Goal: Communication & Community: Answer question/provide support

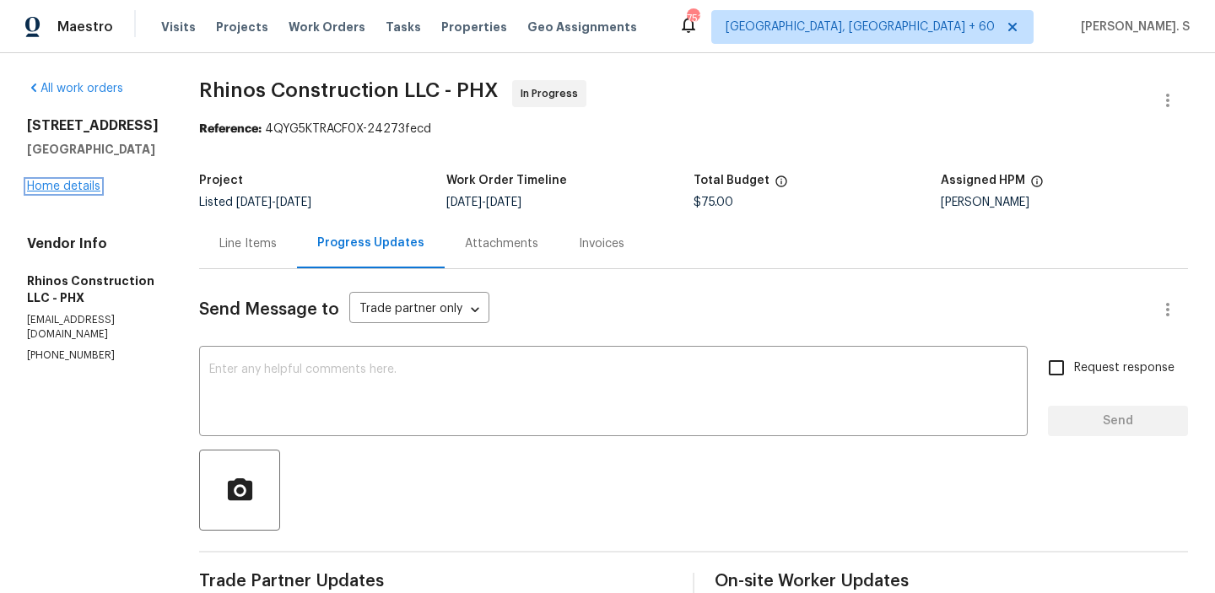
click at [70, 185] on link "Home details" at bounding box center [63, 187] width 73 height 12
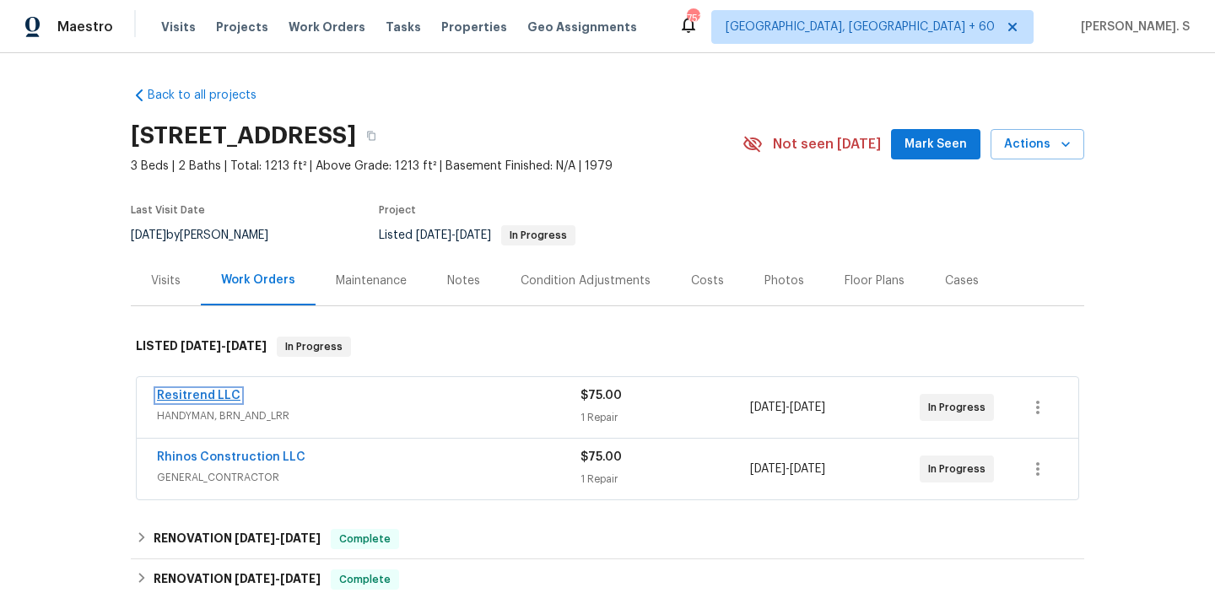
click at [177, 395] on link "Resitrend LLC" at bounding box center [199, 396] width 84 height 12
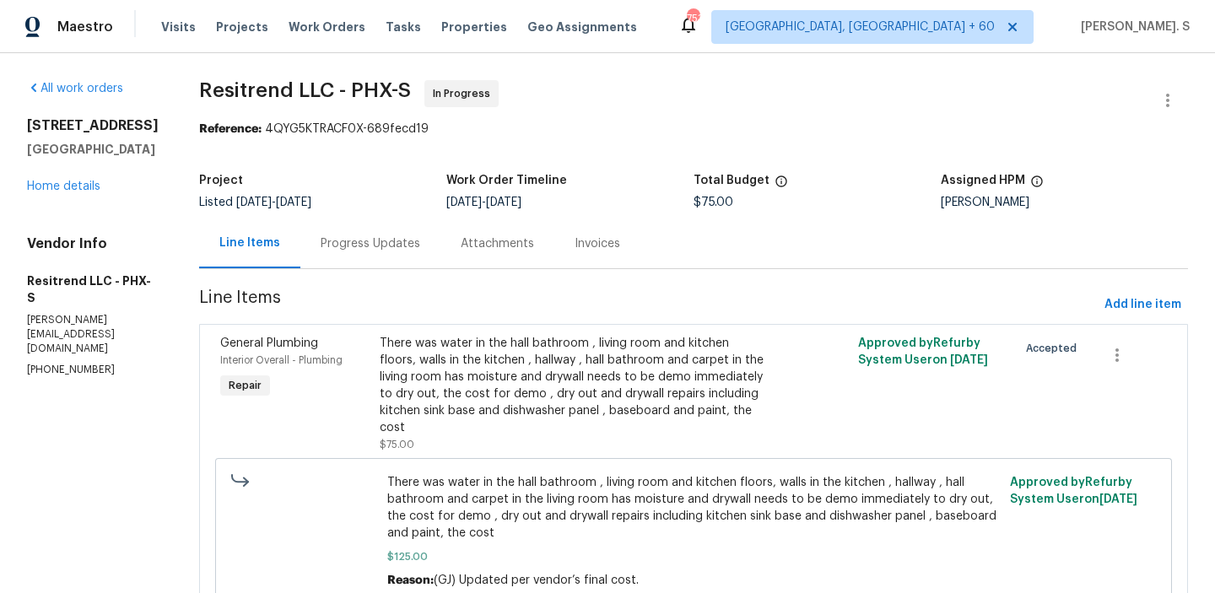
click at [326, 246] on div "Progress Updates" at bounding box center [371, 243] width 100 height 17
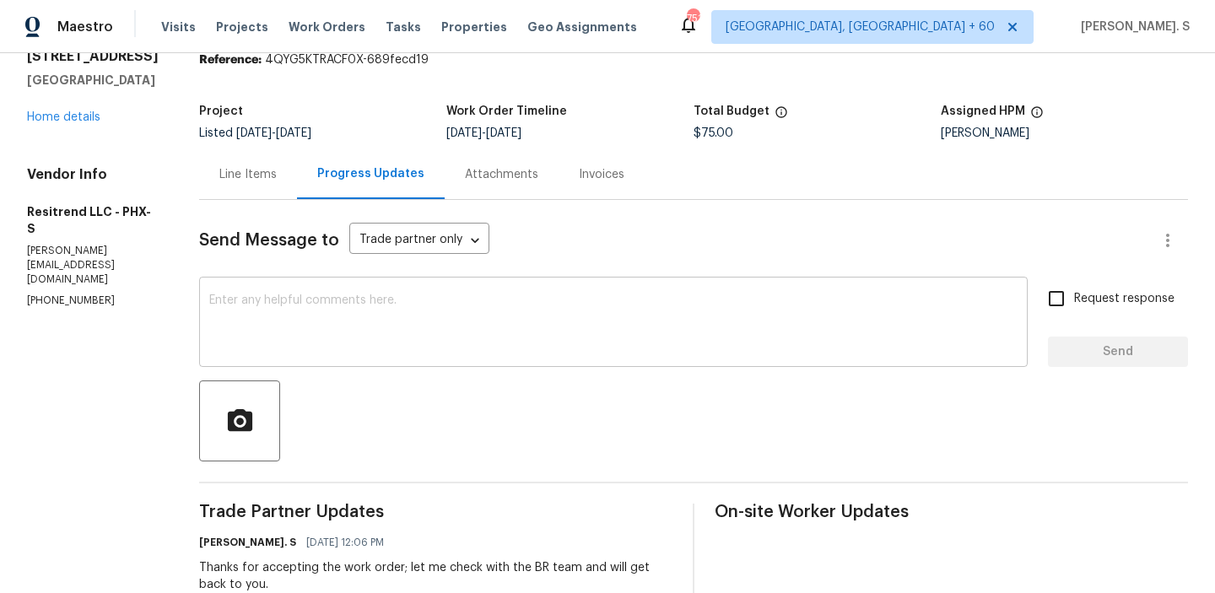
scroll to position [27, 0]
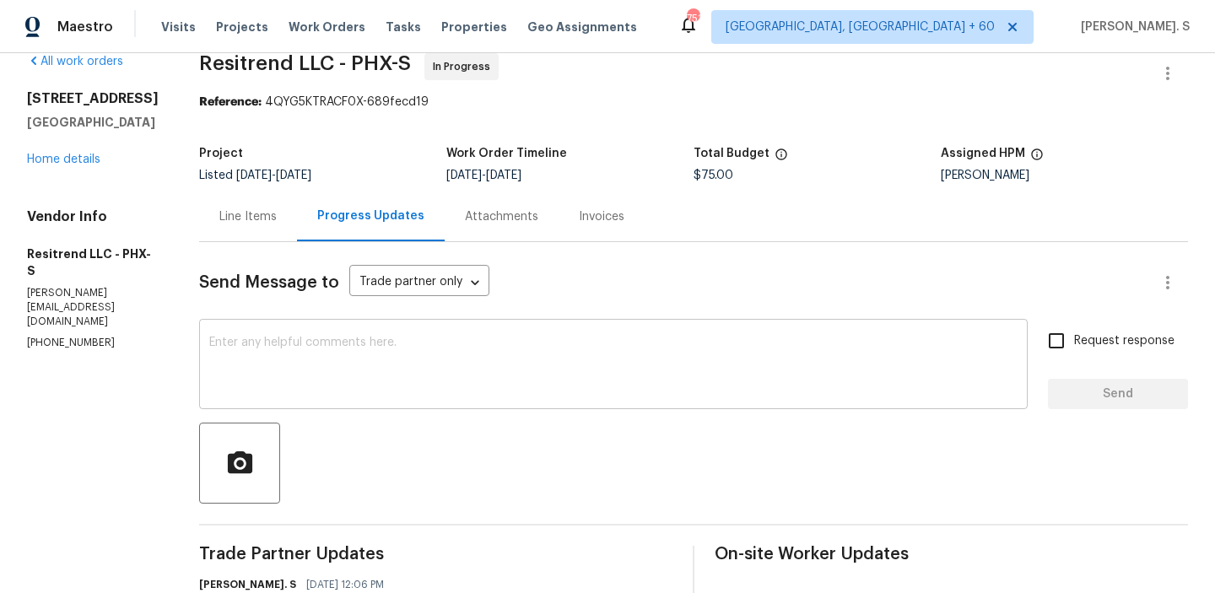
click at [375, 375] on textarea at bounding box center [613, 366] width 808 height 59
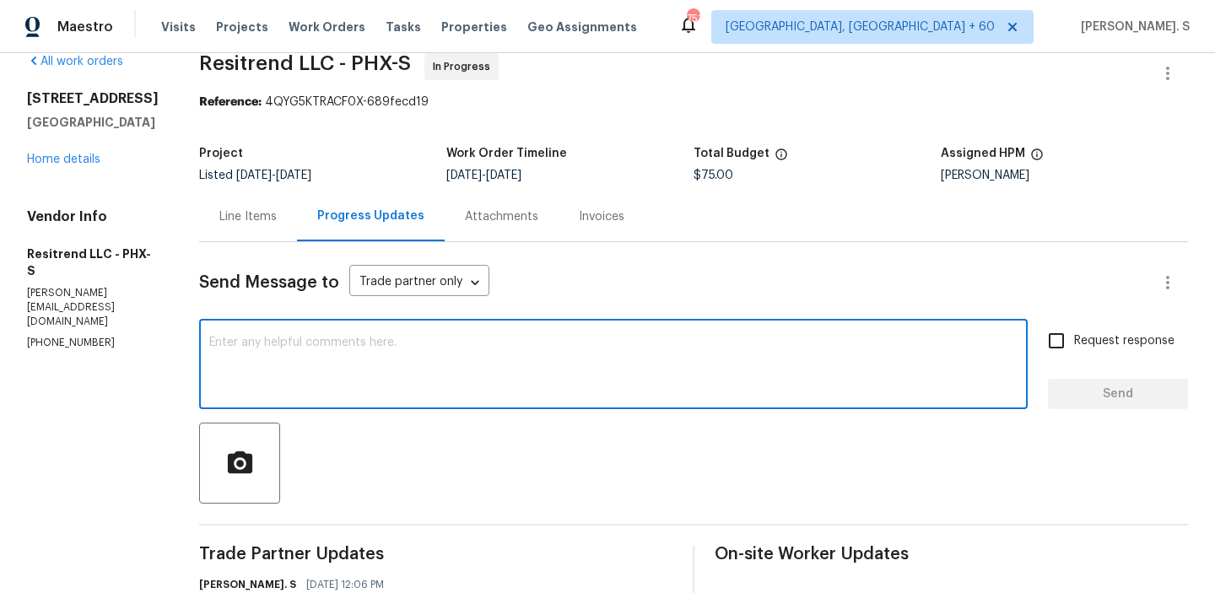
click at [252, 237] on div "Line Items" at bounding box center [248, 216] width 98 height 50
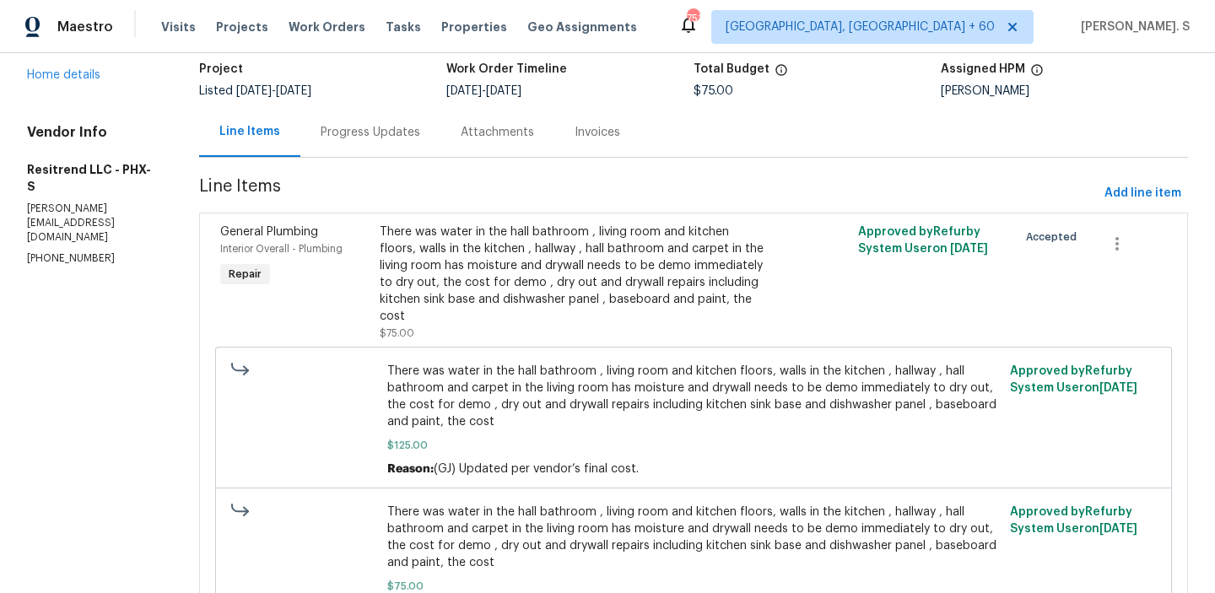
scroll to position [200, 0]
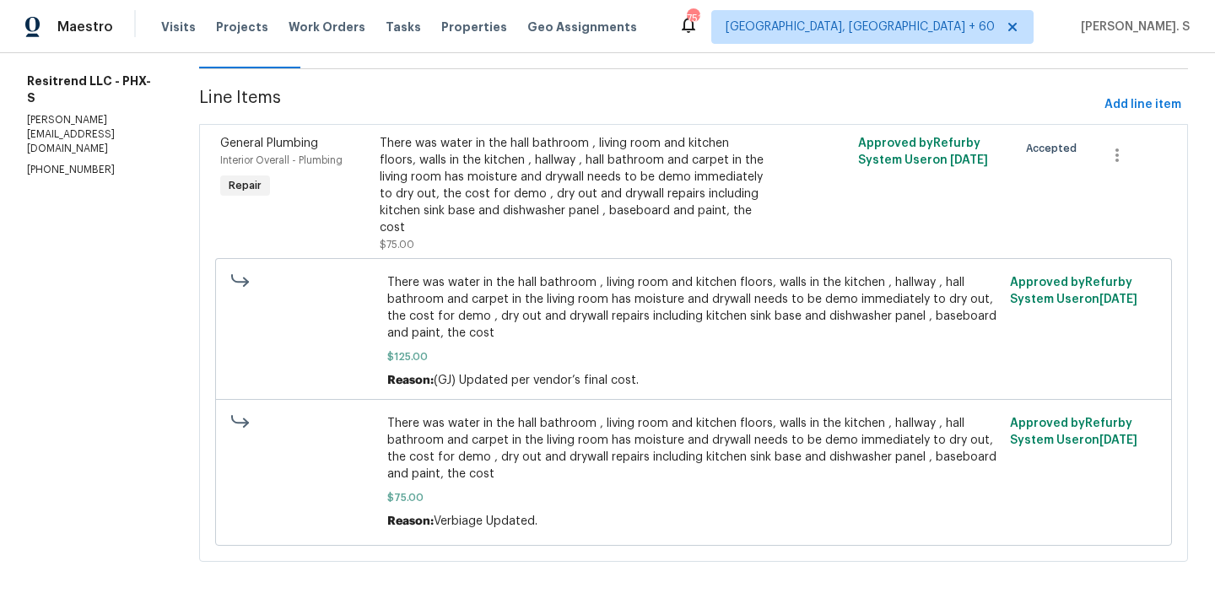
click at [450, 199] on div "There was water in the hall bathroom , living room and kitchen floors, walls in…" at bounding box center [574, 185] width 389 height 101
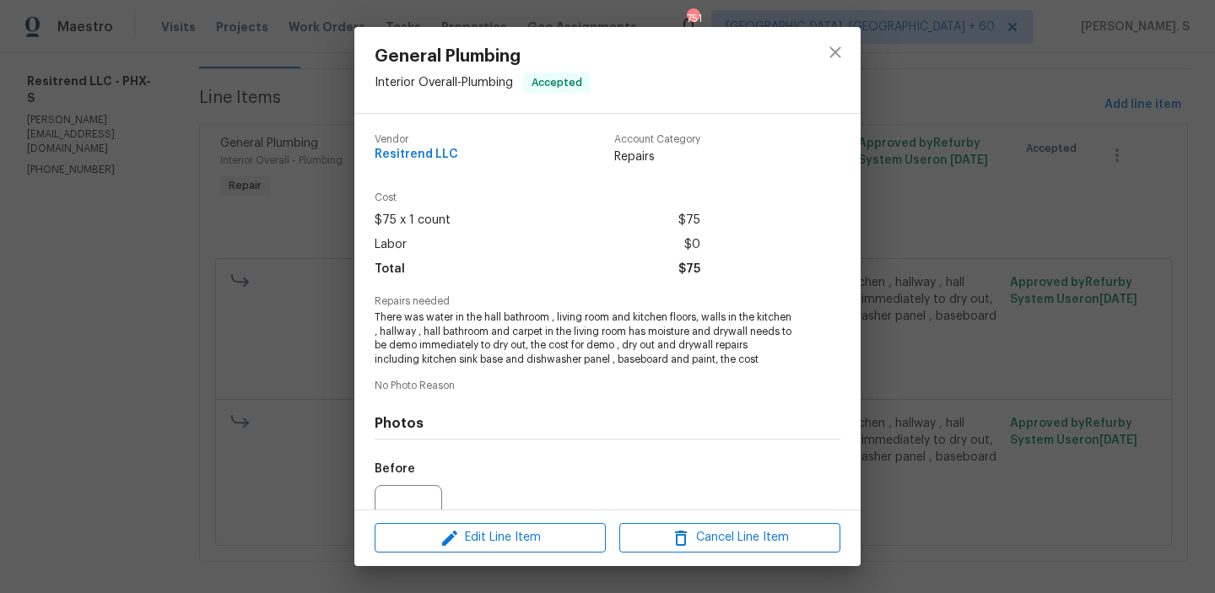
click at [260, 314] on div "General Plumbing Interior Overall - Plumbing Accepted Vendor Resitrend LLC Acco…" at bounding box center [607, 296] width 1215 height 593
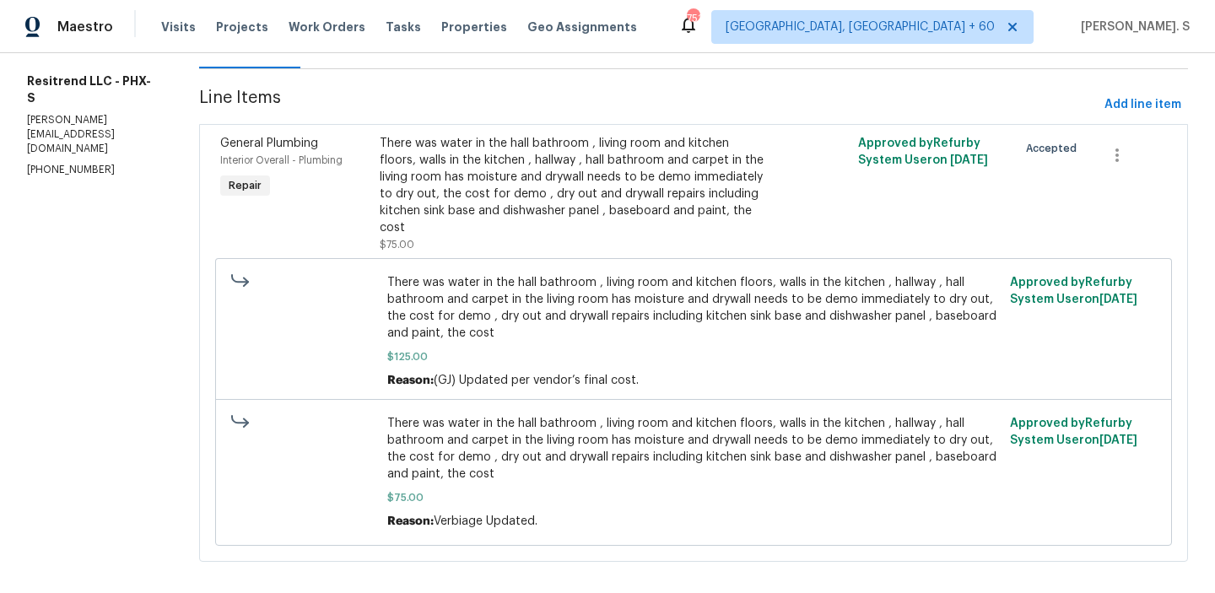
click at [401, 187] on div "There was water in the hall bathroom , living room and kitchen floors, walls in…" at bounding box center [574, 185] width 389 height 101
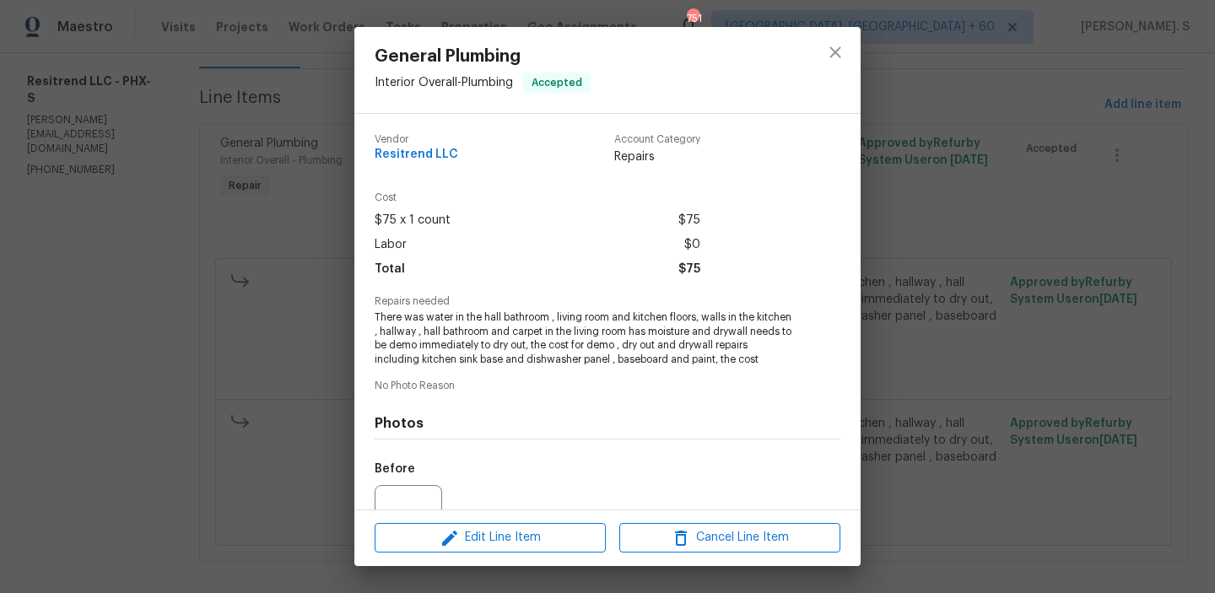
click at [107, 463] on div "General Plumbing Interior Overall - Plumbing Accepted Vendor Resitrend LLC Acco…" at bounding box center [607, 296] width 1215 height 593
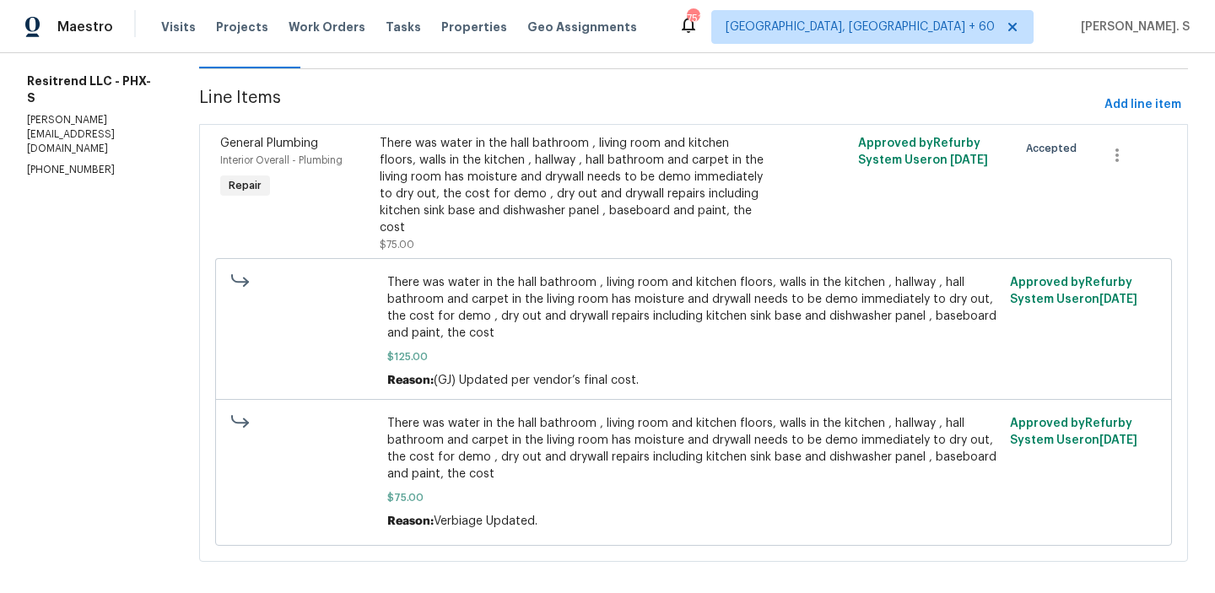
scroll to position [0, 0]
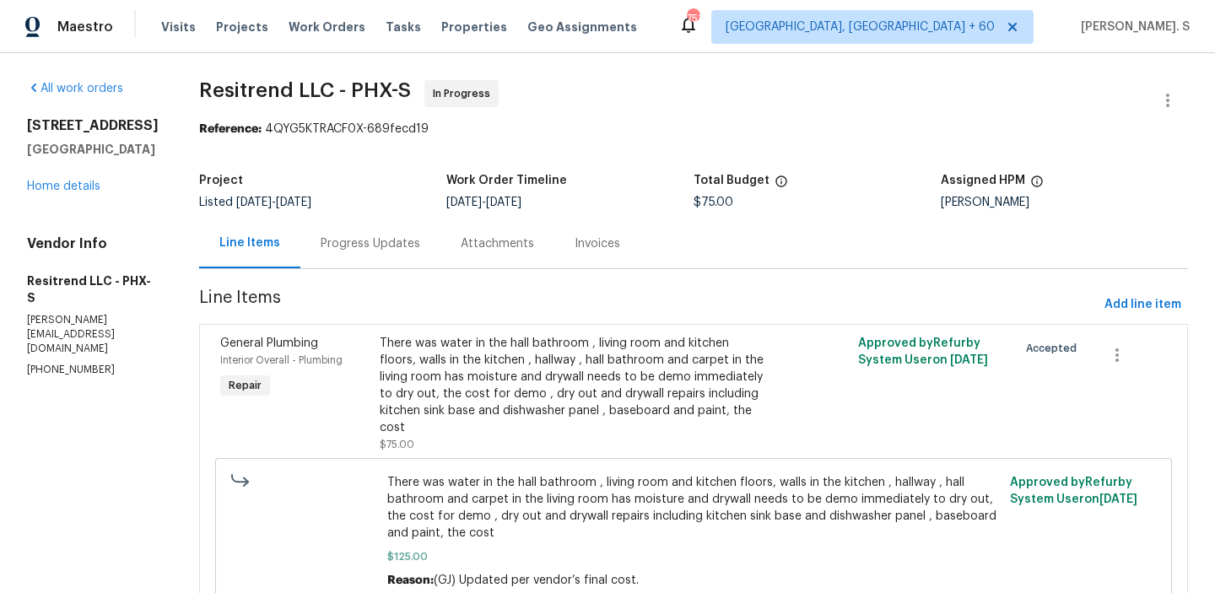
click at [353, 245] on div "Progress Updates" at bounding box center [371, 243] width 100 height 17
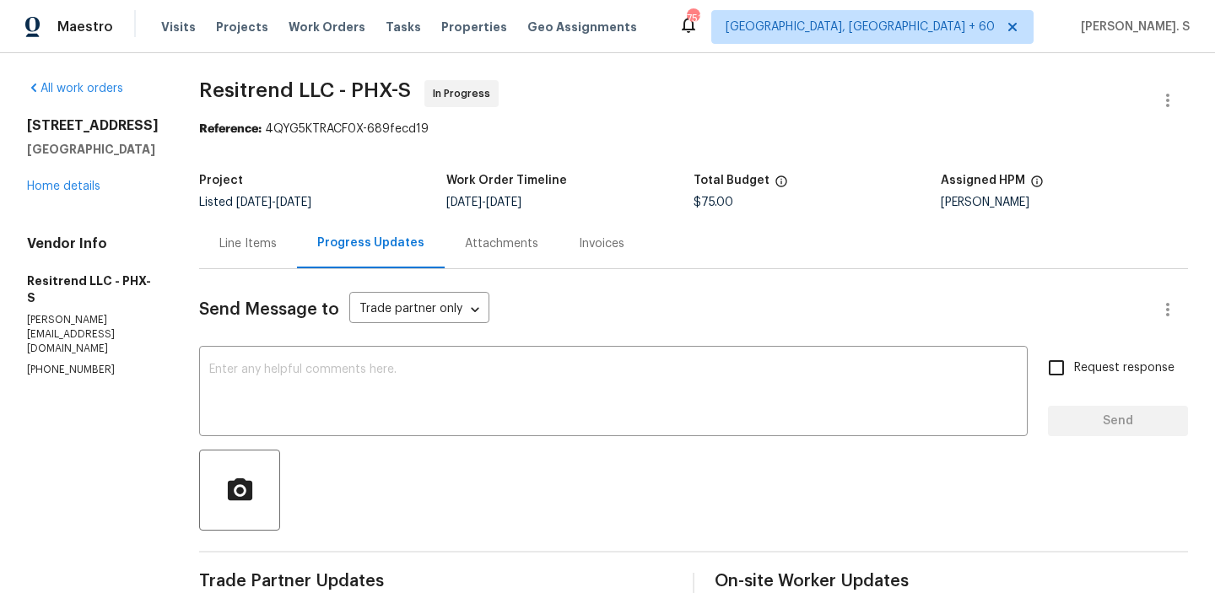
click at [199, 217] on div "Project Listed 8/16/2025 - 8/20/2025 Work Order Timeline 8/18/2025 - 8/20/2025 …" at bounding box center [693, 192] width 989 height 54
click at [219, 242] on div "Line Items" at bounding box center [247, 243] width 57 height 17
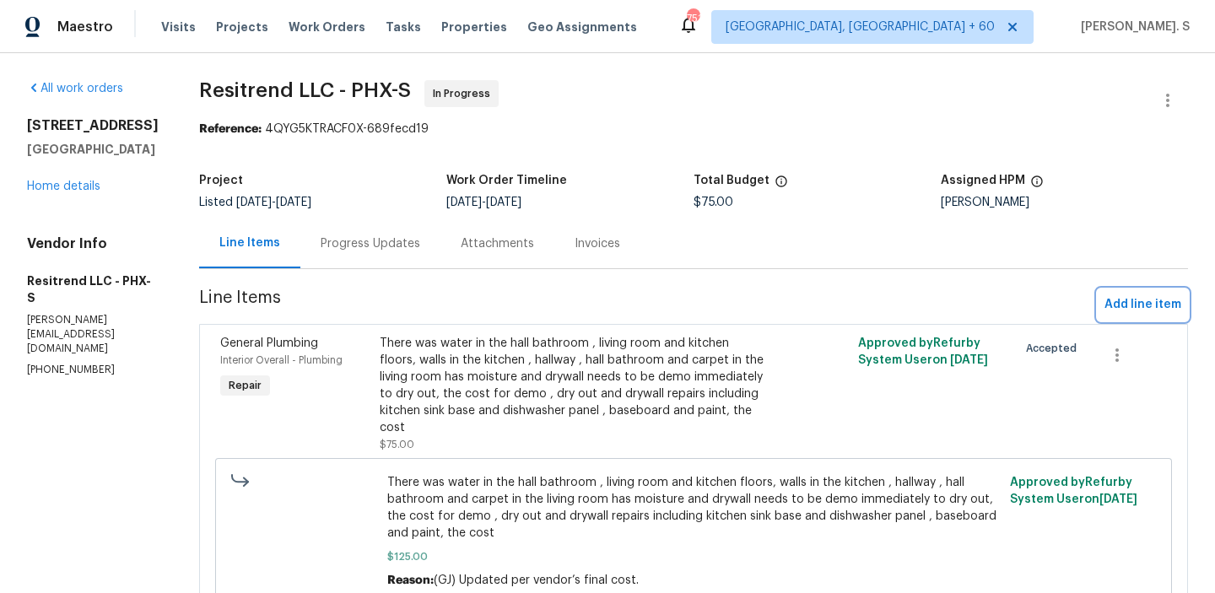
click at [1146, 310] on span "Add line item" at bounding box center [1142, 304] width 77 height 21
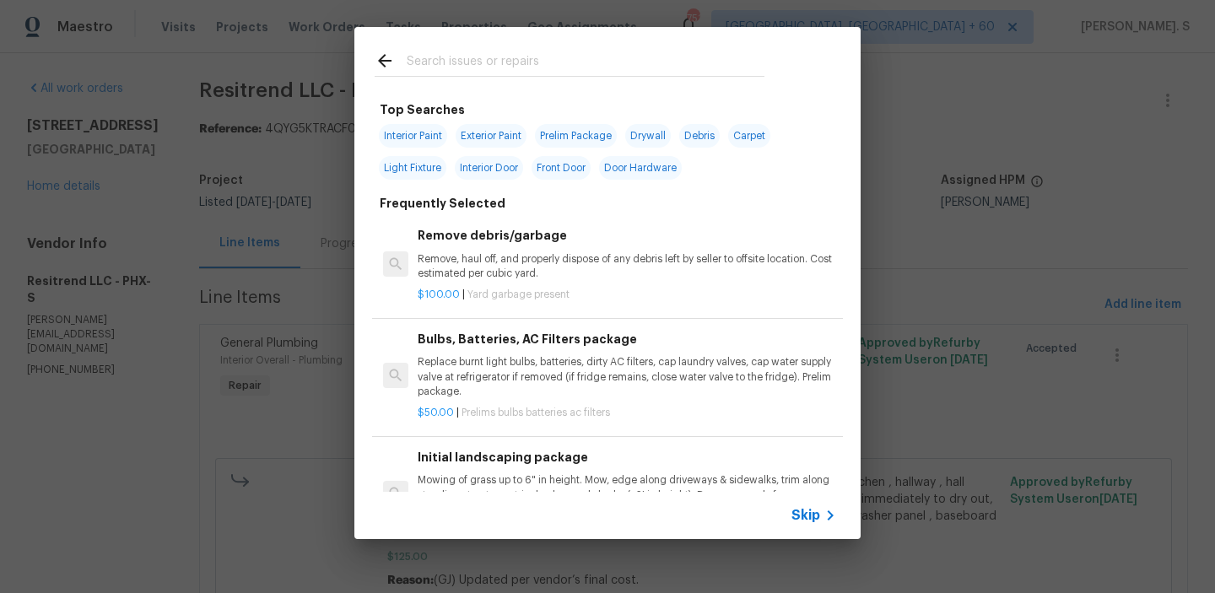
click at [646, 296] on p "$100.00 | Yard garbage present" at bounding box center [627, 295] width 418 height 14
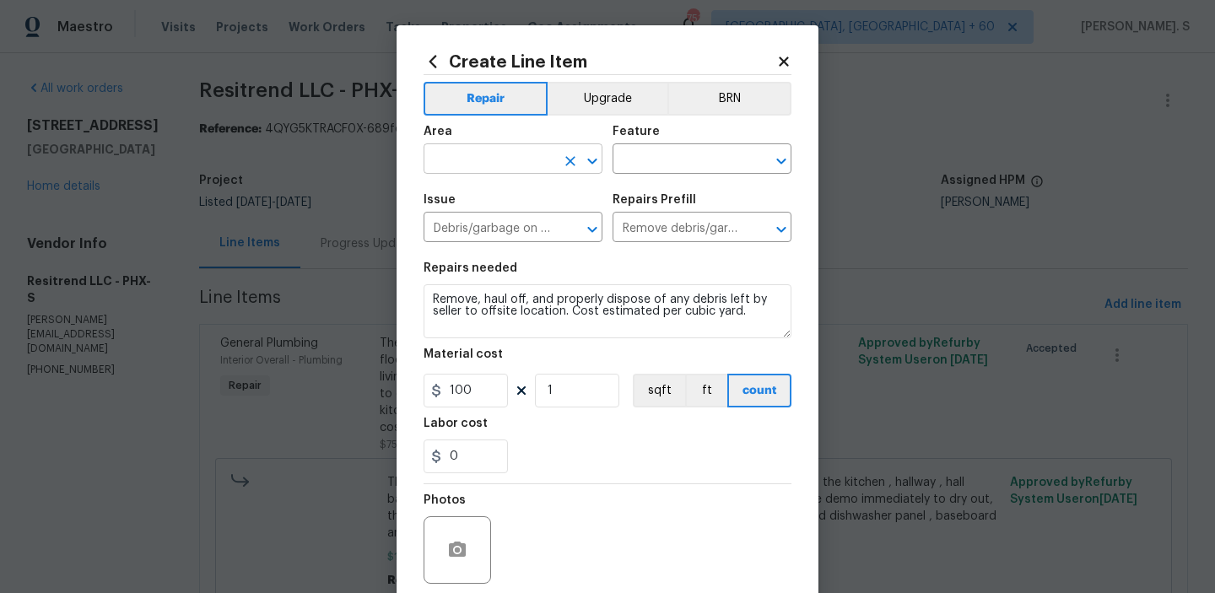
click at [592, 164] on icon "Open" at bounding box center [591, 161] width 9 height 6
click at [547, 201] on li "Kitchen" at bounding box center [512, 199] width 179 height 28
click at [771, 158] on icon "Open" at bounding box center [781, 161] width 20 height 20
type input "Kitchen"
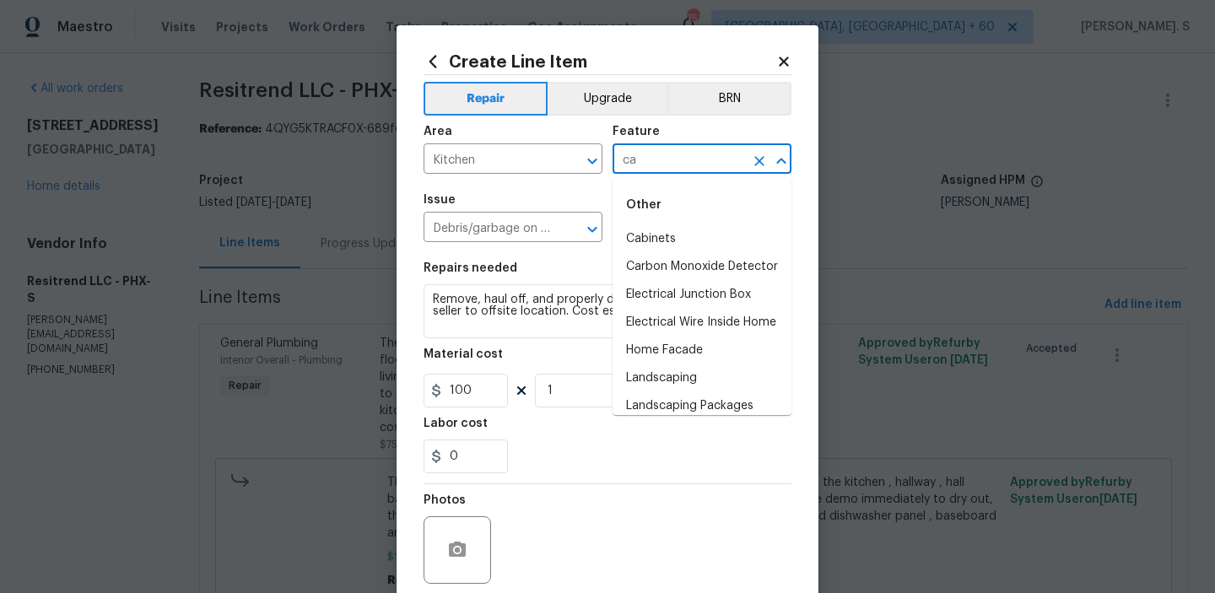
type input "c"
type input "f"
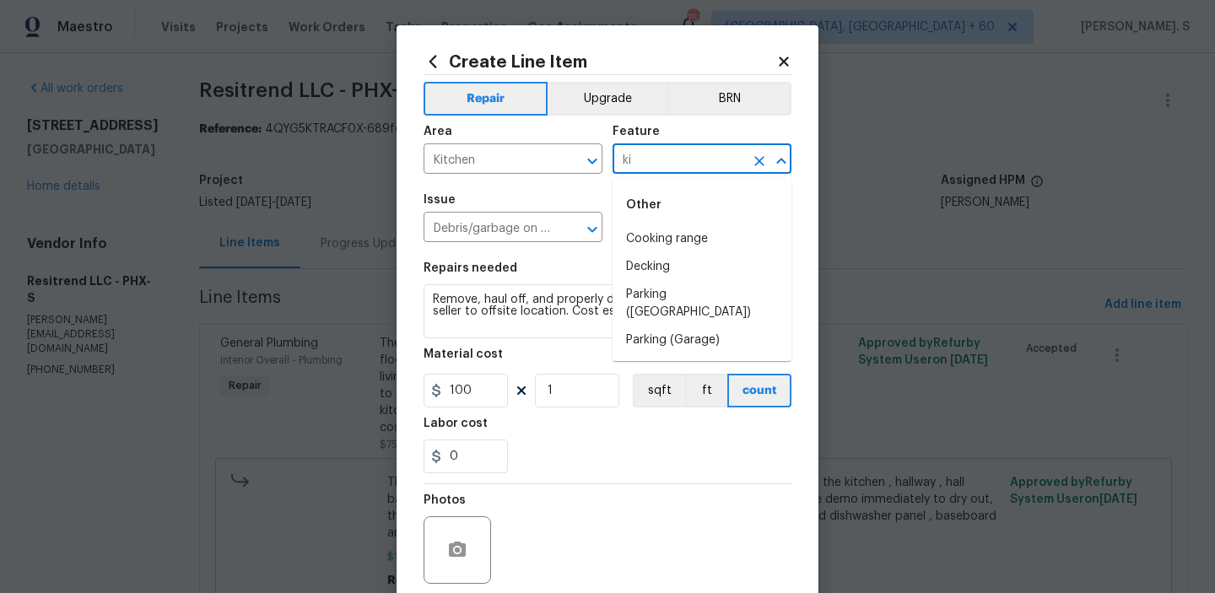
type input "k"
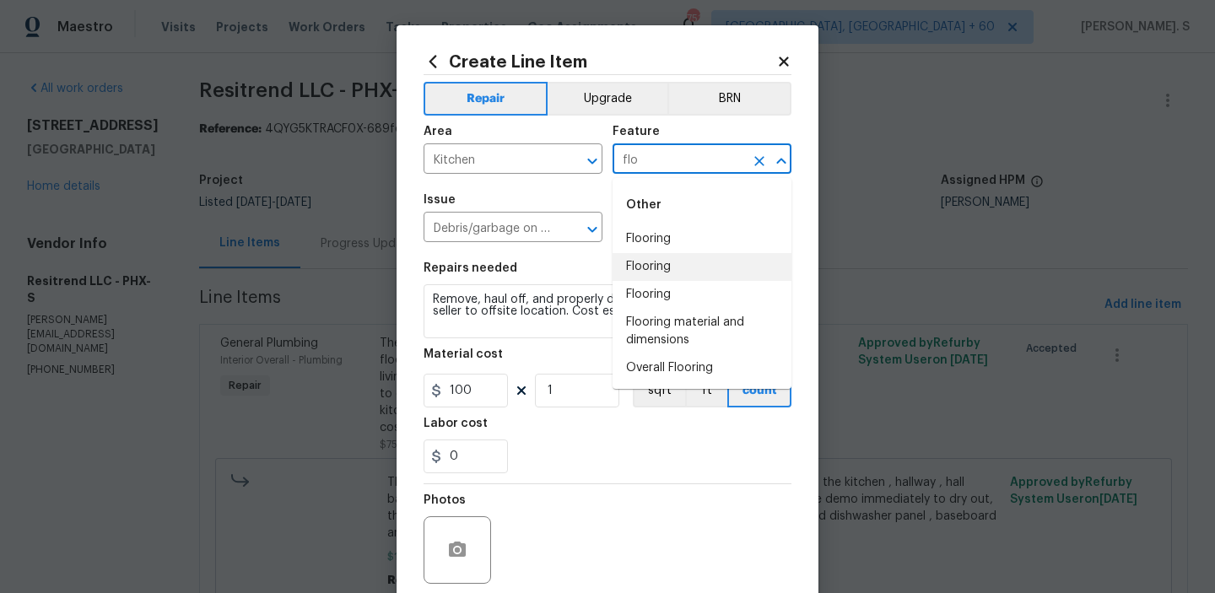
click at [715, 273] on li "Flooring" at bounding box center [701, 267] width 179 height 28
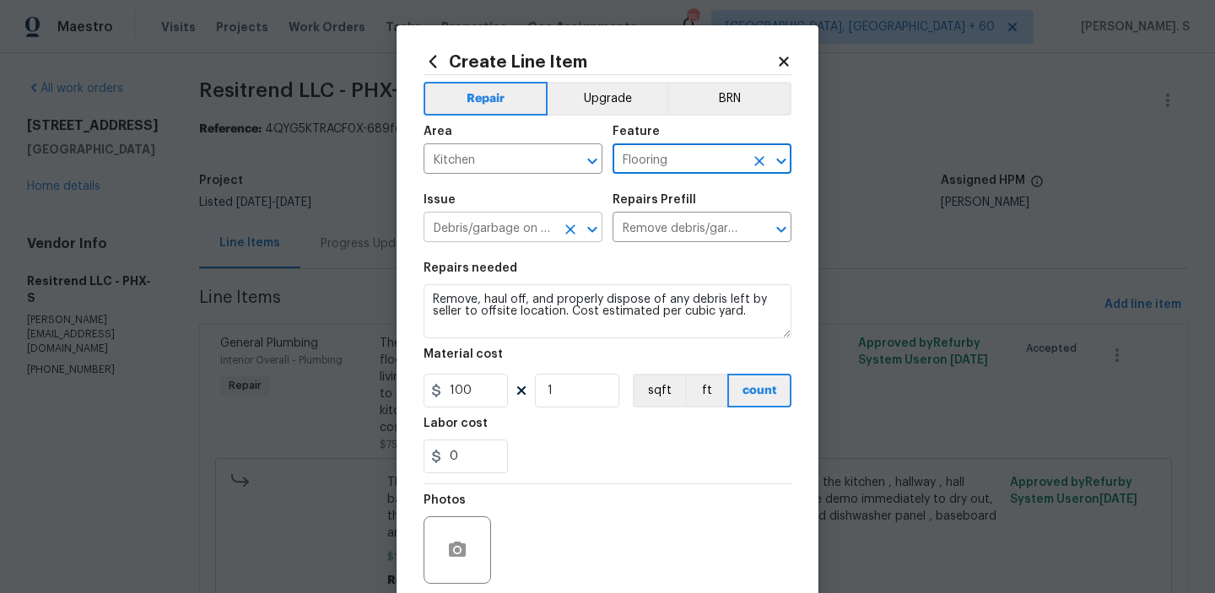
click at [588, 233] on icon "Open" at bounding box center [592, 229] width 20 height 20
type input "Flooring"
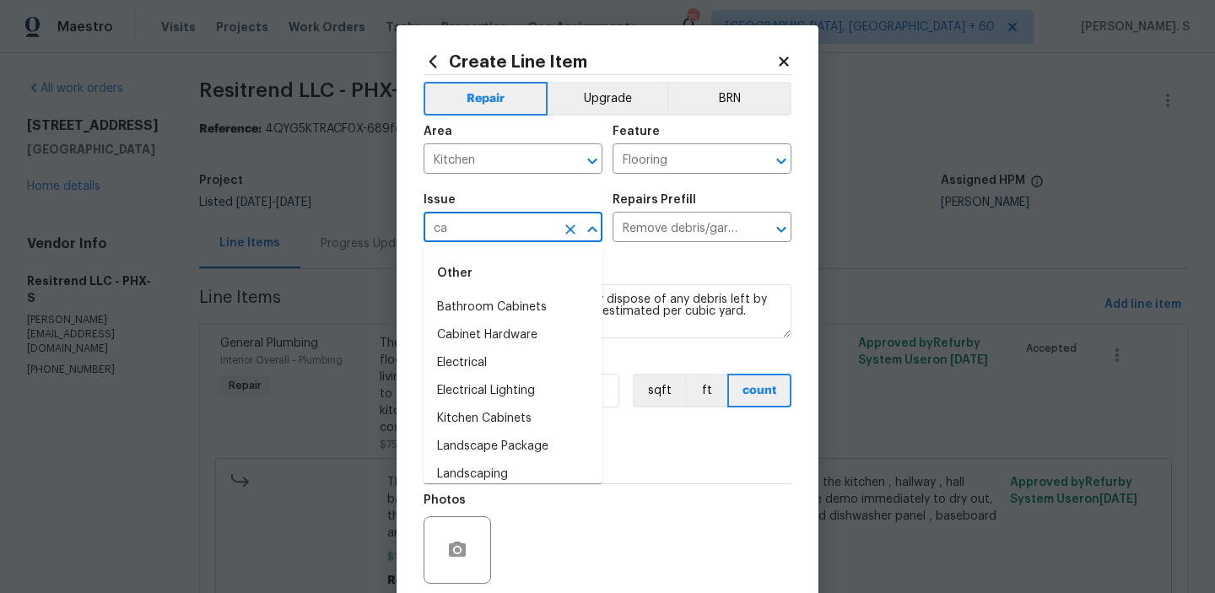
type input "c"
type input "g"
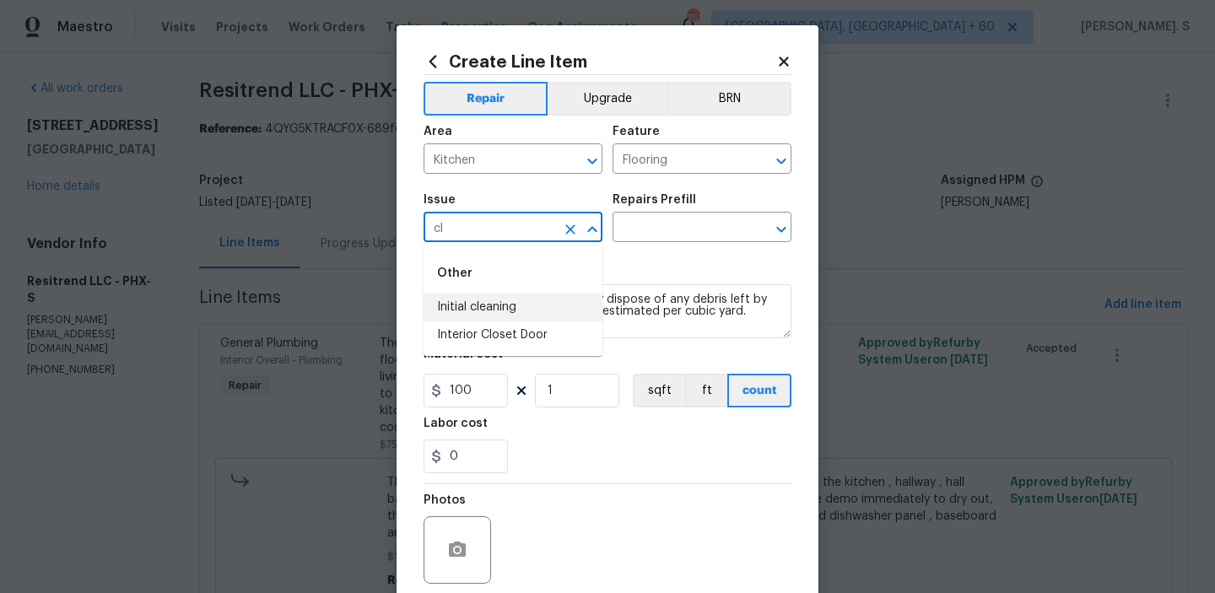
click at [505, 309] on li "Initial cleaning" at bounding box center [512, 308] width 179 height 28
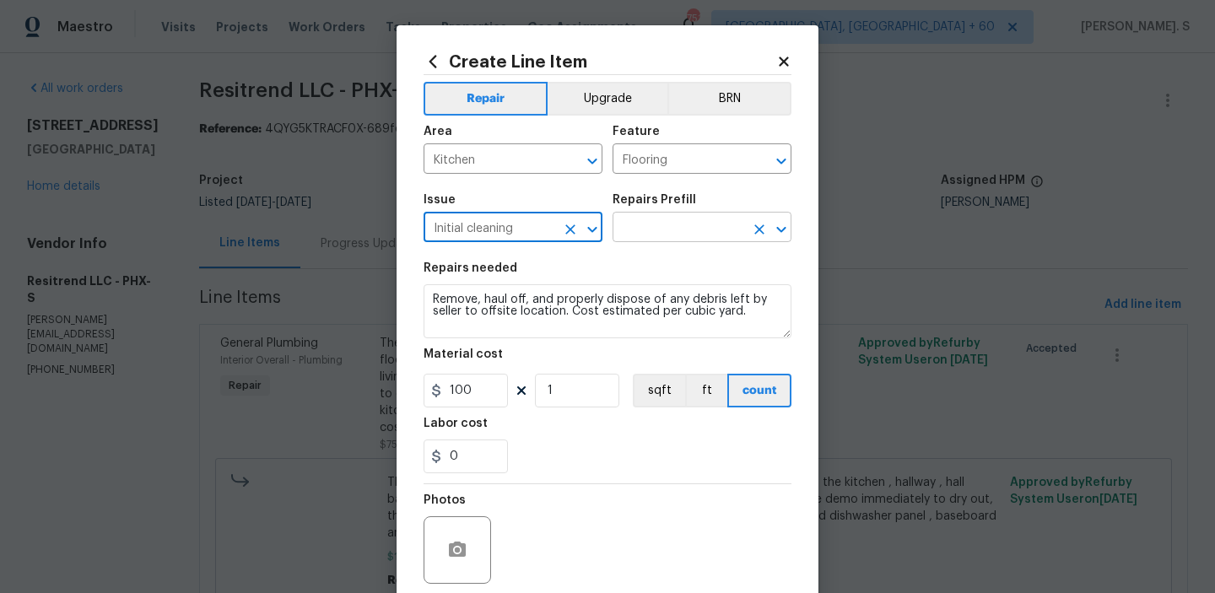
click at [790, 225] on icon "Open" at bounding box center [781, 229] width 20 height 20
type input "Initial cleaning"
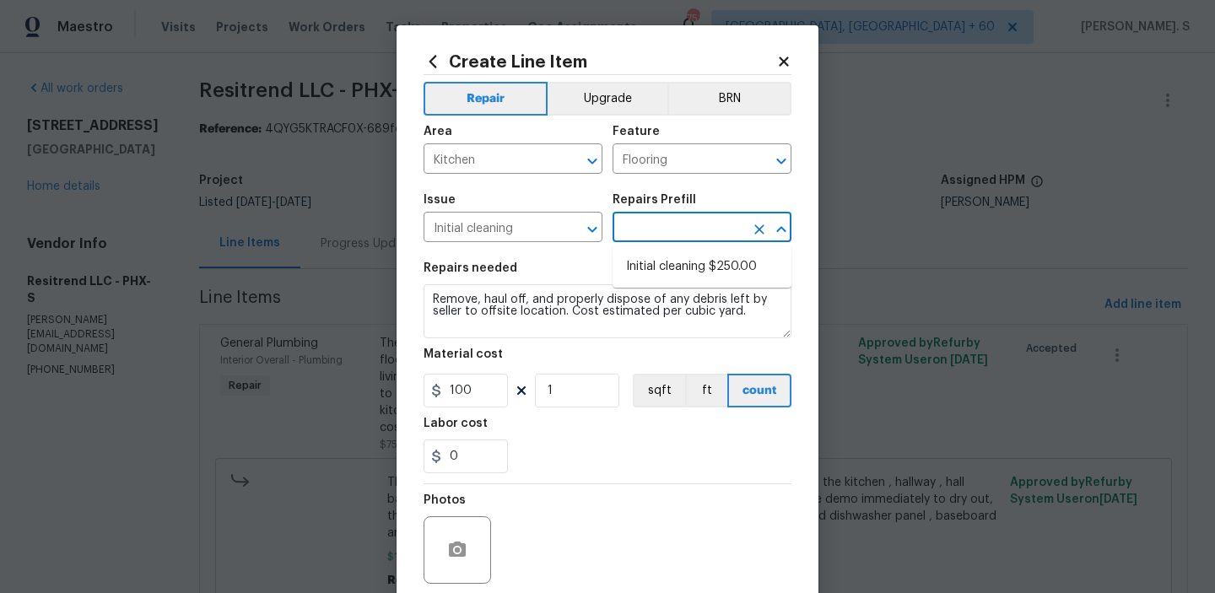
click at [718, 252] on ul "Initial cleaning $250.00" at bounding box center [701, 266] width 179 height 41
click at [705, 258] on li "Initial cleaning $250.00" at bounding box center [701, 267] width 179 height 28
type input "Home Readiness Packages"
type input "Initial cleaning $250.00"
type textarea "1. Wipe down exterior doors and trim. 2. Clean out all exterior light fixtures …"
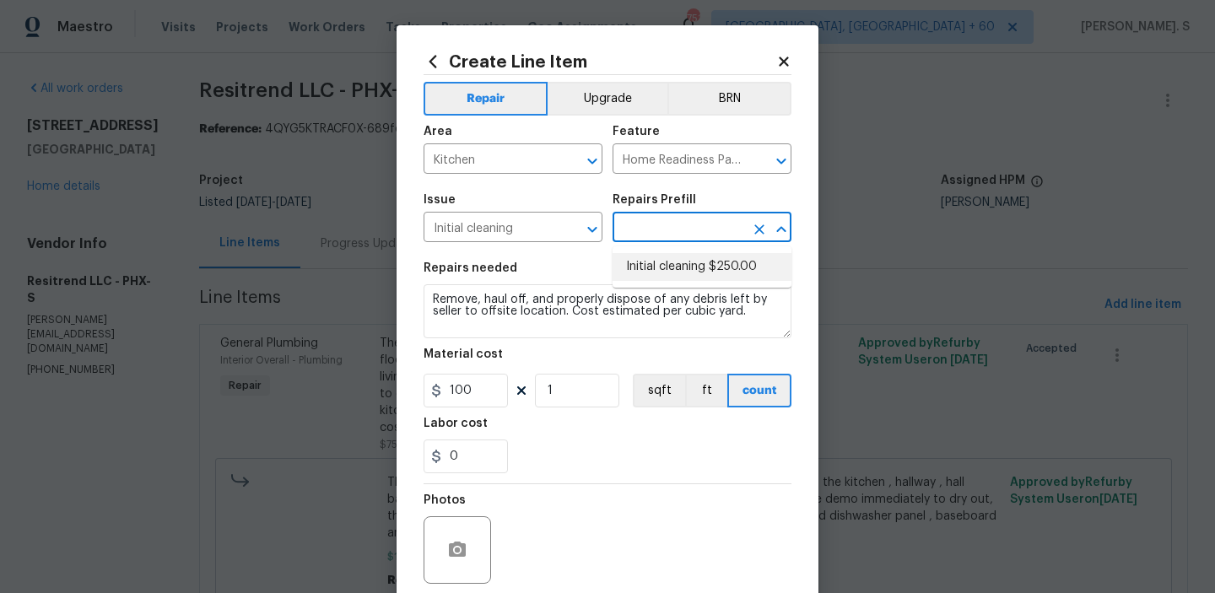
type input "250"
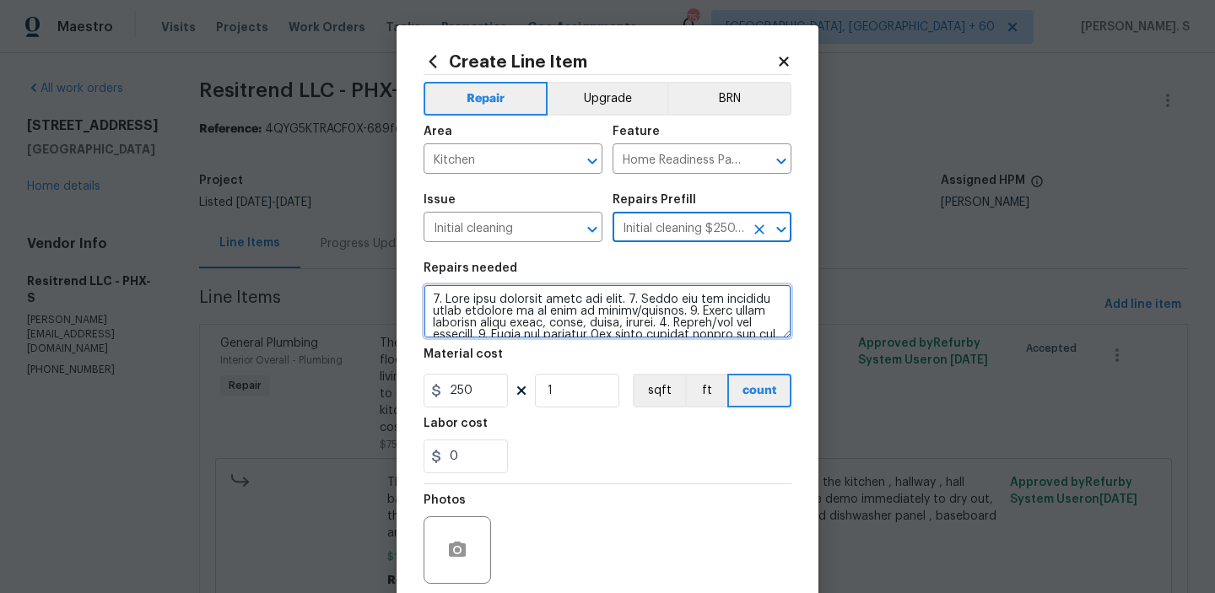
click at [636, 305] on textarea at bounding box center [607, 311] width 368 height 54
paste textarea "Can we proceed with closing out the work order based on the first WO sent, with…"
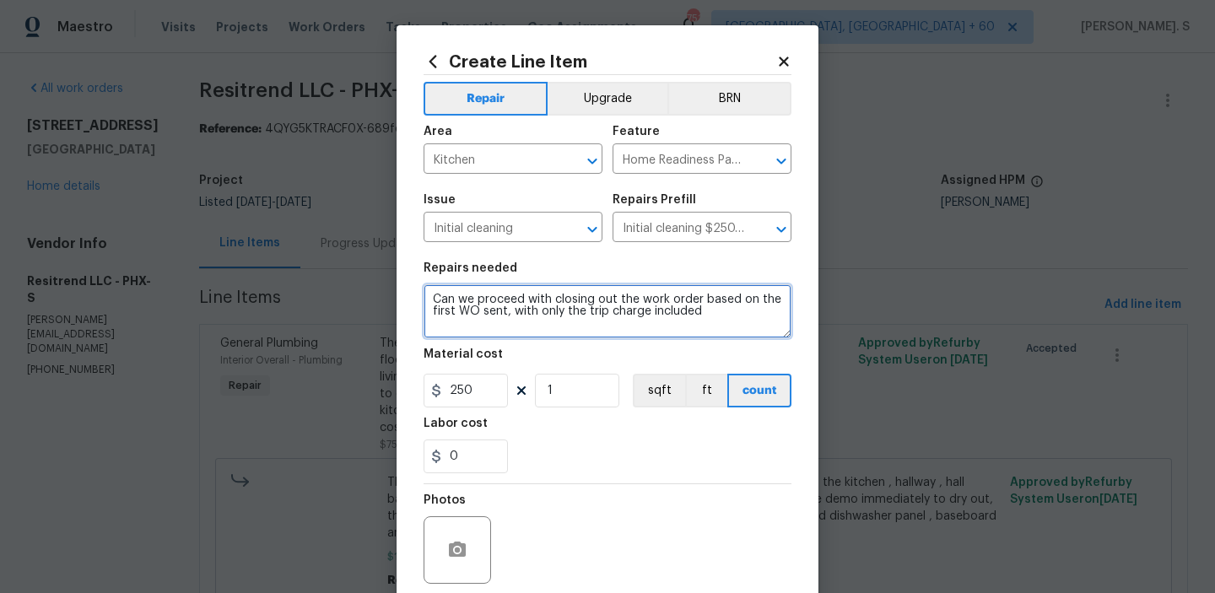
click at [537, 310] on textarea "Can we proceed with closing out the work order based on the first WO sent, with…" at bounding box center [607, 311] width 368 height 54
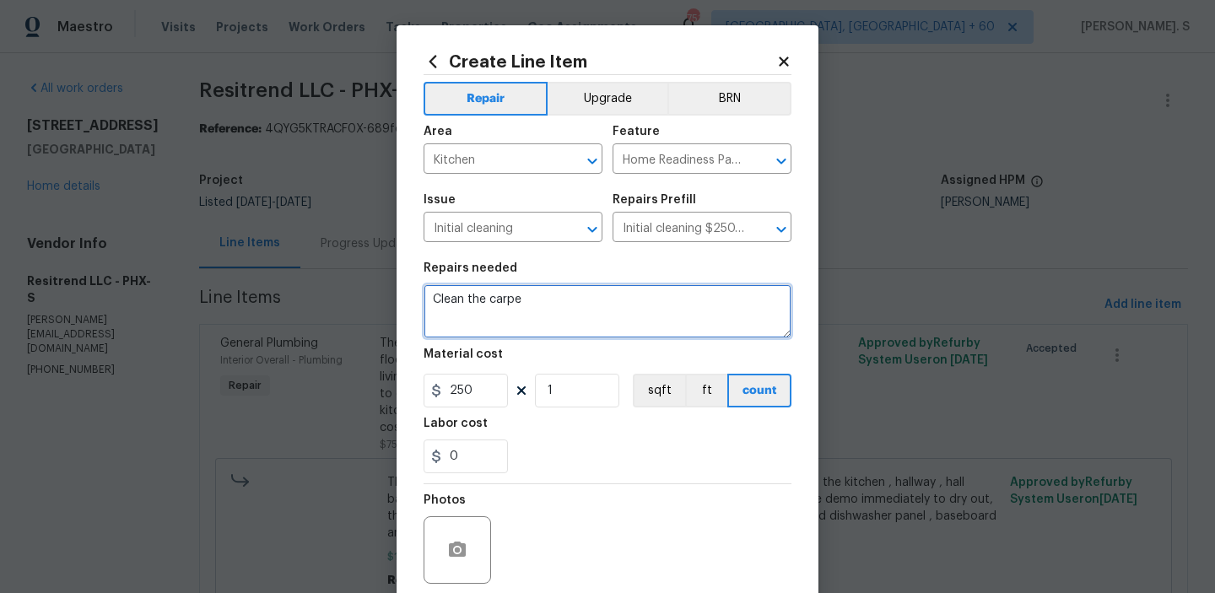
type textarea "Clean the carper"
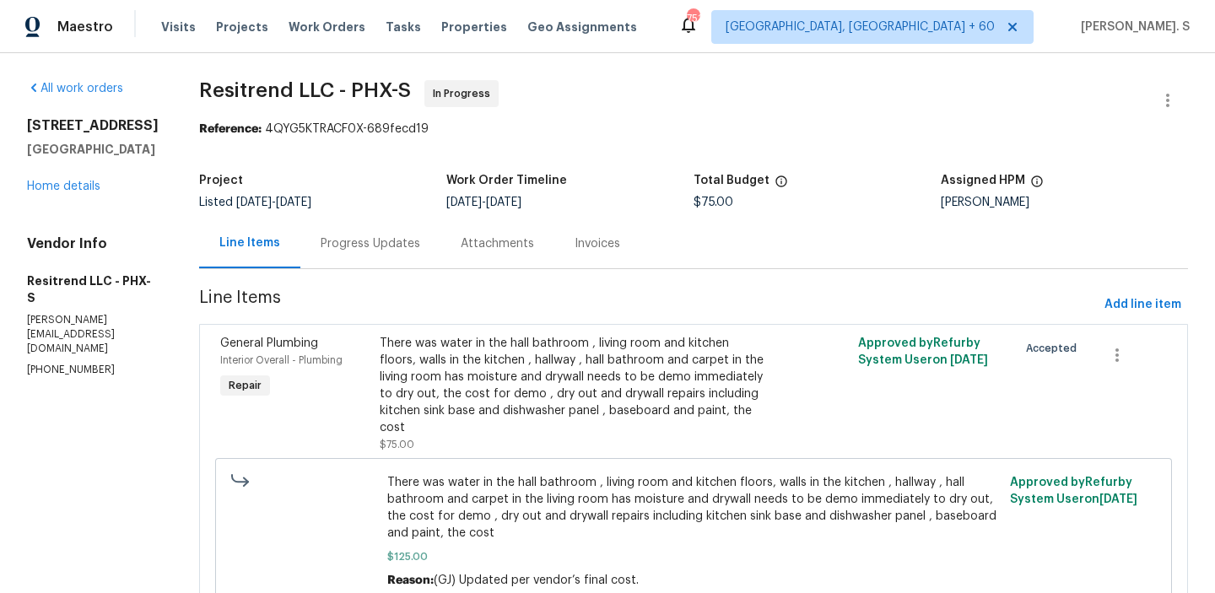
click at [321, 243] on div "Progress Updates" at bounding box center [371, 243] width 100 height 17
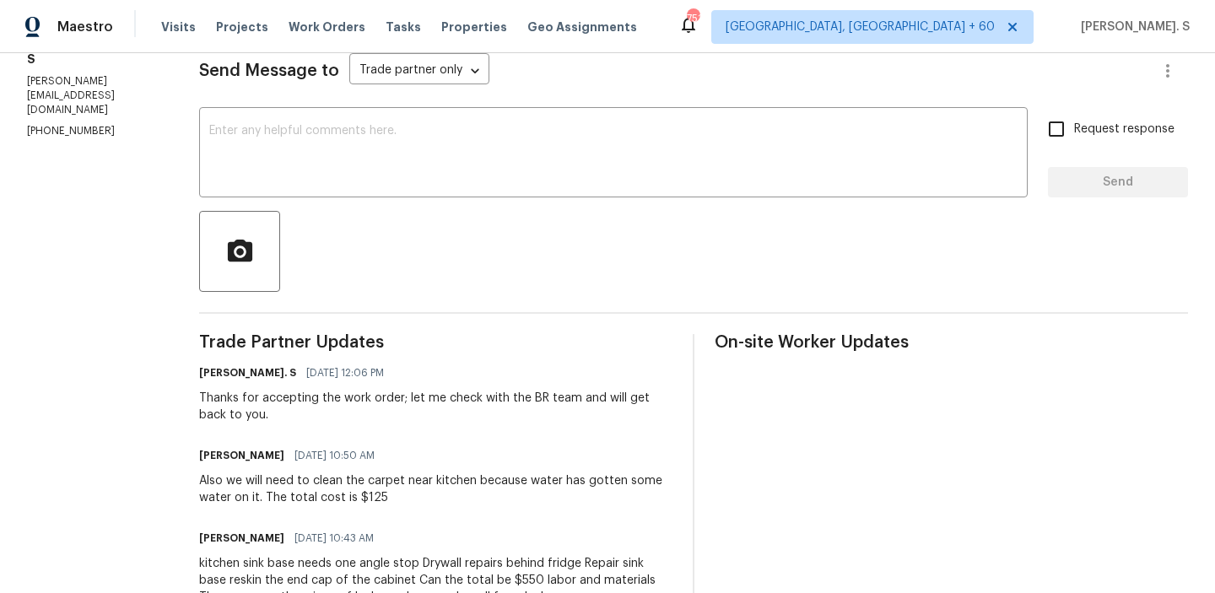
scroll to position [294, 0]
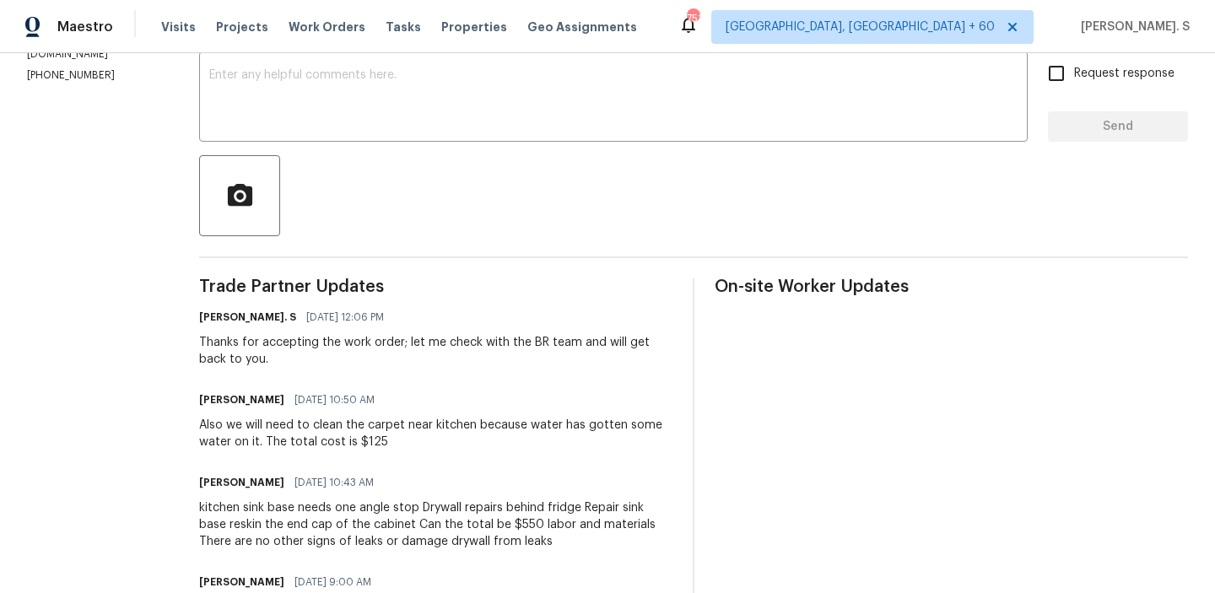
click at [252, 439] on div "Also we will need to clean the carpet near kitchen because water has gotten som…" at bounding box center [435, 434] width 473 height 34
drag, startPoint x: 273, startPoint y: 423, endPoint x: 453, endPoint y: 424, distance: 179.7
click at [453, 424] on div "Also we will need to clean the carpet near kitchen because water has gotten som…" at bounding box center [435, 434] width 473 height 34
copy div "to clean the carpet near kitchen"
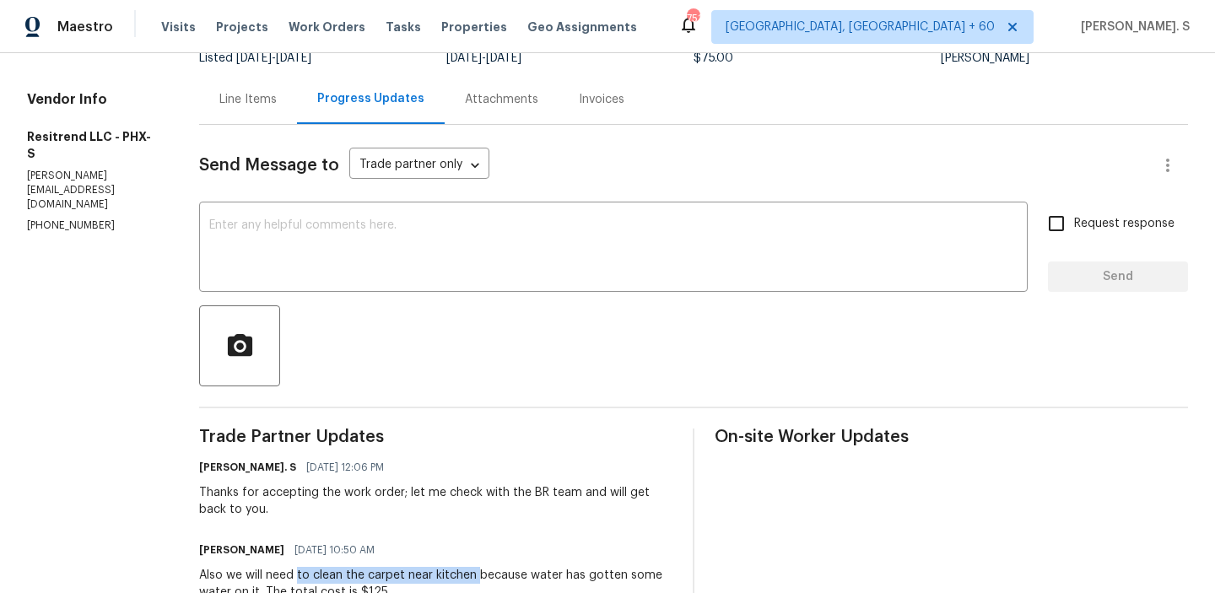
click at [213, 90] on div "Line Items" at bounding box center [248, 99] width 98 height 50
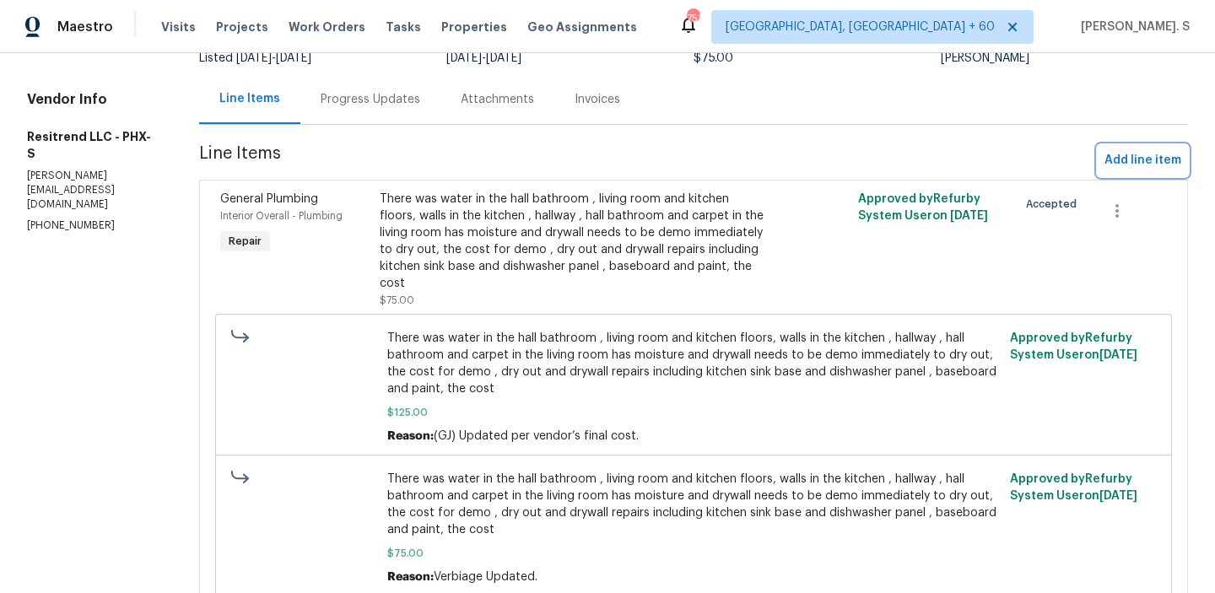
click at [1156, 163] on span "Add line item" at bounding box center [1142, 160] width 77 height 21
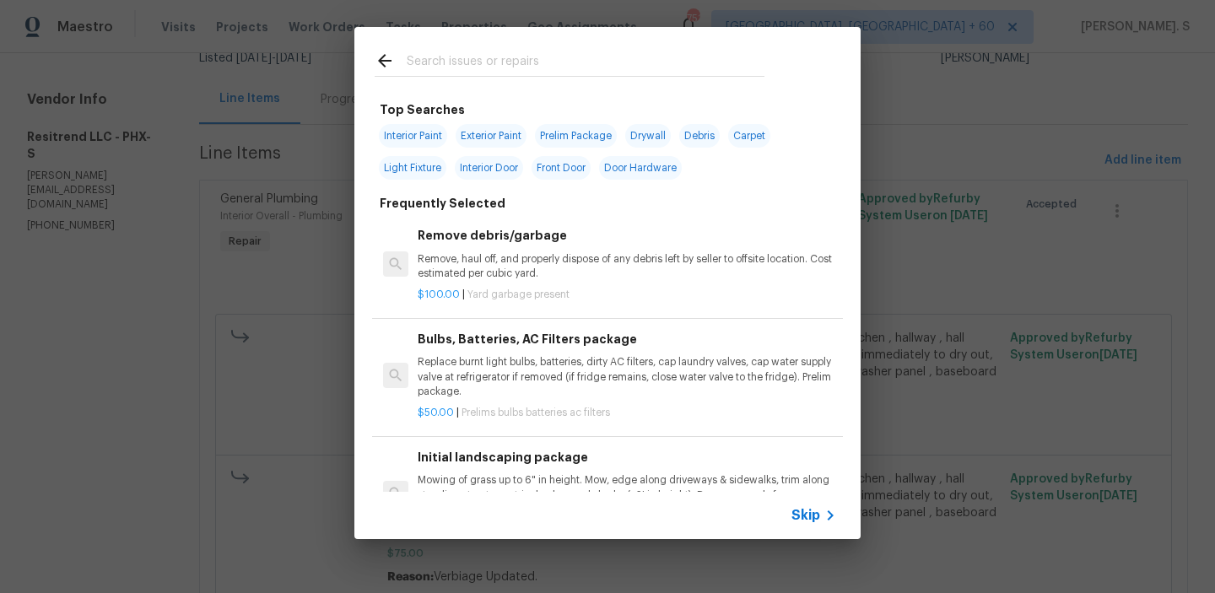
click at [543, 294] on span "Yard garbage present" at bounding box center [518, 294] width 102 height 10
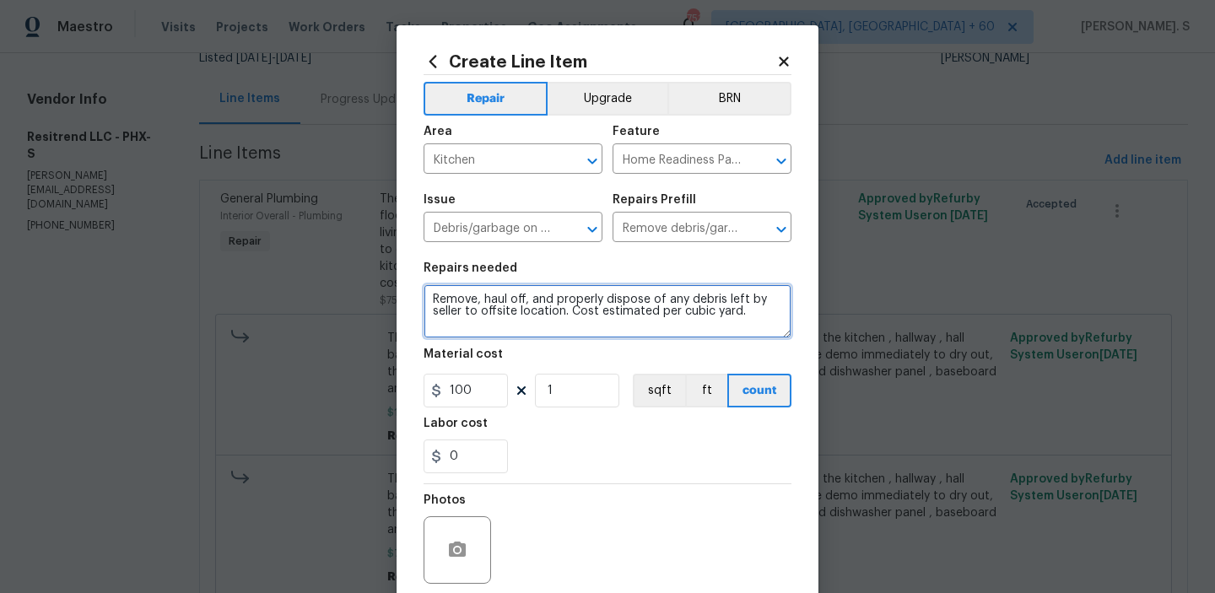
click at [531, 326] on textarea "Remove, haul off, and properly dispose of any debris left by seller to offsite …" at bounding box center [607, 311] width 368 height 54
paste textarea "to clean the carpet near kitchen"
click at [596, 240] on icon "Open" at bounding box center [592, 229] width 20 height 20
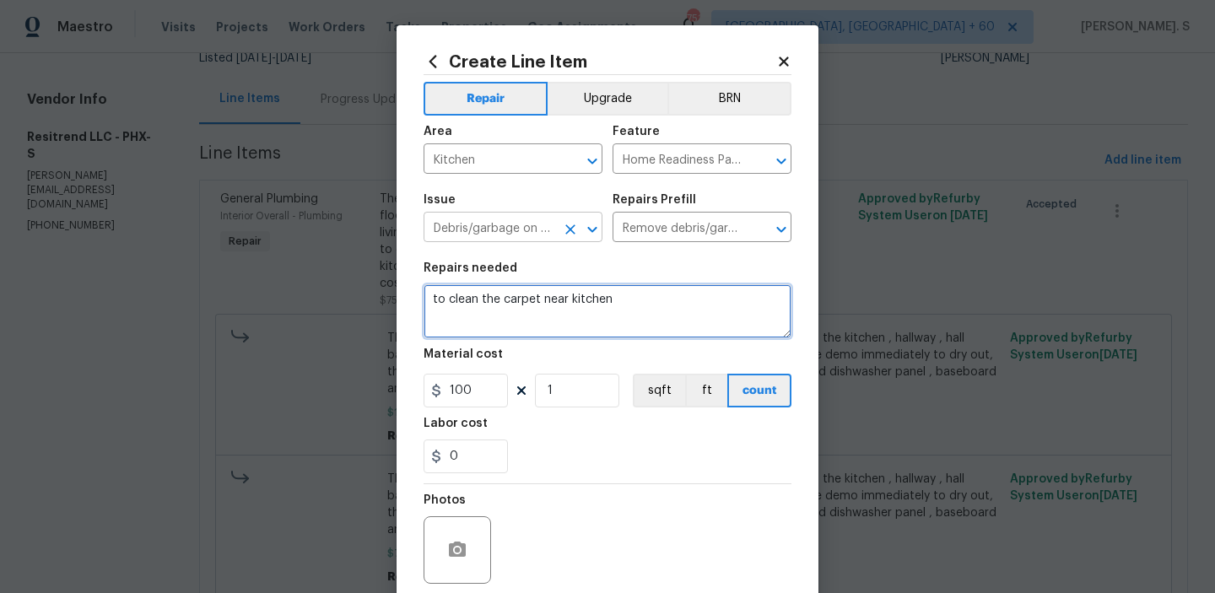
type textarea "to clean the carpet near kitchen"
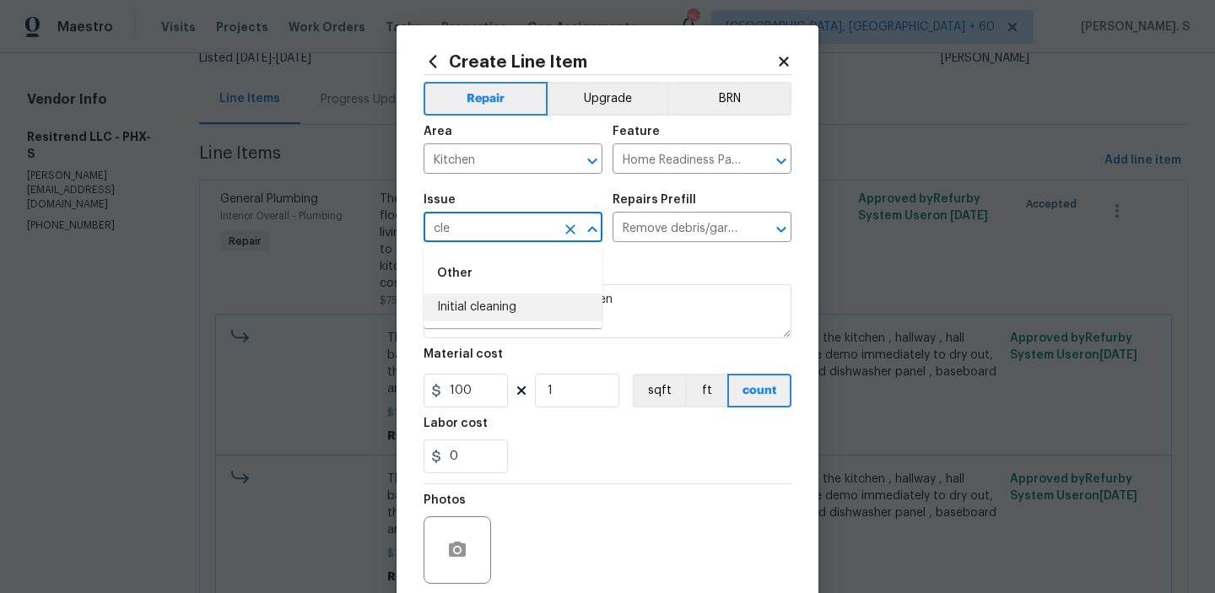
click at [516, 312] on li "Initial cleaning" at bounding box center [512, 308] width 179 height 28
type input "Initial cleaning"
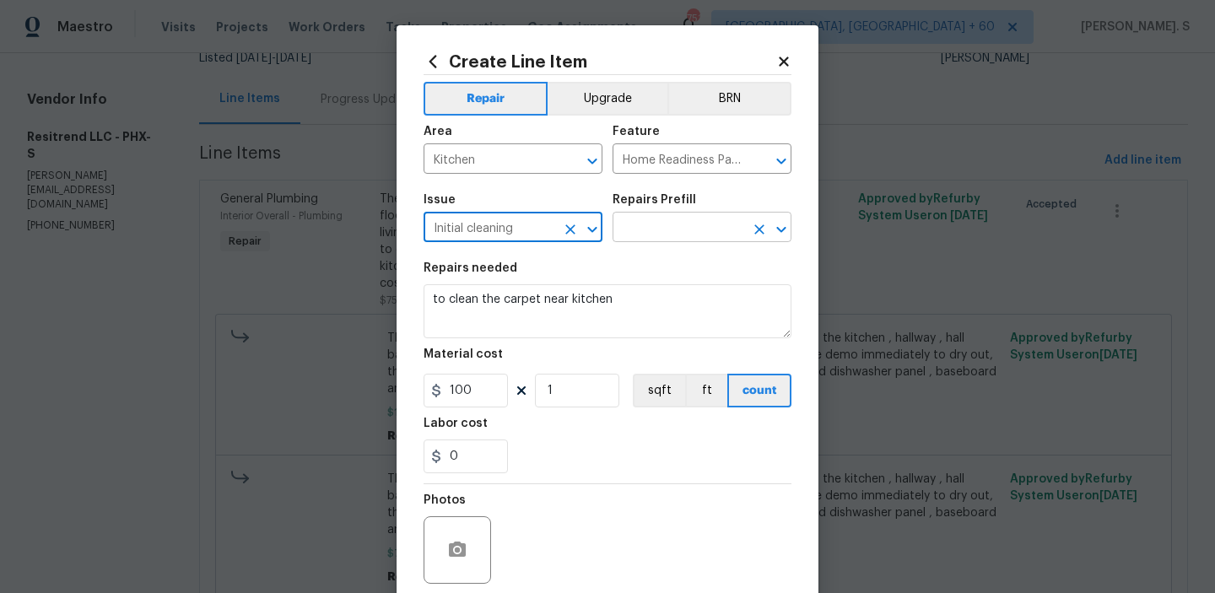
click at [791, 224] on button "Open" at bounding box center [781, 230] width 24 height 24
type input "Initial cleaning"
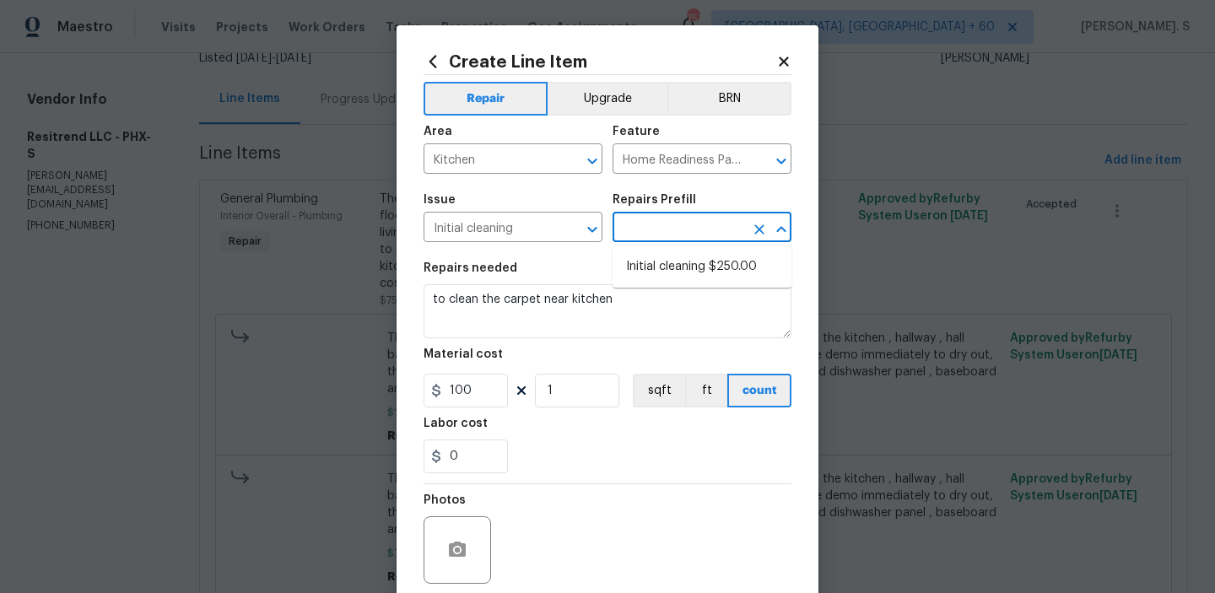
click at [735, 247] on ul "Initial cleaning $250.00" at bounding box center [701, 266] width 179 height 41
click at [724, 259] on li "Initial cleaning $250.00" at bounding box center [701, 267] width 179 height 28
type input "Initial cleaning $250.00"
type textarea "1. Wipe down exterior doors and trim. 2. Clean out all exterior light fixtures …"
type input "250"
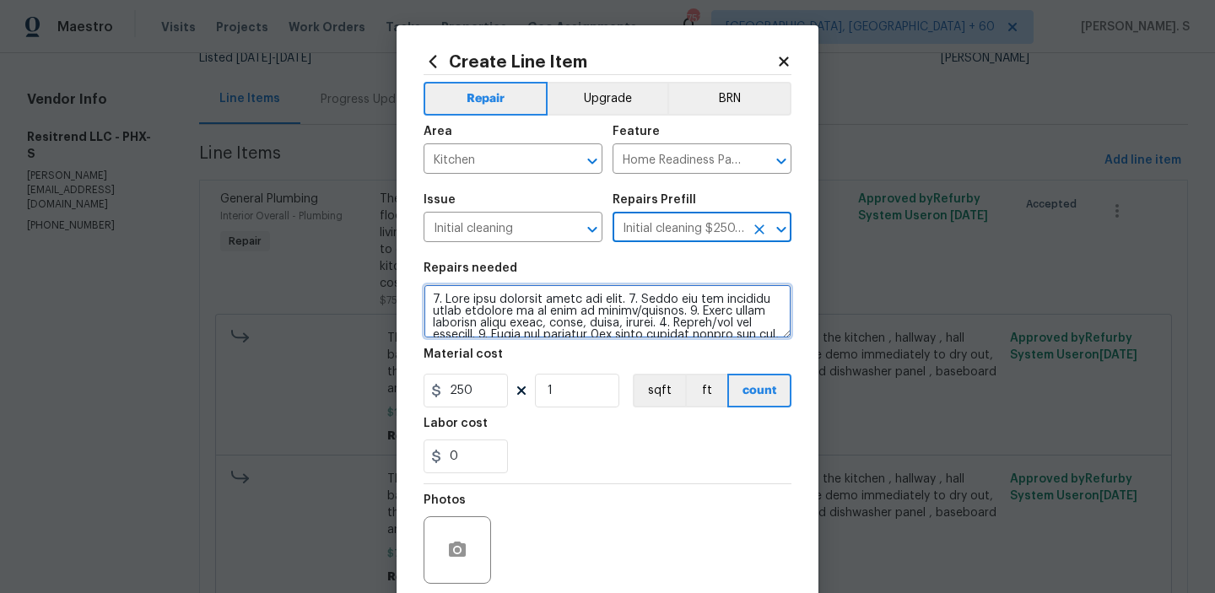
click at [563, 314] on textarea at bounding box center [607, 311] width 368 height 54
paste textarea "to clean the carpet near kitchen"
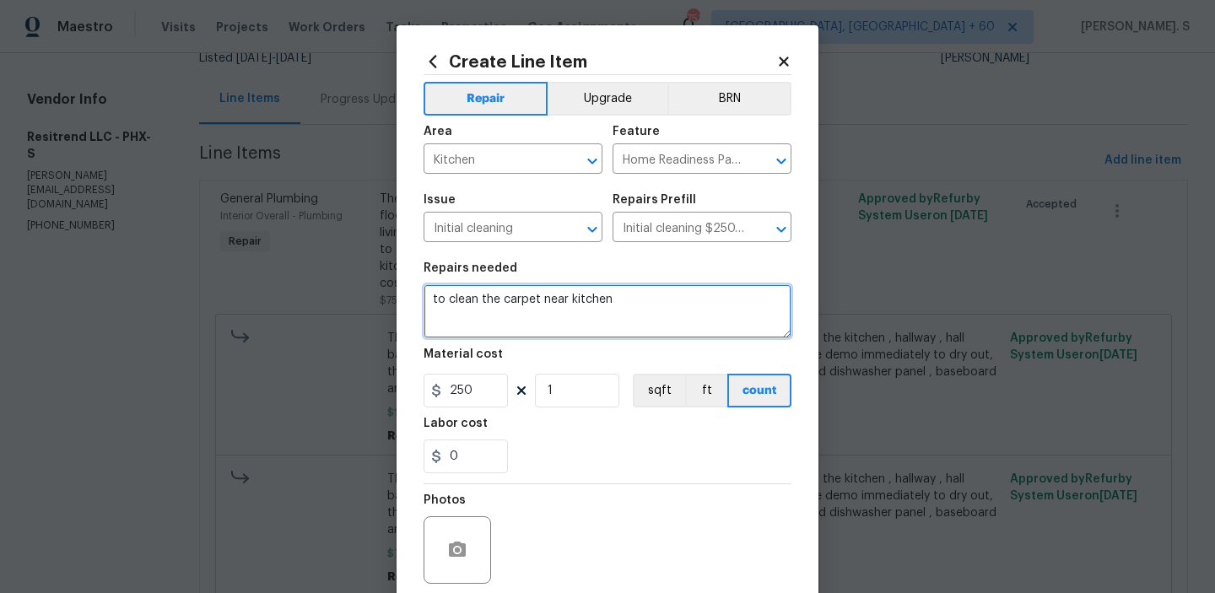
click at [431, 295] on textarea "to clean the carpet near kitchen" at bounding box center [607, 311] width 368 height 54
click at [726, 308] on textarea "Received feedback to clean the carpet near kitchen" at bounding box center [607, 311] width 368 height 54
type textarea "Received feedback to clean the carpet near kitchen."
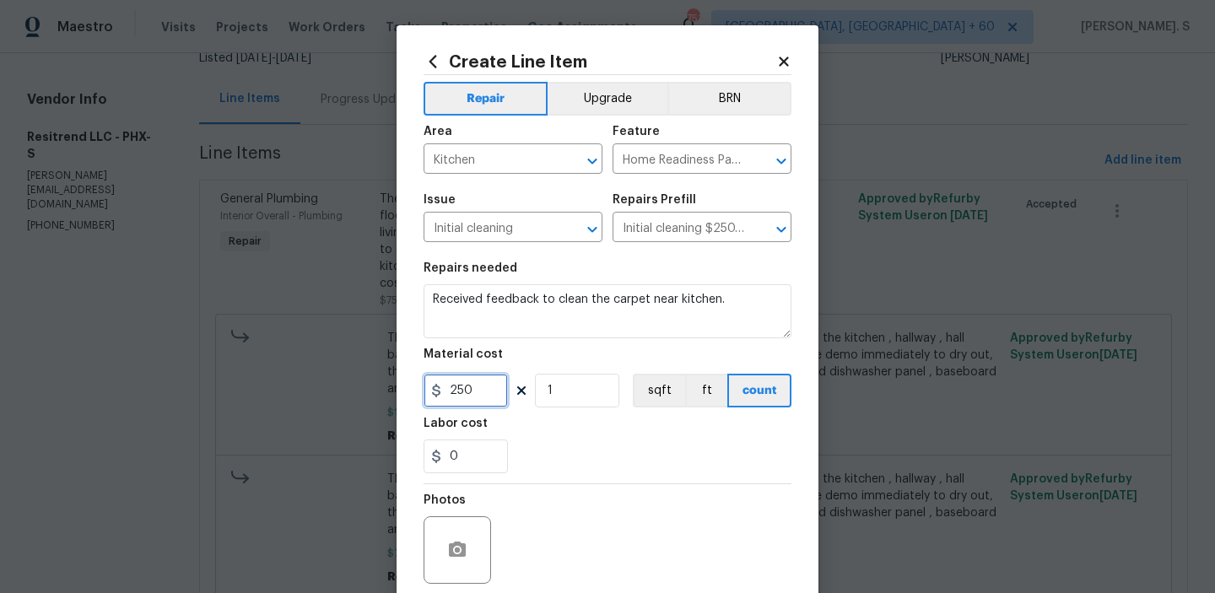
click at [474, 396] on input "250" at bounding box center [465, 391] width 84 height 34
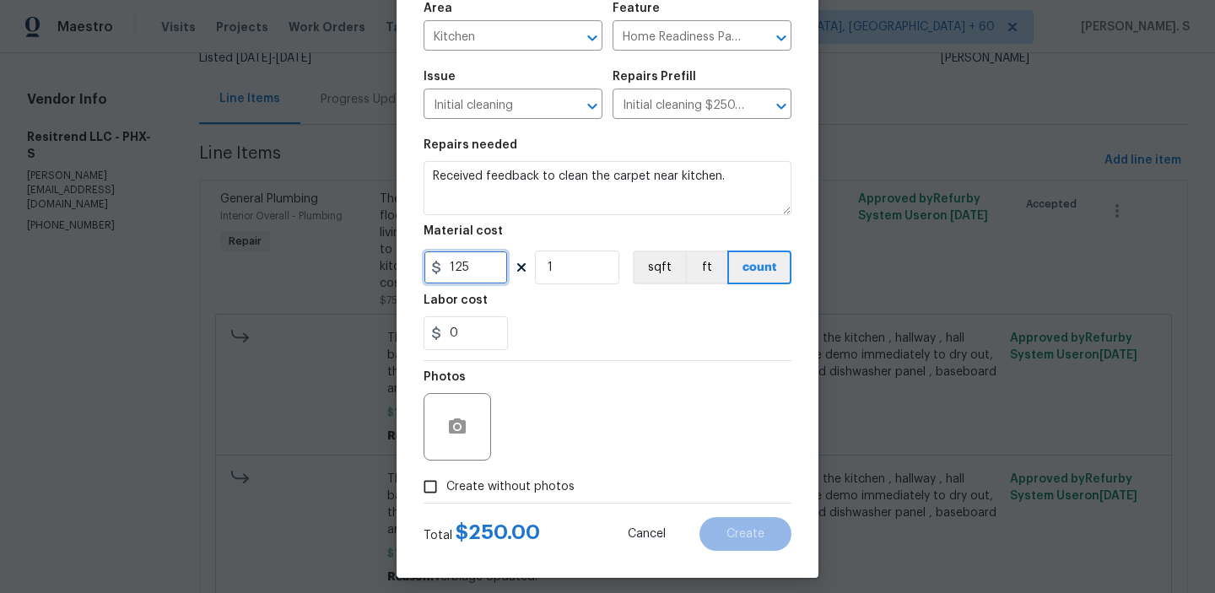
scroll to position [134, 0]
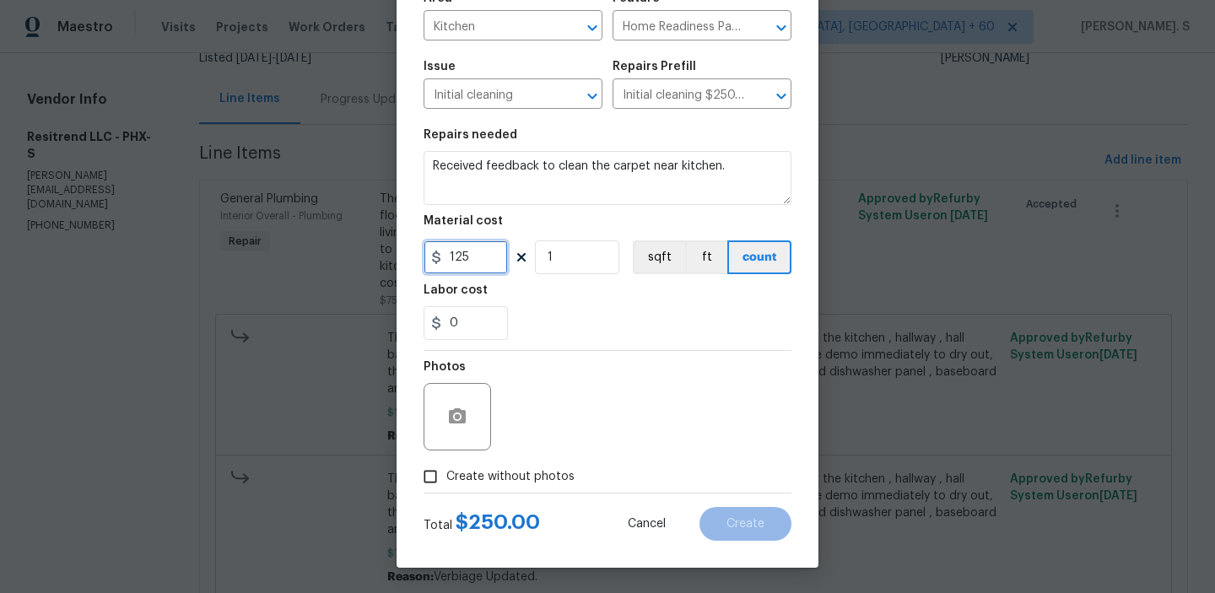
type input "125"
click at [480, 480] on span "Create without photos" at bounding box center [510, 477] width 128 height 18
click at [446, 480] on input "Create without photos" at bounding box center [430, 477] width 32 height 32
checkbox input "true"
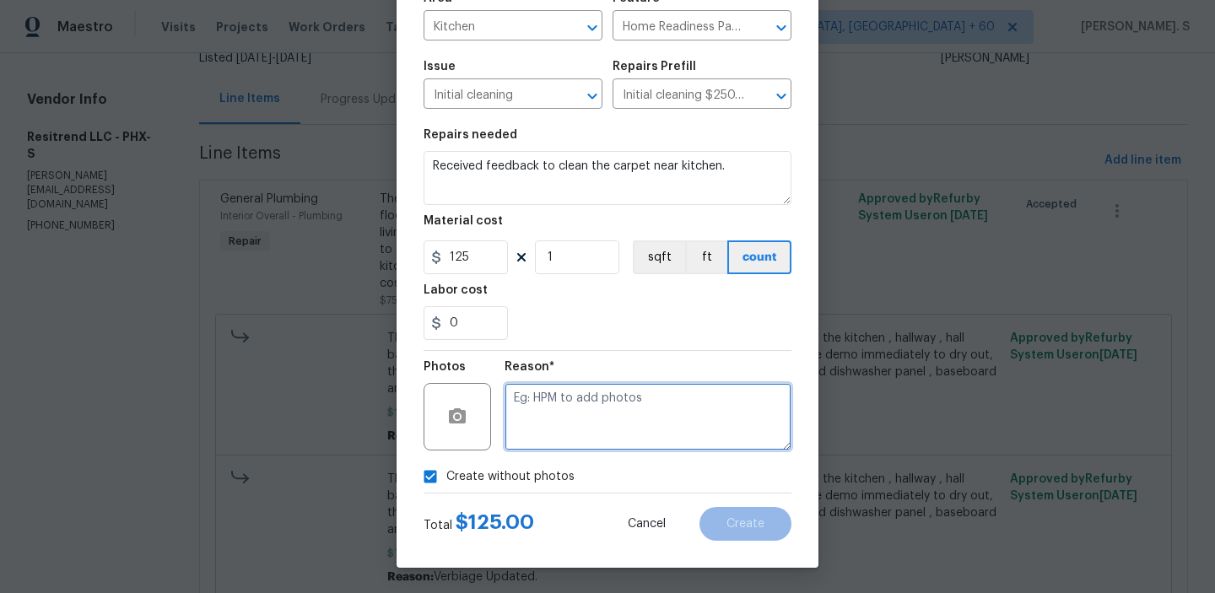
click at [632, 384] on textarea at bounding box center [647, 416] width 287 height 67
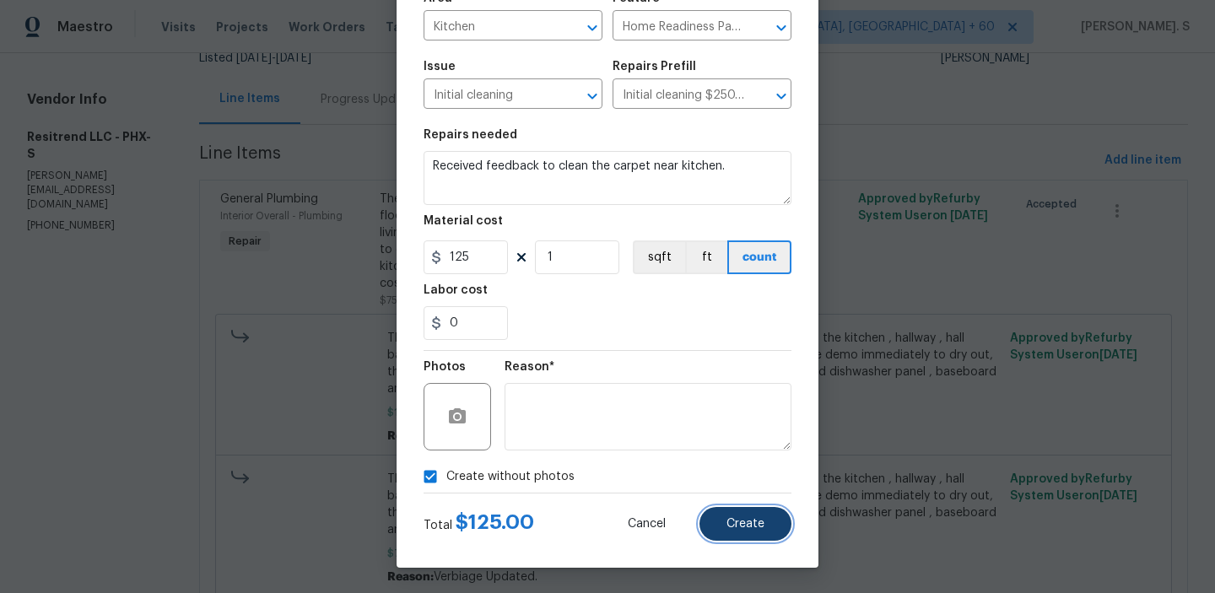
click at [752, 523] on span "Create" at bounding box center [745, 524] width 38 height 13
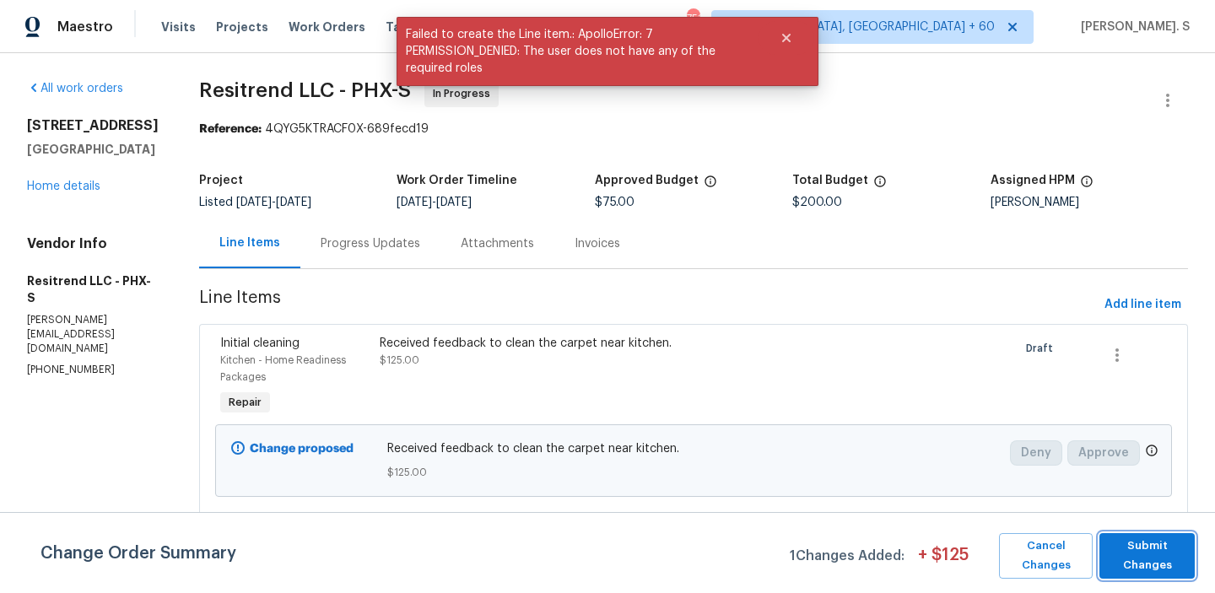
click at [1116, 555] on span "Submit Changes" at bounding box center [1147, 556] width 78 height 39
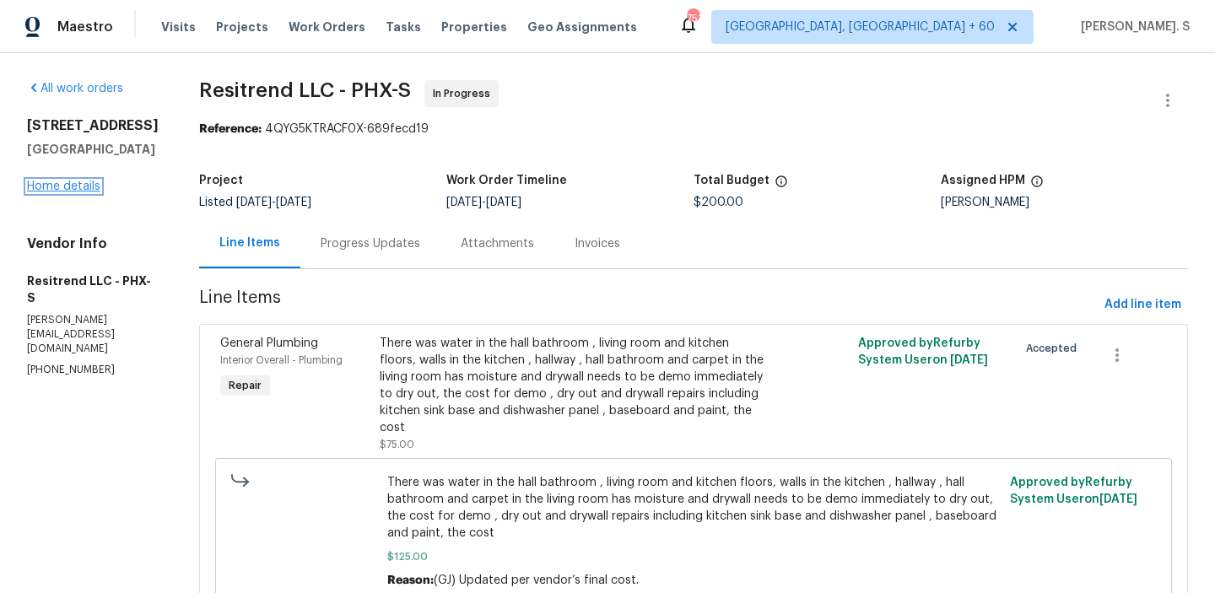
click at [84, 192] on link "Home details" at bounding box center [63, 187] width 73 height 12
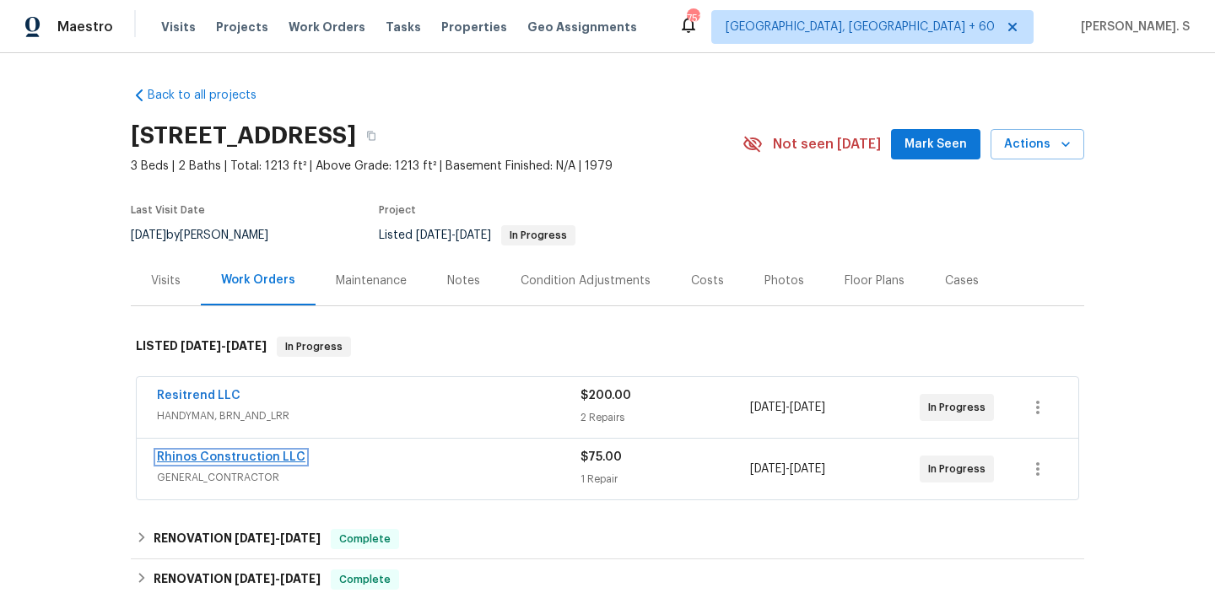
click at [180, 456] on link "Rhinos Construction LLC" at bounding box center [231, 457] width 148 height 12
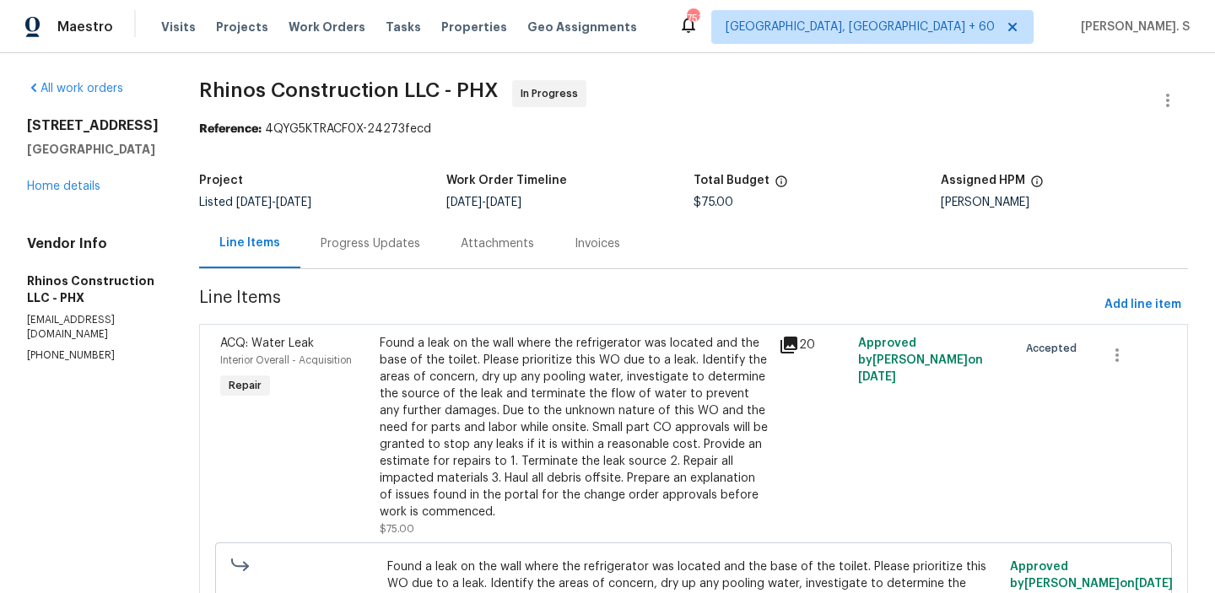
click at [474, 417] on div "Found a leak on the wall where the refrigerator was located and the base of the…" at bounding box center [574, 428] width 389 height 186
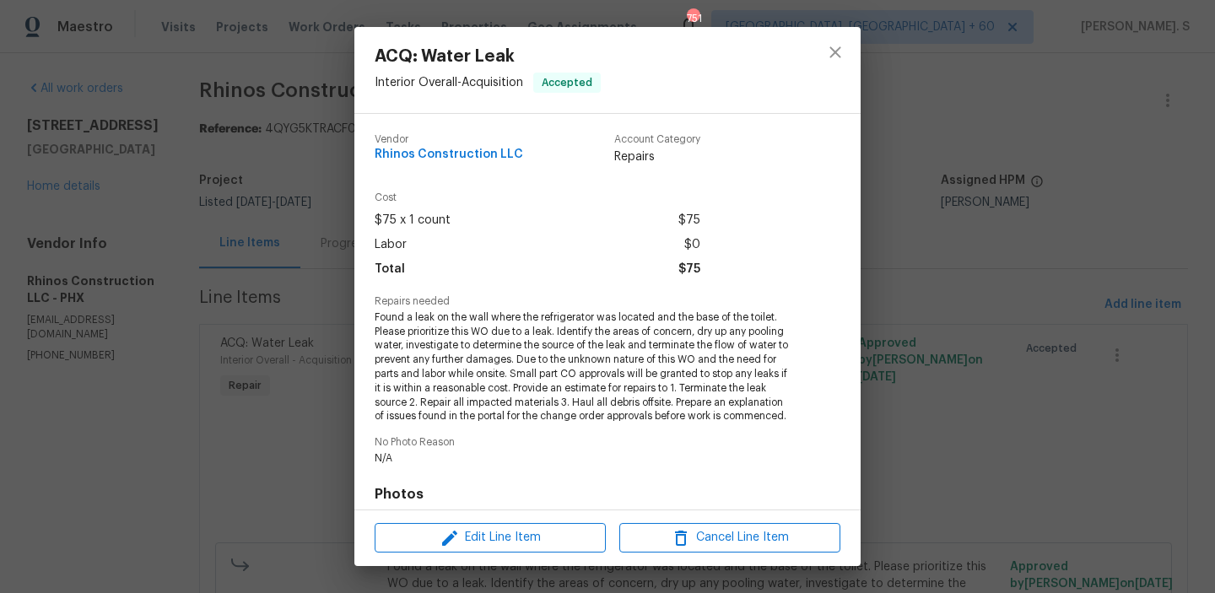
scroll to position [240, 0]
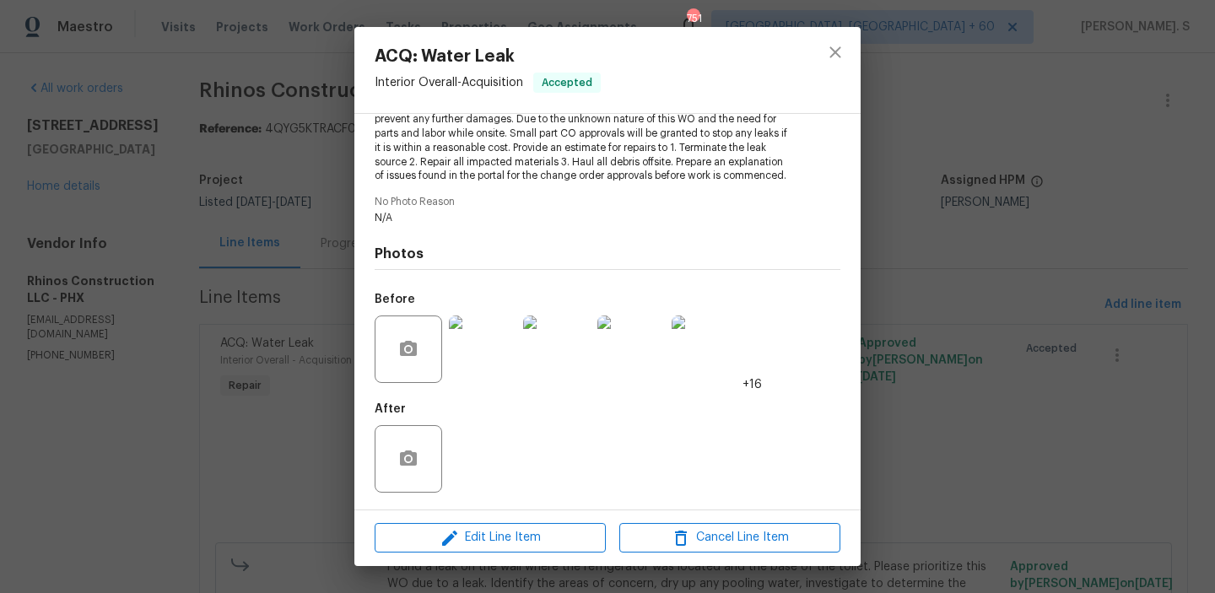
click at [481, 346] on img at bounding box center [482, 349] width 67 height 67
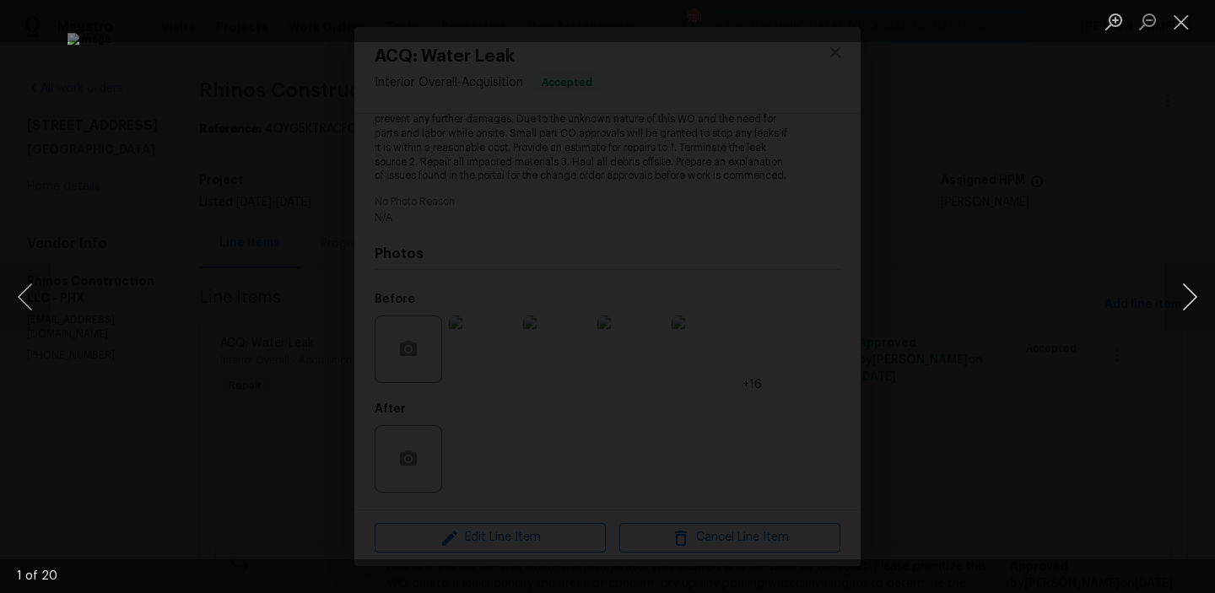
click at [1168, 291] on button "Next image" at bounding box center [1189, 296] width 51 height 67
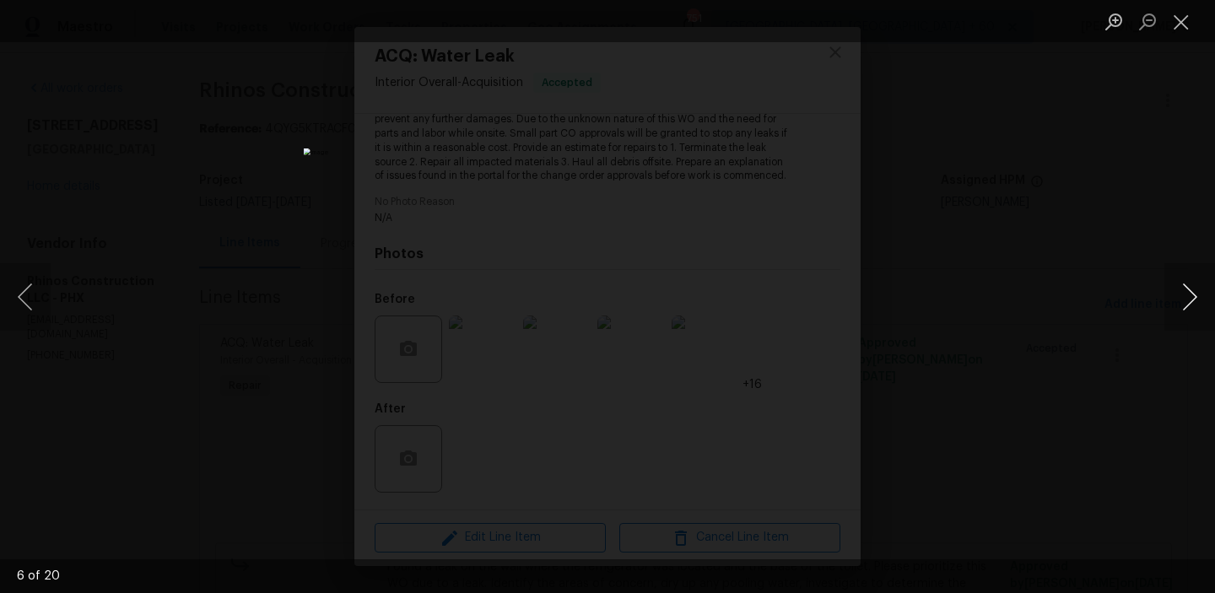
click at [1168, 291] on button "Next image" at bounding box center [1189, 296] width 51 height 67
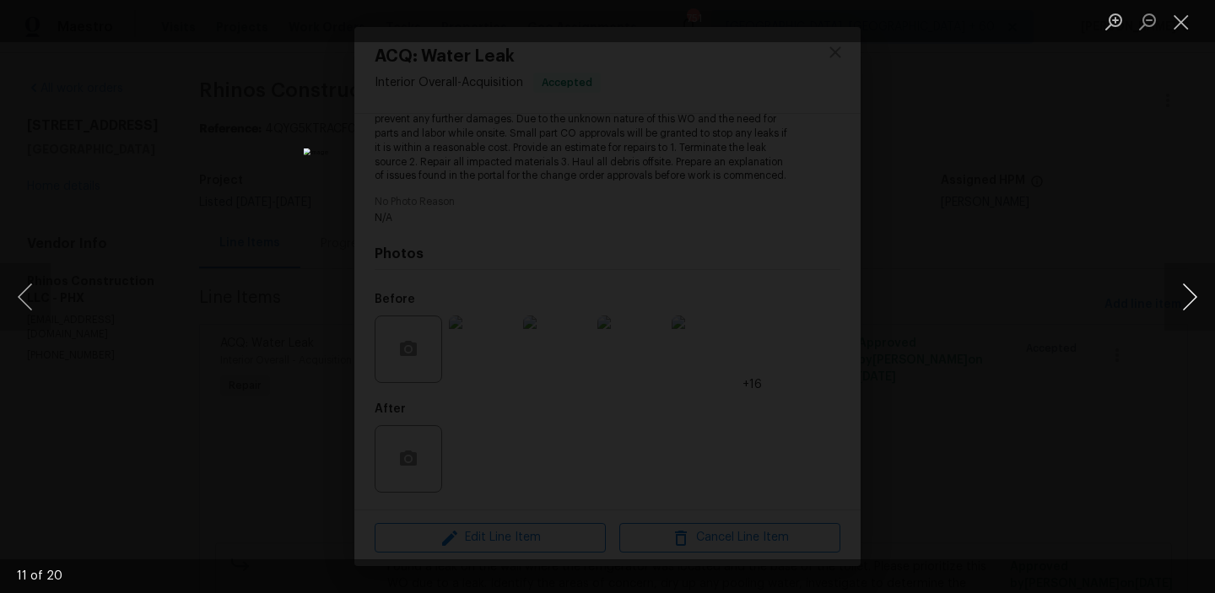
click at [1168, 291] on button "Next image" at bounding box center [1189, 296] width 51 height 67
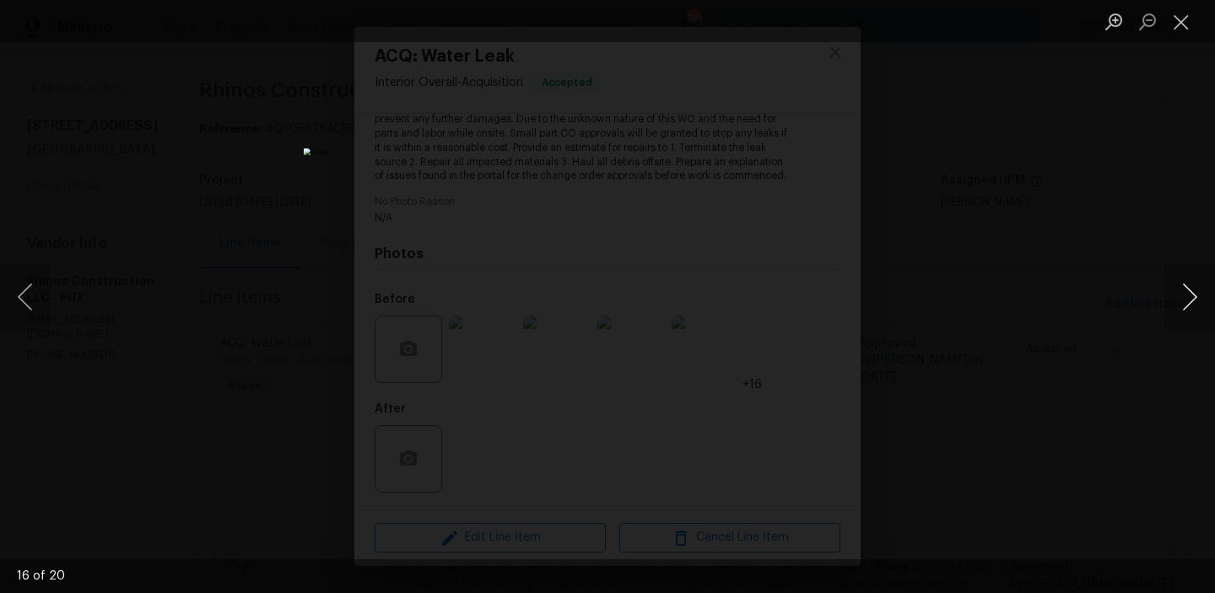
click at [1168, 291] on button "Next image" at bounding box center [1189, 296] width 51 height 67
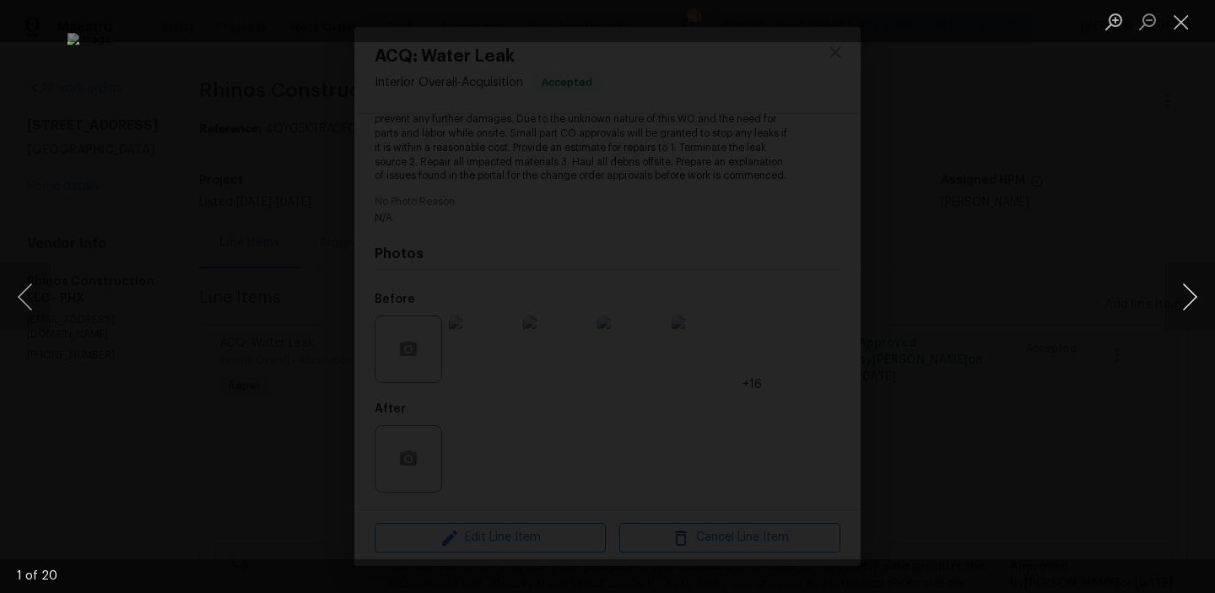
click at [1168, 291] on button "Next image" at bounding box center [1189, 296] width 51 height 67
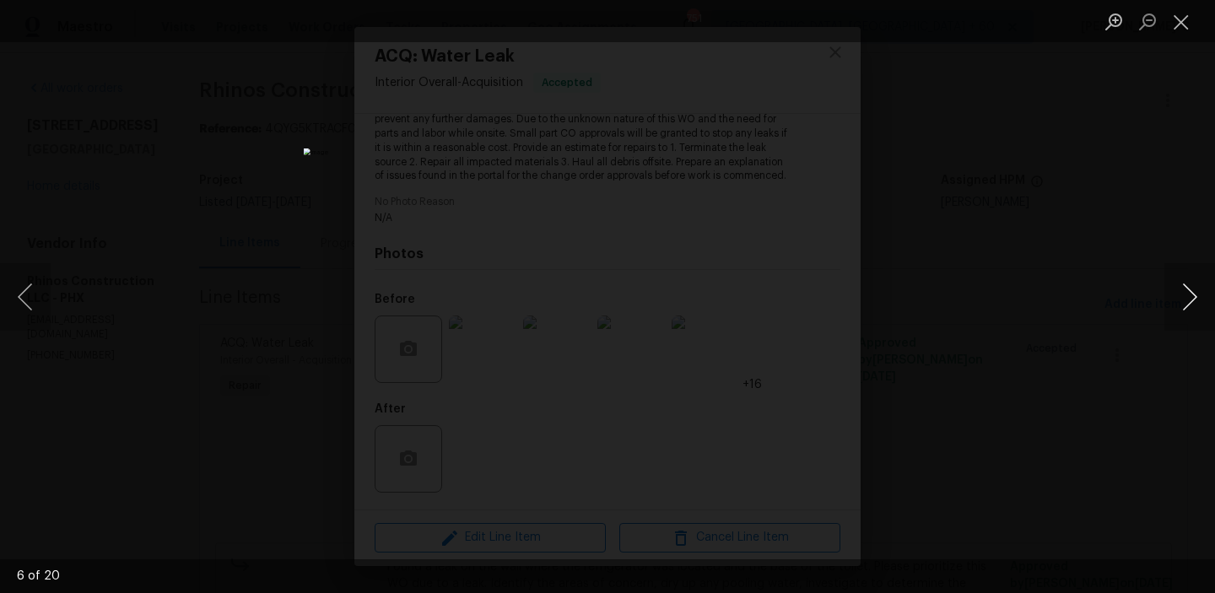
click at [1168, 291] on button "Next image" at bounding box center [1189, 296] width 51 height 67
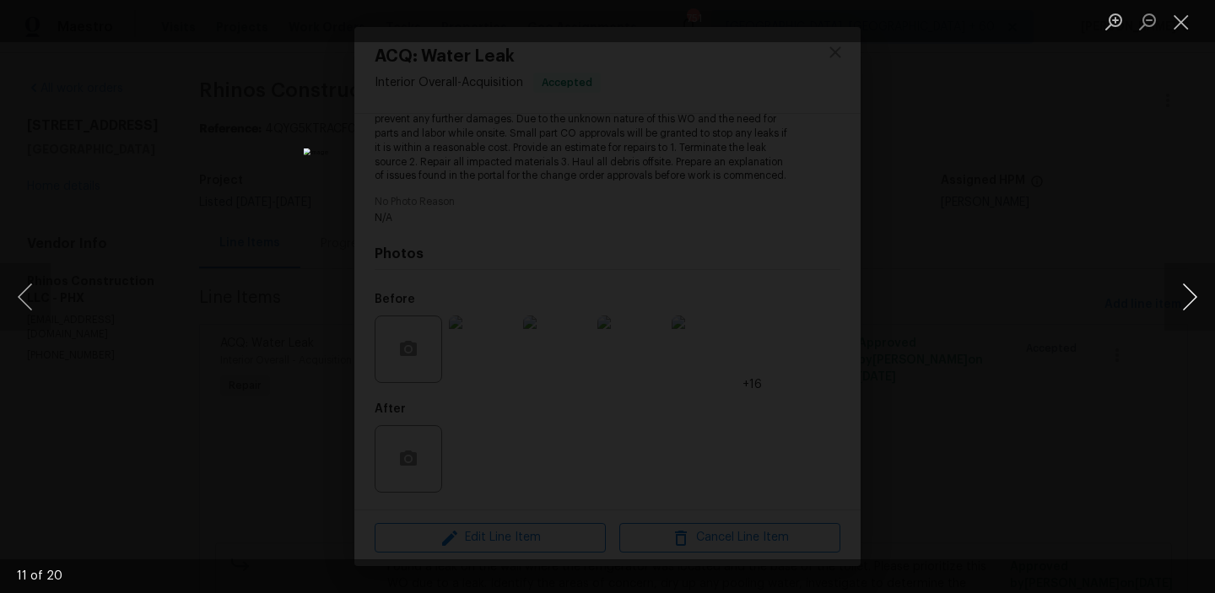
click at [1168, 291] on button "Next image" at bounding box center [1189, 296] width 51 height 67
click at [1178, 26] on button "Close lightbox" at bounding box center [1181, 22] width 34 height 30
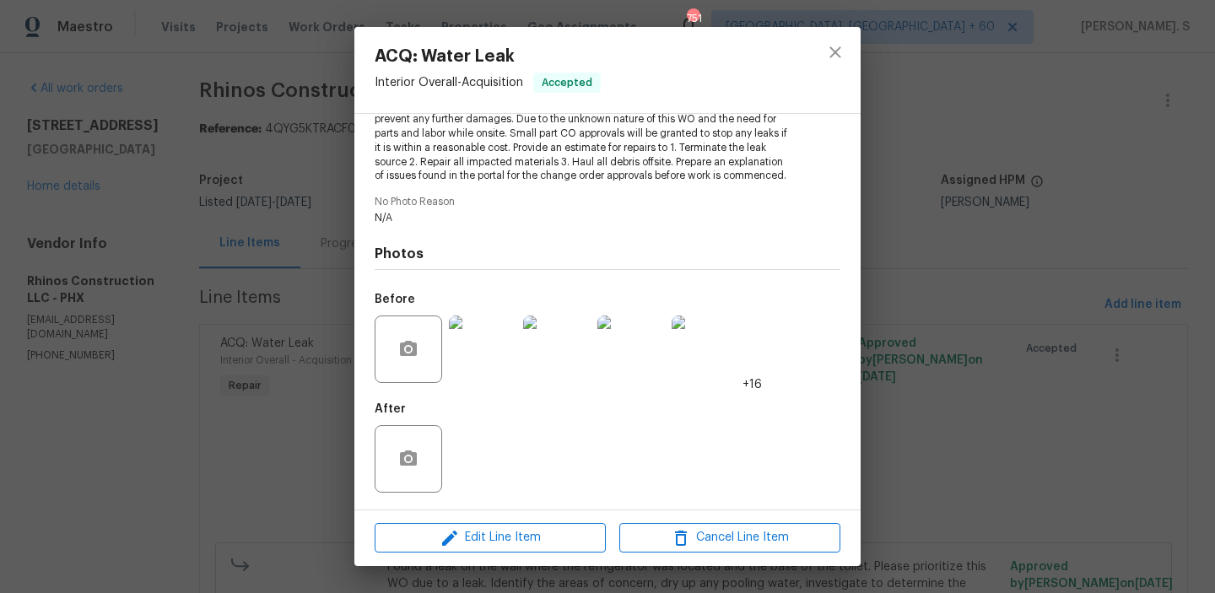
click at [855, 47] on div at bounding box center [835, 70] width 51 height 86
click at [830, 47] on icon "close" at bounding box center [834, 51] width 11 height 11
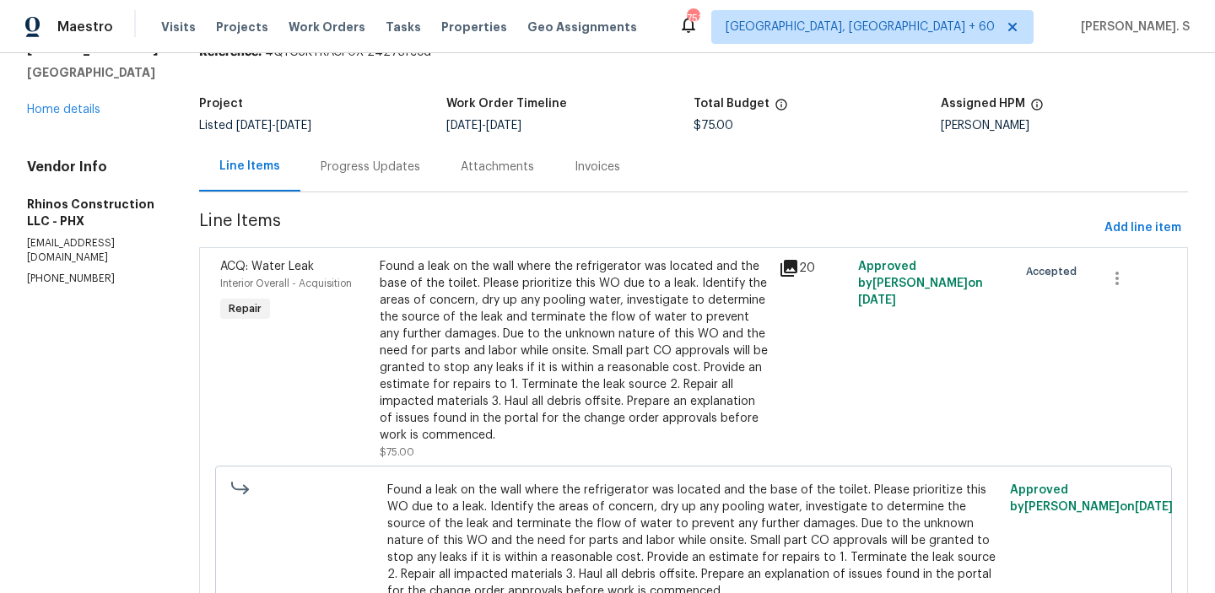
scroll to position [0, 0]
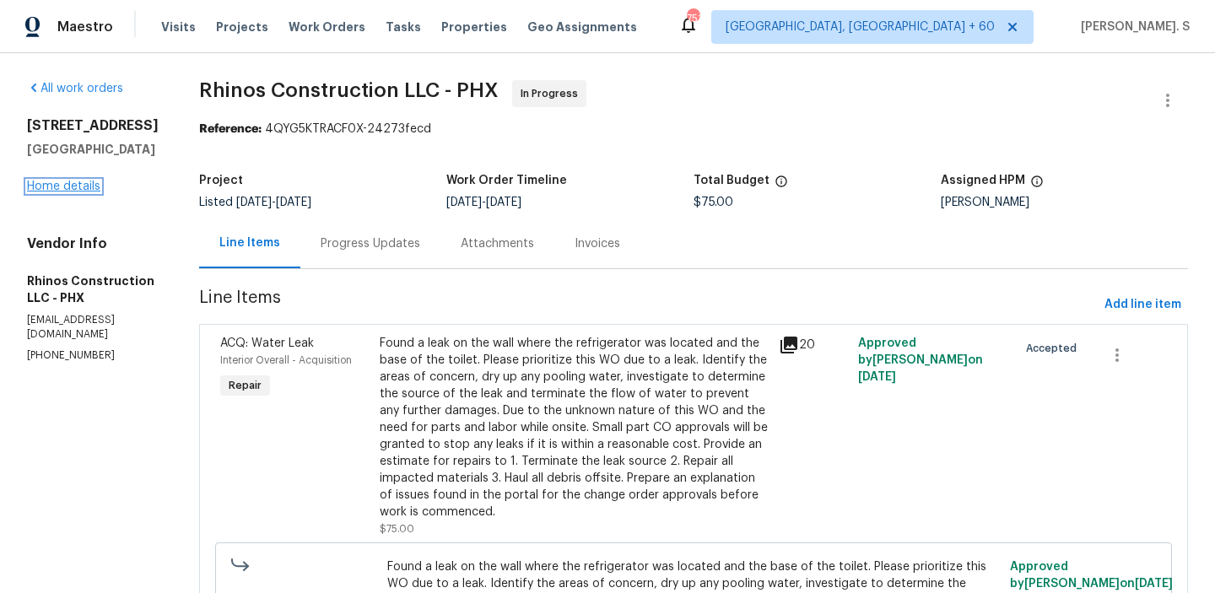
click at [57, 191] on link "Home details" at bounding box center [63, 187] width 73 height 12
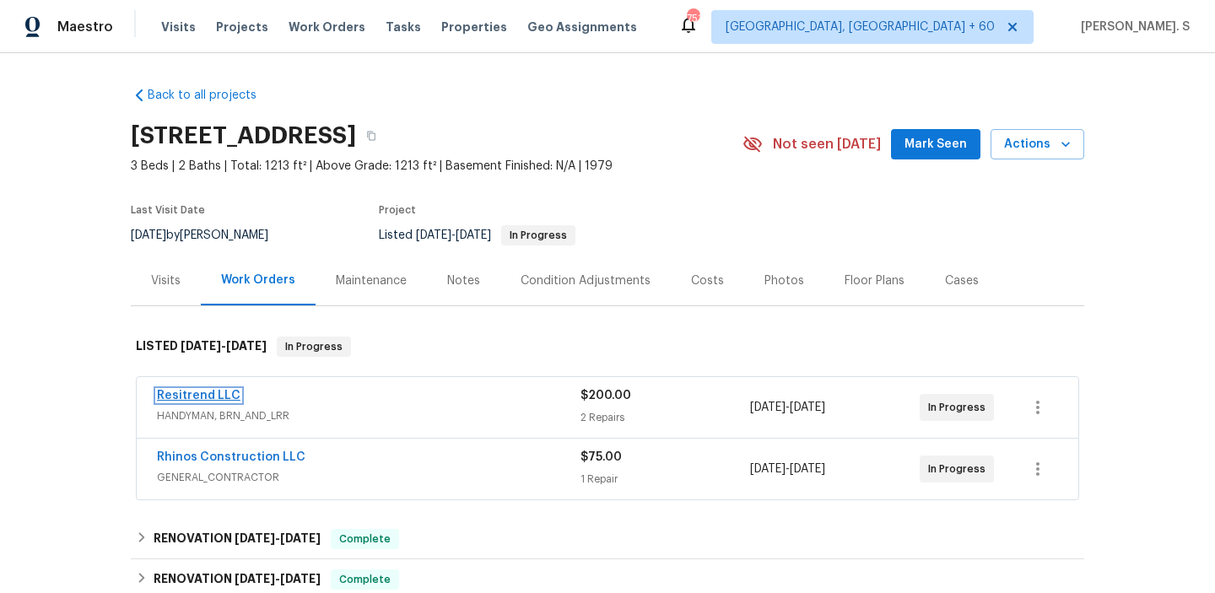
click at [202, 396] on link "Resitrend LLC" at bounding box center [199, 396] width 84 height 12
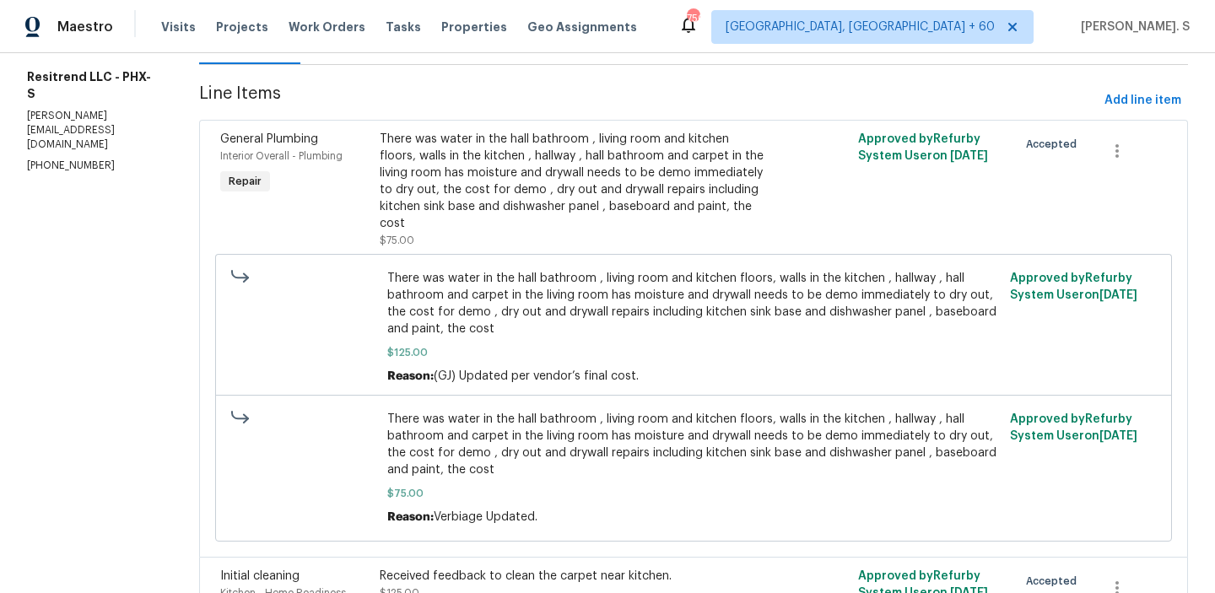
scroll to position [326, 0]
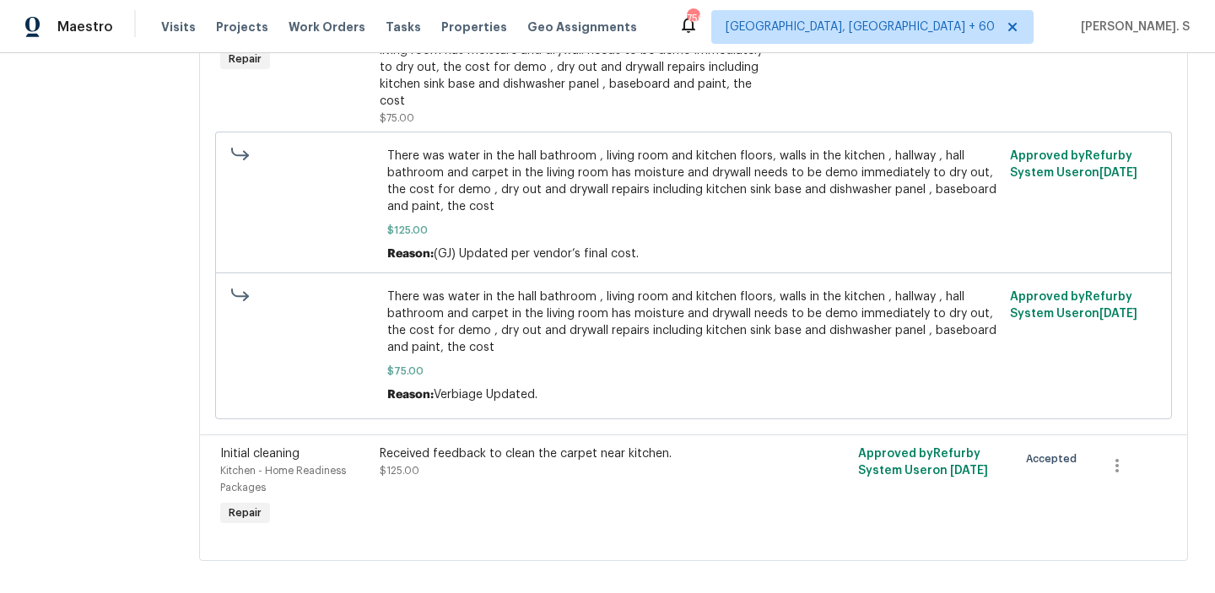
click at [449, 95] on div "There was water in the hall bathroom , living room and kitchen floors, walls in…" at bounding box center [574, 67] width 389 height 118
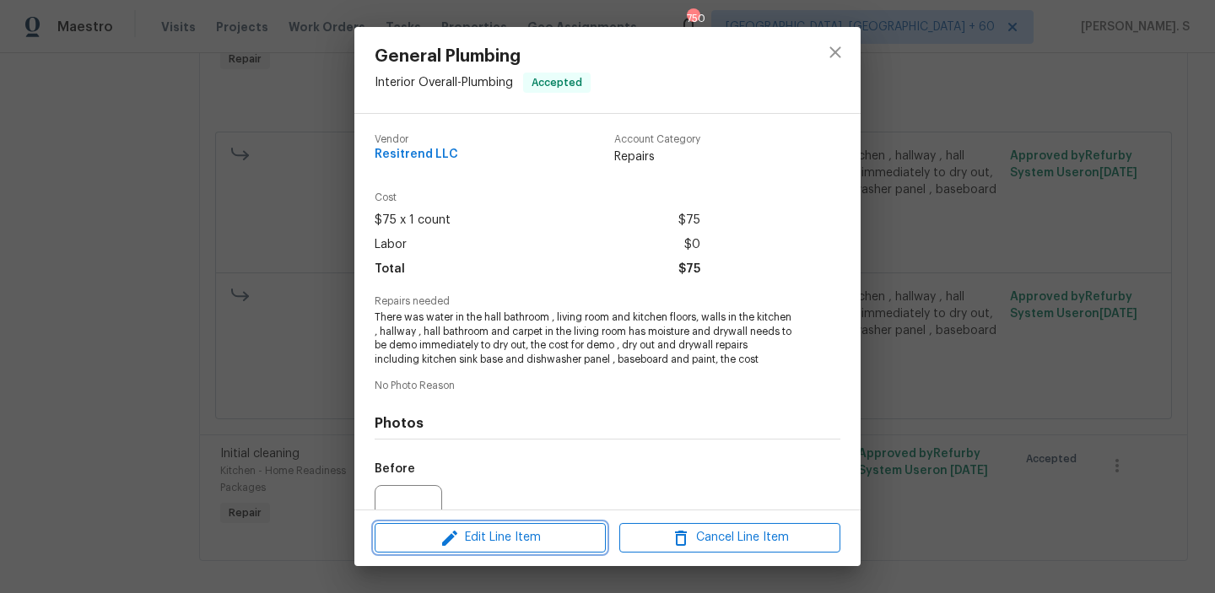
click at [456, 537] on icon "button" at bounding box center [450, 538] width 20 height 20
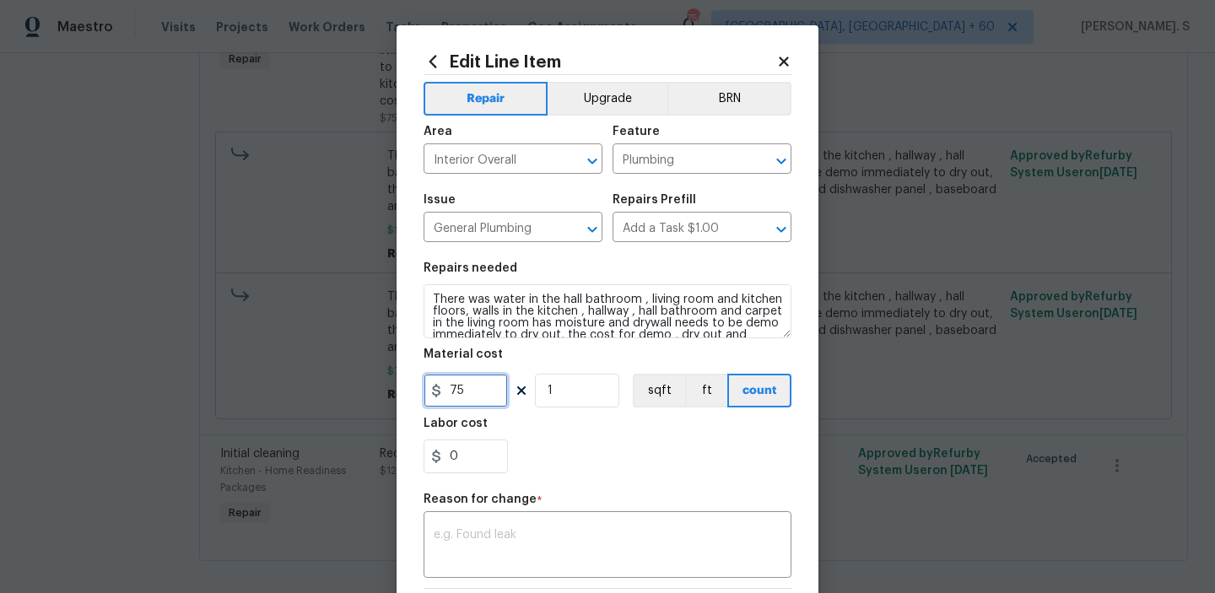
click at [457, 394] on input "75" at bounding box center [465, 391] width 84 height 34
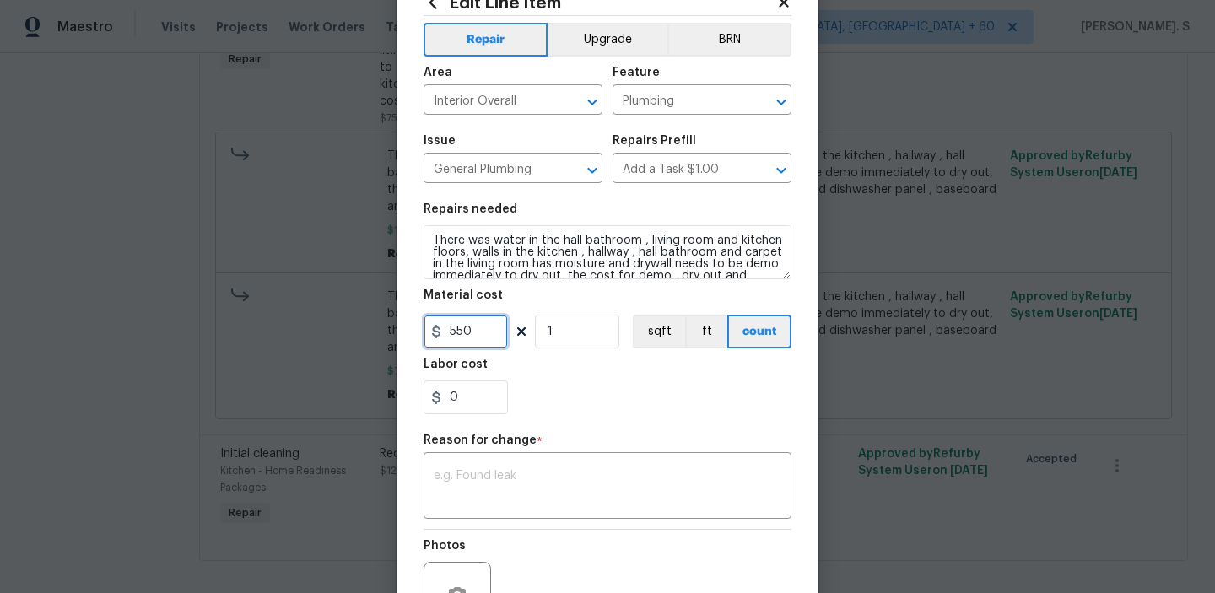
scroll to position [239, 0]
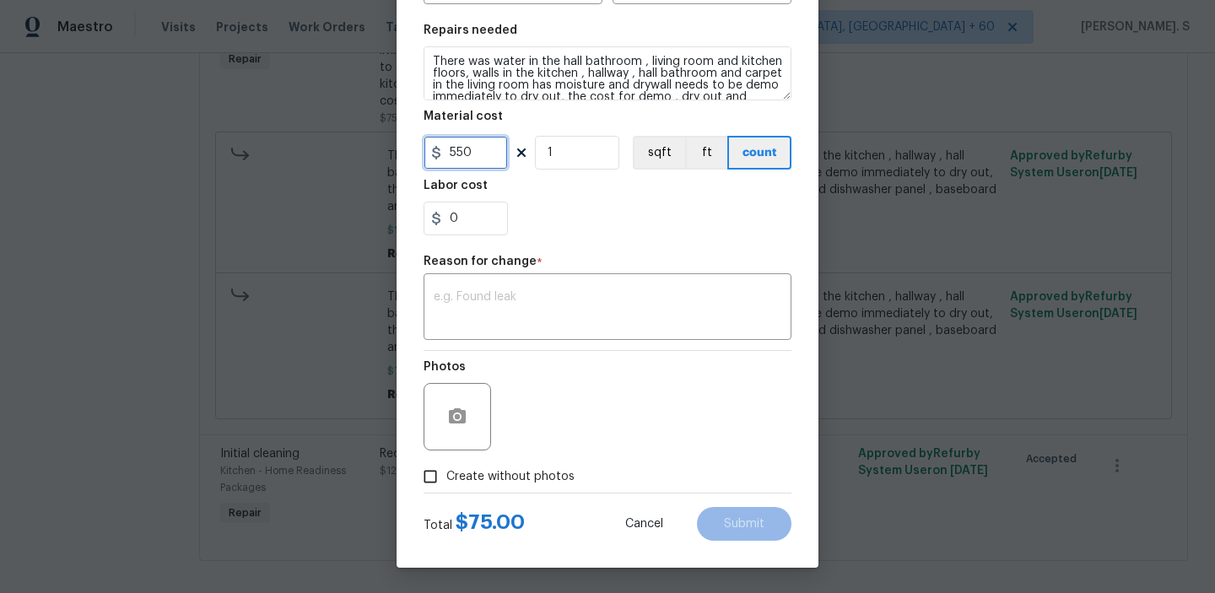
type input "550"
click at [620, 291] on textarea at bounding box center [608, 308] width 348 height 35
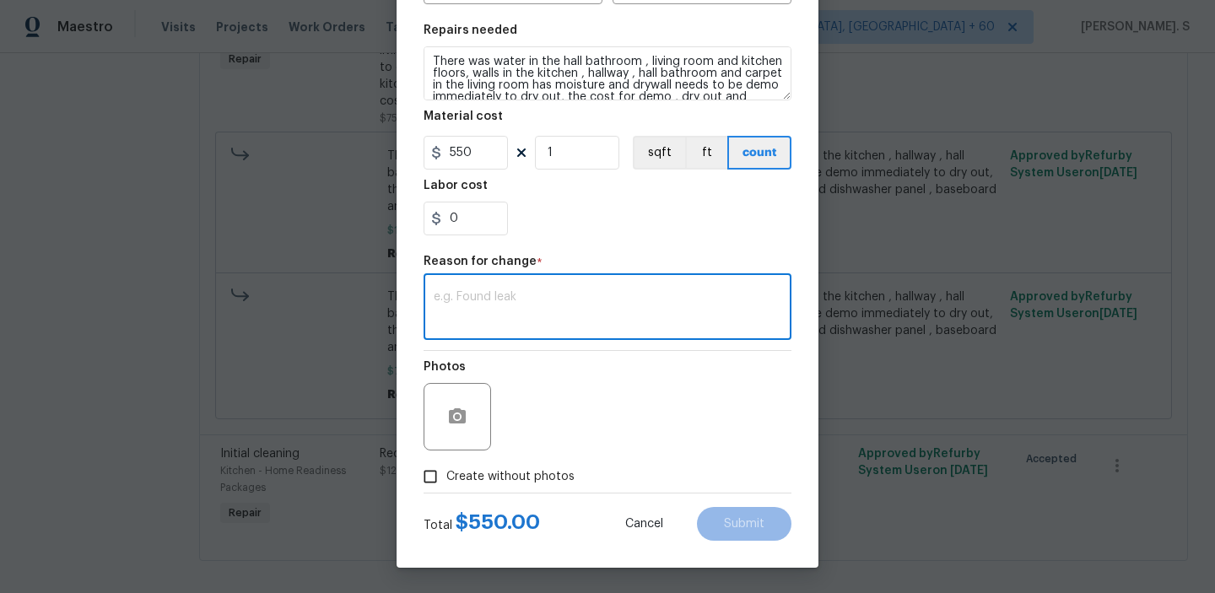
paste textarea "(GJ) Updated per vendor’s final cost."
type textarea "(GJ) Updated per vendor’s final cost."
click at [740, 507] on button "Submit" at bounding box center [744, 524] width 94 height 34
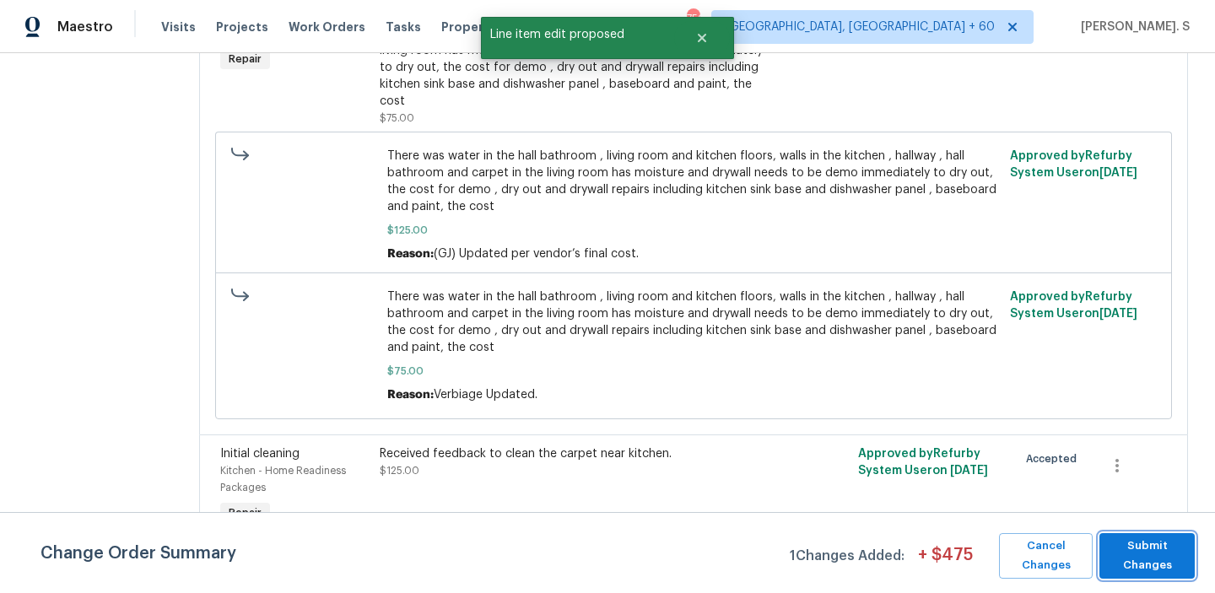
click at [1156, 547] on span "Submit Changes" at bounding box center [1147, 556] width 78 height 39
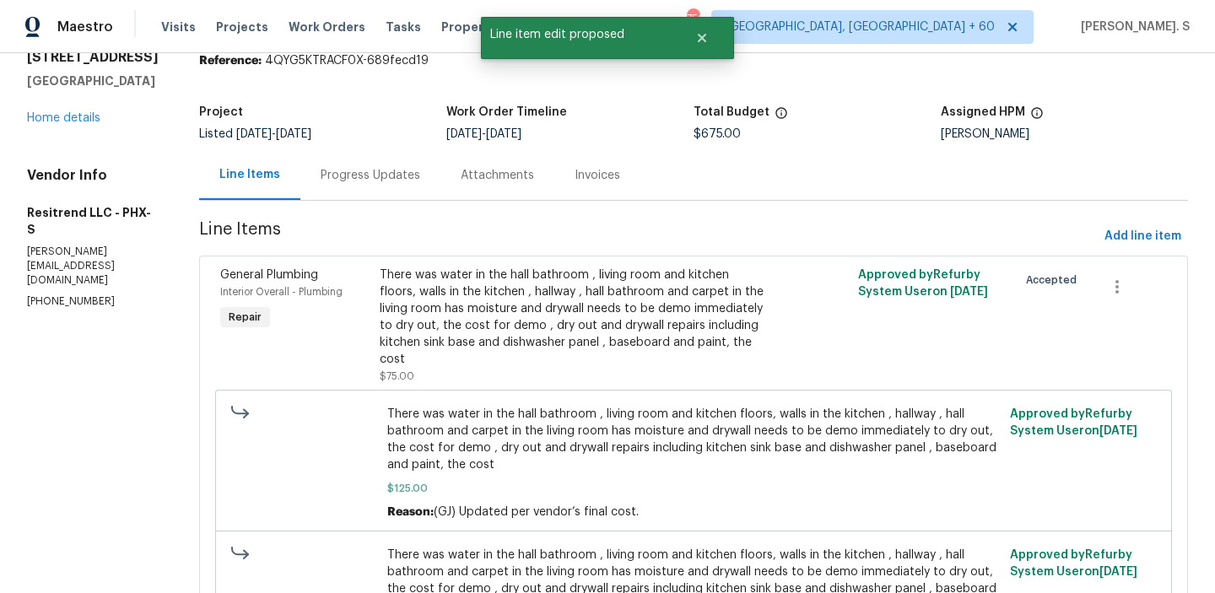
scroll to position [43, 0]
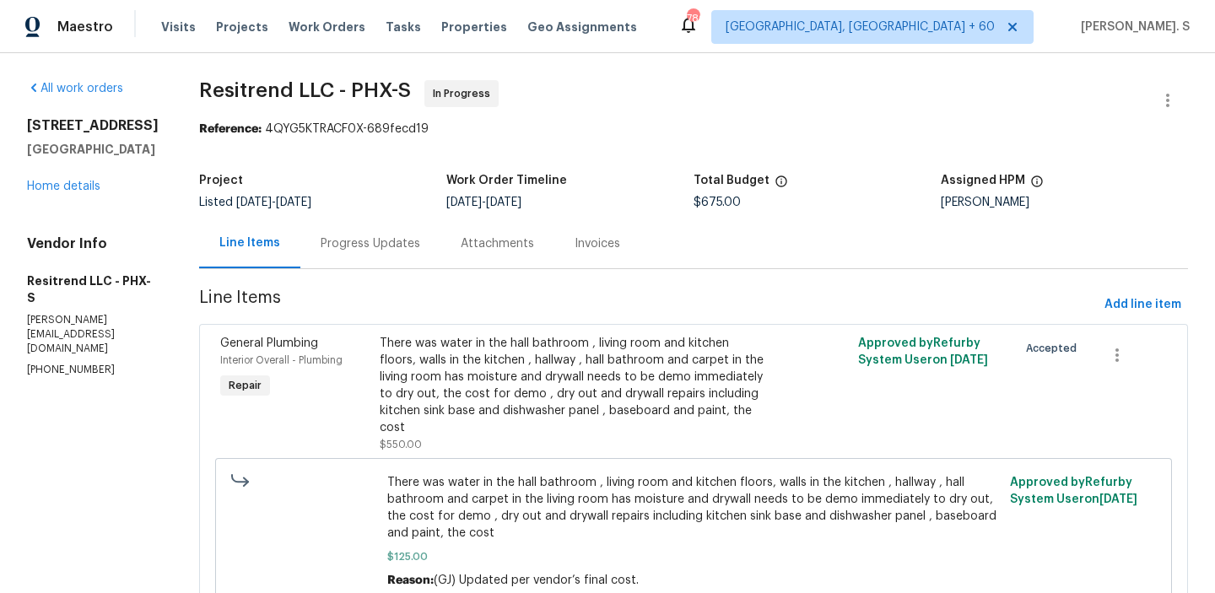
click at [348, 254] on div "Progress Updates" at bounding box center [370, 243] width 140 height 50
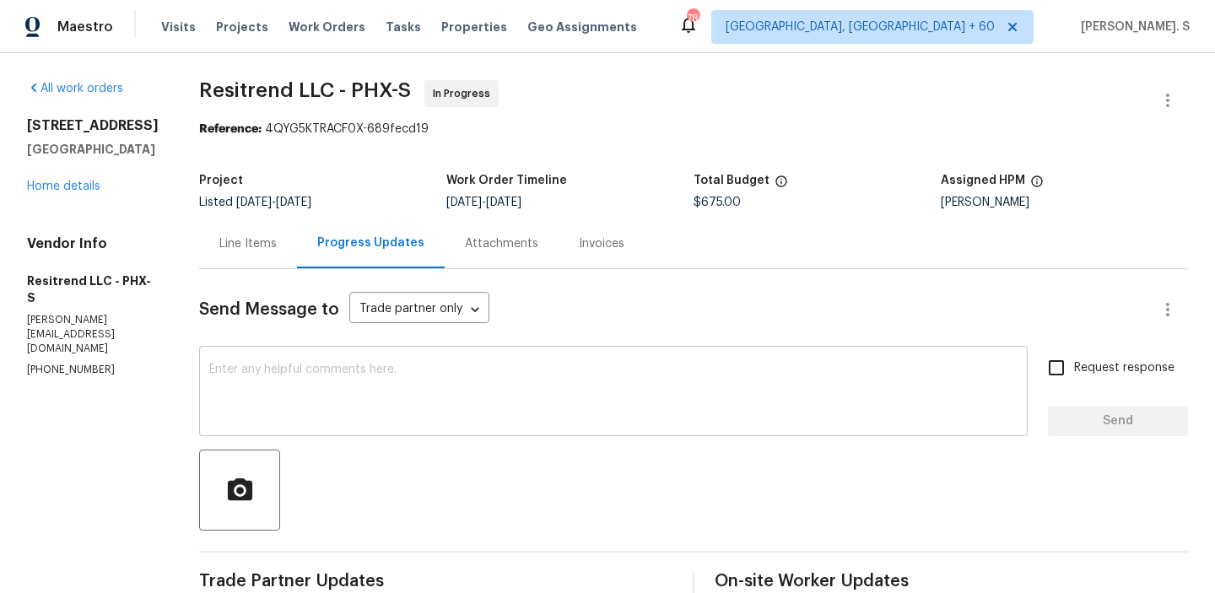
click at [288, 375] on textarea at bounding box center [613, 393] width 808 height 59
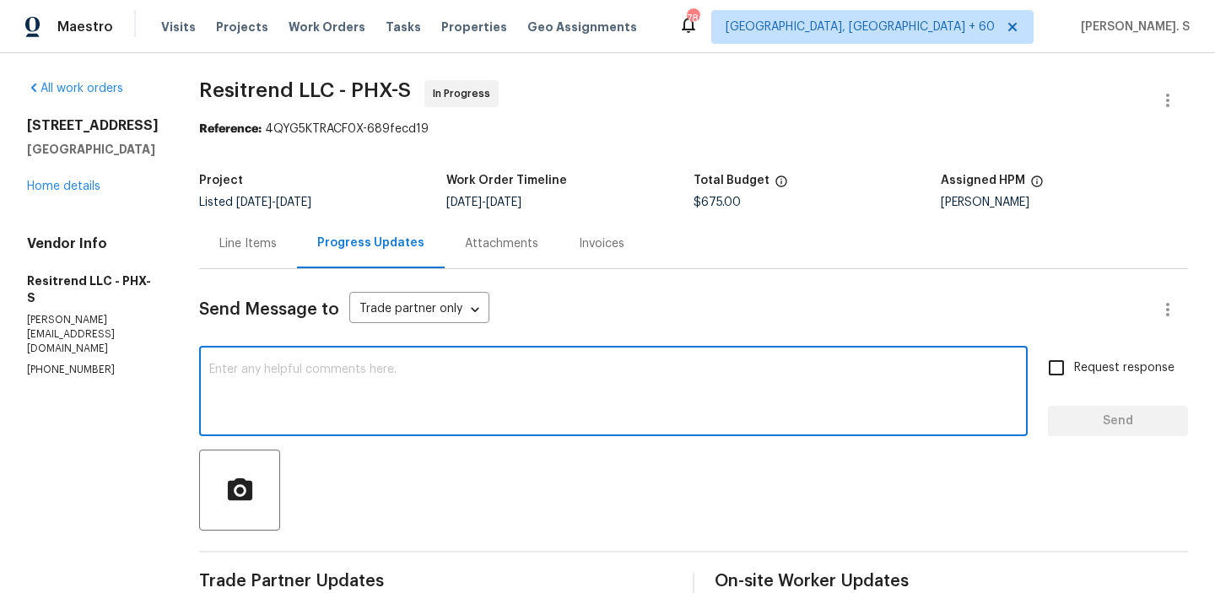
paste textarea "The BR team has approved the cost, and it has been updated."
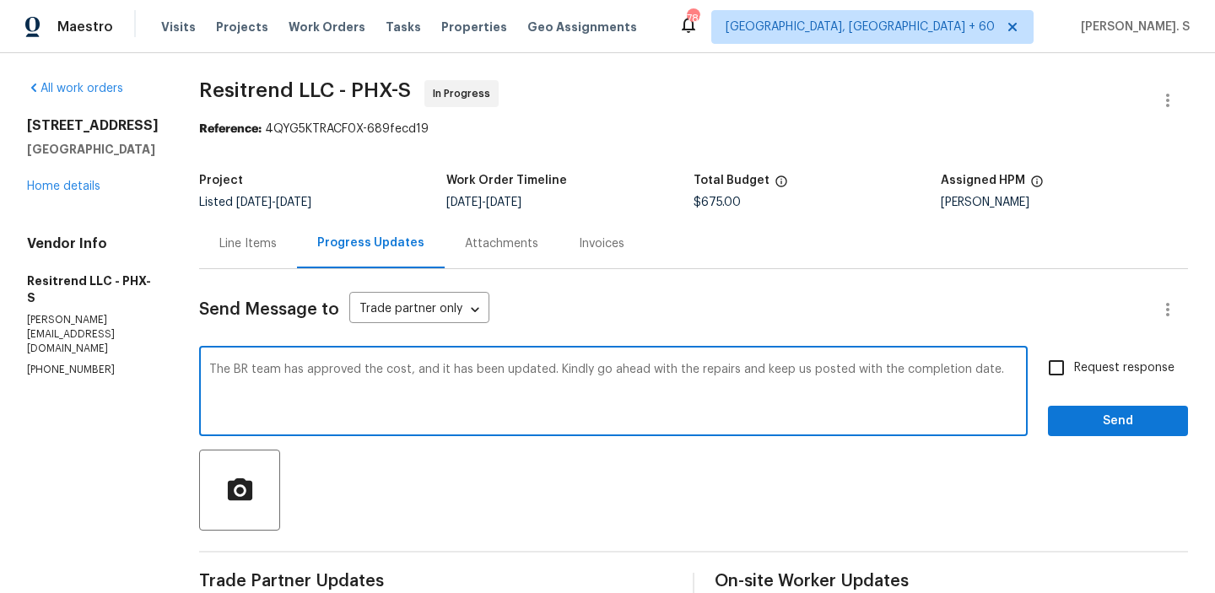
click at [288, 375] on textarea "The BR team has approved the cost, and it has been updated. Kindly go ahead wit…" at bounding box center [613, 393] width 808 height 59
type textarea "The BR team has approved the cost, and it has been updated. Kindly go ahead wit…"
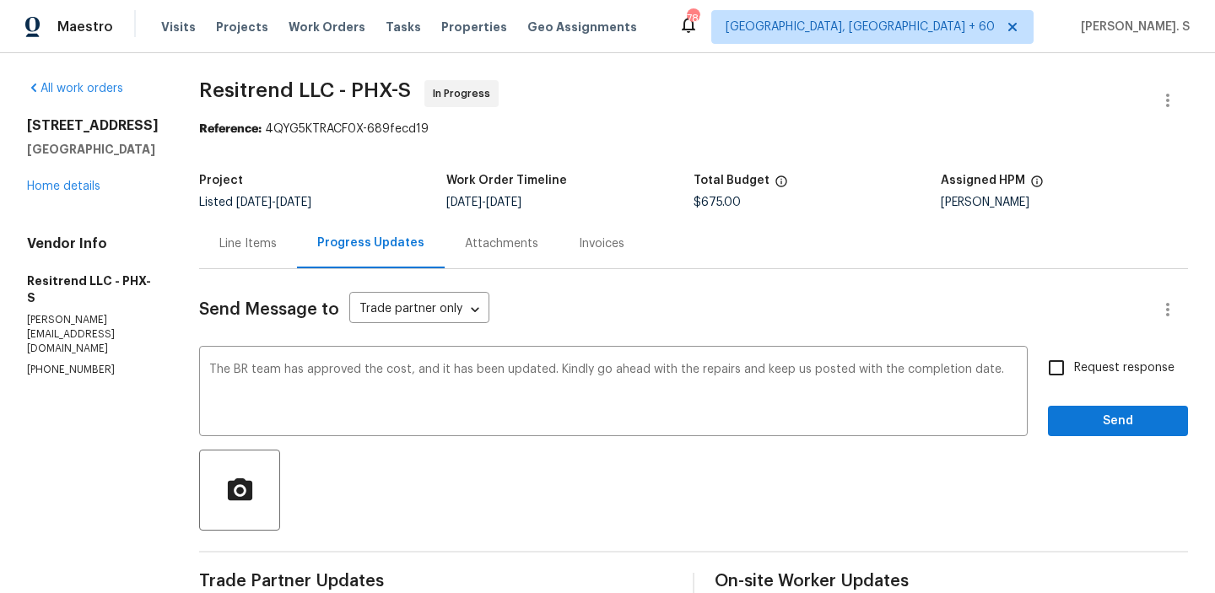
click at [1114, 367] on span "Request response" at bounding box center [1124, 368] width 100 height 18
click at [1074, 367] on input "Request response" at bounding box center [1055, 367] width 35 height 35
checkbox input "true"
click at [1104, 431] on span "Send" at bounding box center [1117, 421] width 113 height 21
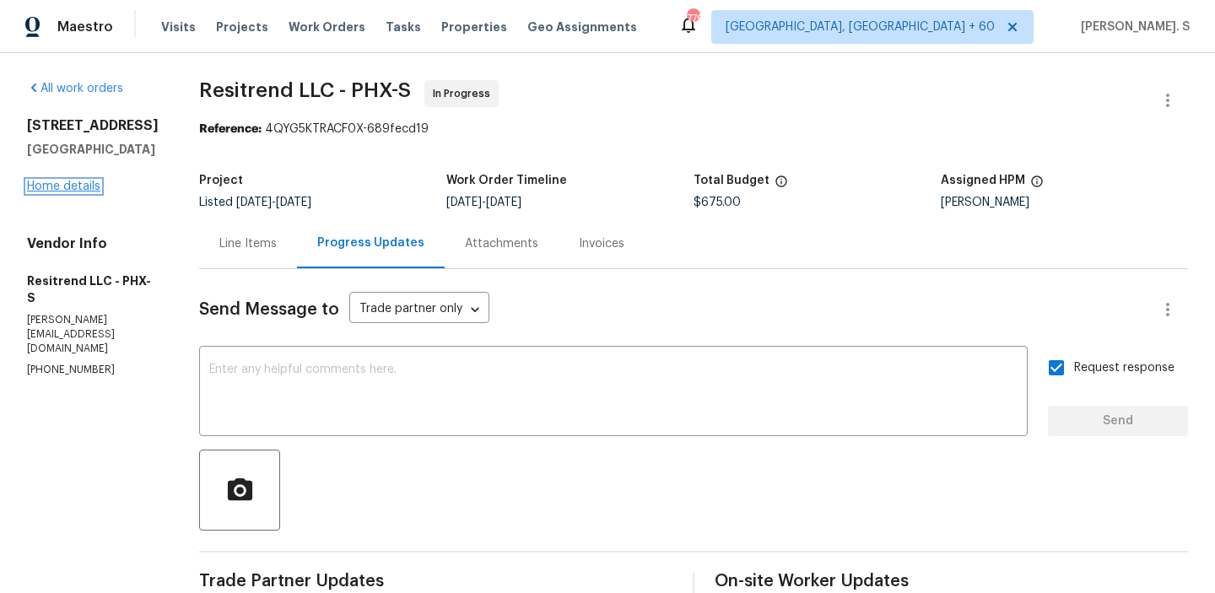
click at [67, 192] on link "Home details" at bounding box center [63, 187] width 73 height 12
click at [52, 192] on link "Home details" at bounding box center [63, 187] width 73 height 12
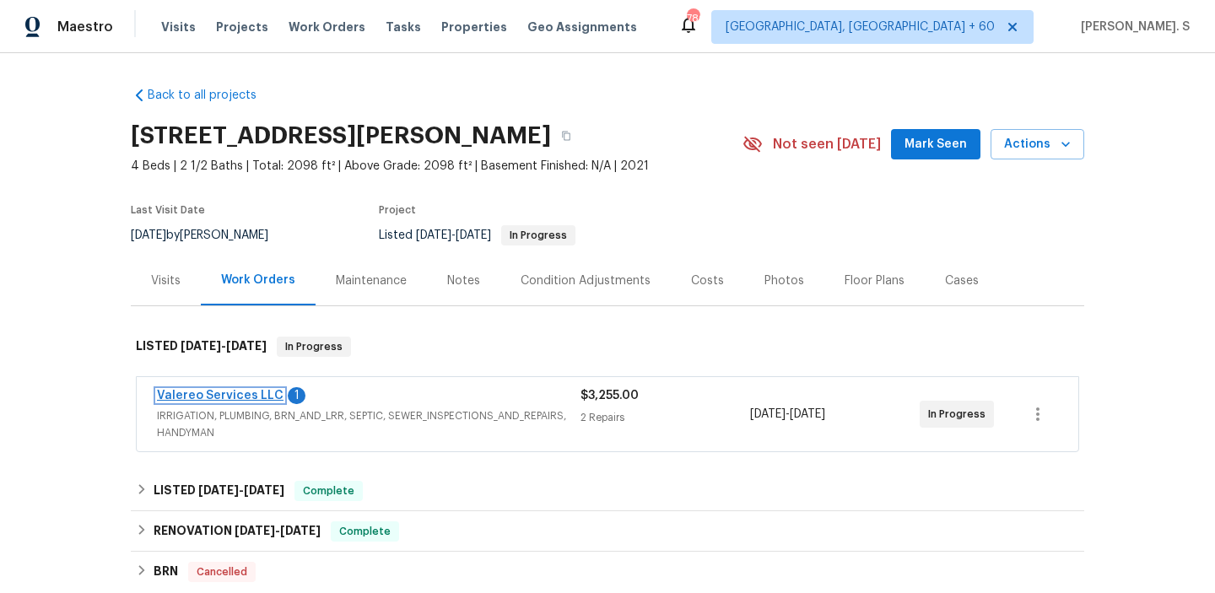
click at [251, 394] on link "Valereo Services LLC" at bounding box center [220, 396] width 127 height 12
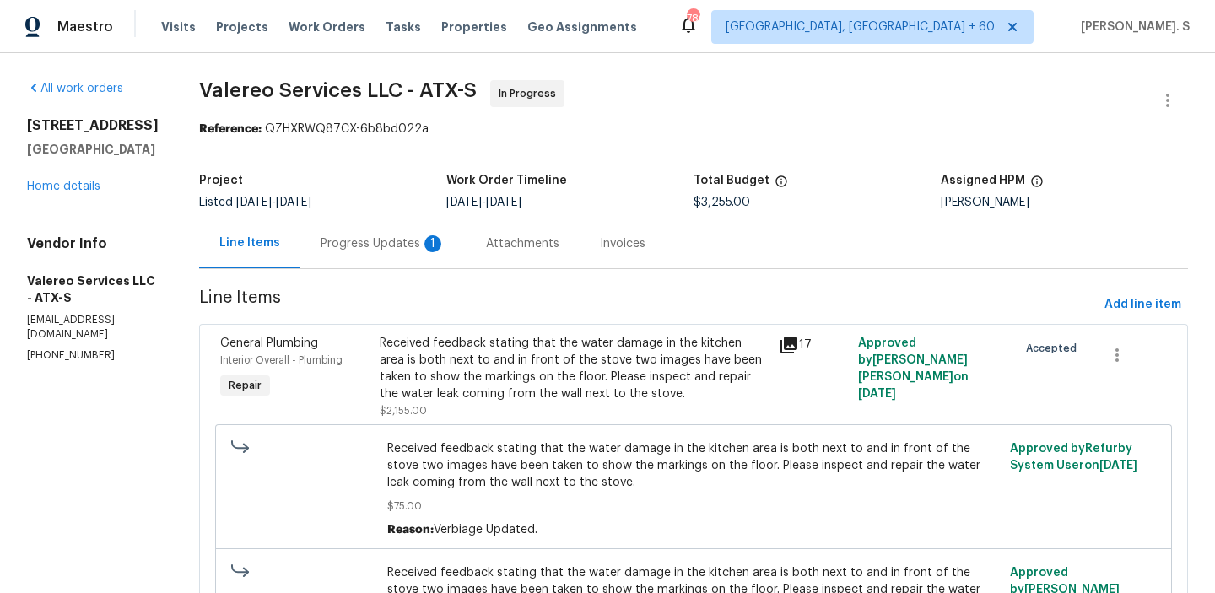
click at [369, 235] on div "Progress Updates 1" at bounding box center [383, 243] width 125 height 17
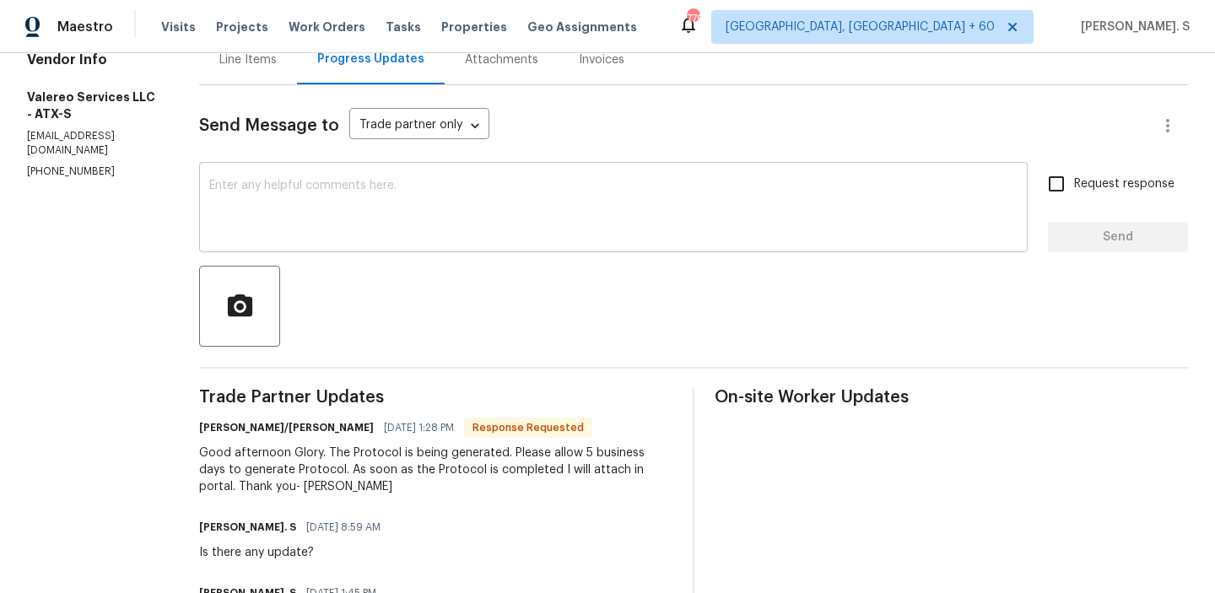
scroll to position [249, 0]
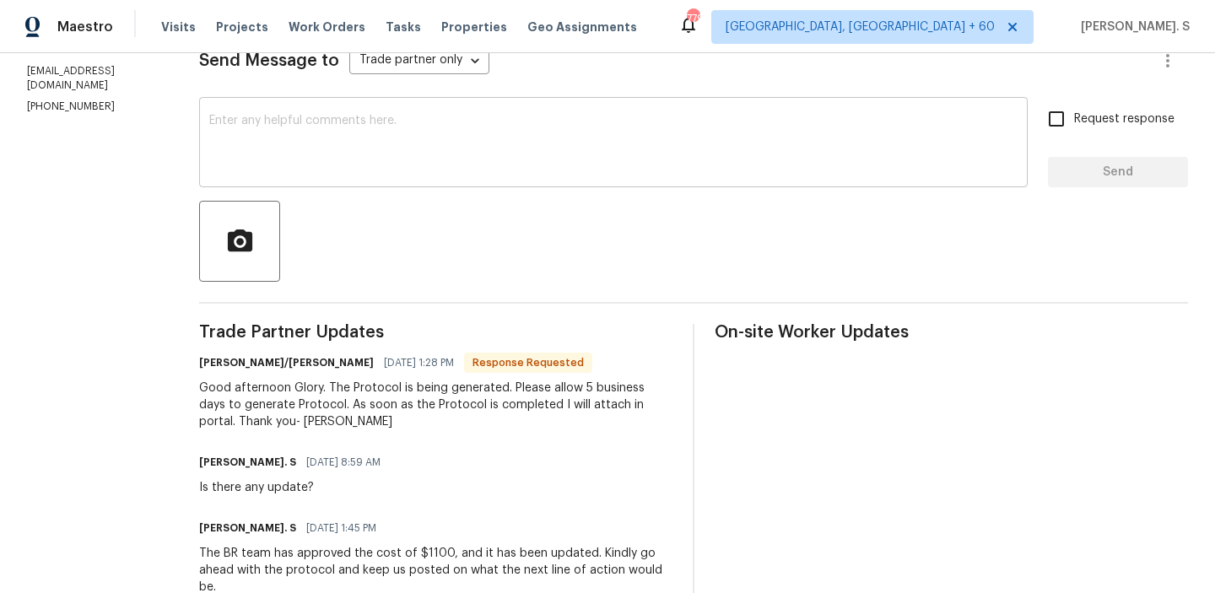
click at [349, 156] on textarea at bounding box center [613, 144] width 808 height 59
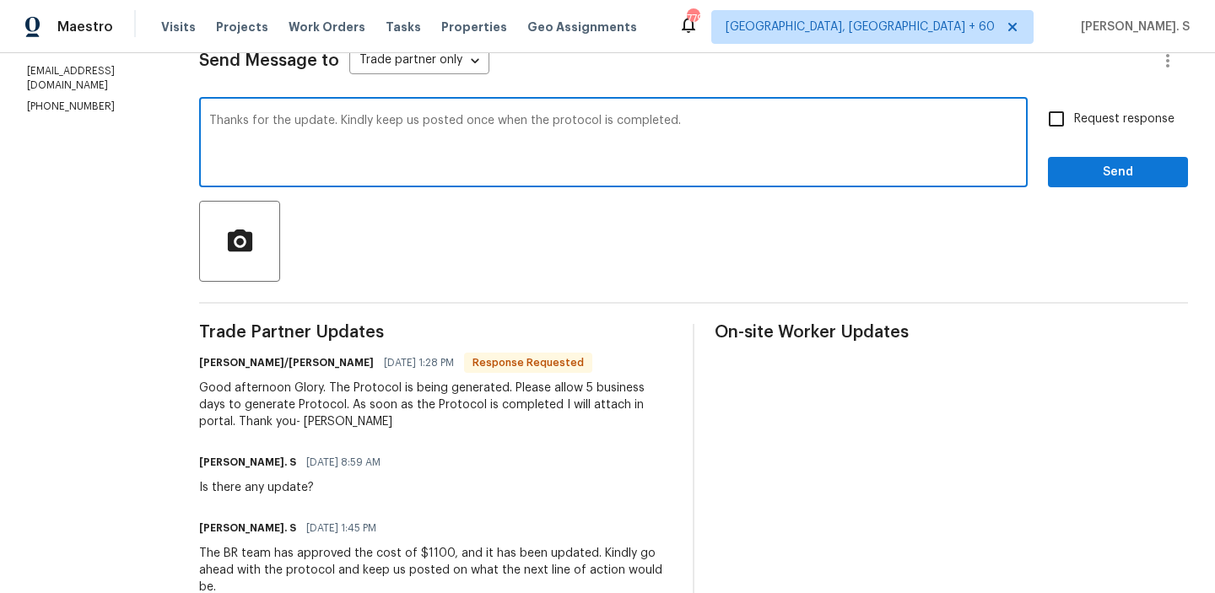
click at [0, 0] on div "when" at bounding box center [0, 0] width 0 height 0
type textarea "Thanks for the update. Kindly keep us posted once the protocol is completed."
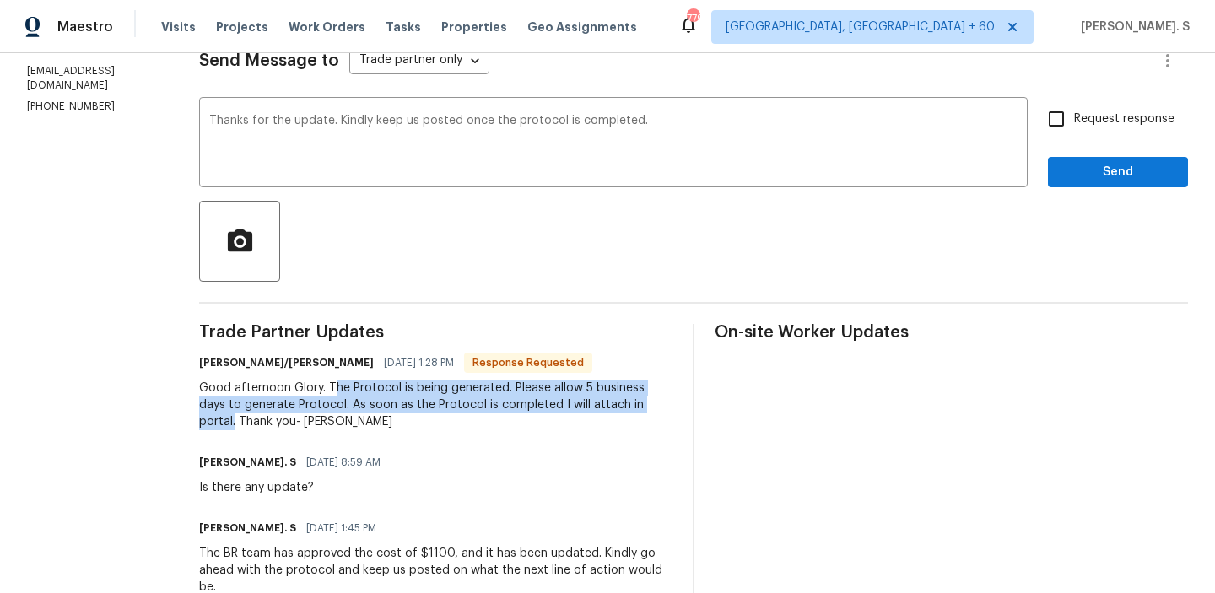
drag, startPoint x: 316, startPoint y: 386, endPoint x: 628, endPoint y: 406, distance: 312.7
click at [628, 406] on div "Good afternoon Glory. The Protocol is being generated. Please allow 5 business …" at bounding box center [435, 405] width 473 height 51
copy div "he Protocol is being generated. Please allow 5 business days to generate Protoc…"
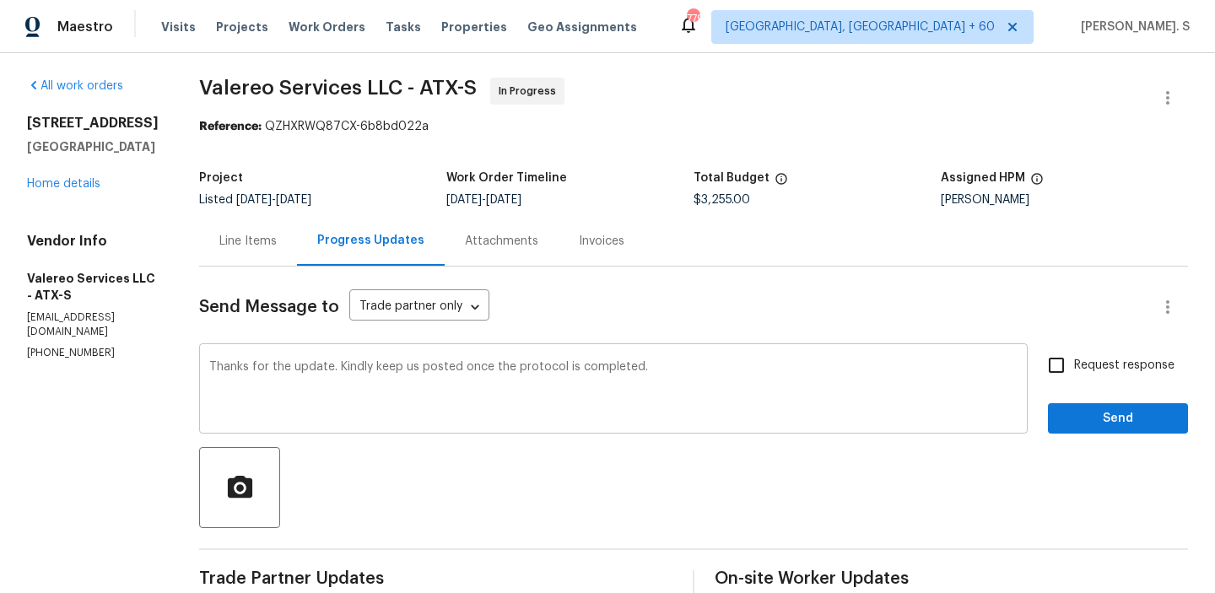
scroll to position [0, 0]
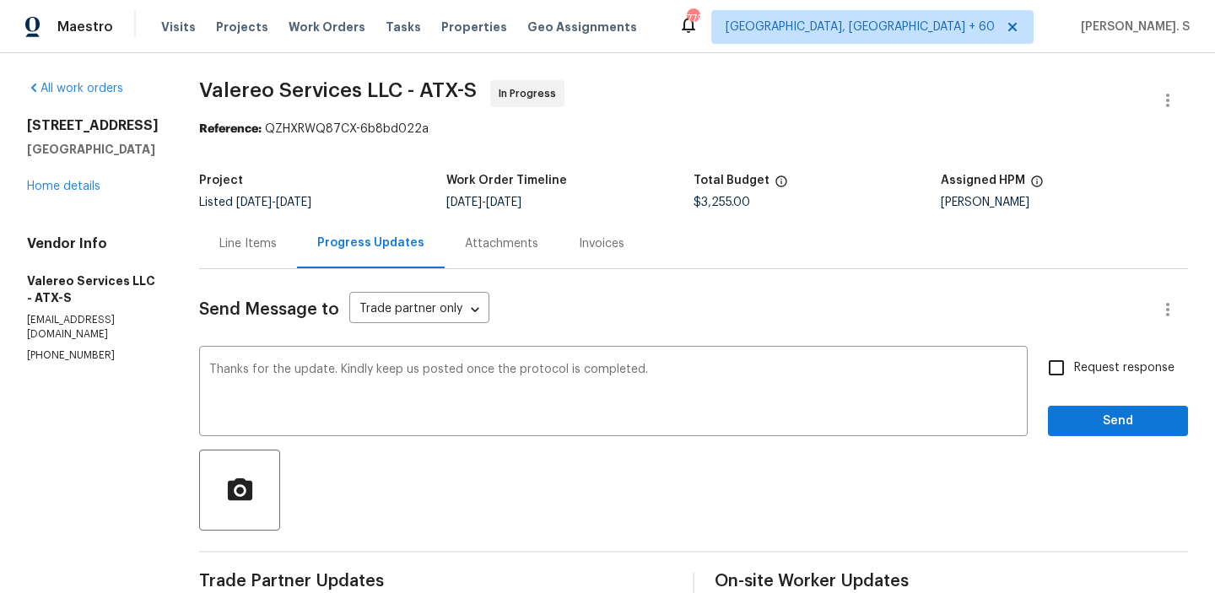
click at [1066, 353] on input "Request response" at bounding box center [1055, 367] width 35 height 35
checkbox input "true"
click at [1079, 411] on span "Send" at bounding box center [1117, 421] width 113 height 21
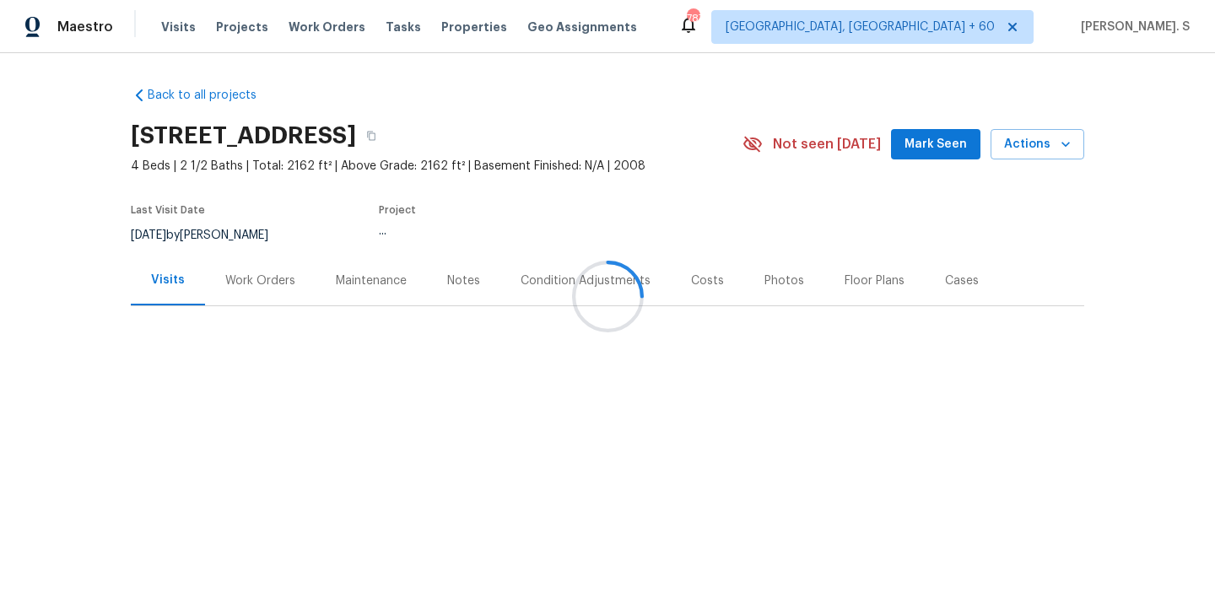
click at [285, 282] on div at bounding box center [607, 296] width 1215 height 593
click at [285, 282] on div "Work Orders" at bounding box center [260, 280] width 70 height 17
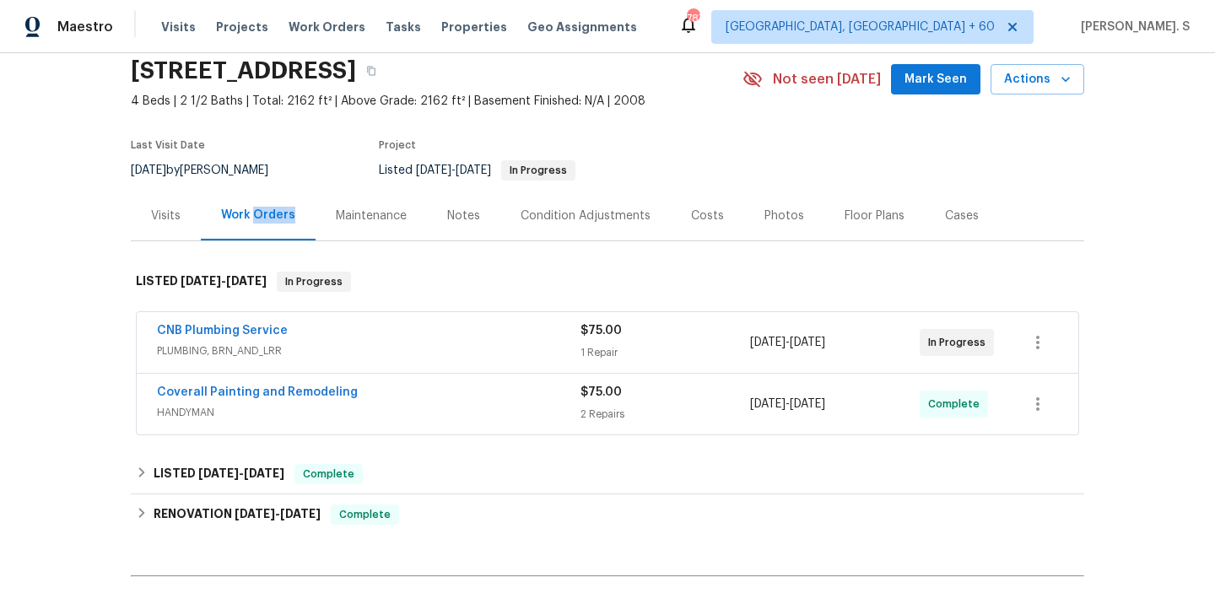
scroll to position [66, 0]
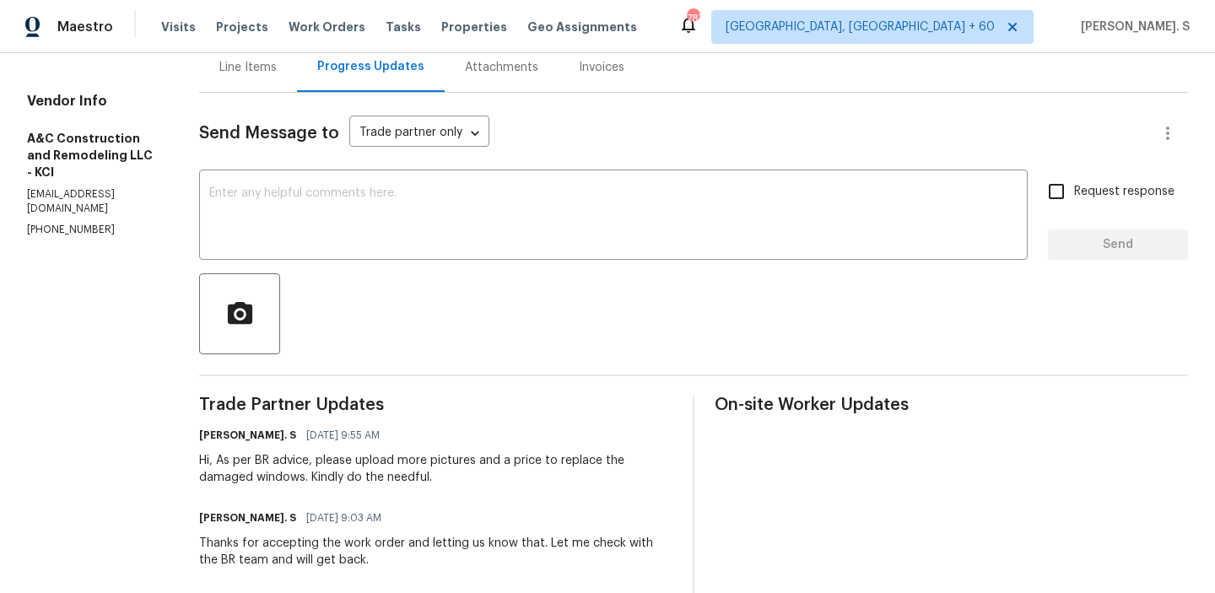
scroll to position [212, 0]
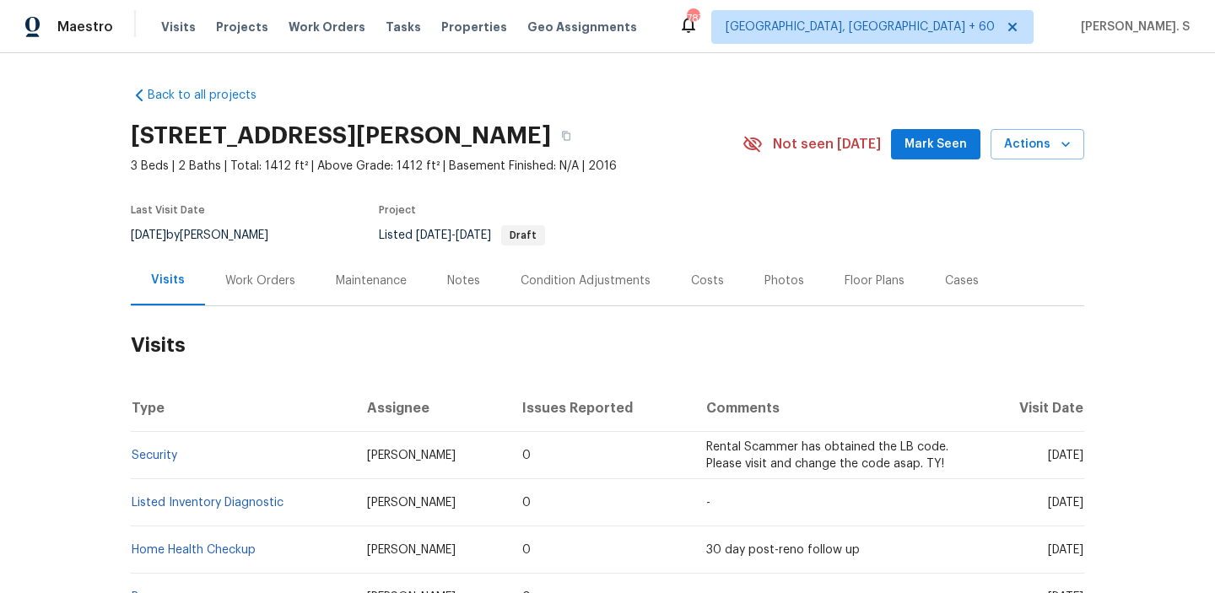
click at [305, 283] on div "Work Orders" at bounding box center [260, 281] width 111 height 50
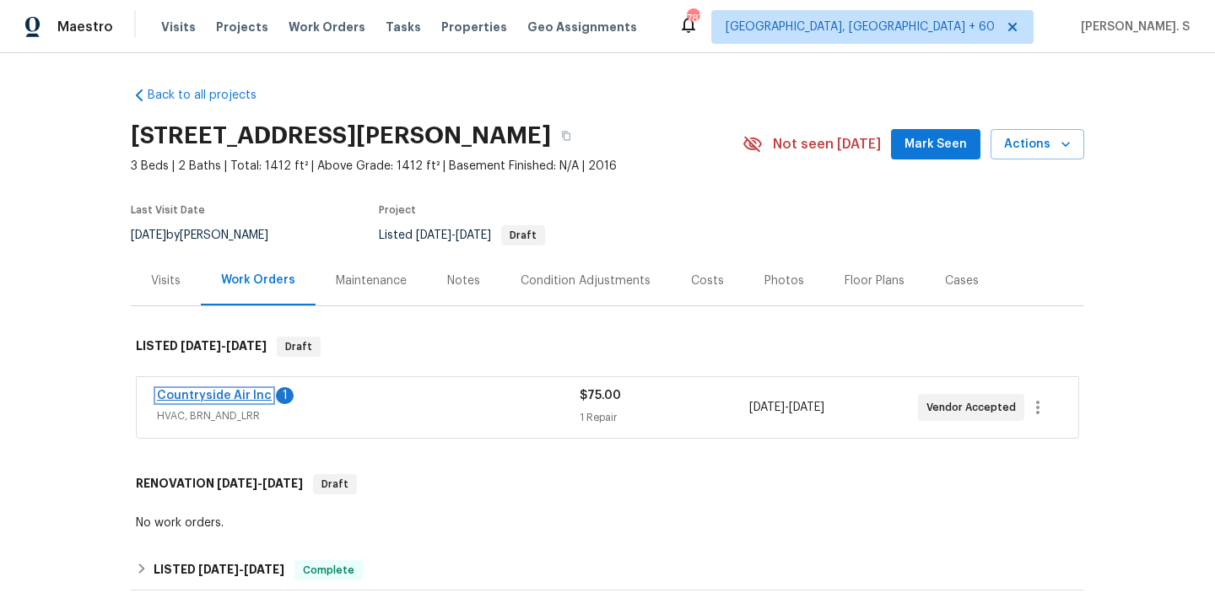
click at [256, 391] on link "Countryside Air Inc" at bounding box center [214, 396] width 115 height 12
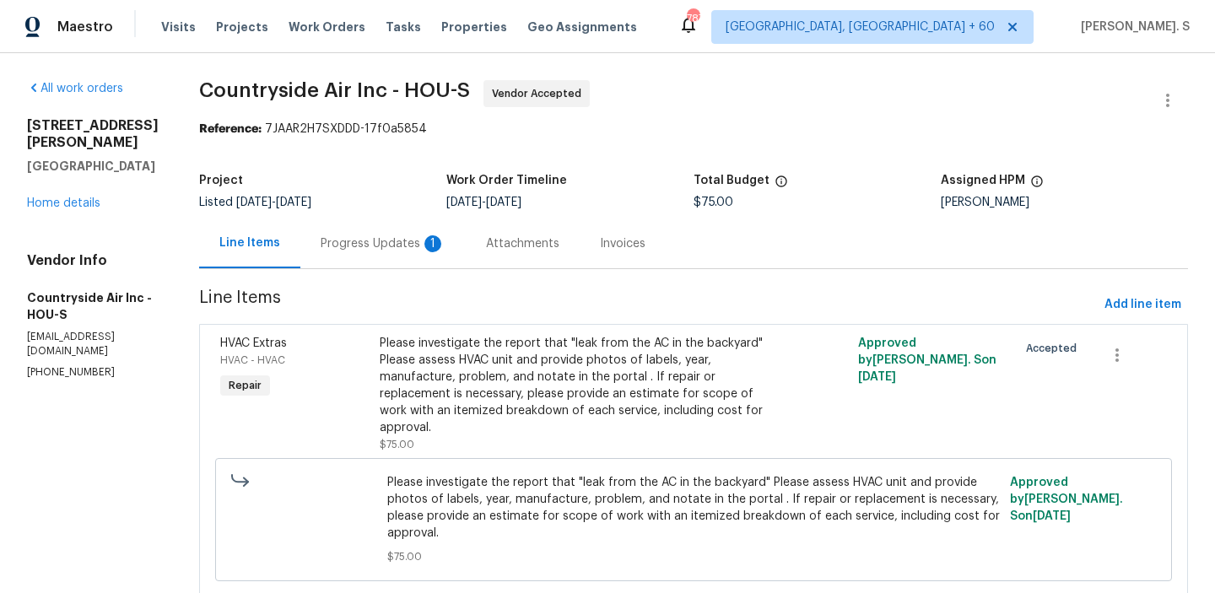
click at [394, 251] on div "Progress Updates 1" at bounding box center [383, 243] width 125 height 17
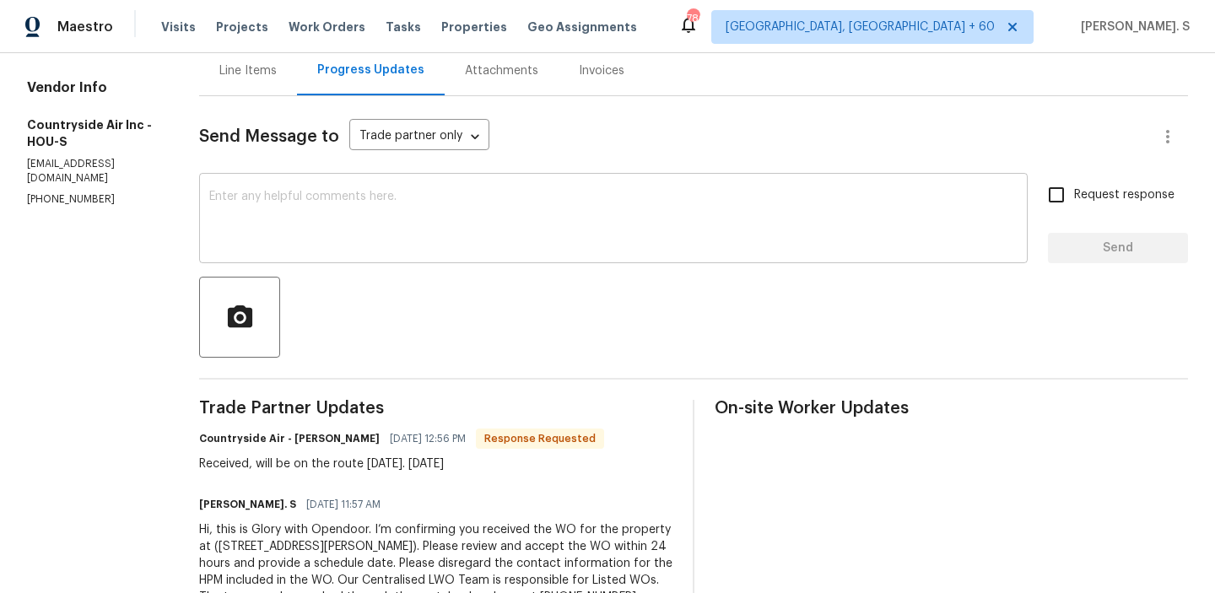
scroll to position [176, 0]
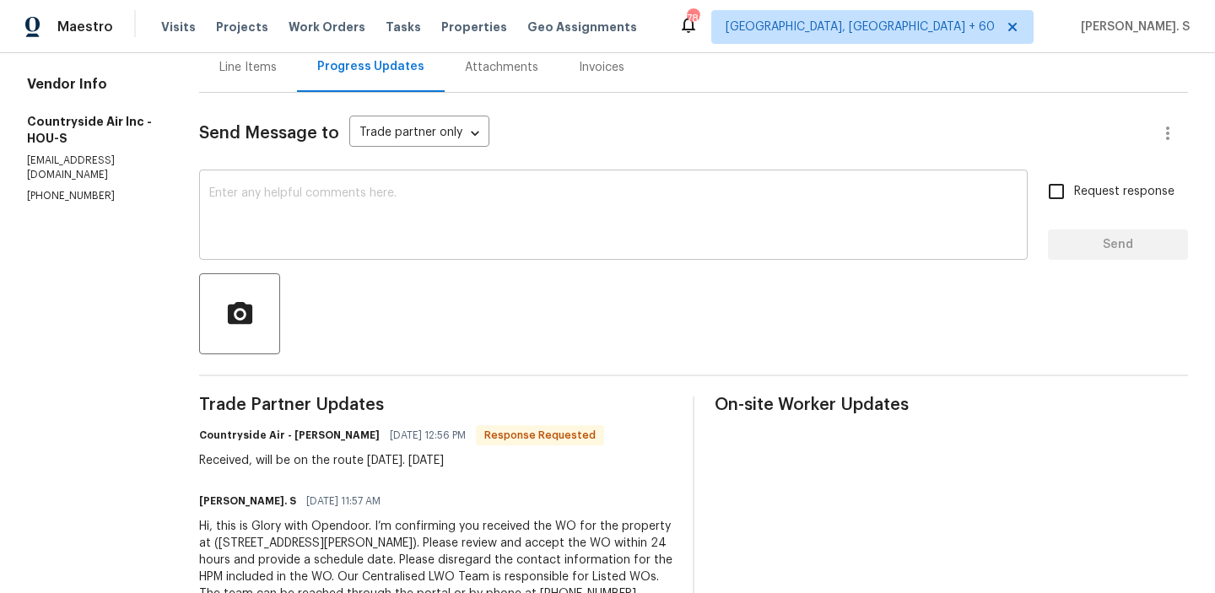
click at [379, 224] on textarea at bounding box center [613, 216] width 808 height 59
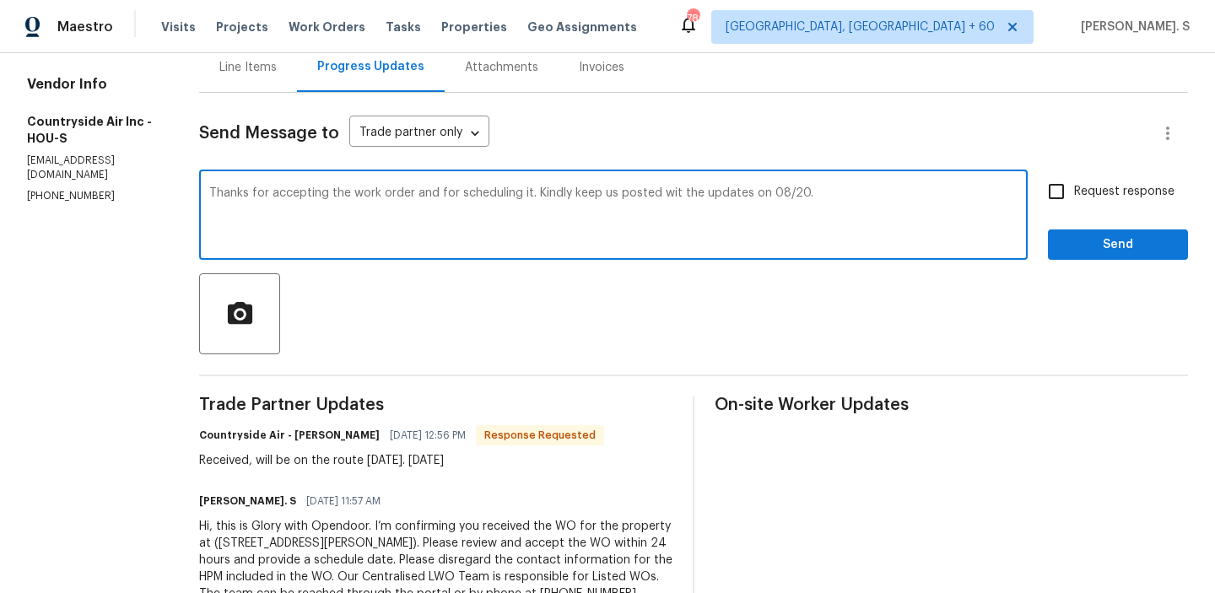
click at [0, 0] on div "with" at bounding box center [0, 0] width 0 height 0
type textarea "Thanks for accepting the work order and for scheduling it. Kindly keep us poste…"
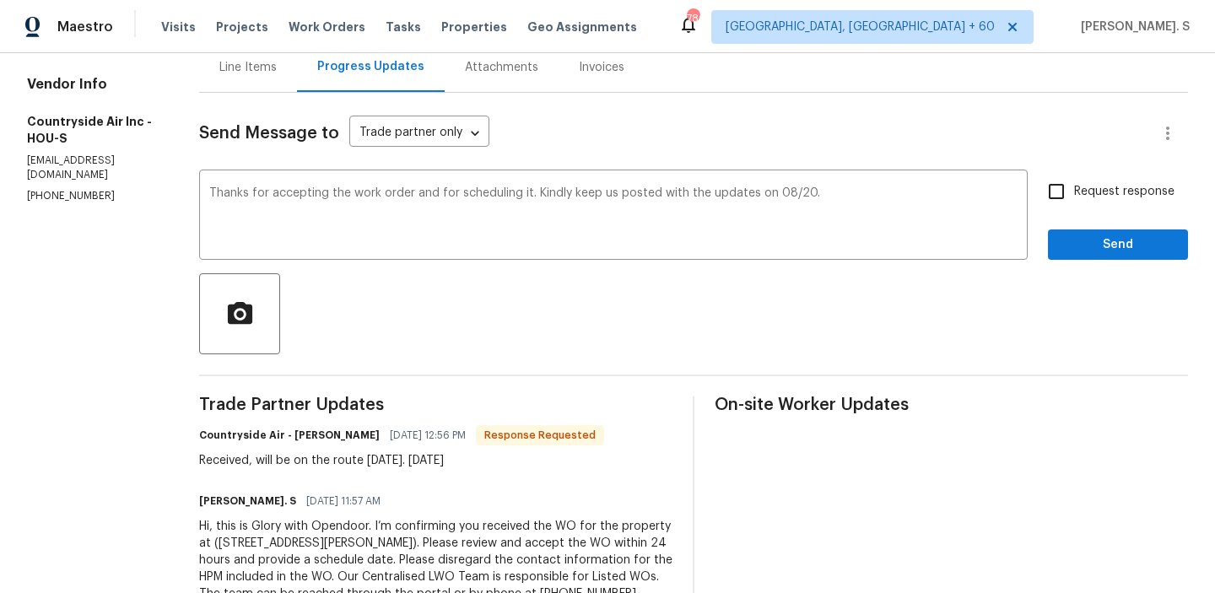
click at [253, 461] on div "Received, will be on the route tomorrow. Wed 8/20" at bounding box center [401, 460] width 405 height 17
click at [209, 455] on div "Received, will be on the route tomorrow. Wed 8/20" at bounding box center [401, 460] width 405 height 17
copy div "Received, will be on the route tomorrow. Wed 8/20"
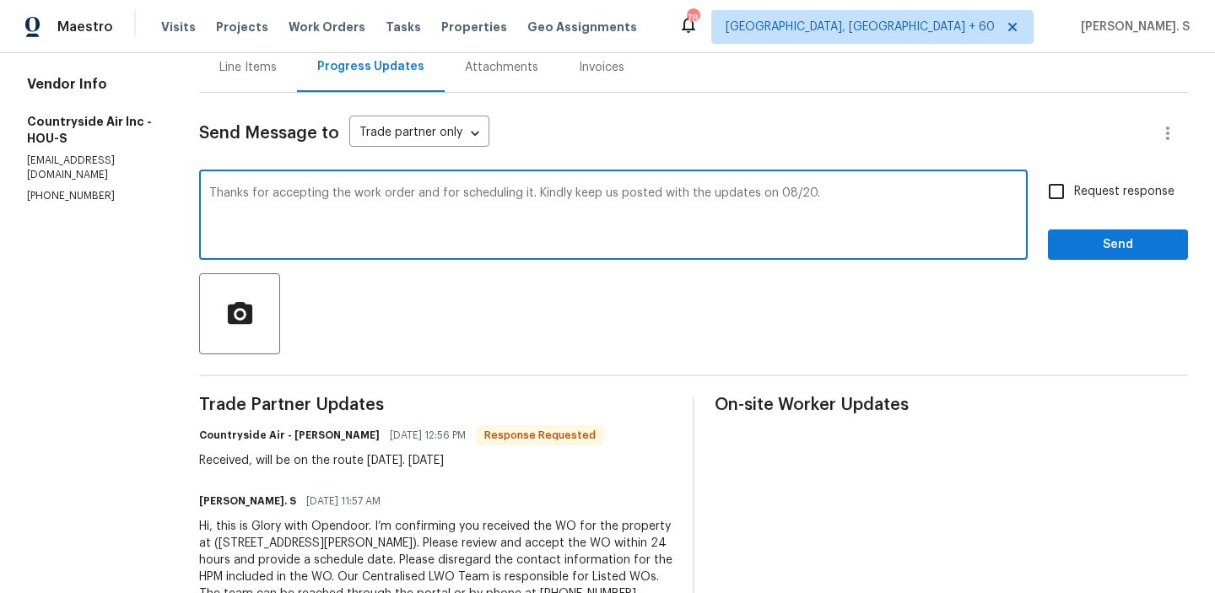
drag, startPoint x: 214, startPoint y: 195, endPoint x: 854, endPoint y: 201, distance: 639.5
click at [854, 201] on textarea "Thanks for accepting the work order and for scheduling it. Kindly keep us poste…" at bounding box center [613, 216] width 808 height 59
click at [1082, 198] on span "Request response" at bounding box center [1124, 192] width 100 height 18
click at [1074, 198] on input "Request response" at bounding box center [1055, 191] width 35 height 35
checkbox input "true"
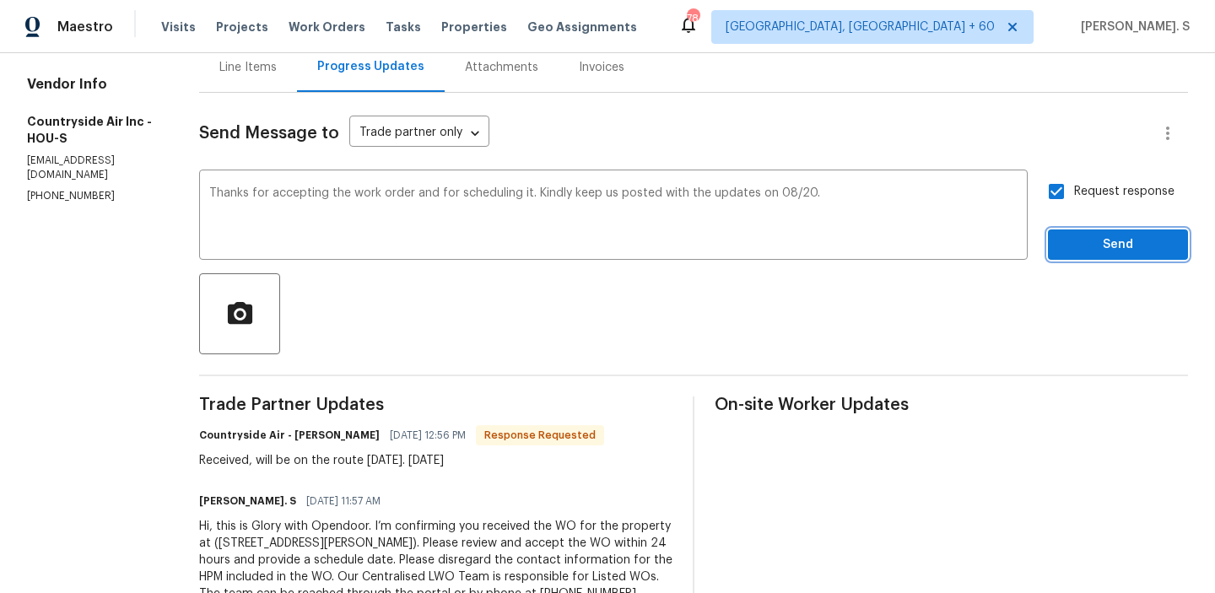
click at [1081, 235] on span "Send" at bounding box center [1117, 245] width 113 height 21
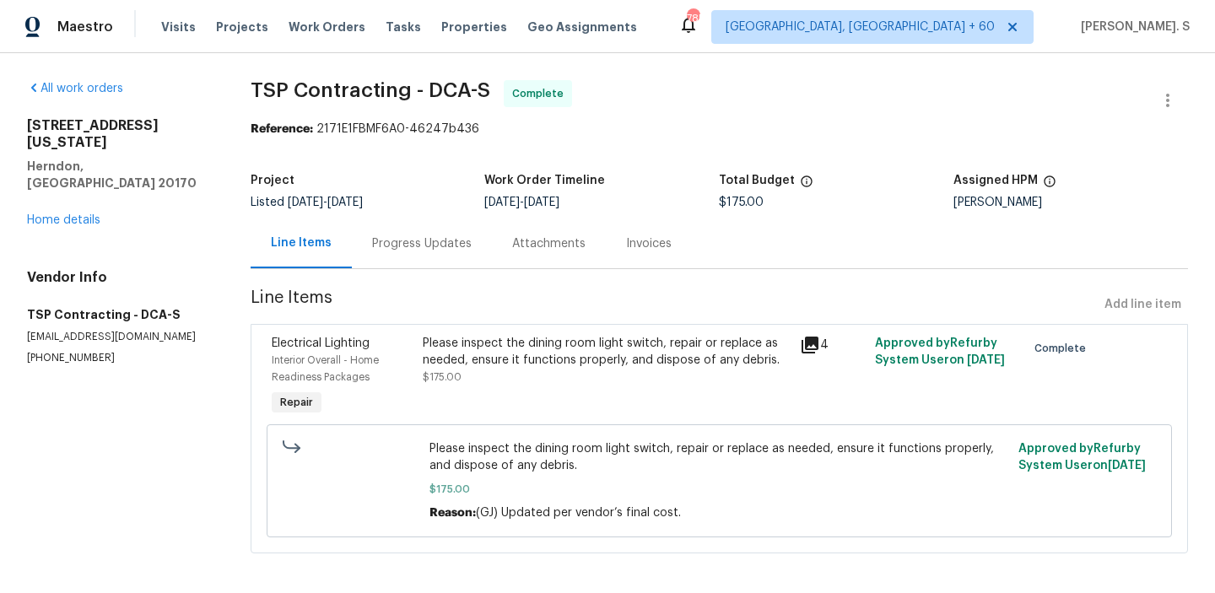
click at [73, 196] on div "All work orders [STREET_ADDRESS][US_STATE] Home details Vendor Info TSP Contrac…" at bounding box center [118, 222] width 183 height 285
click at [75, 214] on link "Home details" at bounding box center [63, 220] width 73 height 12
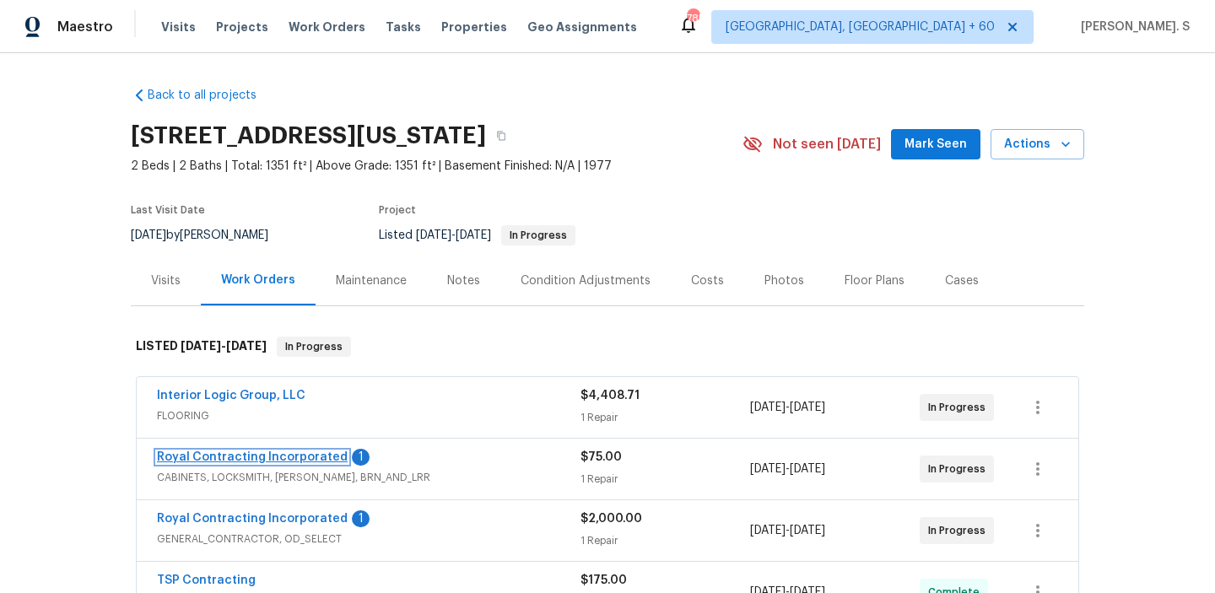
click at [256, 456] on link "Royal Contracting Incorporated" at bounding box center [252, 457] width 191 height 12
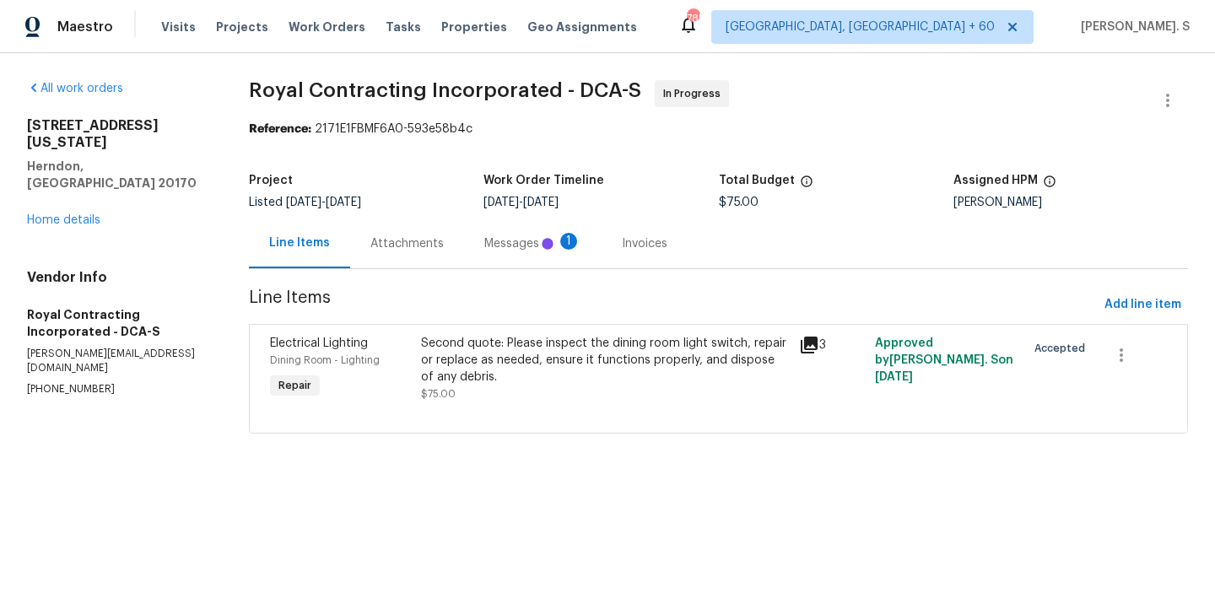
click at [504, 267] on div "Messages 1" at bounding box center [533, 243] width 138 height 50
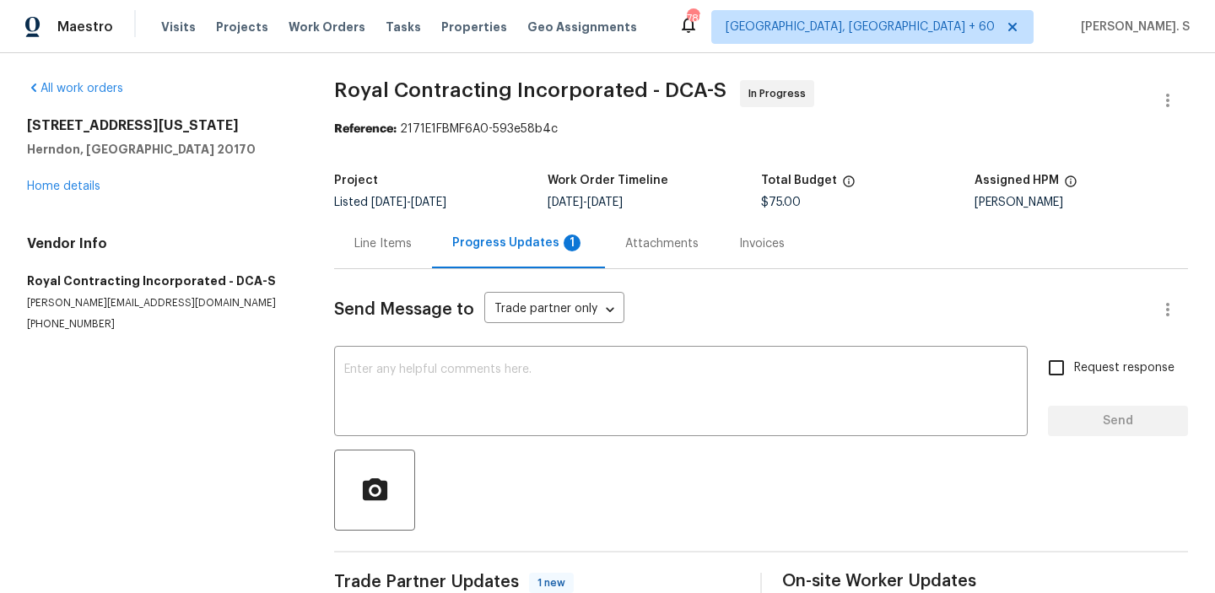
click at [504, 267] on div "Progress Updates 1" at bounding box center [518, 243] width 173 height 50
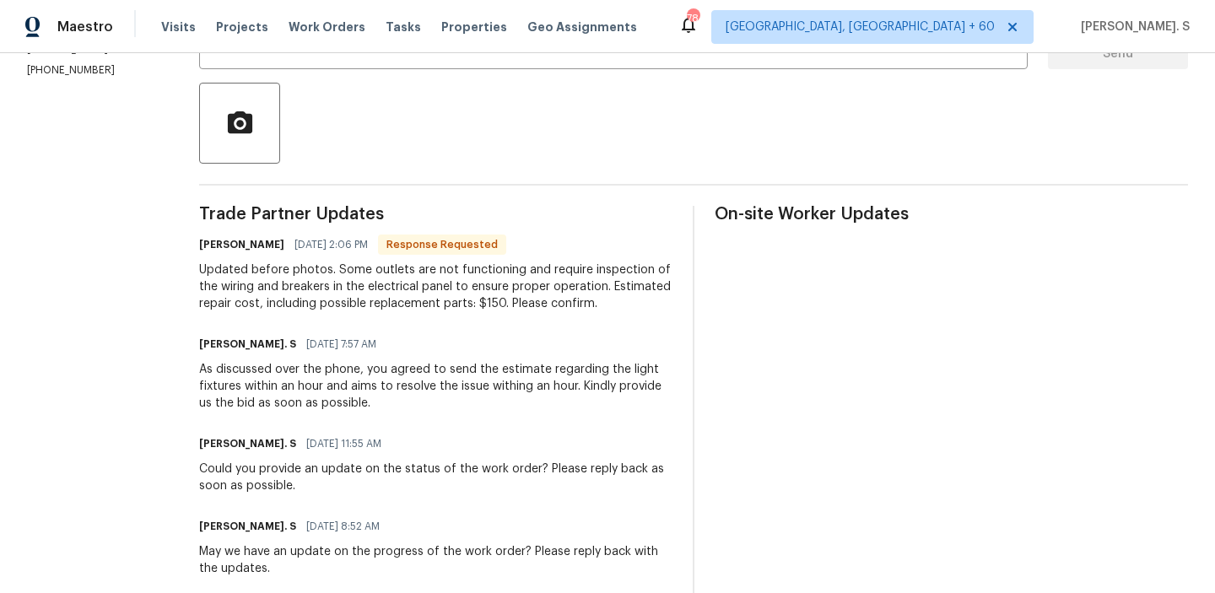
scroll to position [370, 0]
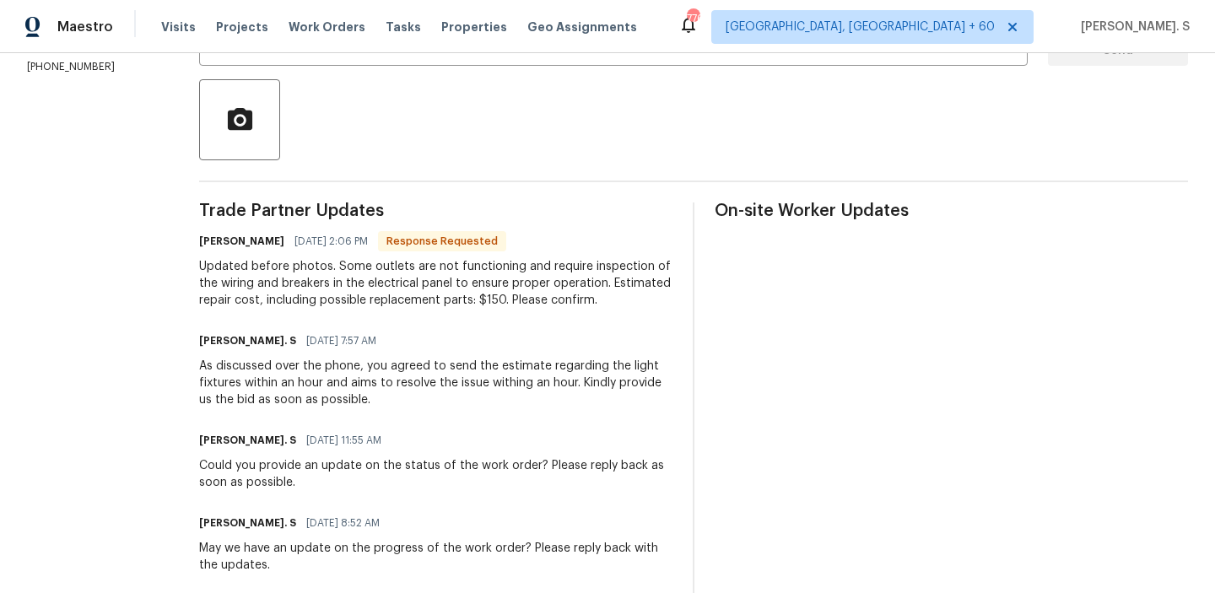
click at [381, 283] on div "Updated before photos. Some outlets are not functioning and require inspection …" at bounding box center [435, 283] width 473 height 51
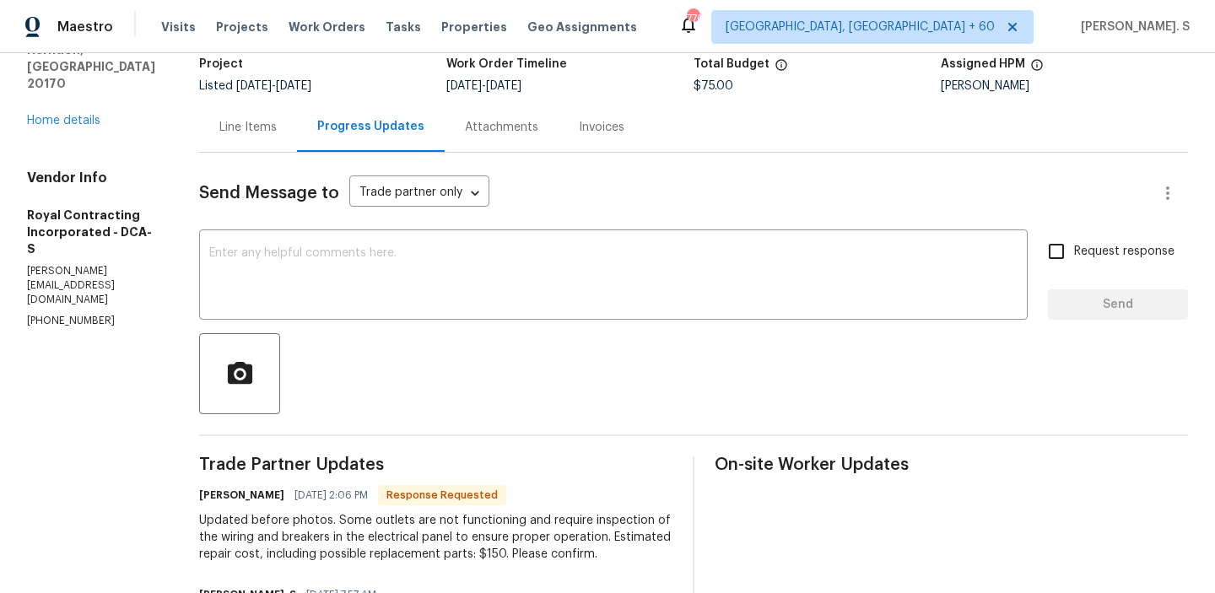
scroll to position [0, 0]
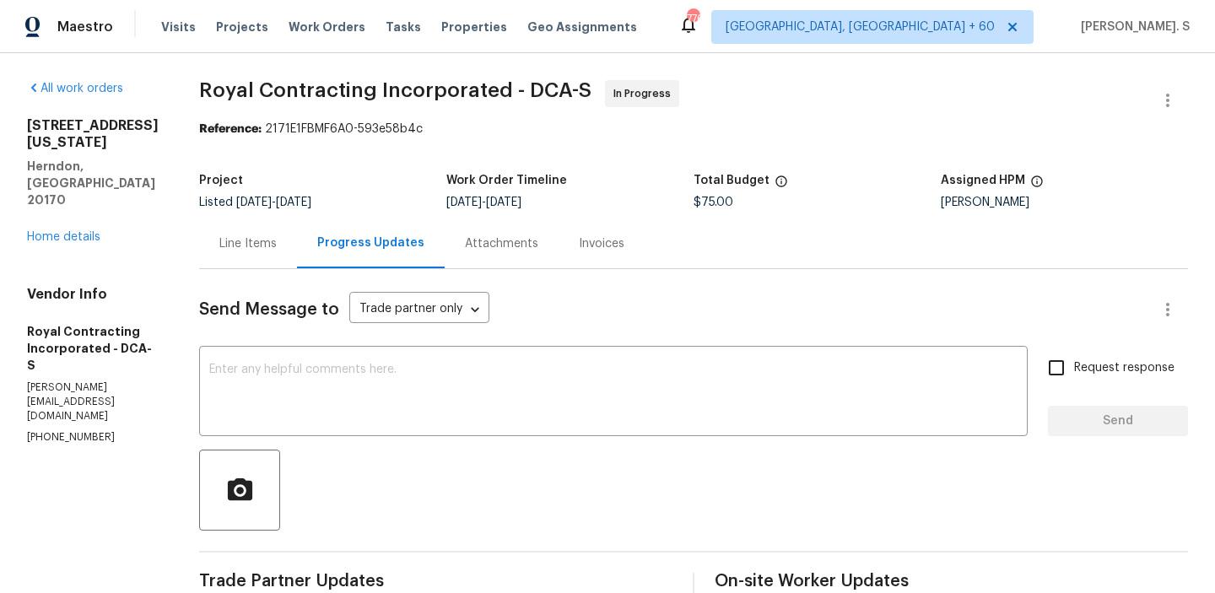
click at [293, 223] on div "Line Items" at bounding box center [248, 243] width 98 height 50
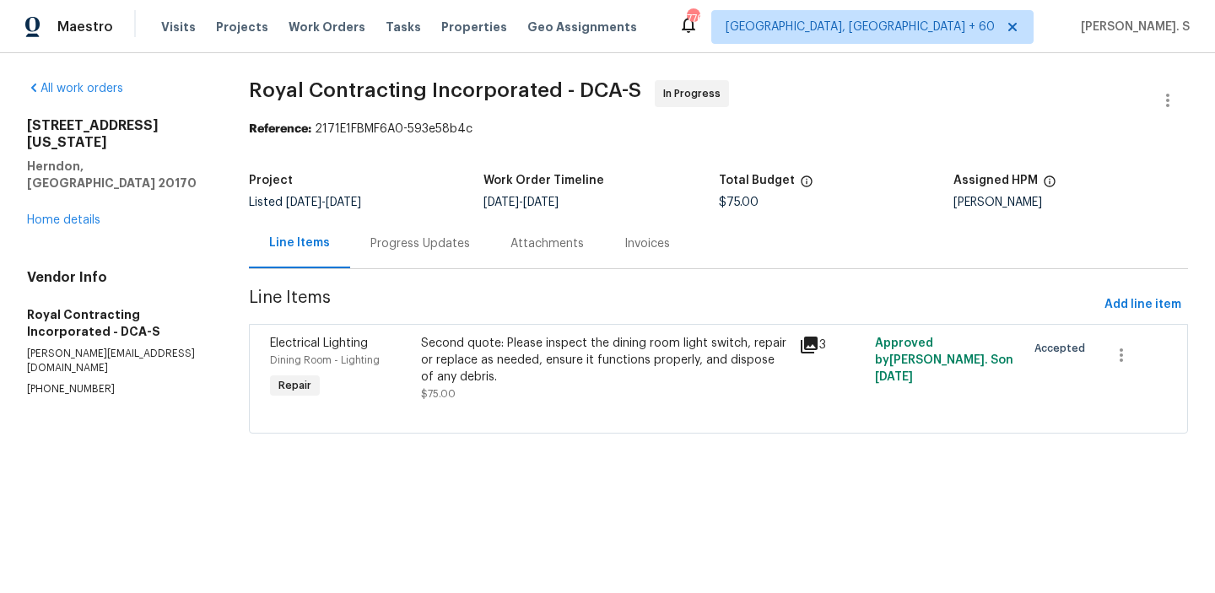
click at [470, 385] on div "Second quote: Please inspect the dining room light switch, repair or replace as…" at bounding box center [605, 360] width 368 height 51
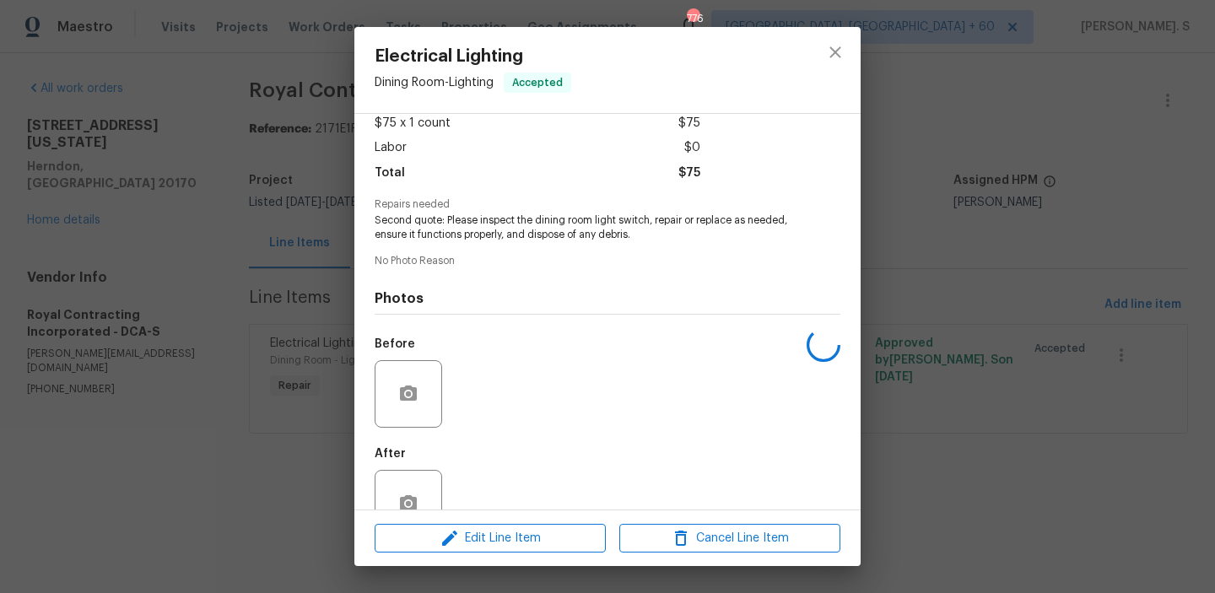
scroll to position [141, 0]
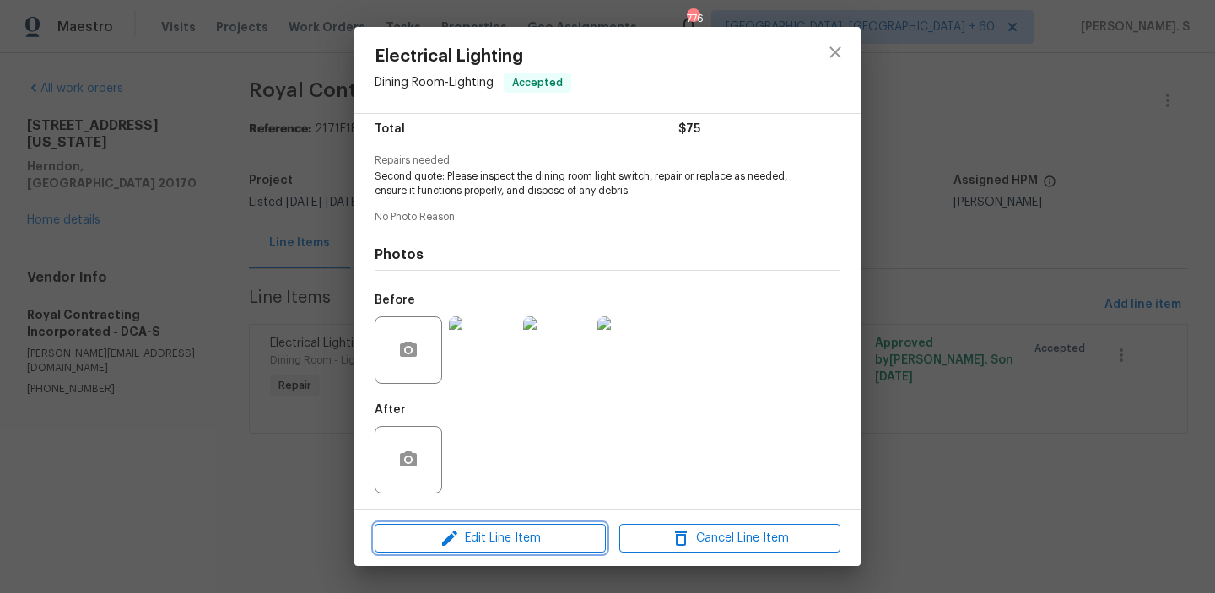
click at [482, 531] on span "Edit Line Item" at bounding box center [490, 538] width 221 height 21
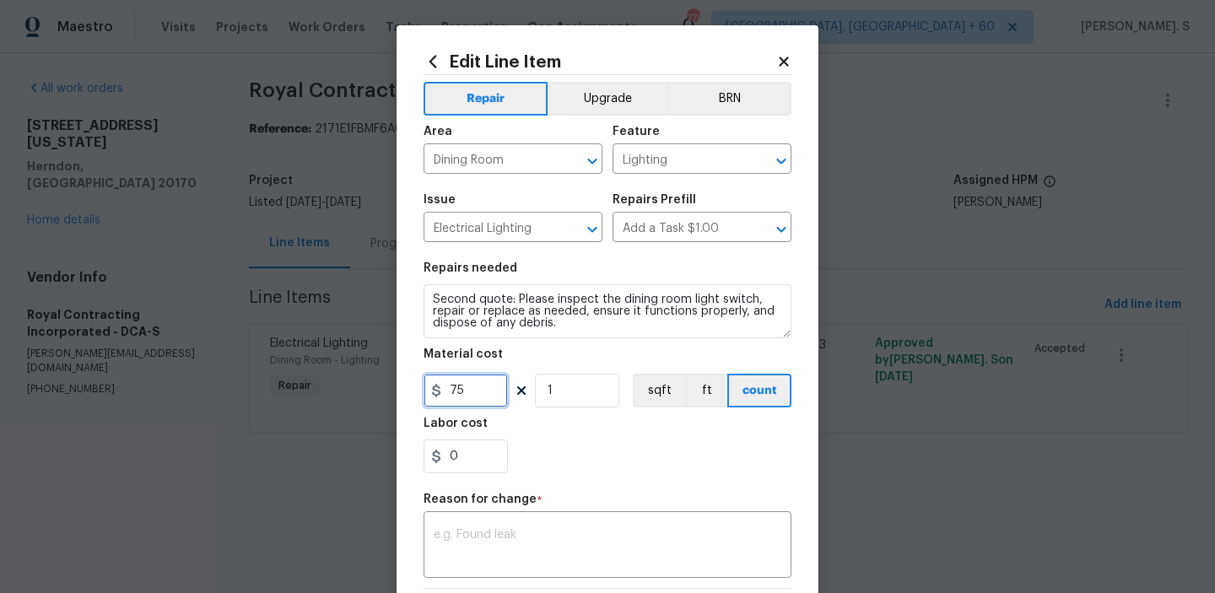
click at [494, 400] on input "75" at bounding box center [465, 391] width 84 height 34
type input "150"
click at [496, 537] on textarea at bounding box center [608, 546] width 348 height 35
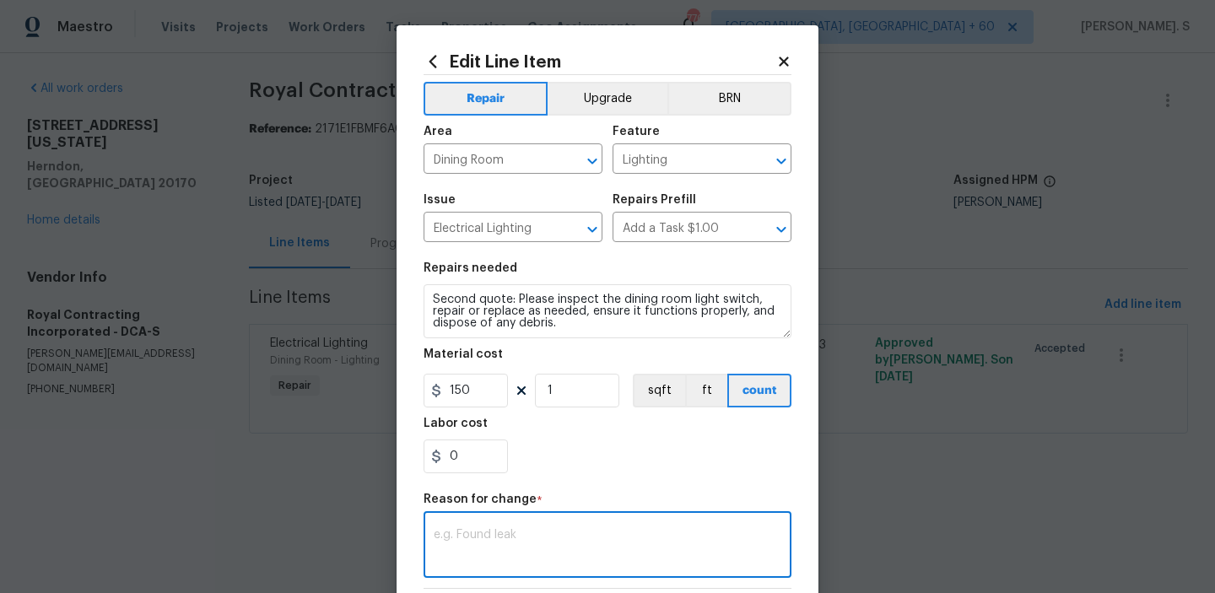
paste textarea "(GJ) Updated per vendor’s final cost."
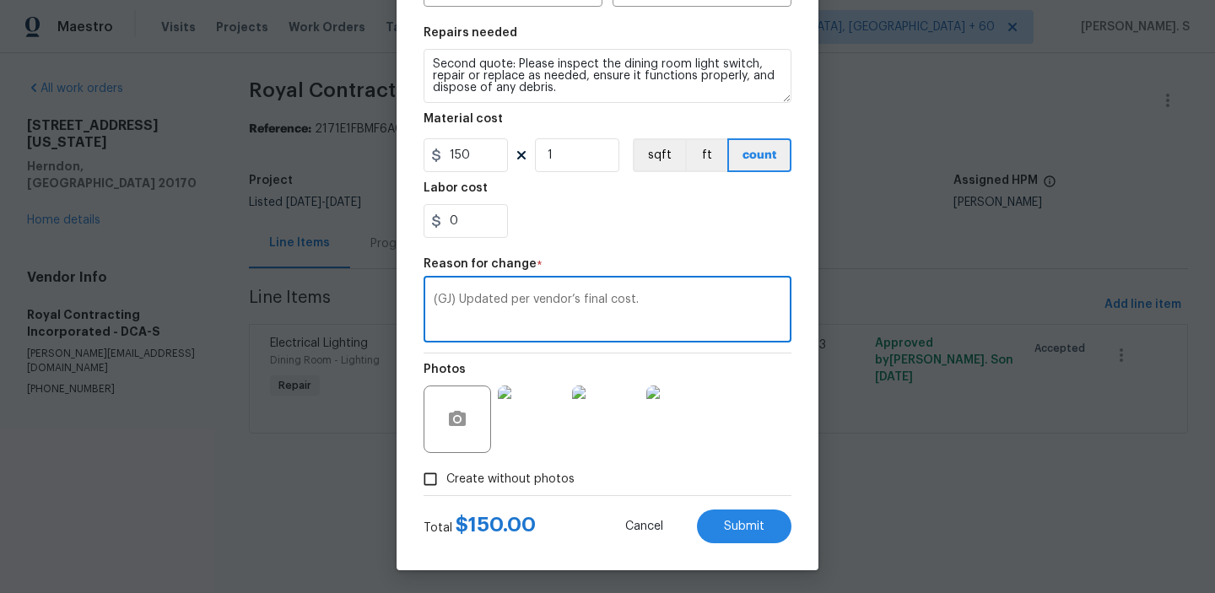
scroll to position [239, 0]
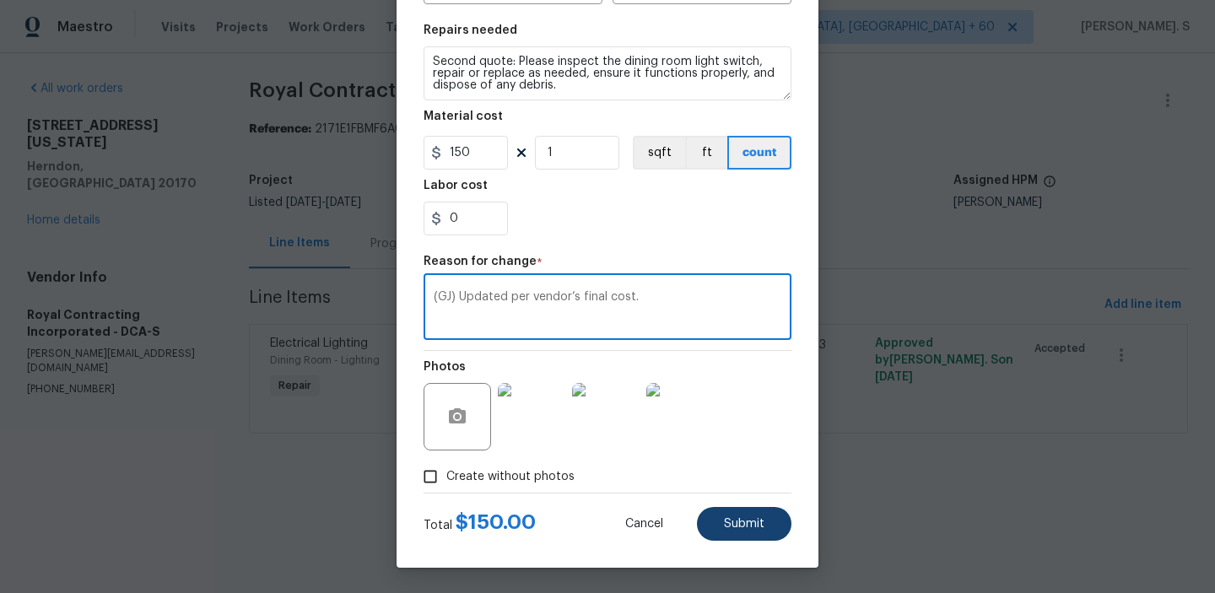
type textarea "(GJ) Updated per vendor’s final cost."
click at [738, 526] on span "Submit" at bounding box center [744, 524] width 40 height 13
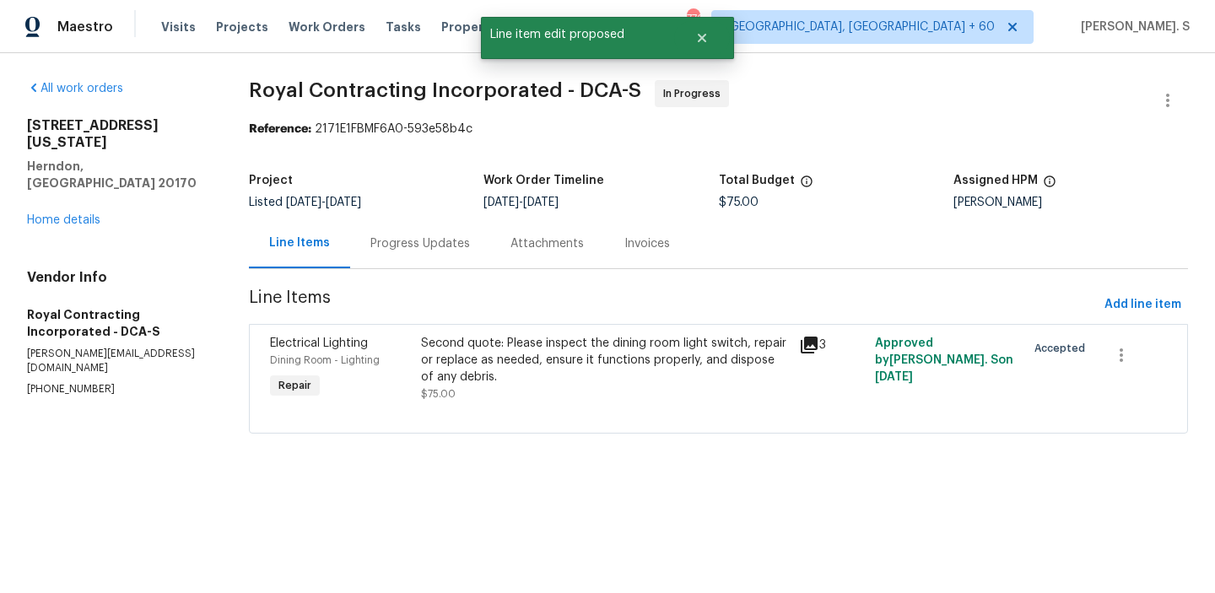
scroll to position [0, 0]
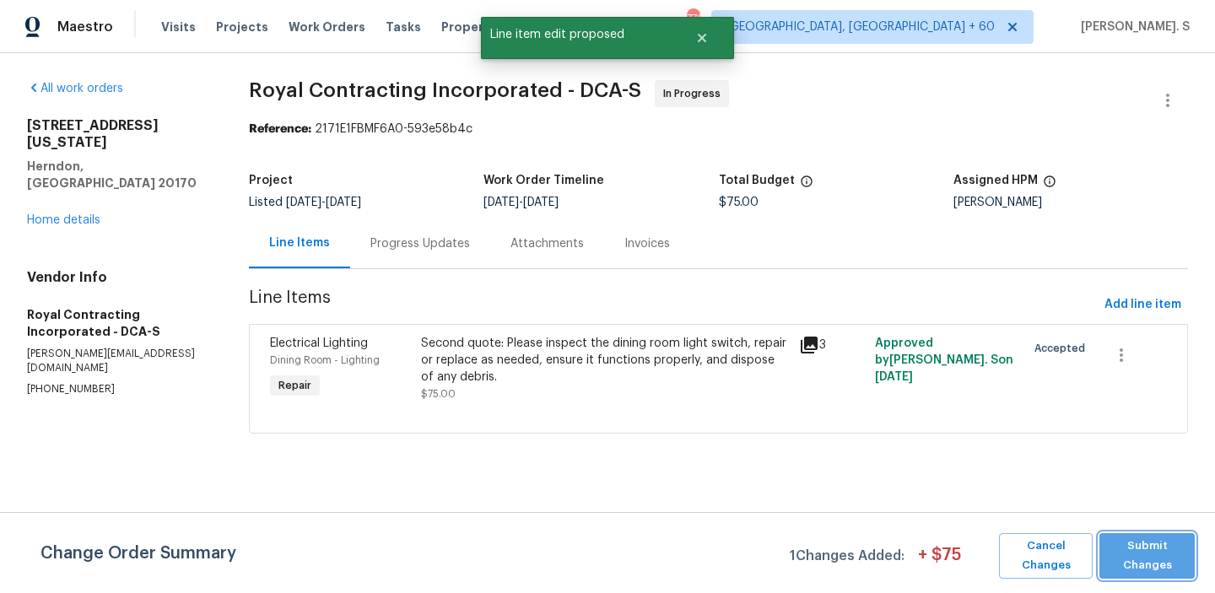
click at [1152, 564] on span "Submit Changes" at bounding box center [1147, 556] width 78 height 39
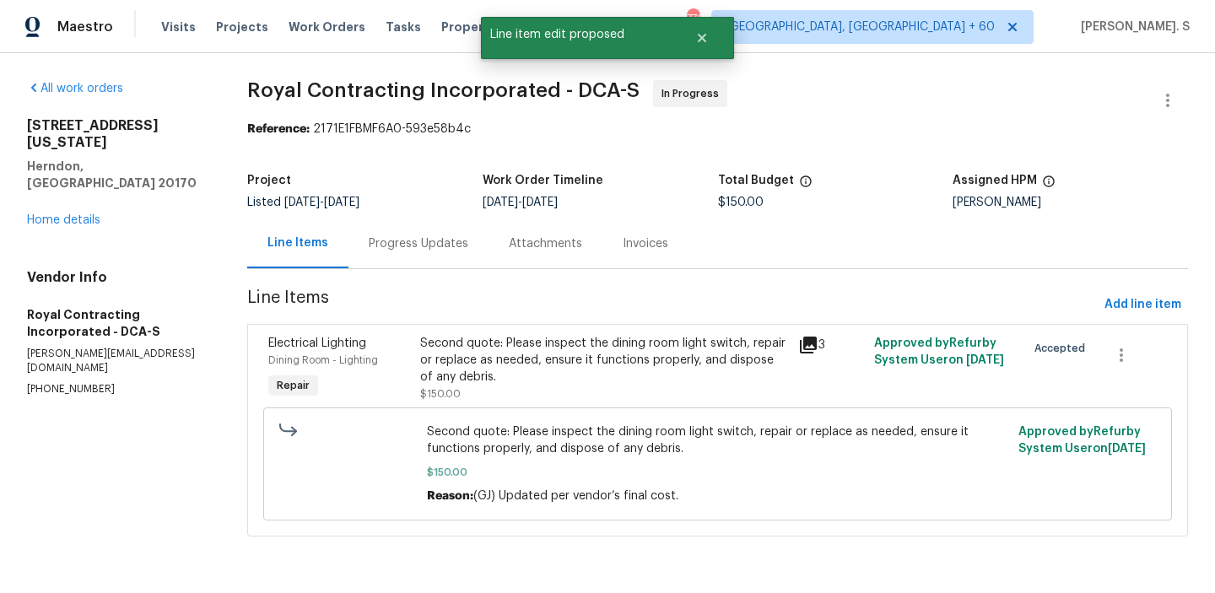
click at [402, 243] on div "Progress Updates" at bounding box center [419, 243] width 100 height 17
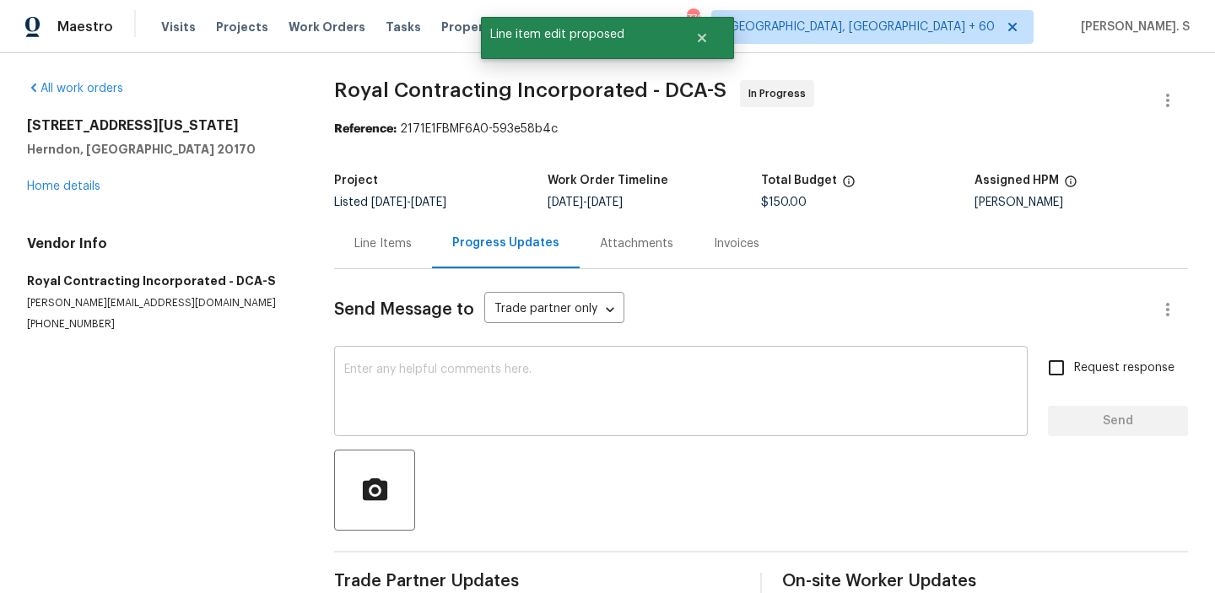
click at [445, 433] on div "x ​" at bounding box center [680, 393] width 693 height 86
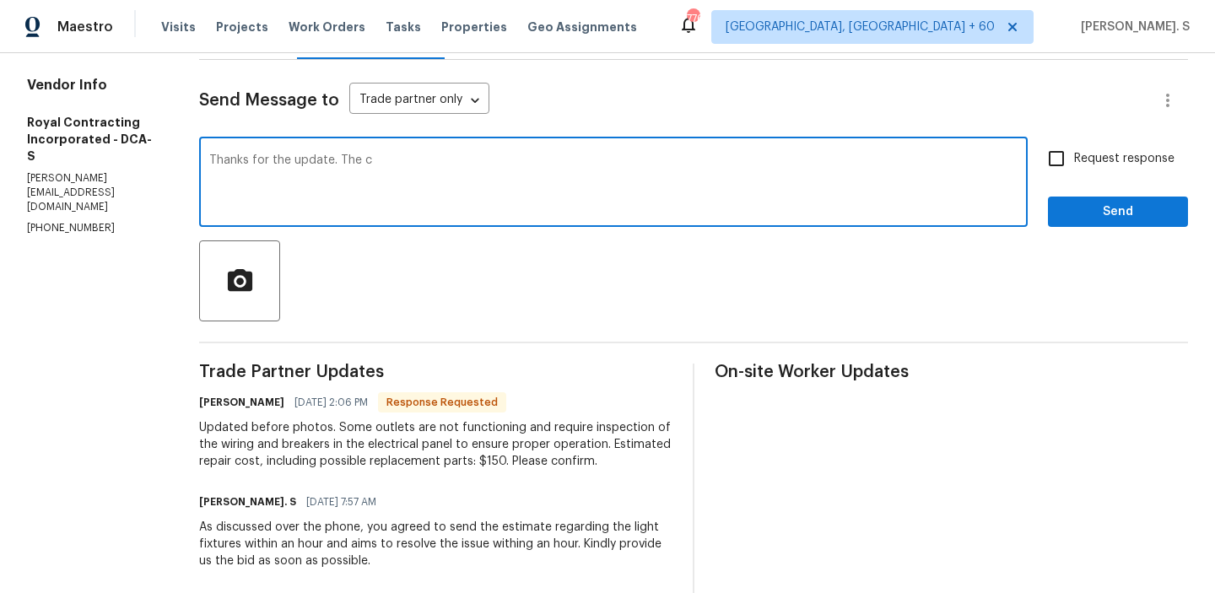
scroll to position [208, 0]
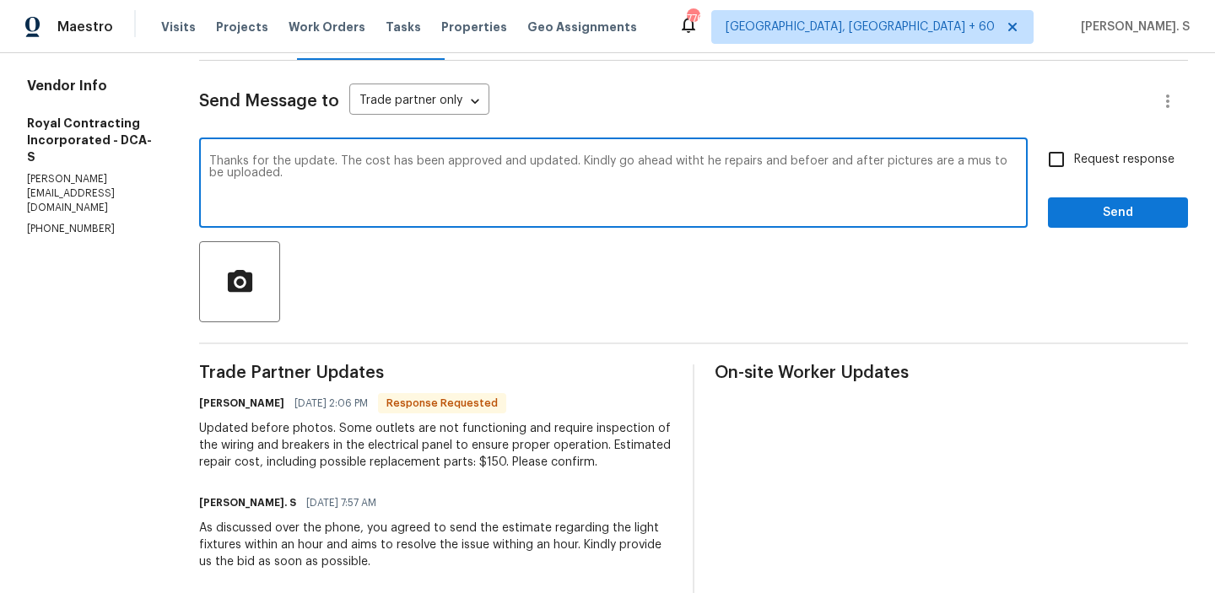
click at [0, 0] on div "Correct the spelling error" at bounding box center [0, 0] width 0 height 0
click at [0, 0] on div "must" at bounding box center [0, 0] width 0 height 0
type textarea "Thanks for the update. The cost has been approved and updated. Kindly go ahead …"
click at [337, 431] on div "Updated before photos. Some outlets are not functioning and require inspection …" at bounding box center [435, 445] width 473 height 51
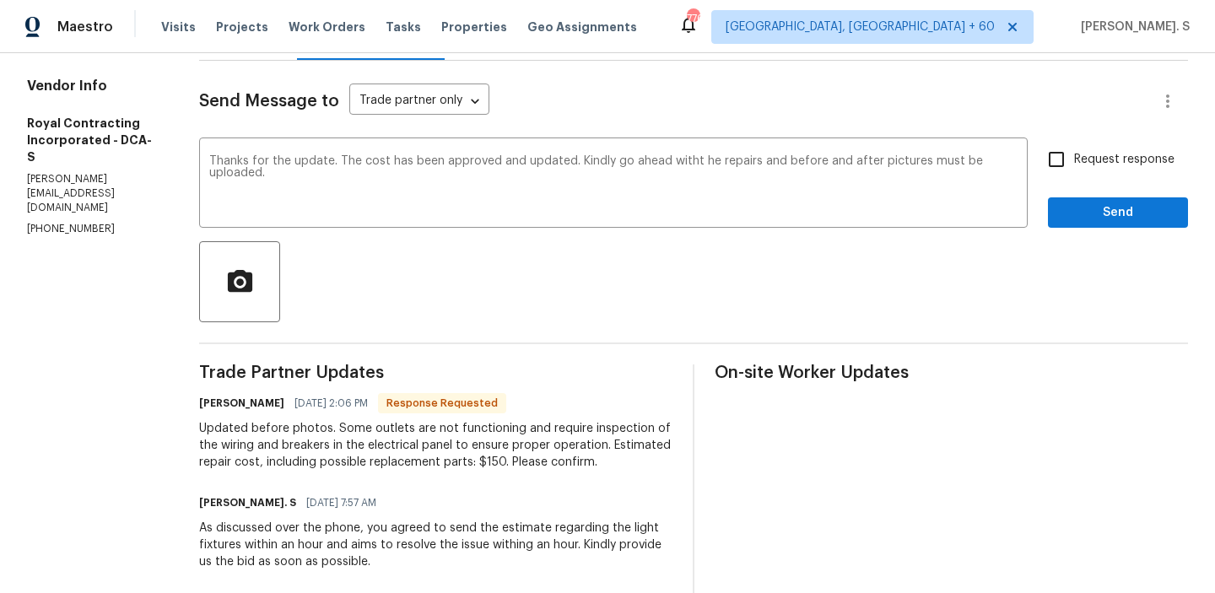
click at [337, 431] on div "Updated before photos. Some outlets are not functioning and require inspection …" at bounding box center [435, 445] width 473 height 51
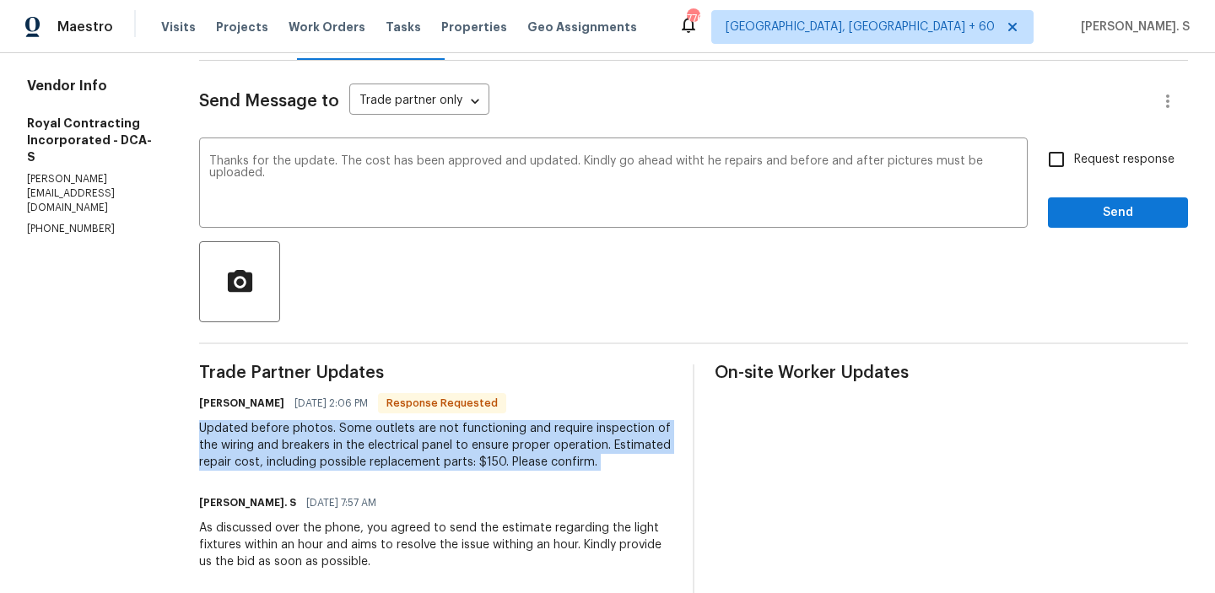
click at [337, 431] on div "Updated before photos. Some outlets are not functioning and require inspection …" at bounding box center [435, 445] width 473 height 51
click at [362, 458] on div "Updated before photos. Some outlets are not functioning and require inspection …" at bounding box center [435, 445] width 473 height 51
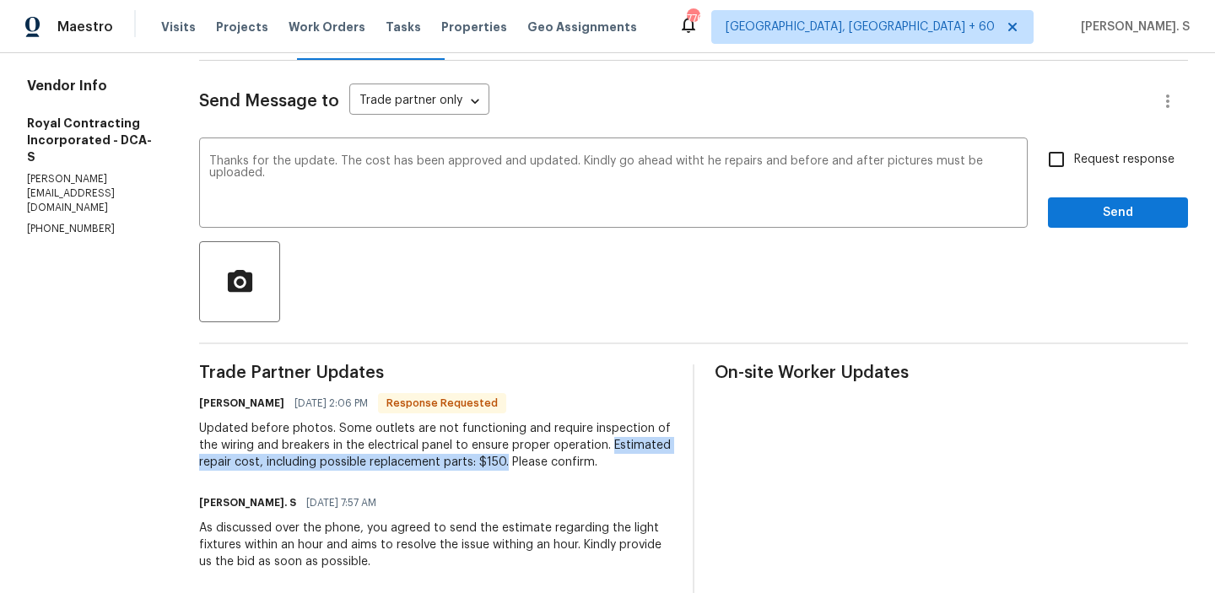
drag, startPoint x: 218, startPoint y: 464, endPoint x: 580, endPoint y: 465, distance: 362.7
click at [581, 465] on div "Updated before photos. Some outlets are not functioning and require inspection …" at bounding box center [435, 445] width 473 height 51
copy div "Estimated repair cost, including possible replacement parts: $150."
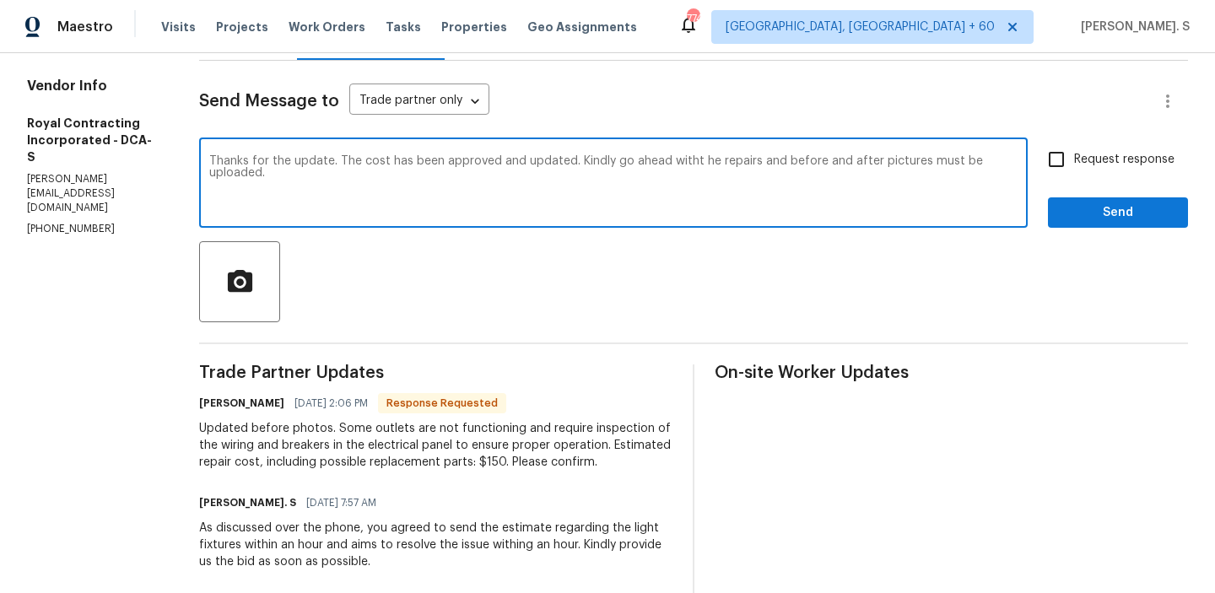
drag, startPoint x: 345, startPoint y: 159, endPoint x: 506, endPoint y: 195, distance: 165.2
click at [506, 195] on textarea "Thanks for the update. The cost has been approved and updated. Kindly go ahead …" at bounding box center [613, 184] width 808 height 59
click at [1077, 160] on span "Request response" at bounding box center [1124, 160] width 100 height 18
click at [1074, 160] on input "Request response" at bounding box center [1055, 159] width 35 height 35
checkbox input "true"
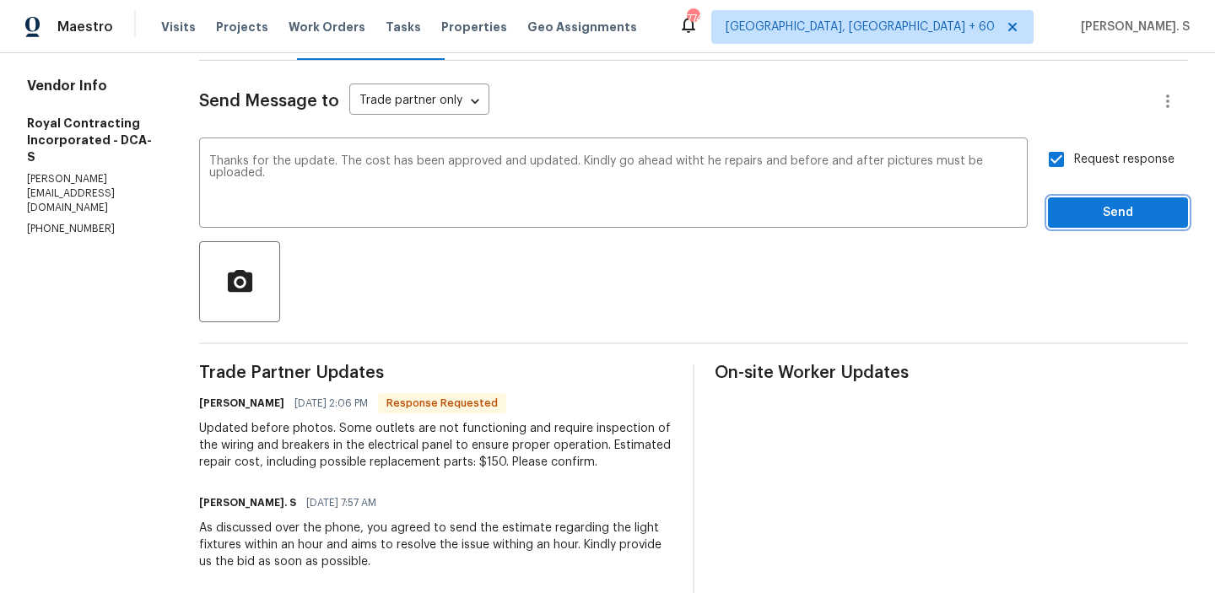
click at [1080, 219] on span "Send" at bounding box center [1117, 212] width 113 height 21
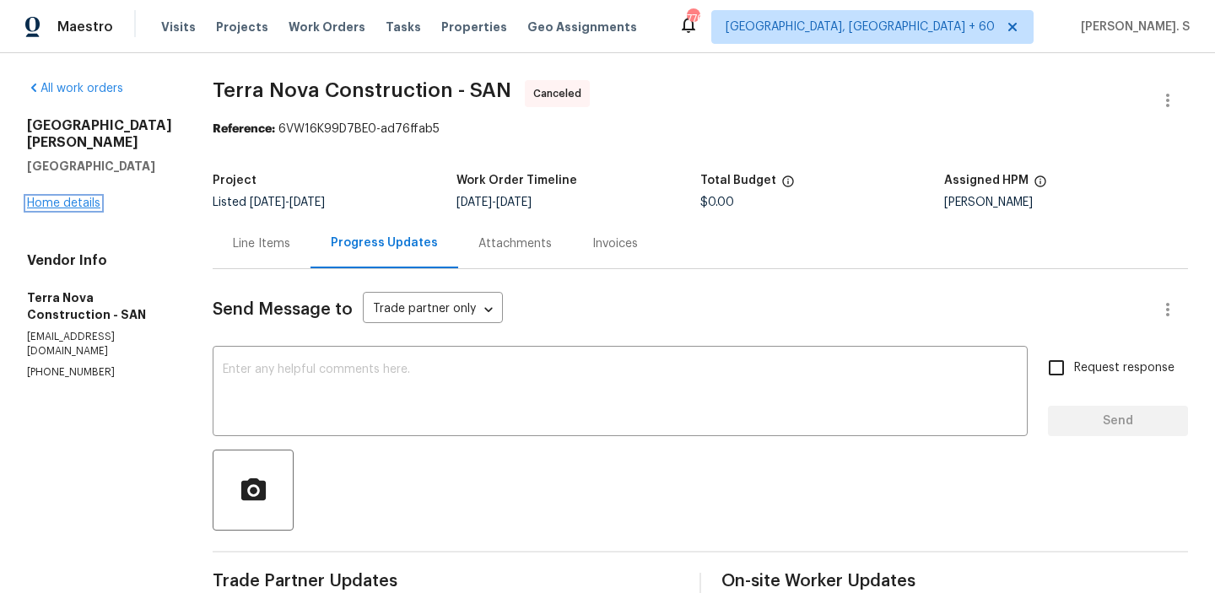
click at [69, 197] on link "Home details" at bounding box center [63, 203] width 73 height 12
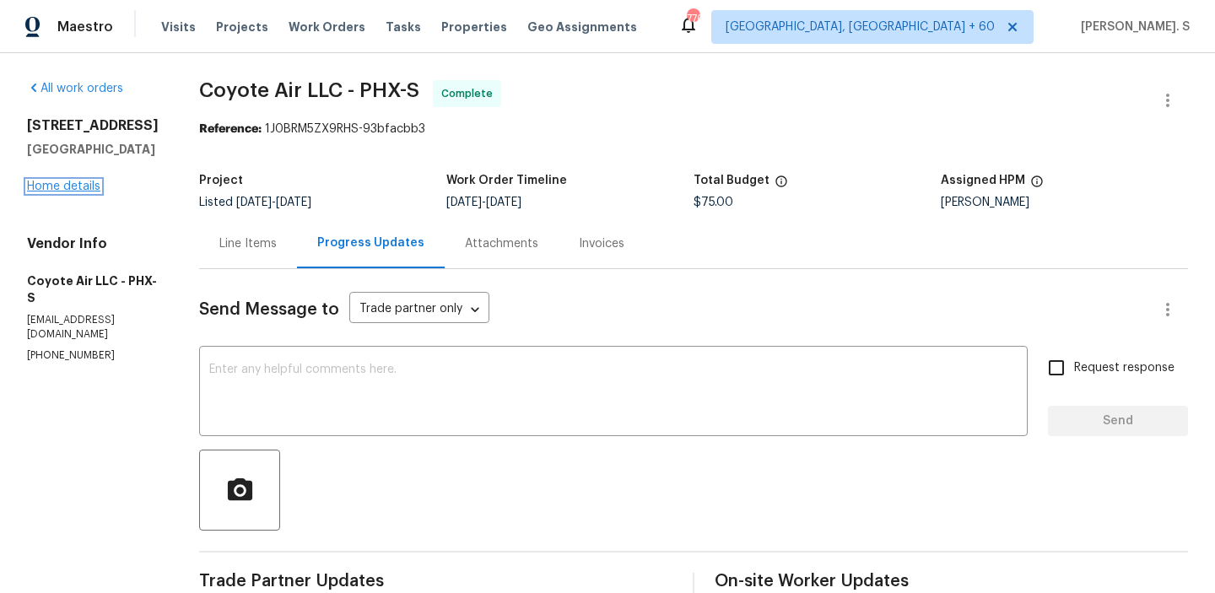
click at [67, 190] on link "Home details" at bounding box center [63, 187] width 73 height 12
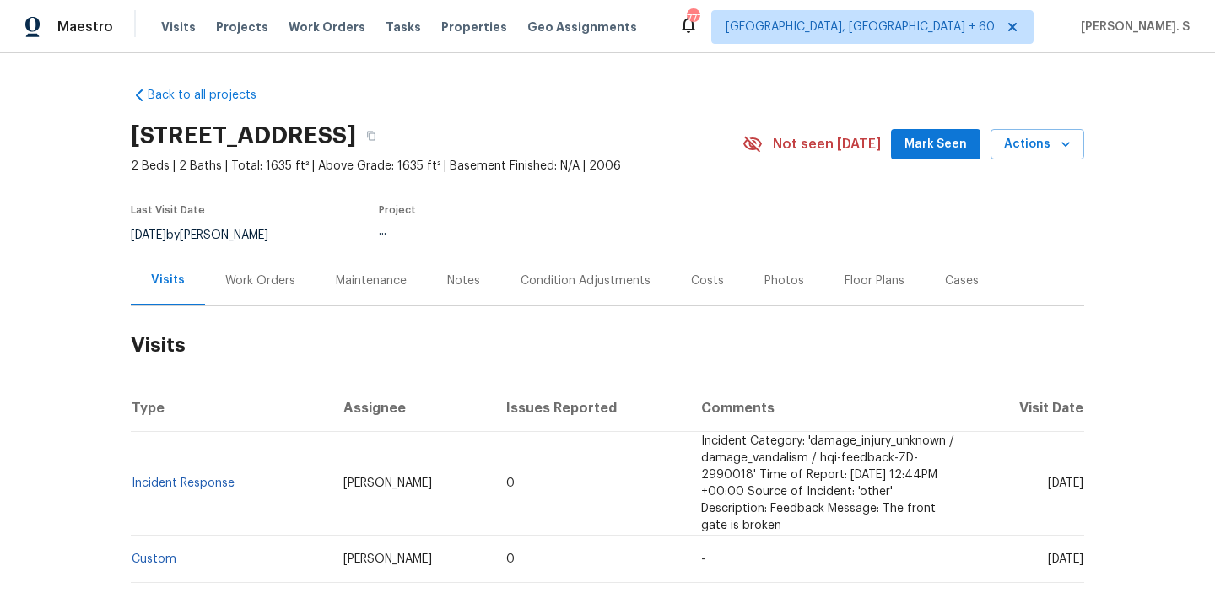
click at [294, 284] on div "Work Orders" at bounding box center [260, 281] width 111 height 50
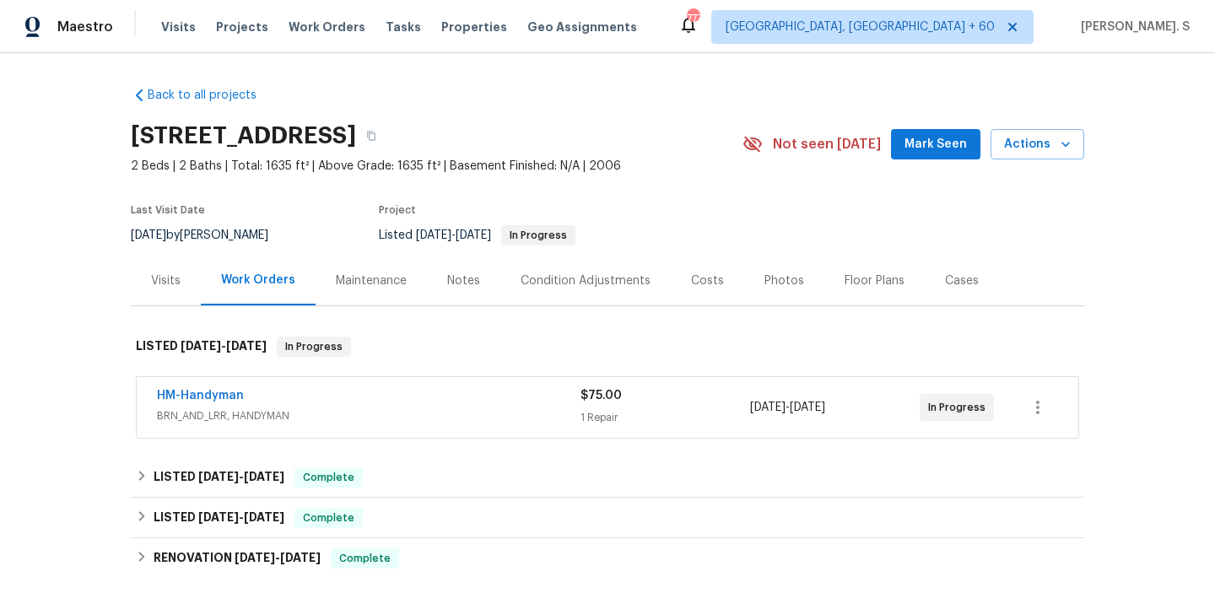
click at [294, 284] on div "Work Orders" at bounding box center [258, 281] width 115 height 50
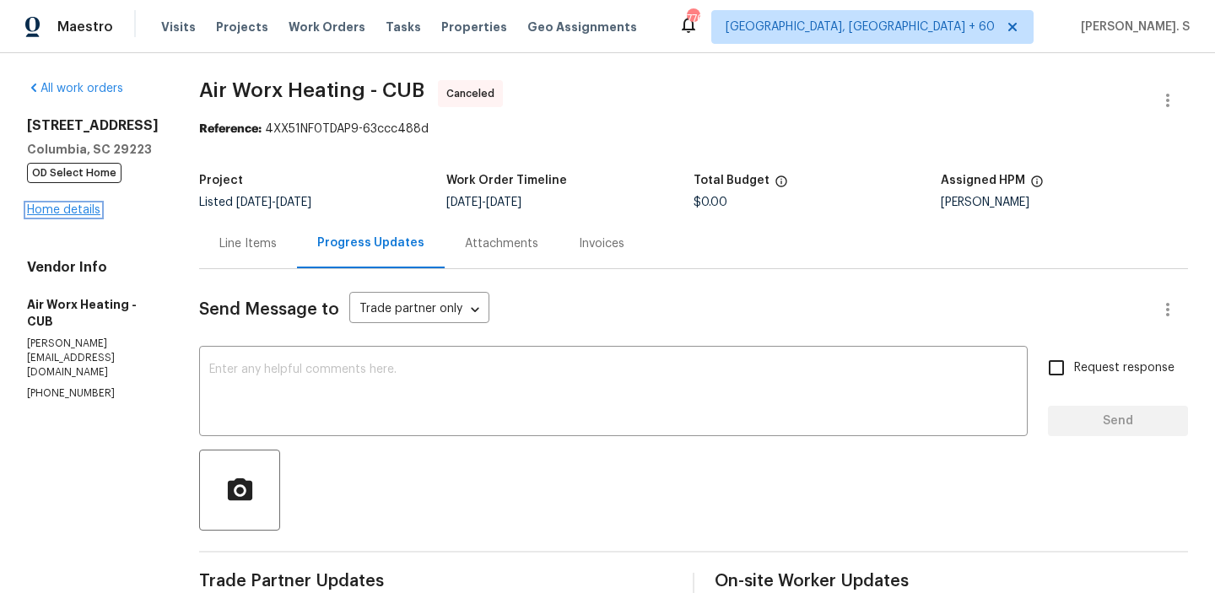
click at [64, 216] on link "Home details" at bounding box center [63, 210] width 73 height 12
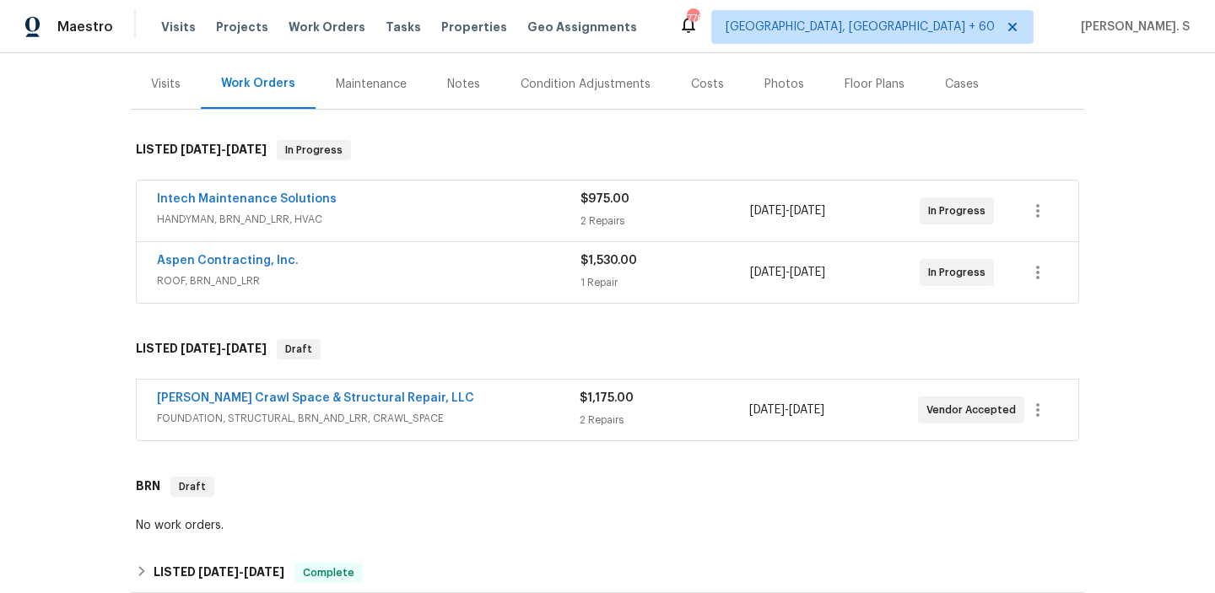
scroll to position [201, 0]
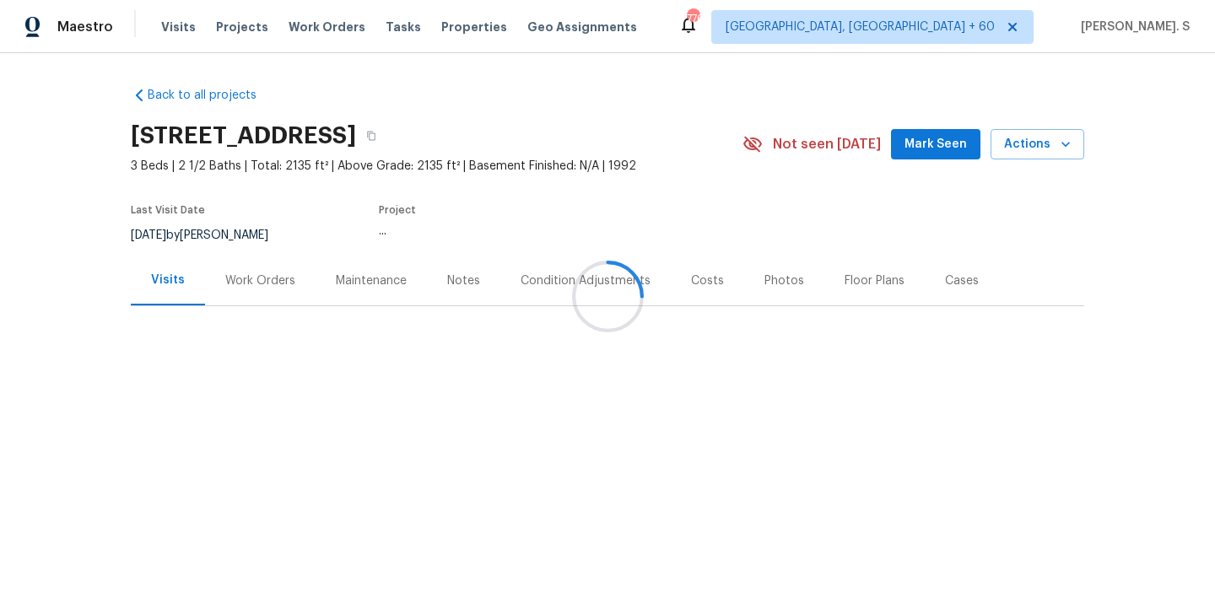
click at [230, 262] on div "Work Orders" at bounding box center [260, 281] width 111 height 50
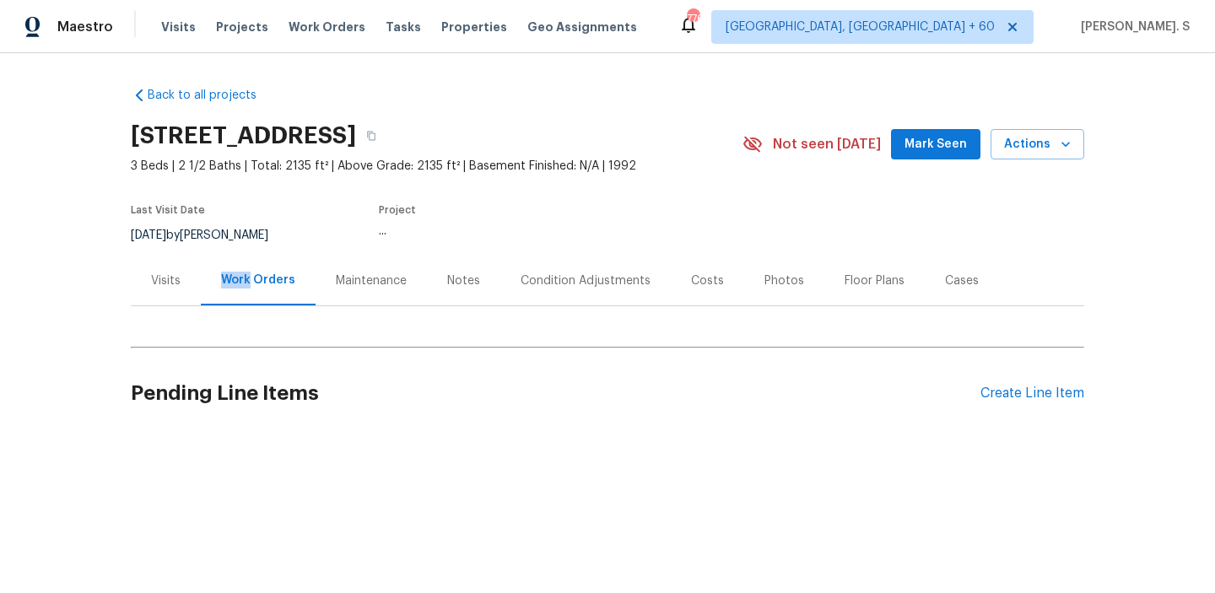
click at [230, 262] on div "Work Orders" at bounding box center [258, 281] width 115 height 50
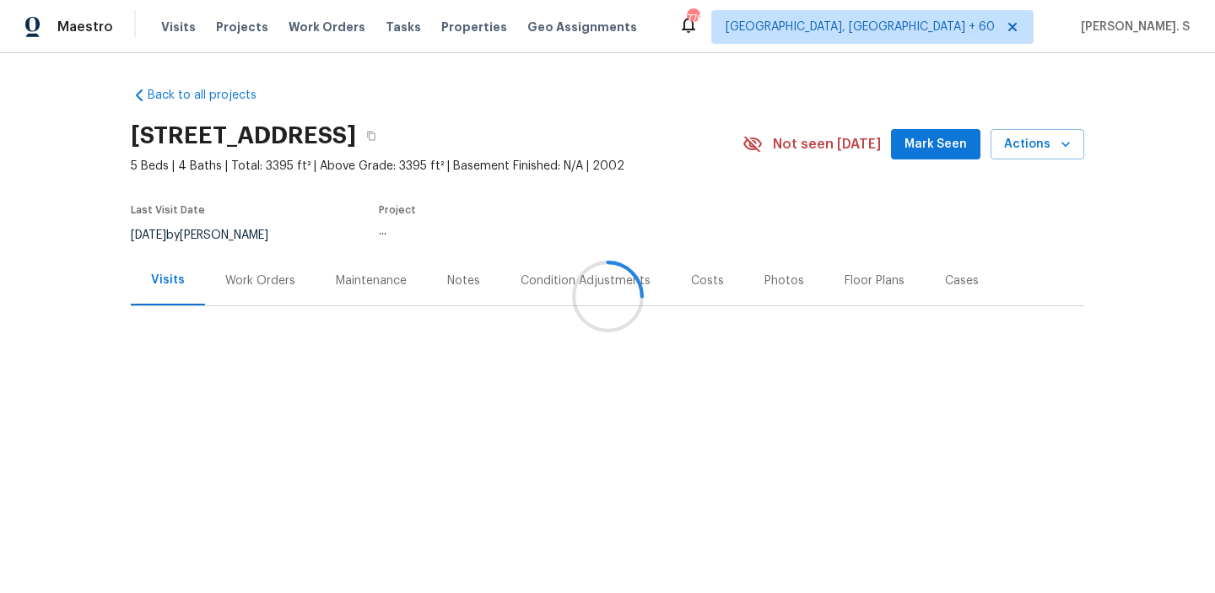
click at [229, 284] on div at bounding box center [607, 296] width 1215 height 593
click at [229, 284] on div "Work Orders" at bounding box center [260, 280] width 70 height 17
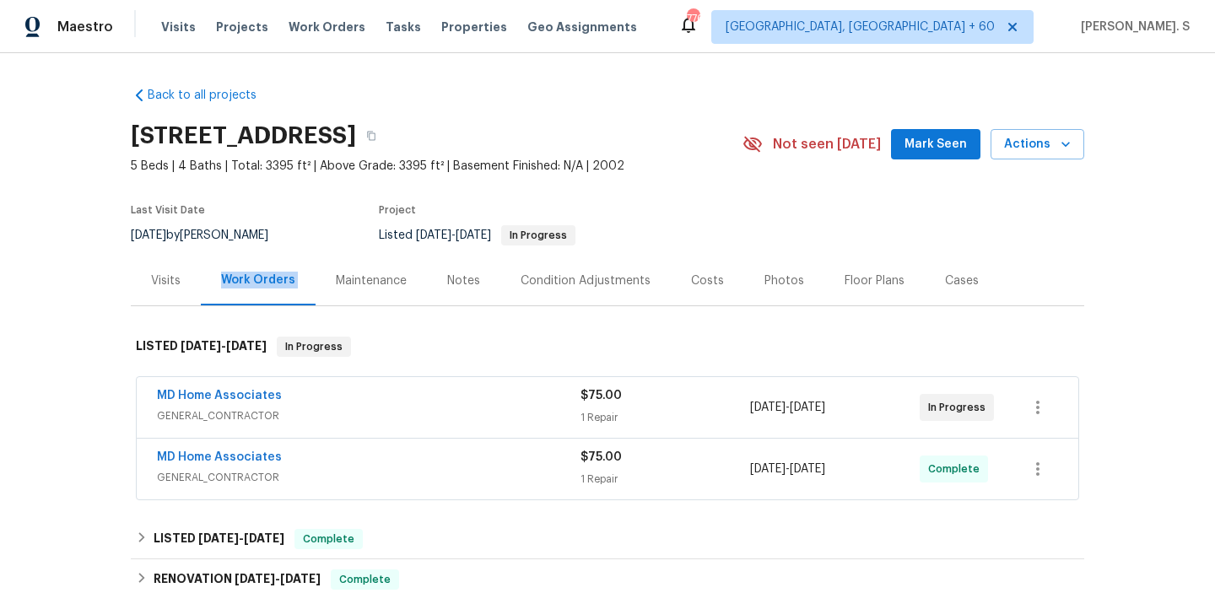
click at [229, 284] on div "Work Orders" at bounding box center [258, 280] width 74 height 17
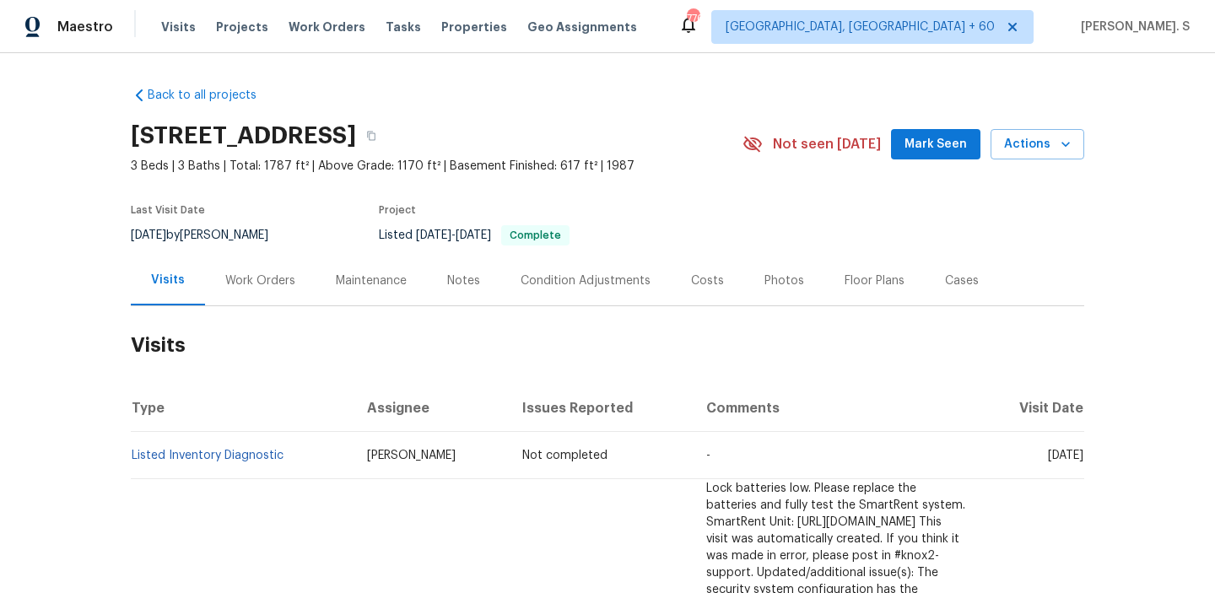
click at [292, 306] on h2 "Visits" at bounding box center [607, 345] width 953 height 78
click at [275, 294] on div "Work Orders" at bounding box center [260, 281] width 111 height 50
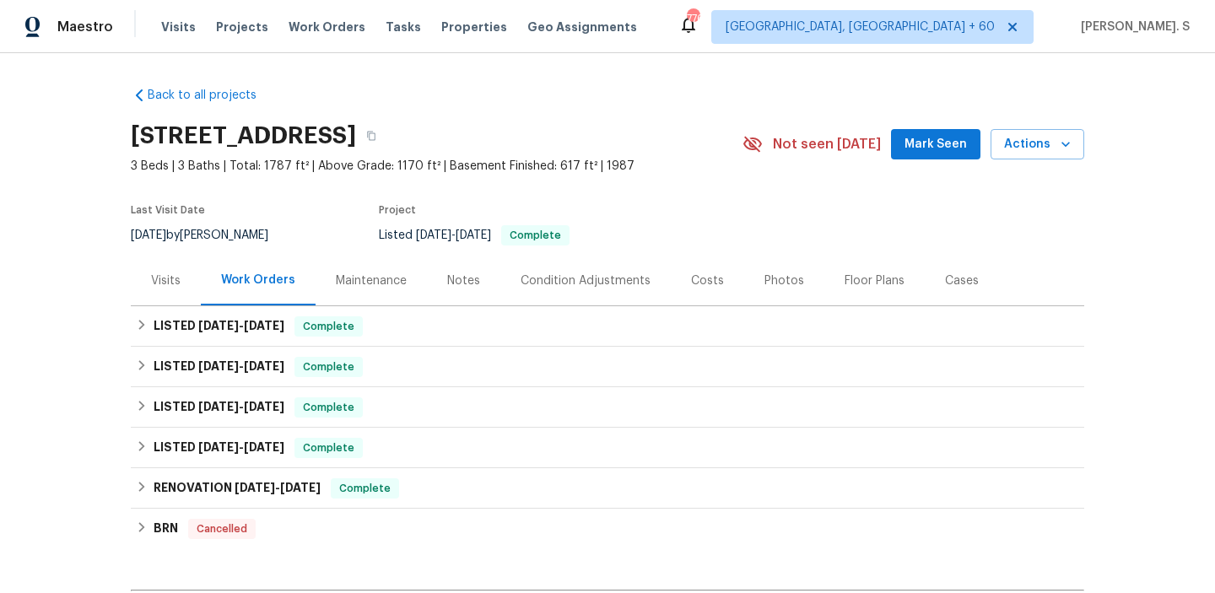
scroll to position [214, 0]
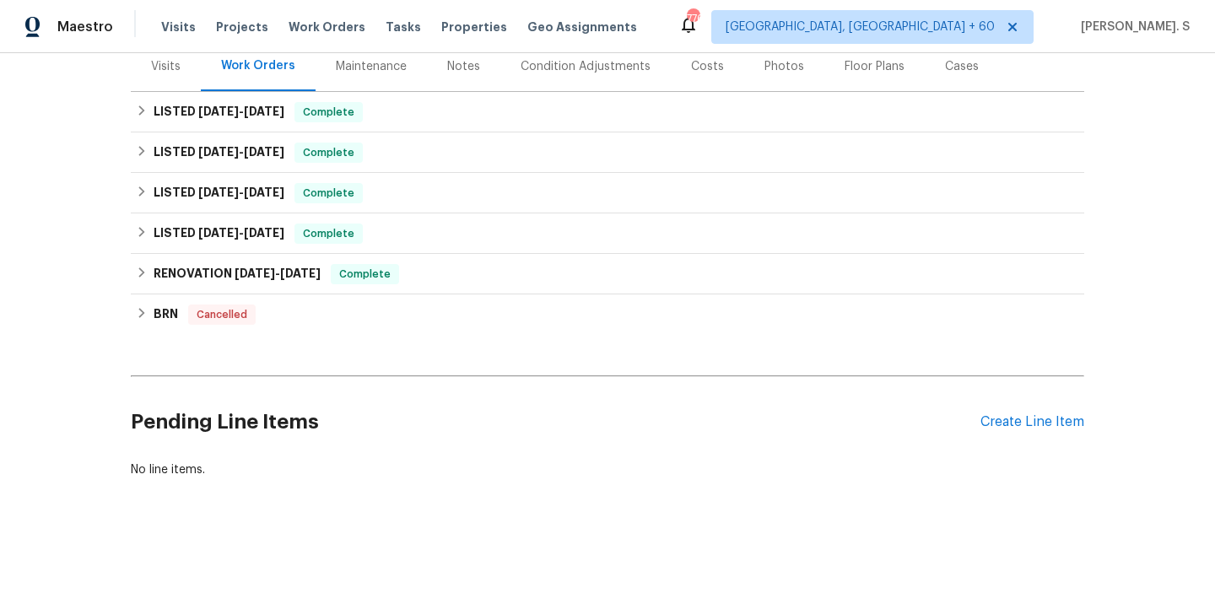
click at [1030, 411] on div "Pending Line Items Create Line Item" at bounding box center [607, 422] width 953 height 78
click at [1032, 423] on div "Create Line Item" at bounding box center [1032, 422] width 104 height 16
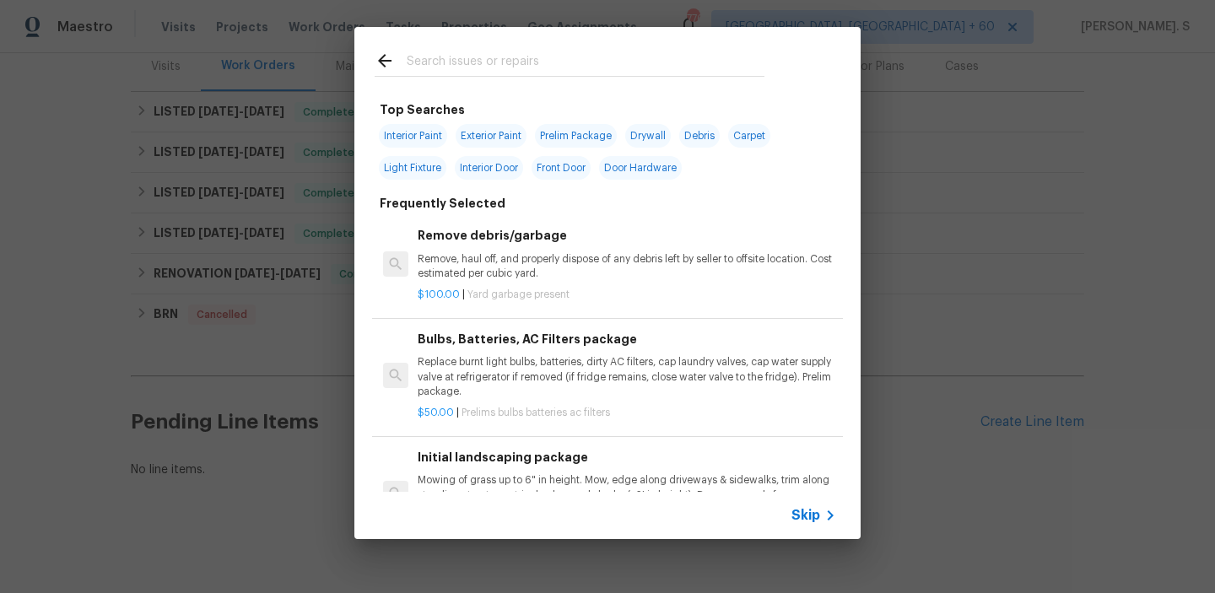
click at [528, 263] on p "Remove, haul off, and properly dispose of any debris left by seller to offsite …" at bounding box center [627, 266] width 418 height 29
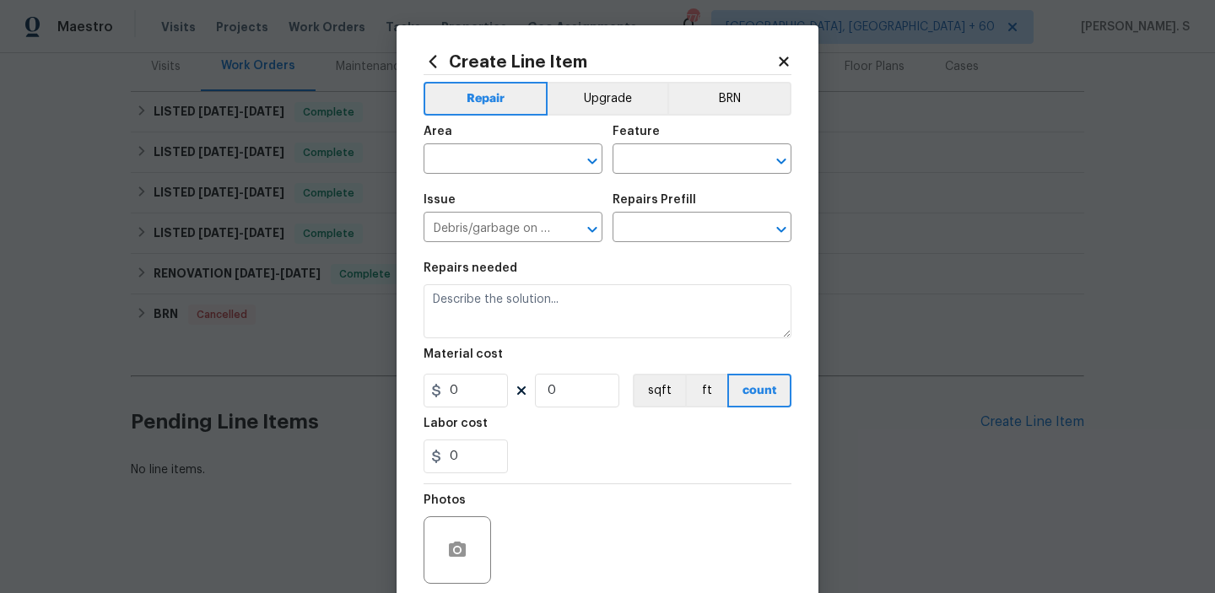
type input "Remove debris/garbage $100.00"
type textarea "Remove, haul off, and properly dispose of any debris left by seller to offsite …"
type input "100"
type input "1"
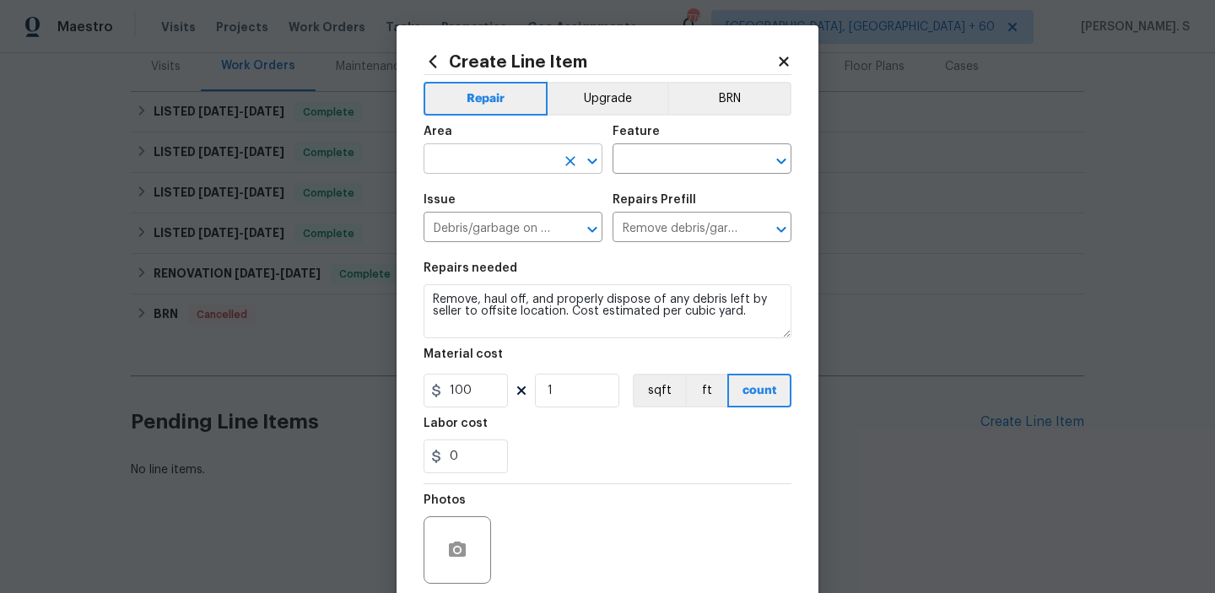
click at [585, 162] on icon "Open" at bounding box center [592, 161] width 20 height 20
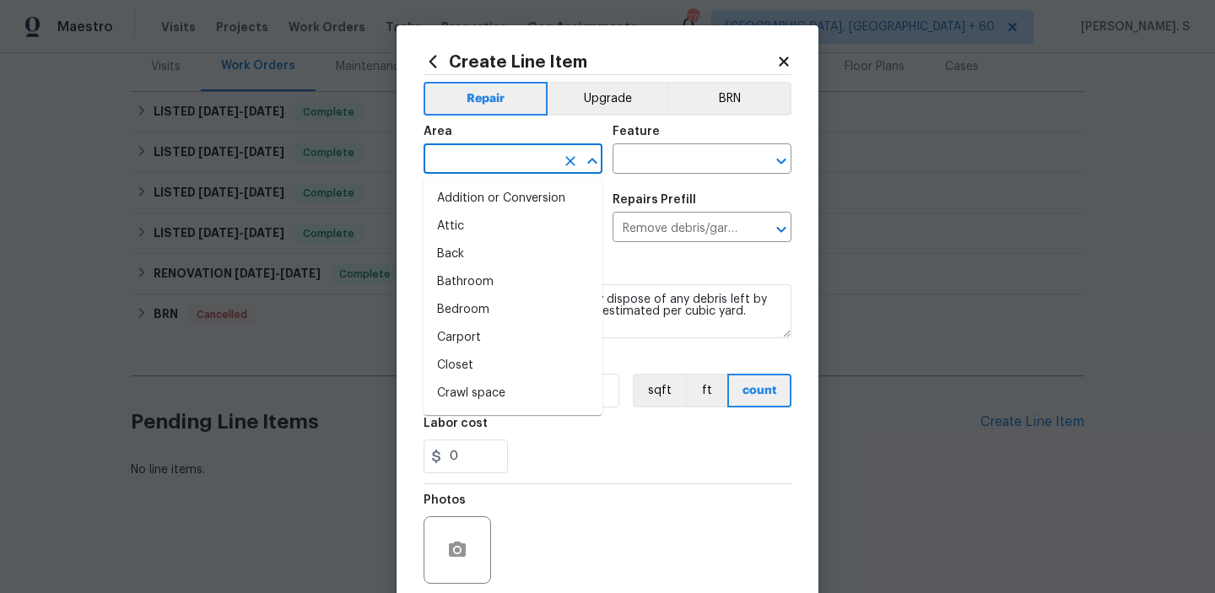
type input "a"
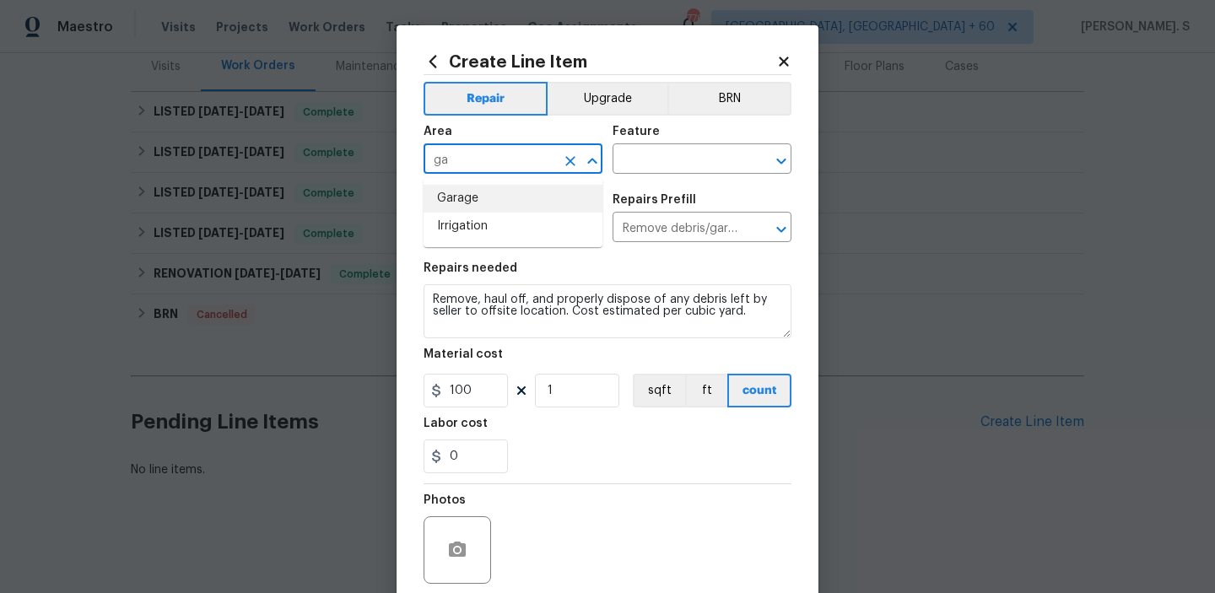
click at [558, 207] on li "Garage" at bounding box center [512, 199] width 179 height 28
click at [783, 165] on icon "Open" at bounding box center [781, 161] width 20 height 20
type input "Garage"
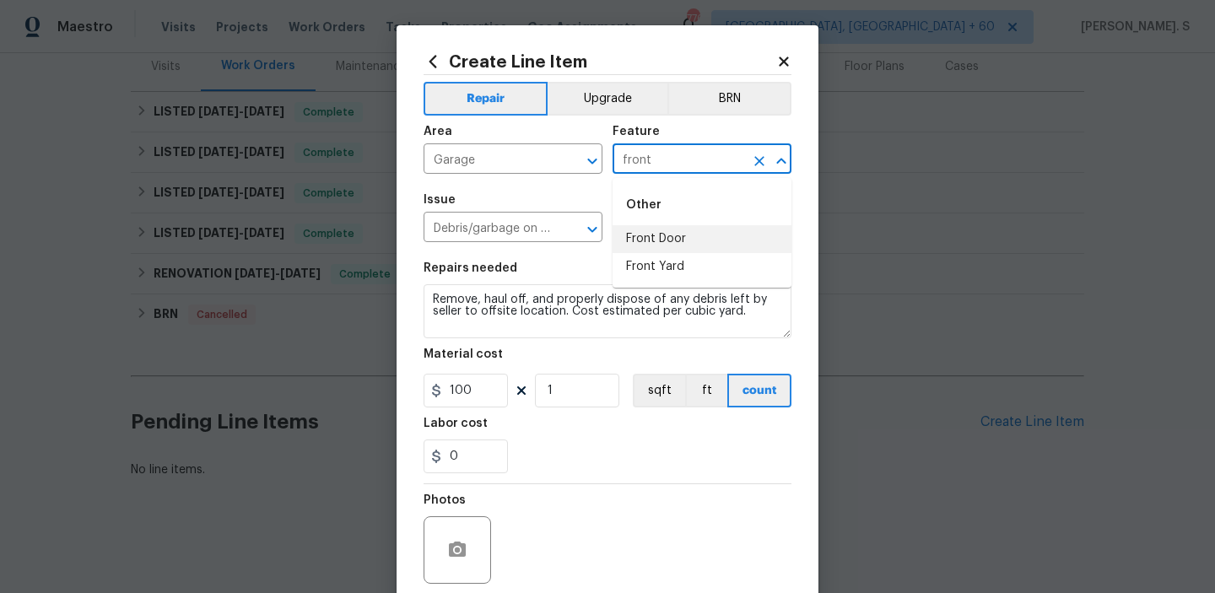
click at [708, 231] on li "Front Door" at bounding box center [701, 239] width 179 height 28
type input "Front Door"
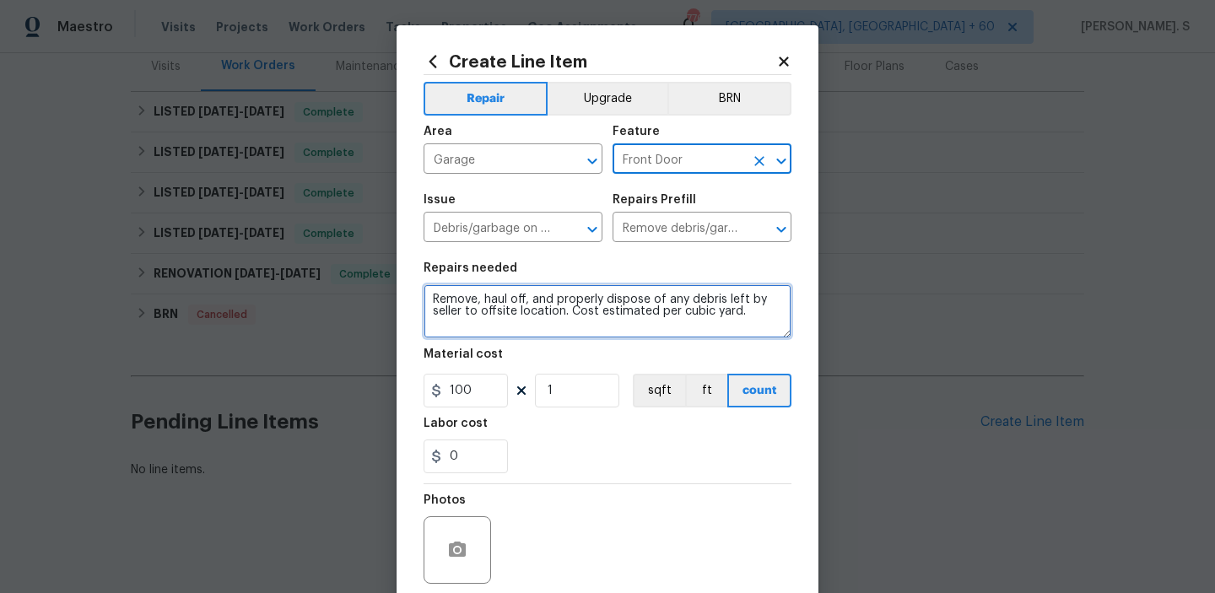
click at [633, 285] on textarea "Remove, haul off, and properly dispose of any debris left by seller to offsite …" at bounding box center [607, 311] width 368 height 54
paste textarea "ceived feedback that water is standing in the garage in the area under the fron…"
click at [592, 230] on icon "Open" at bounding box center [591, 229] width 9 height 6
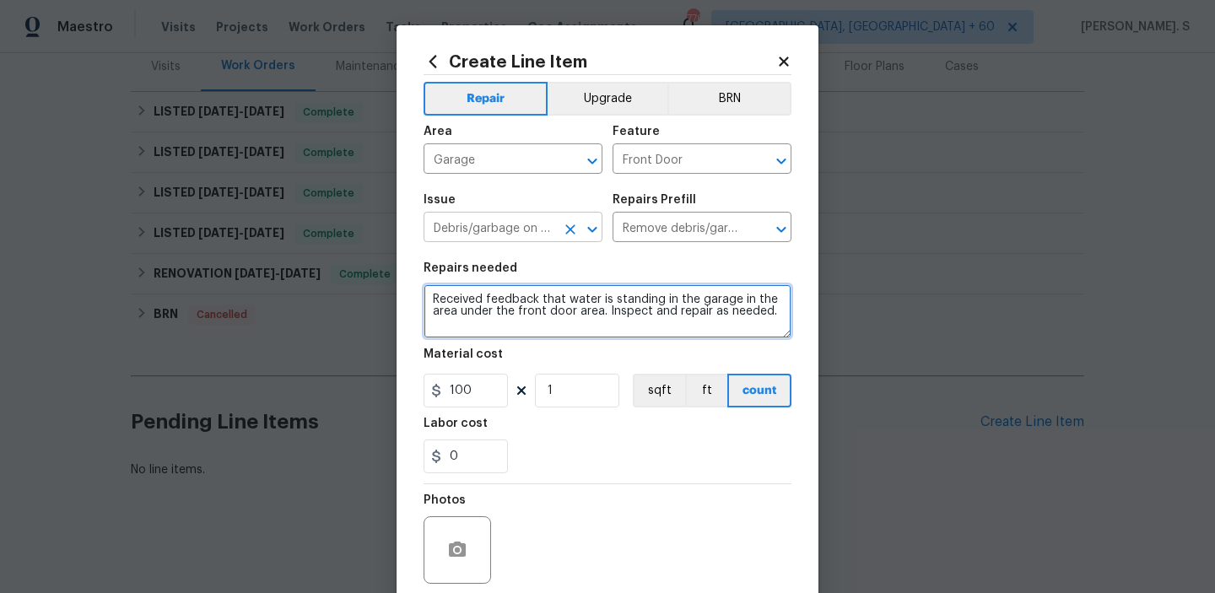
type textarea "Received feedback that water is standing in the garage in the area under the fr…"
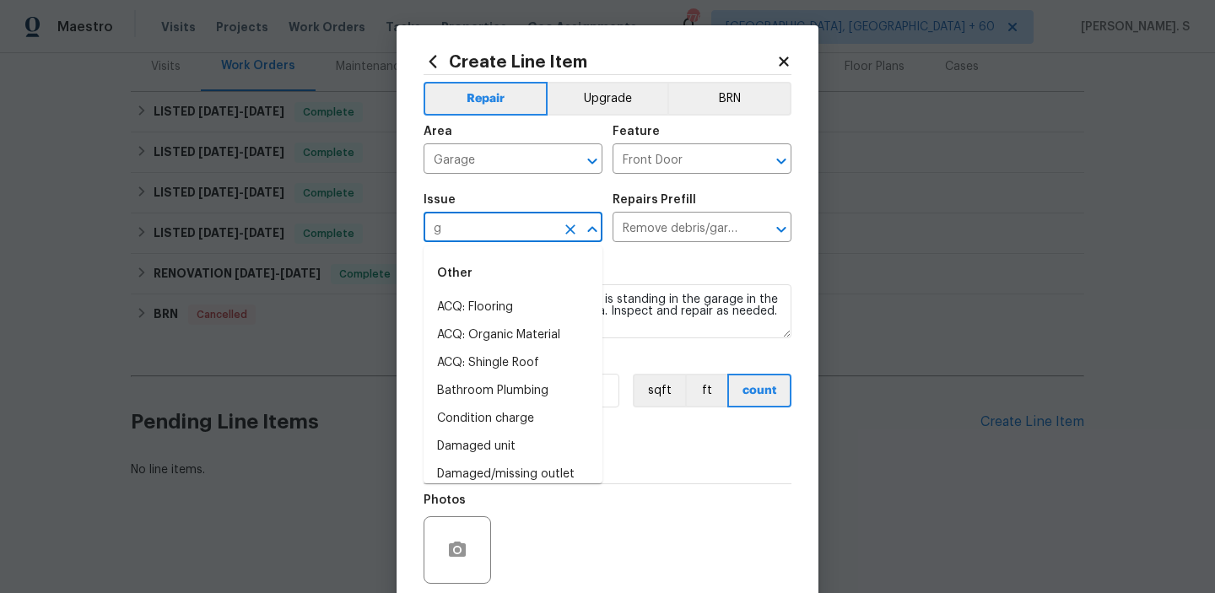
scroll to position [0, 0]
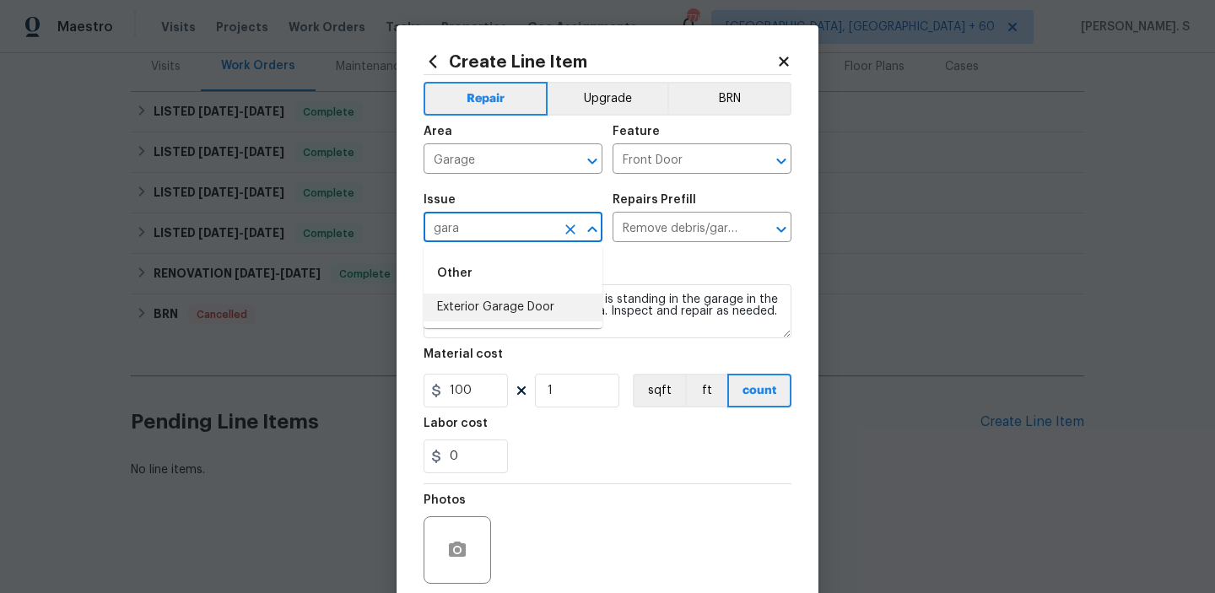
click at [547, 310] on li "Exterior Garage Door" at bounding box center [512, 308] width 179 height 28
type input "Exterior Garage Door"
click at [781, 224] on icon "Open" at bounding box center [781, 229] width 20 height 20
type input "Exterior Garage Door"
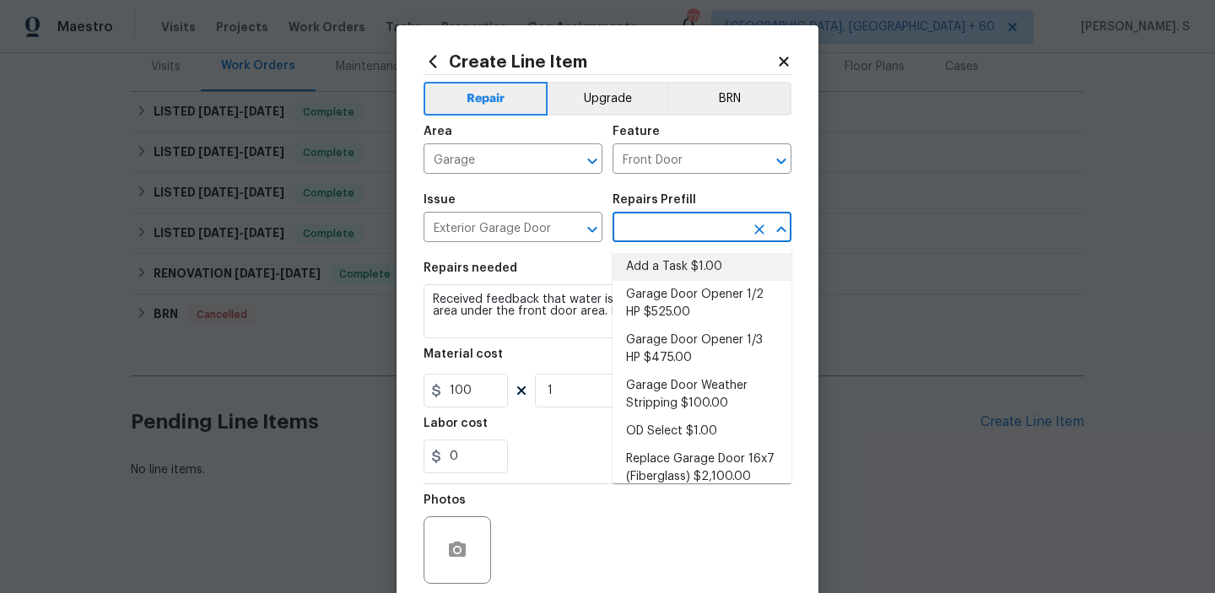
click at [730, 259] on li "Add a Task $1.00" at bounding box center [701, 267] width 179 height 28
type input "Interior Door"
type input "Add a Task $1.00"
type textarea "HPM to detail"
type input "1"
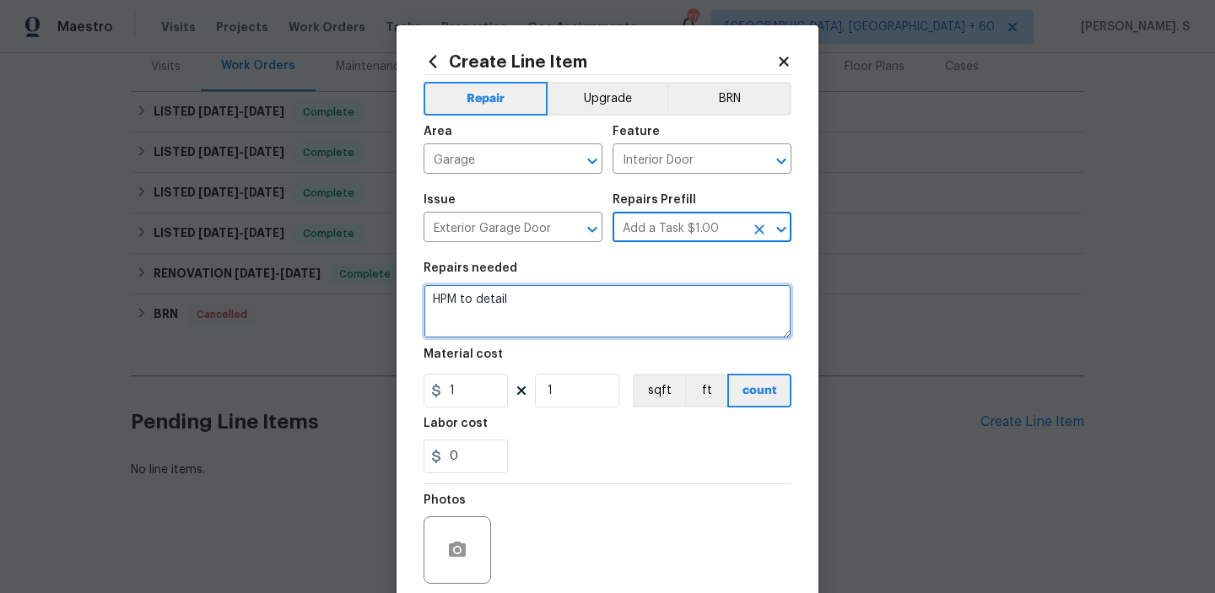
click at [561, 323] on textarea "HPM to detail" at bounding box center [607, 311] width 368 height 54
paste textarea "Received feedback that water is standing in the garage in the area under the fr…"
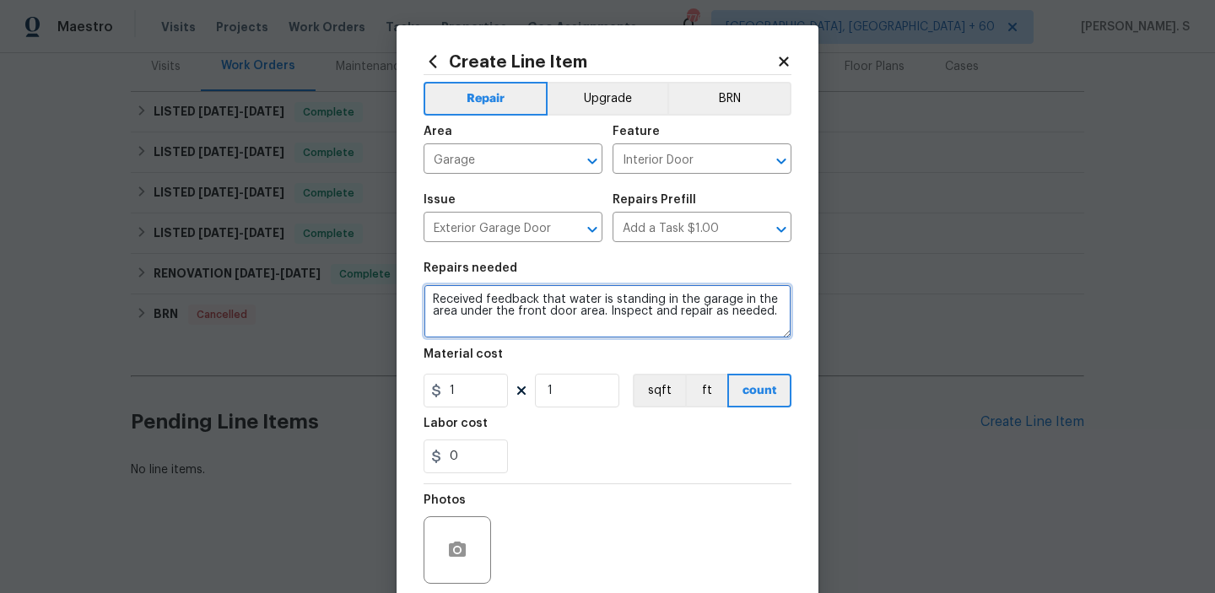
type textarea "Received feedback that water is standing in the garage in the area under the fr…"
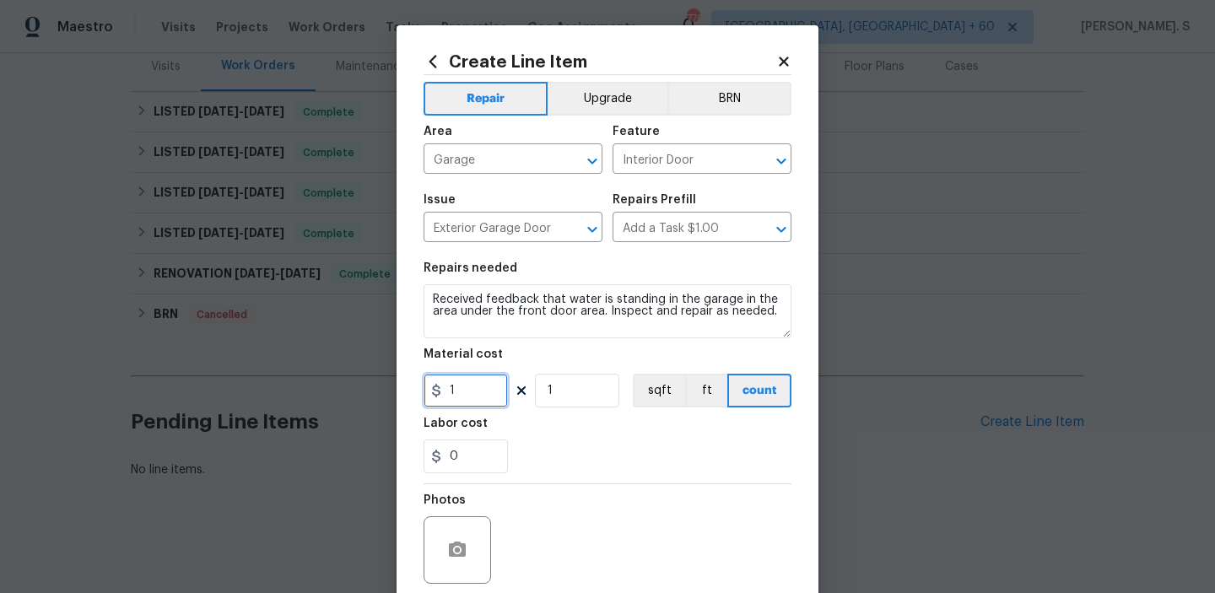
click at [495, 386] on input "1" at bounding box center [465, 391] width 84 height 34
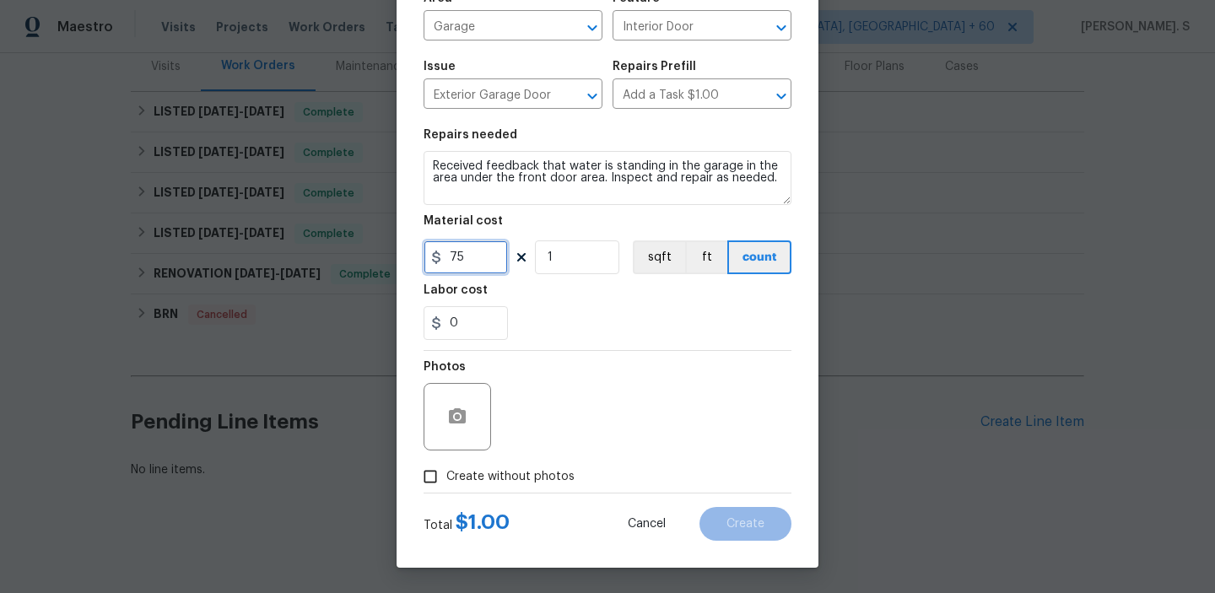
type input "75"
click at [494, 474] on span "Create without photos" at bounding box center [510, 477] width 128 height 18
click at [446, 474] on input "Create without photos" at bounding box center [430, 477] width 32 height 32
checkbox input "true"
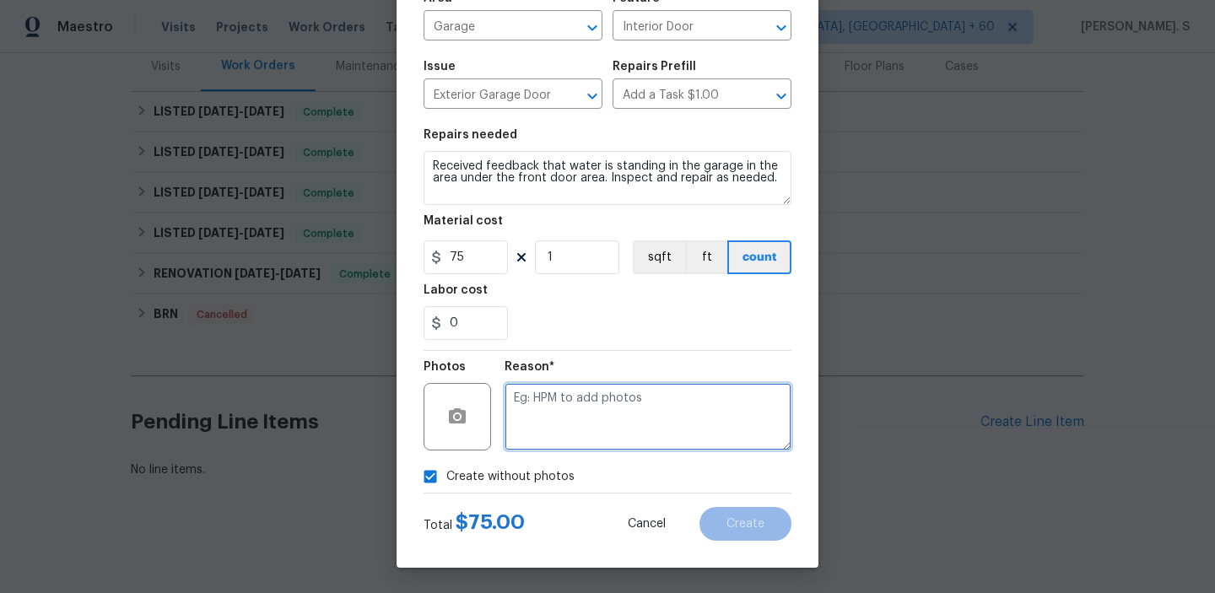
click at [655, 410] on textarea at bounding box center [647, 416] width 287 height 67
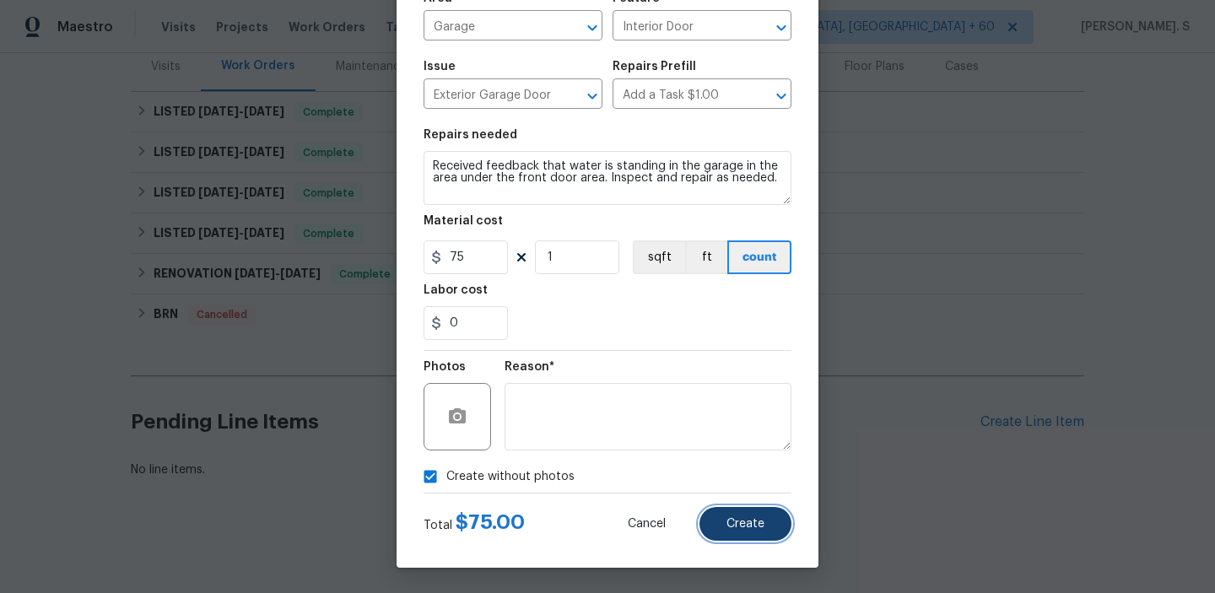
click at [768, 512] on button "Create" at bounding box center [745, 524] width 92 height 34
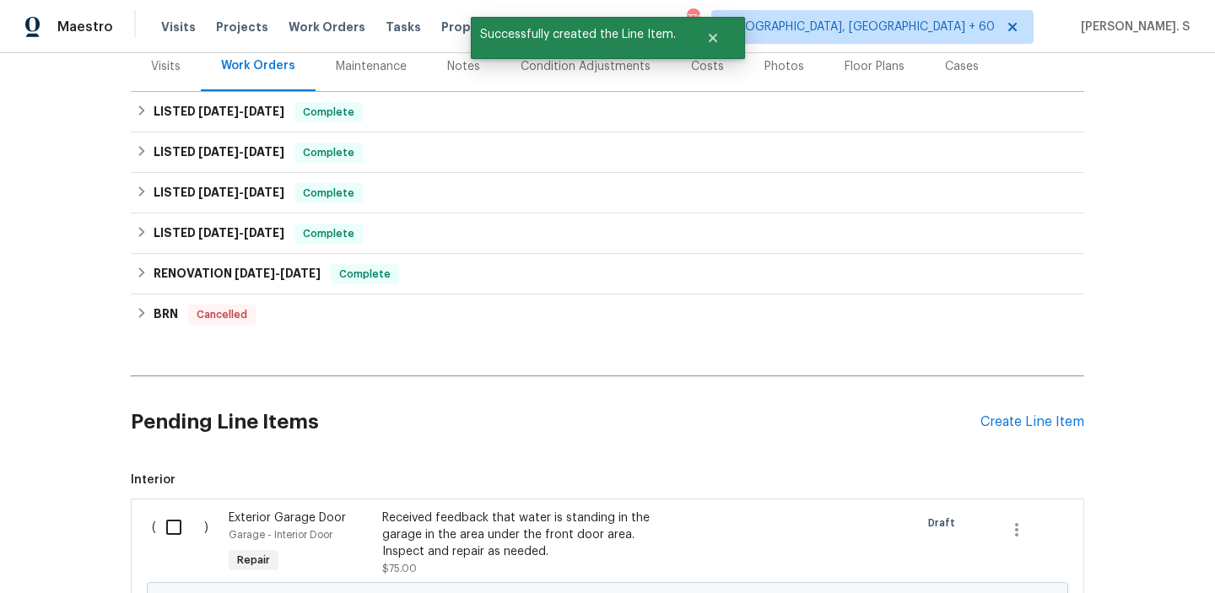
scroll to position [423, 0]
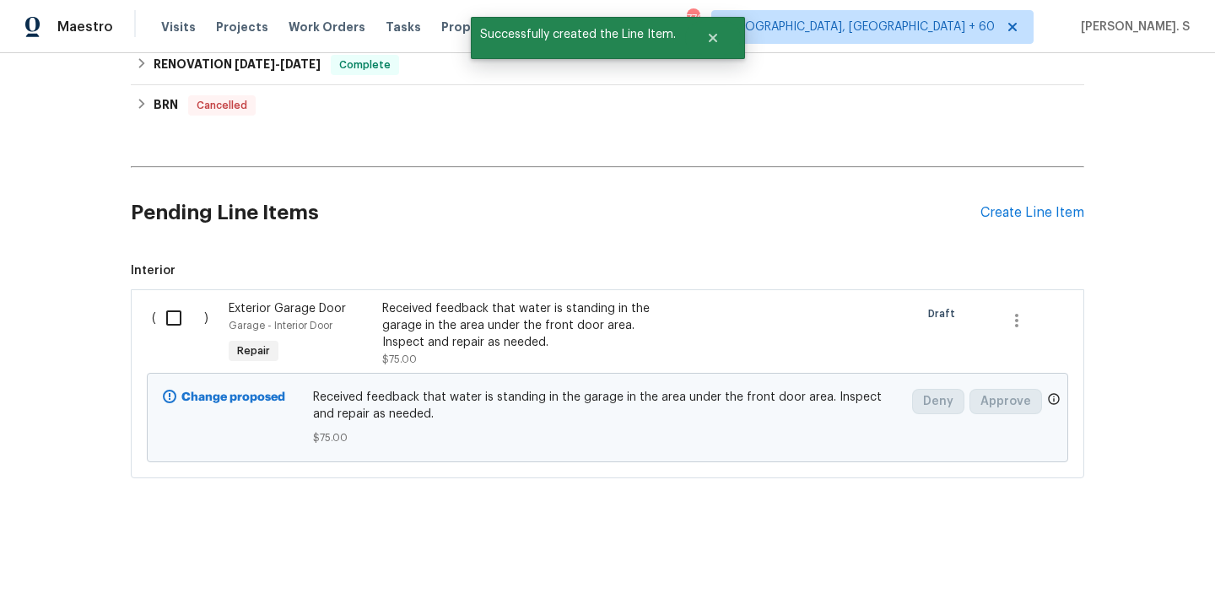
click at [177, 317] on input "checkbox" at bounding box center [180, 317] width 48 height 35
checkbox input "true"
click at [1079, 542] on span "Create Work Order" at bounding box center [1118, 551] width 112 height 21
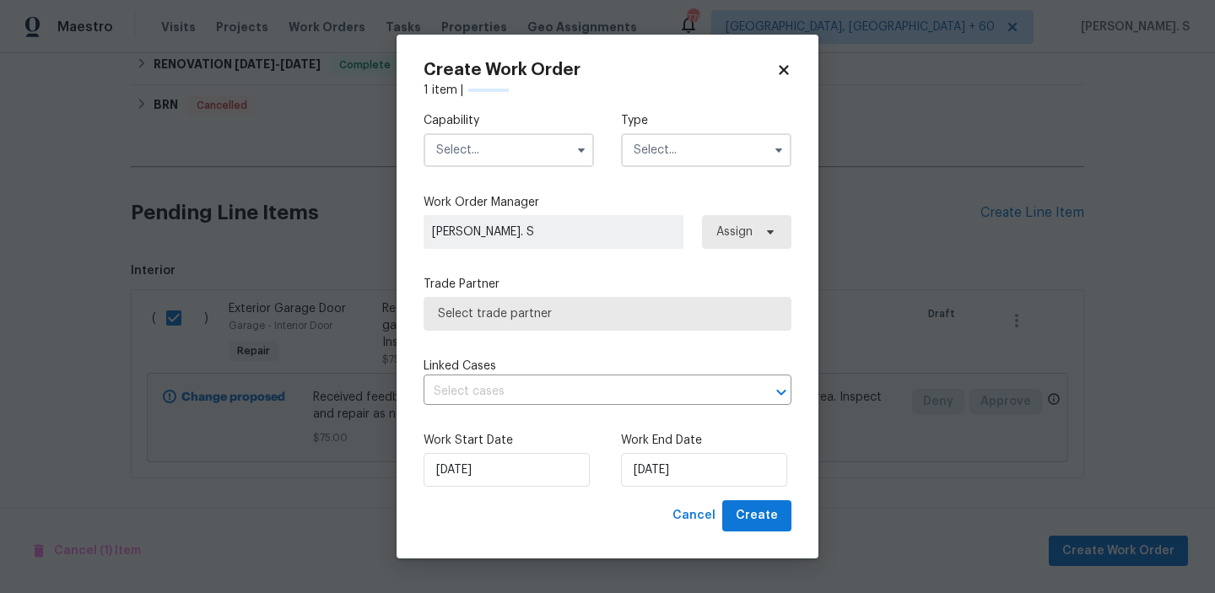
click at [500, 156] on input "text" at bounding box center [508, 150] width 170 height 34
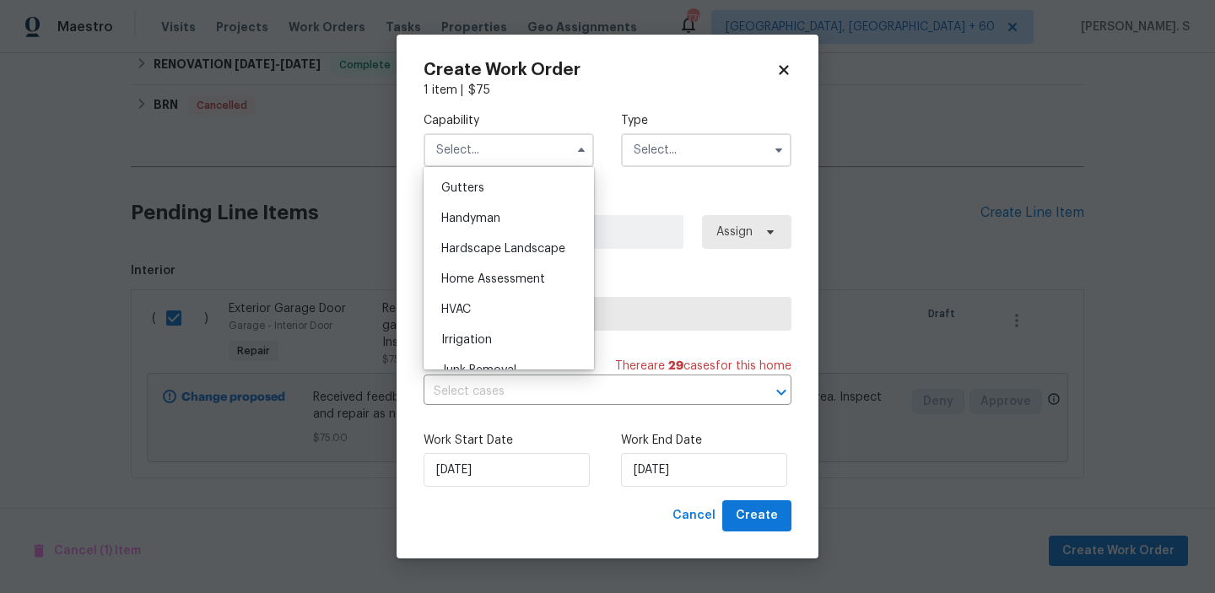
scroll to position [895, 0]
click at [498, 217] on span "Handyman" at bounding box center [470, 219] width 59 height 12
type input "Handyman"
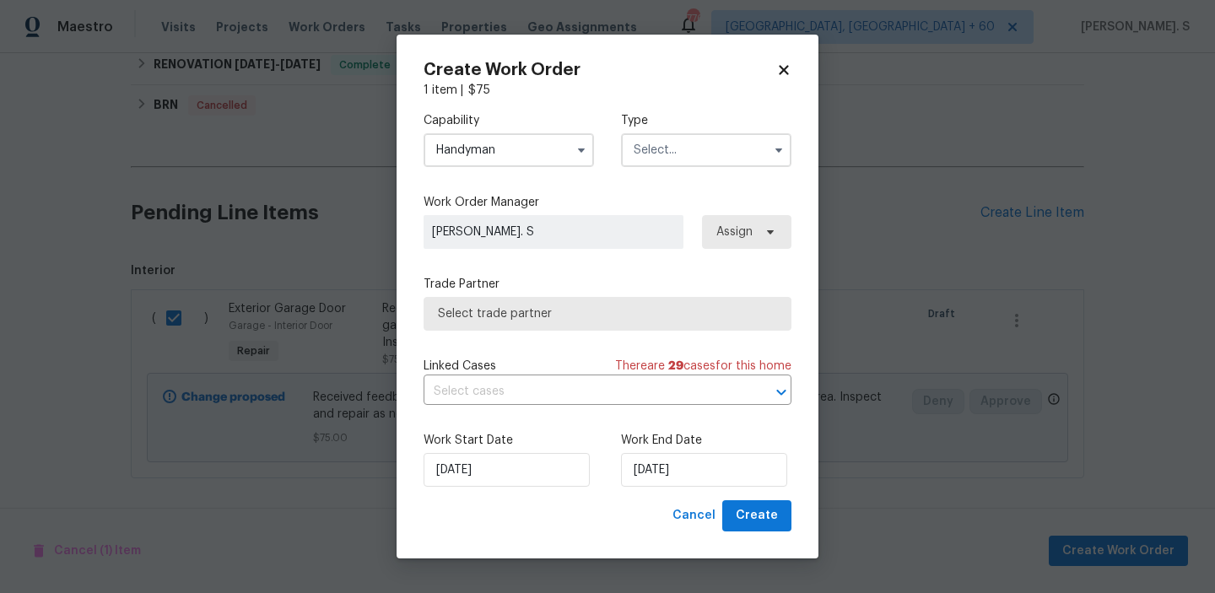
click at [736, 148] on input "text" at bounding box center [706, 150] width 170 height 34
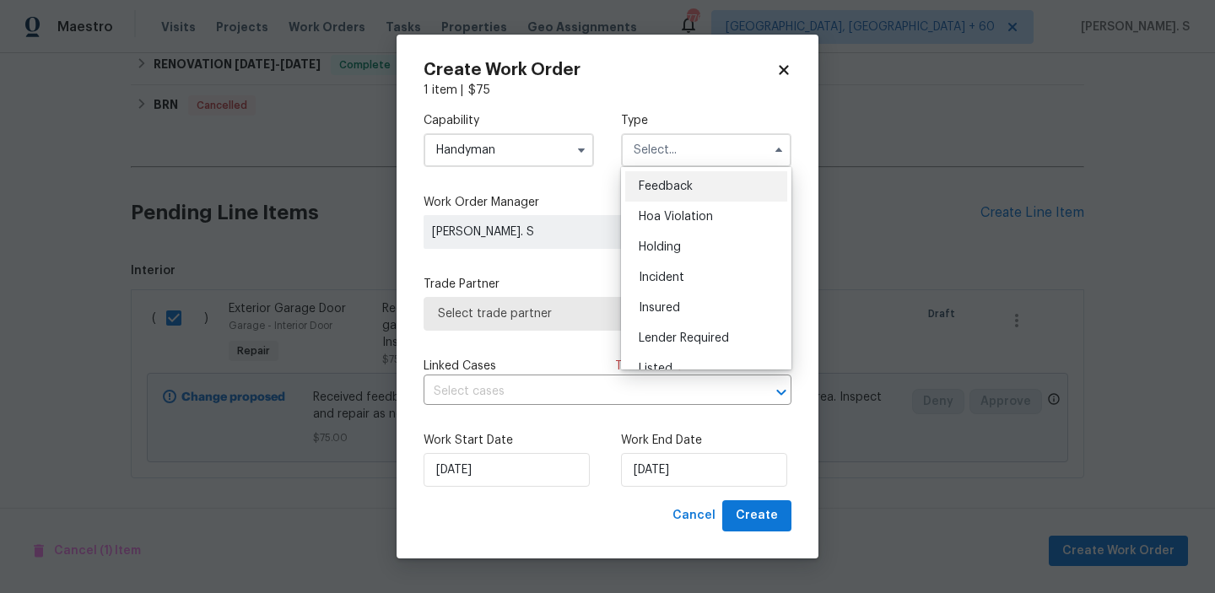
click at [736, 167] on ul "Feedback Hoa Violation Holding Incident Insured Lender Required Listed Lite Lwo…" at bounding box center [706, 268] width 170 height 202
click at [736, 175] on div "Feedback" at bounding box center [706, 186] width 162 height 30
type input "Feedback"
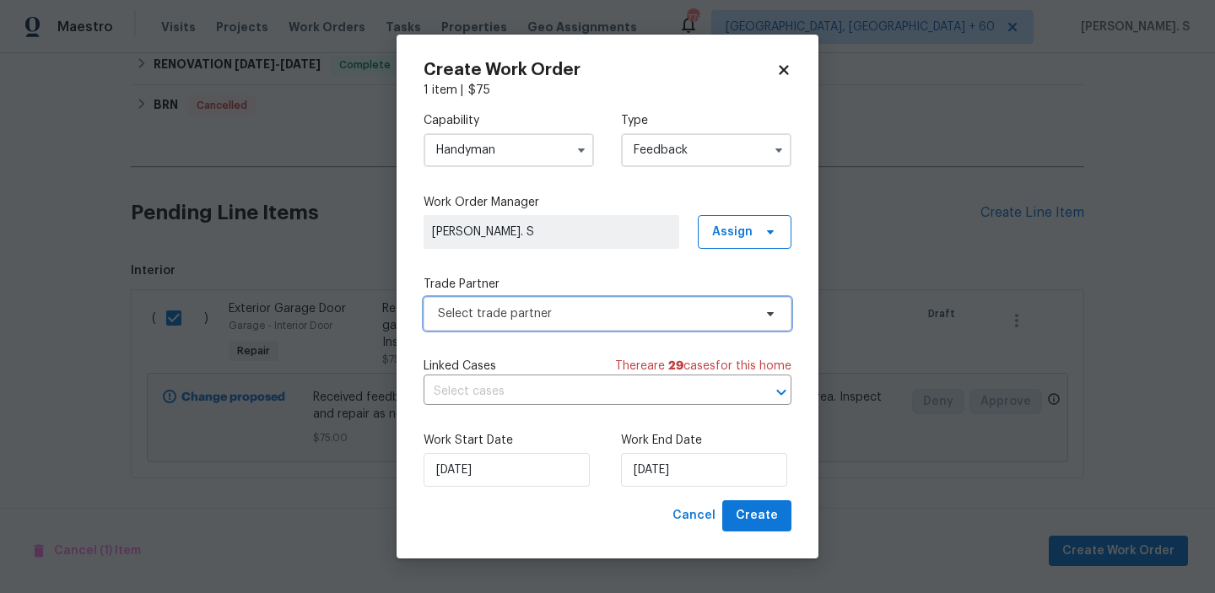
click at [661, 309] on span "Select trade partner" at bounding box center [595, 313] width 315 height 17
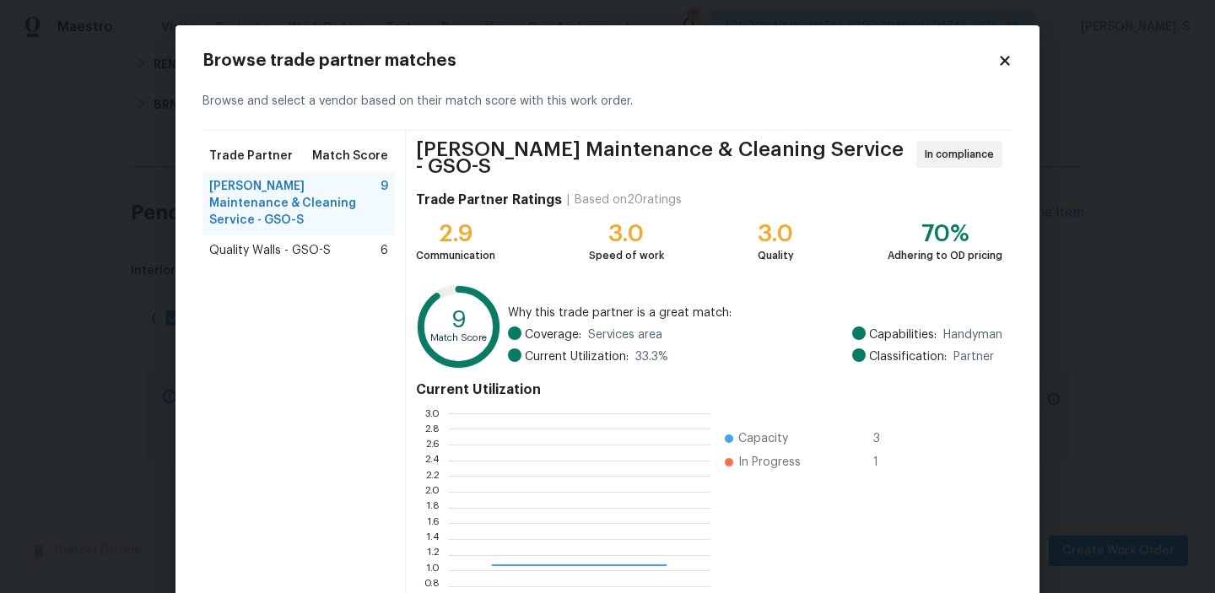
scroll to position [236, 262]
click at [321, 242] on span "Quality Walls - GSO-S" at bounding box center [269, 250] width 121 height 17
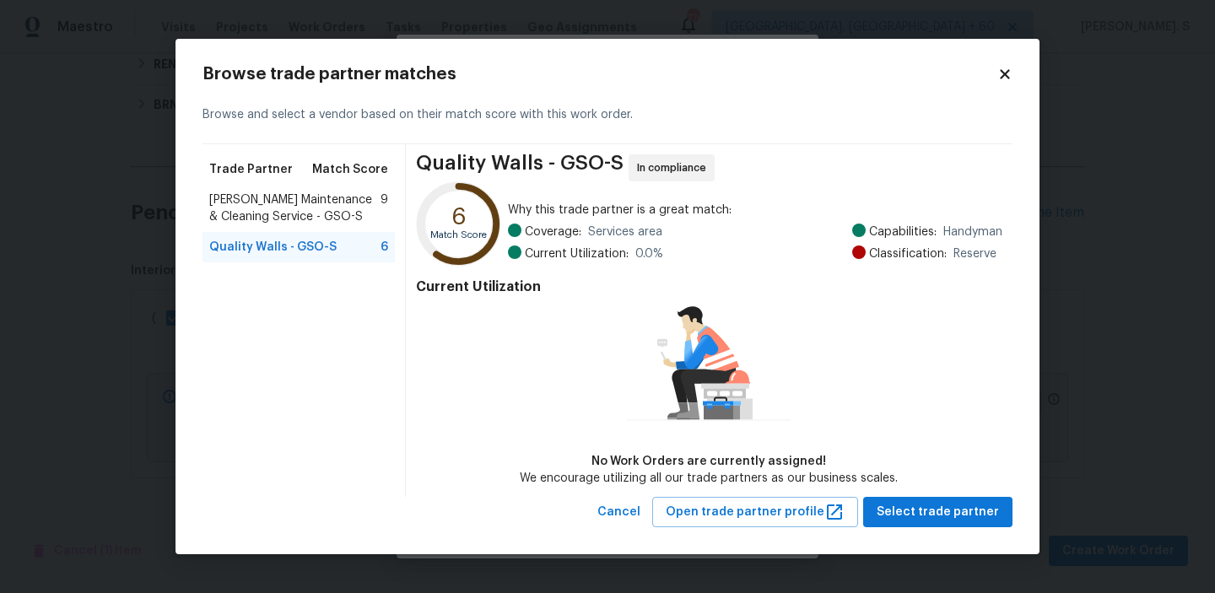
click at [323, 203] on span "Baker's Maintenance & Cleaning Service - GSO-S" at bounding box center [294, 208] width 171 height 34
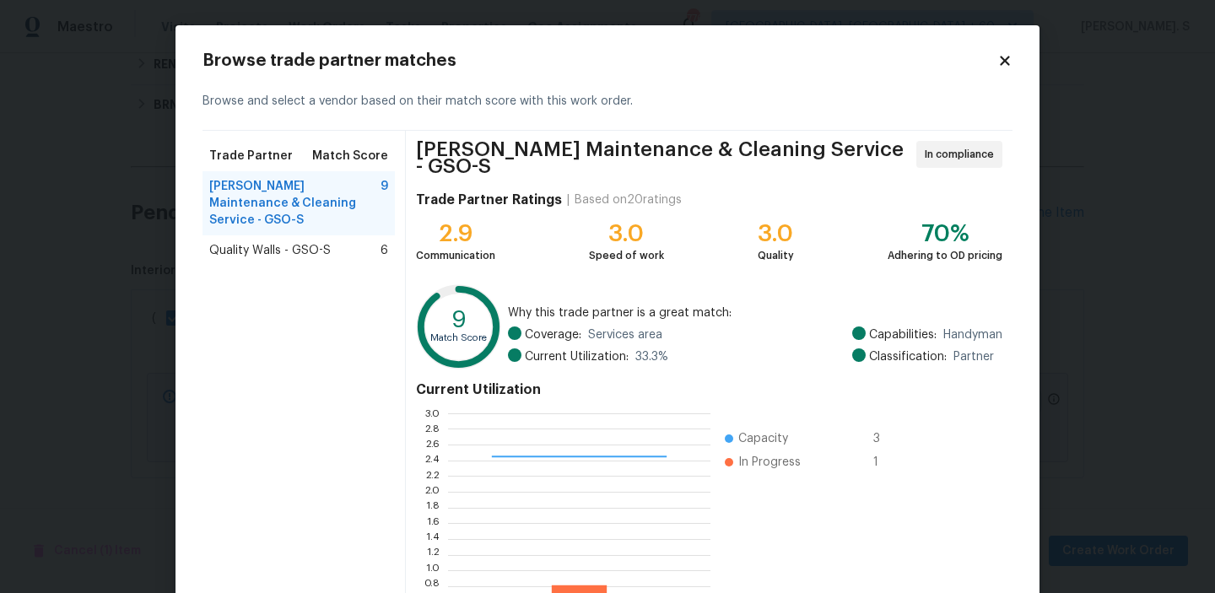
scroll to position [151, 0]
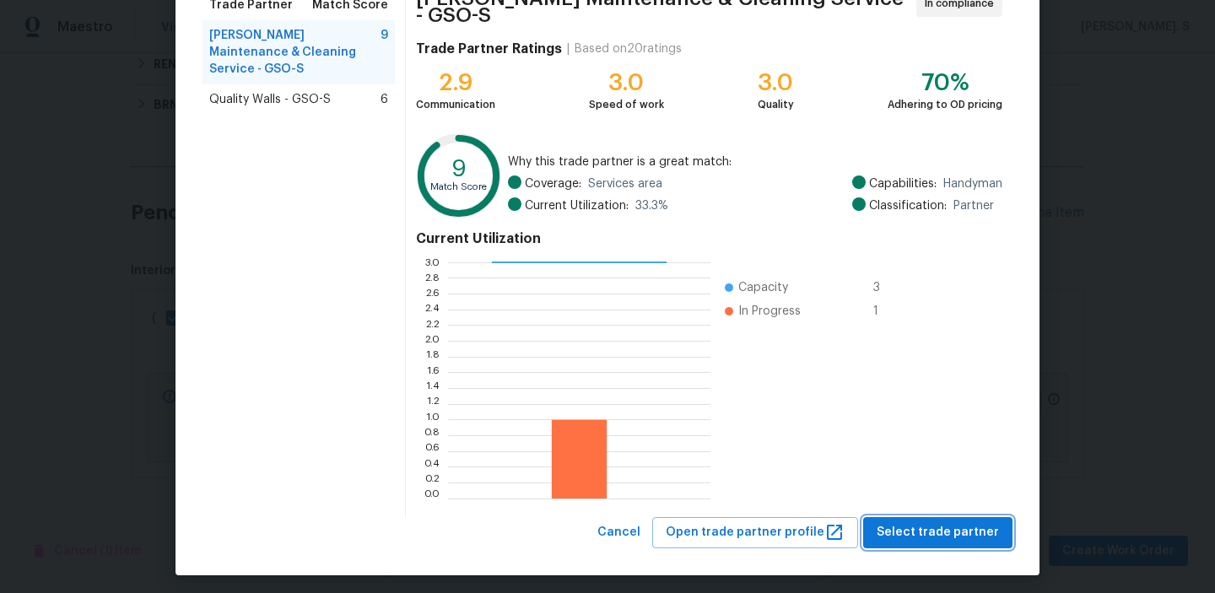
click at [958, 522] on span "Select trade partner" at bounding box center [937, 532] width 122 height 21
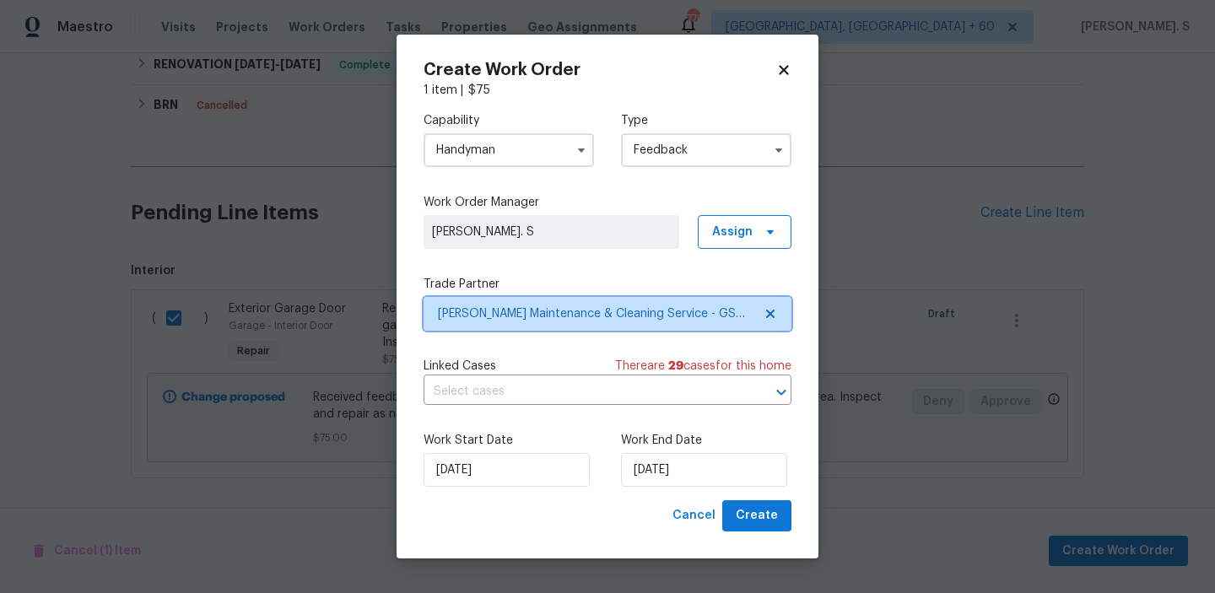
scroll to position [0, 0]
click at [556, 392] on input "text" at bounding box center [583, 392] width 321 height 26
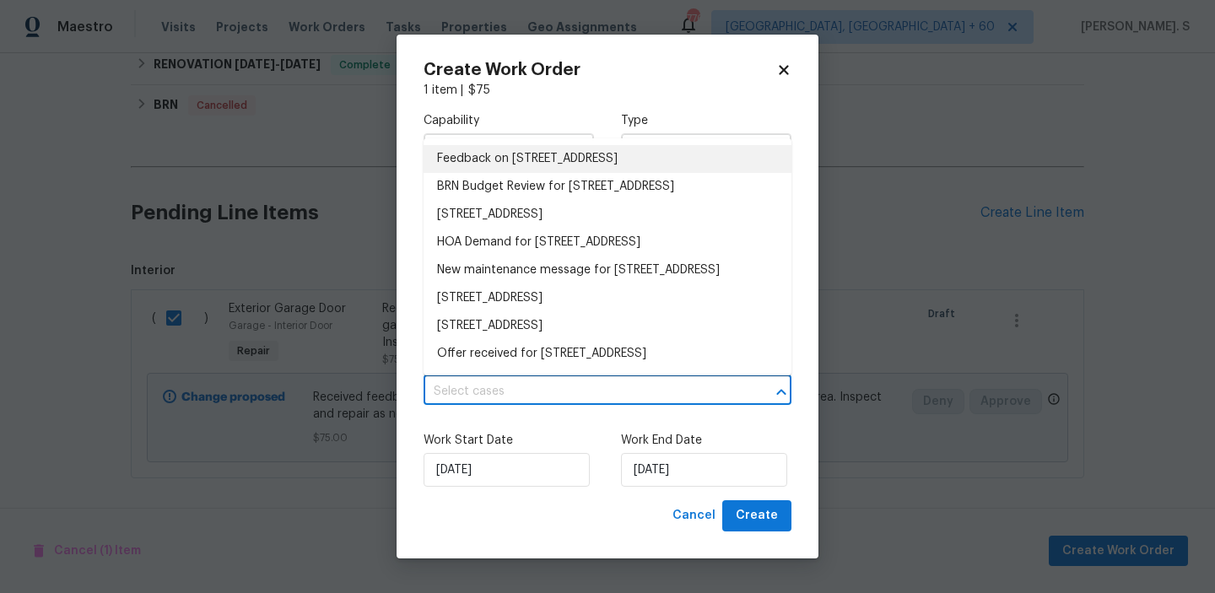
click at [489, 151] on li "Feedback on 204 Barrington Pl, Winston Salem, NC 27104" at bounding box center [607, 159] width 368 height 28
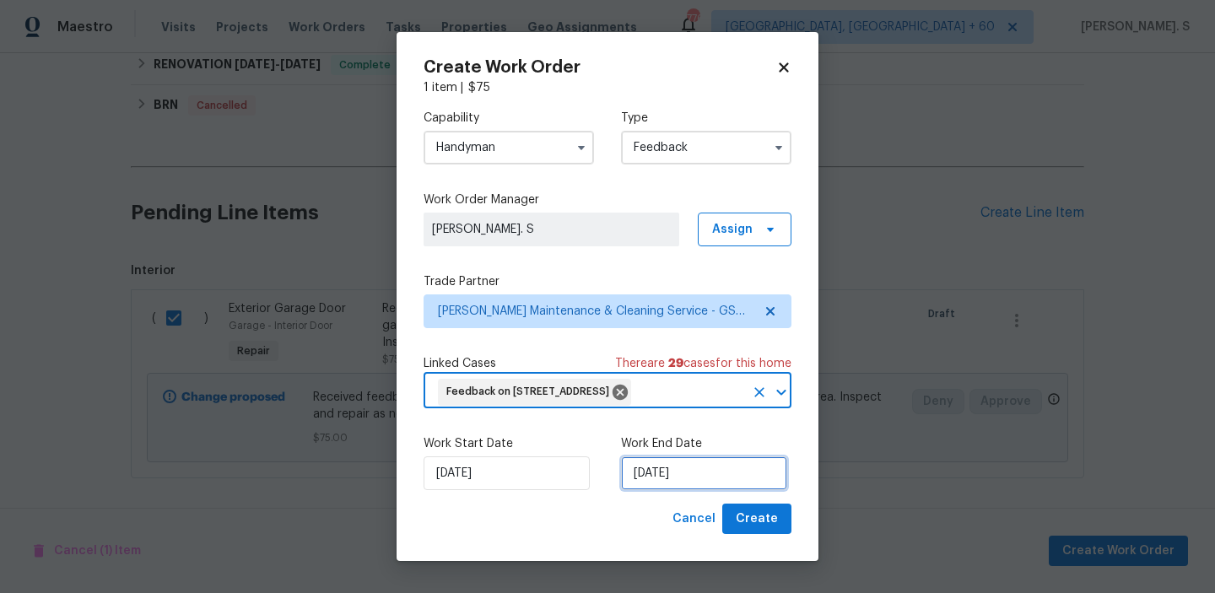
click at [669, 486] on input "8/19/2025" at bounding box center [704, 473] width 166 height 34
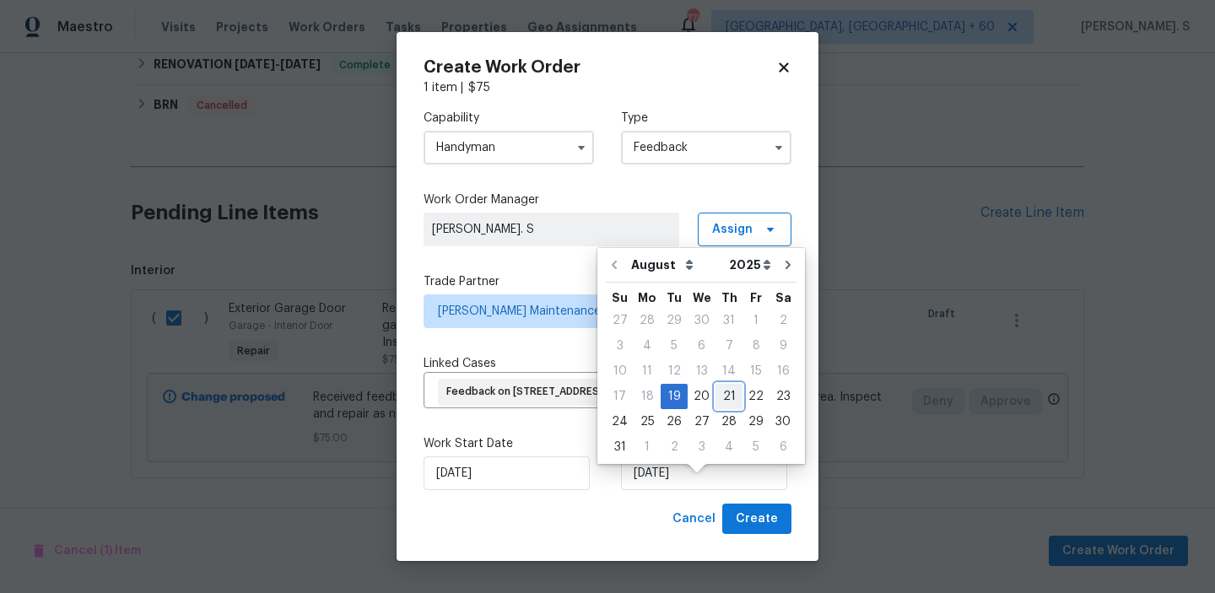
click at [721, 402] on div "21" at bounding box center [728, 397] width 27 height 24
type input "8/21/2025"
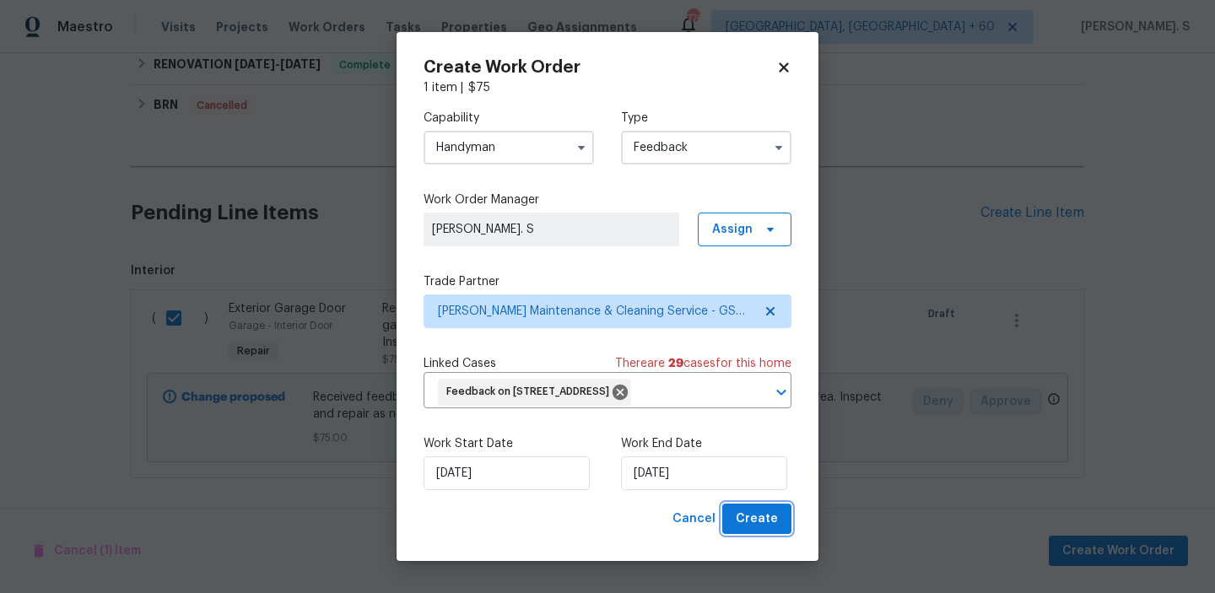
click at [737, 535] on button "Create" at bounding box center [756, 519] width 69 height 31
checkbox input "false"
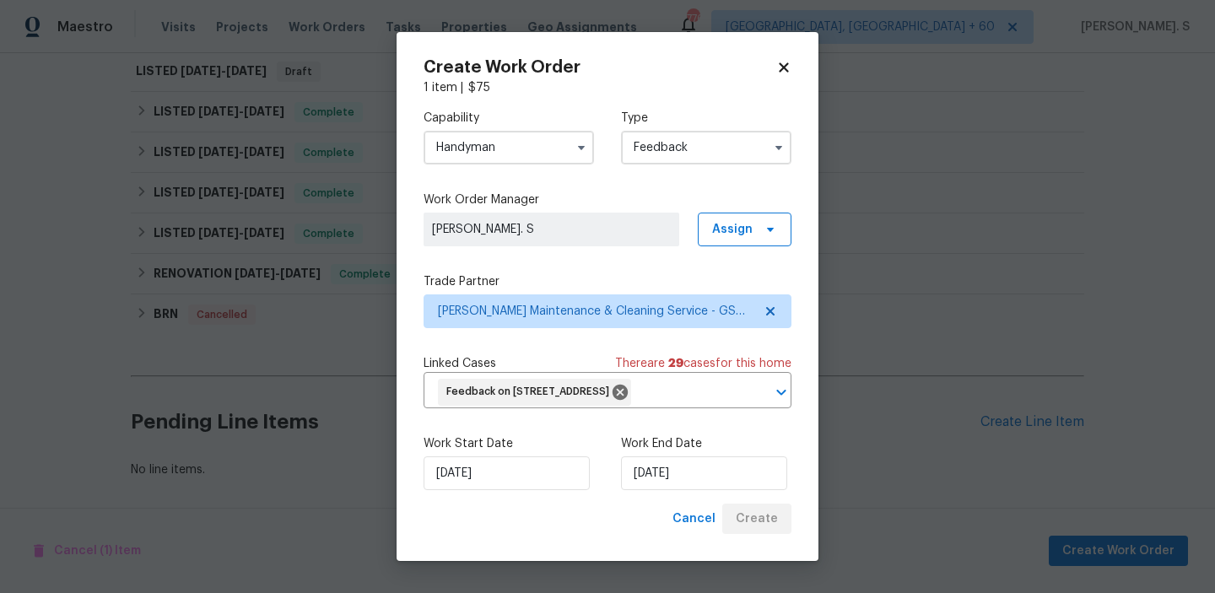
scroll to position [255, 0]
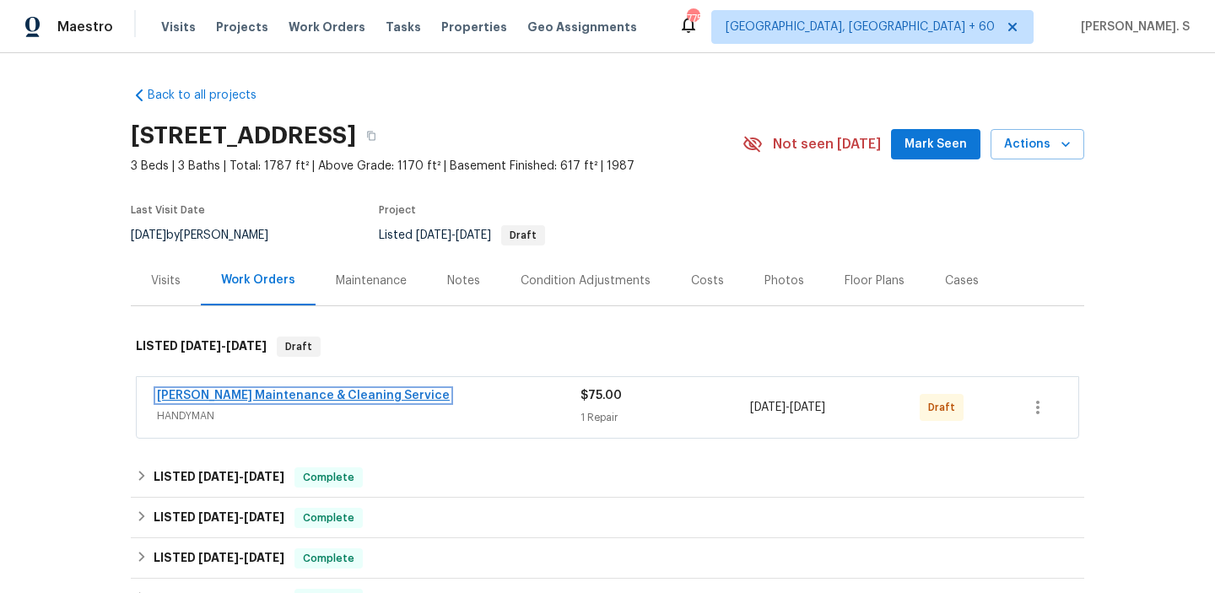
click at [337, 401] on link "[PERSON_NAME] Maintenance & Cleaning Service" at bounding box center [303, 396] width 293 height 12
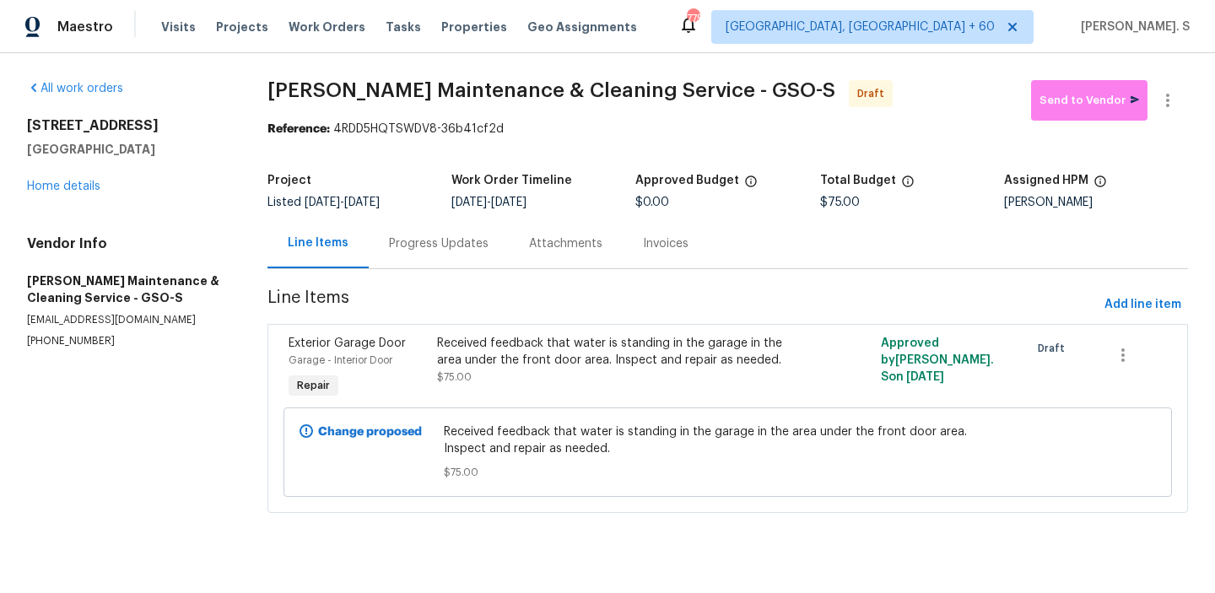
click at [450, 240] on div "Progress Updates" at bounding box center [439, 243] width 100 height 17
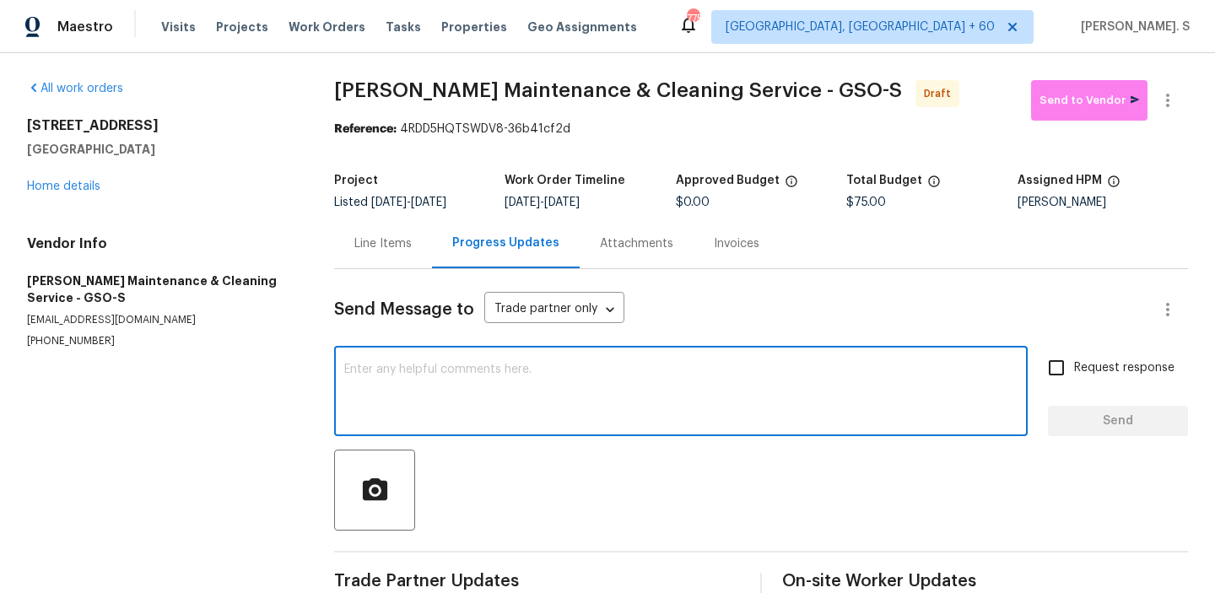
click at [512, 413] on textarea at bounding box center [680, 393] width 673 height 59
paste textarea "Hi, this is Glory with Opendoor. I’m confirming you received the WO for the pro…"
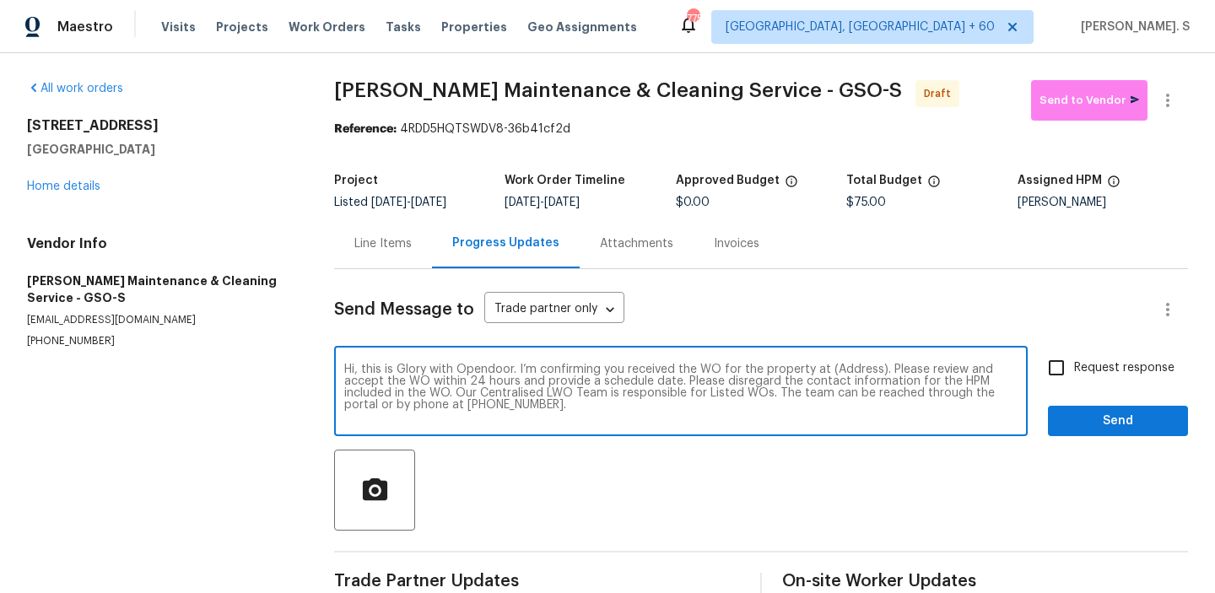
click at [855, 369] on textarea "Hi, this is Glory with Opendoor. I’m confirming you received the WO for the pro…" at bounding box center [680, 393] width 673 height 59
paste textarea "[STREET_ADDRESS]"
type textarea "Hi, this is Glory with Opendoor. I’m confirming you received the WO for the pro…"
click at [1173, 86] on button "button" at bounding box center [1167, 100] width 40 height 40
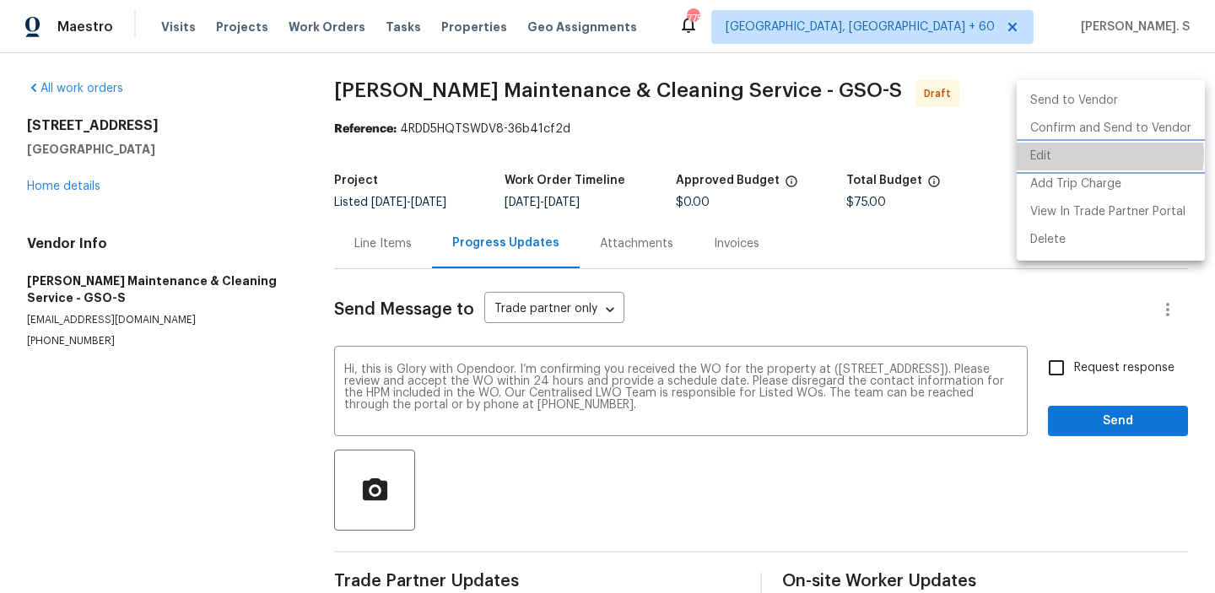
click at [1103, 154] on li "Edit" at bounding box center [1111, 157] width 188 height 28
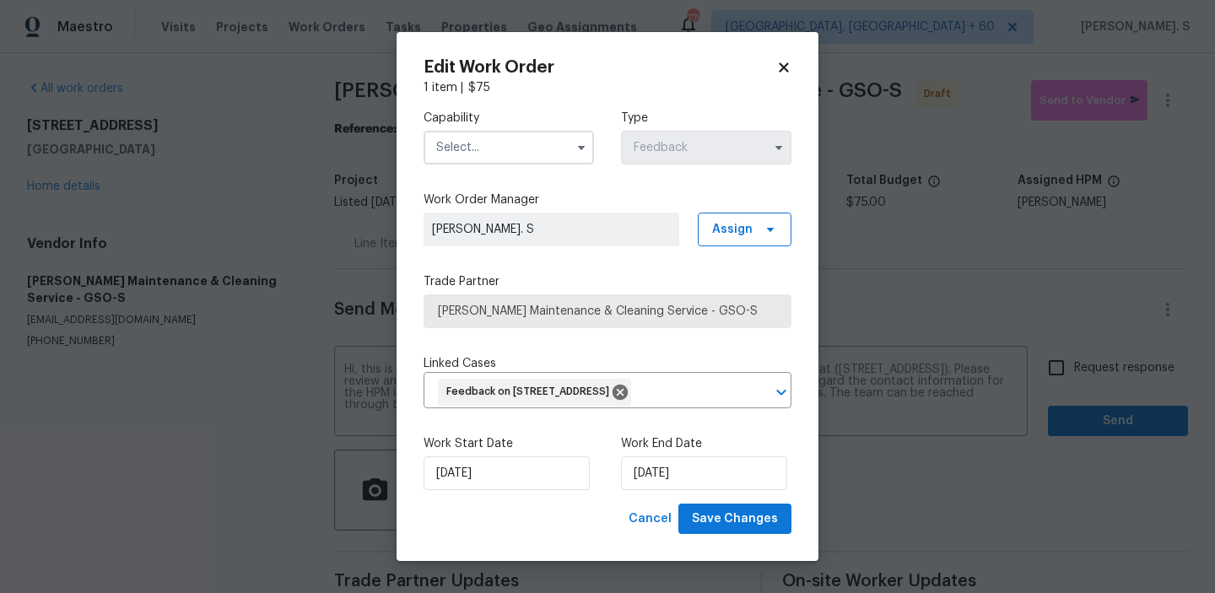
click at [516, 131] on input "text" at bounding box center [508, 148] width 170 height 34
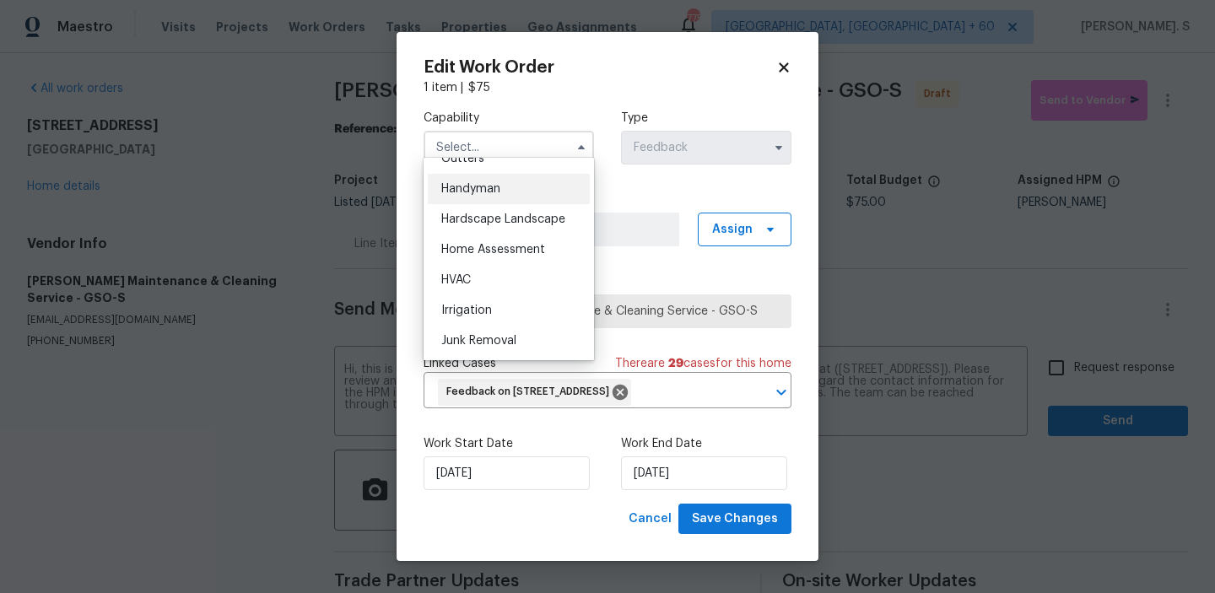
scroll to position [917, 0]
click at [490, 195] on div "Handyman" at bounding box center [509, 188] width 162 height 30
type input "Handyman"
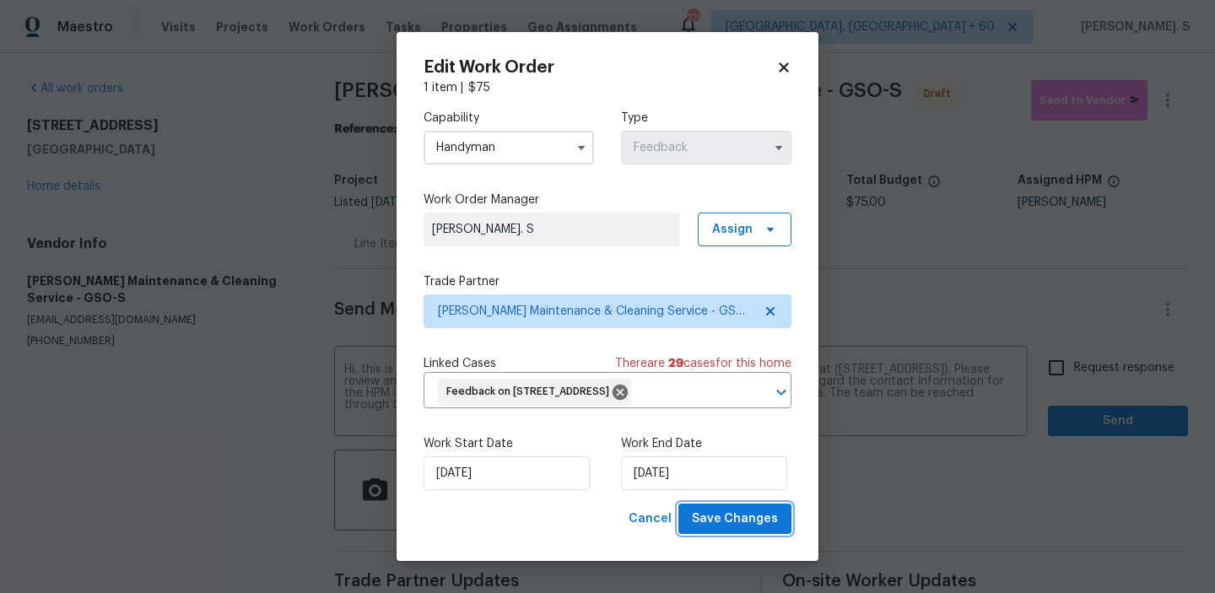
click at [735, 530] on span "Save Changes" at bounding box center [735, 519] width 86 height 21
click at [1045, 385] on body "Maestro Visits Projects Work Orders Tasks Properties Geo Assignments 775 [GEOGR…" at bounding box center [607, 296] width 1215 height 593
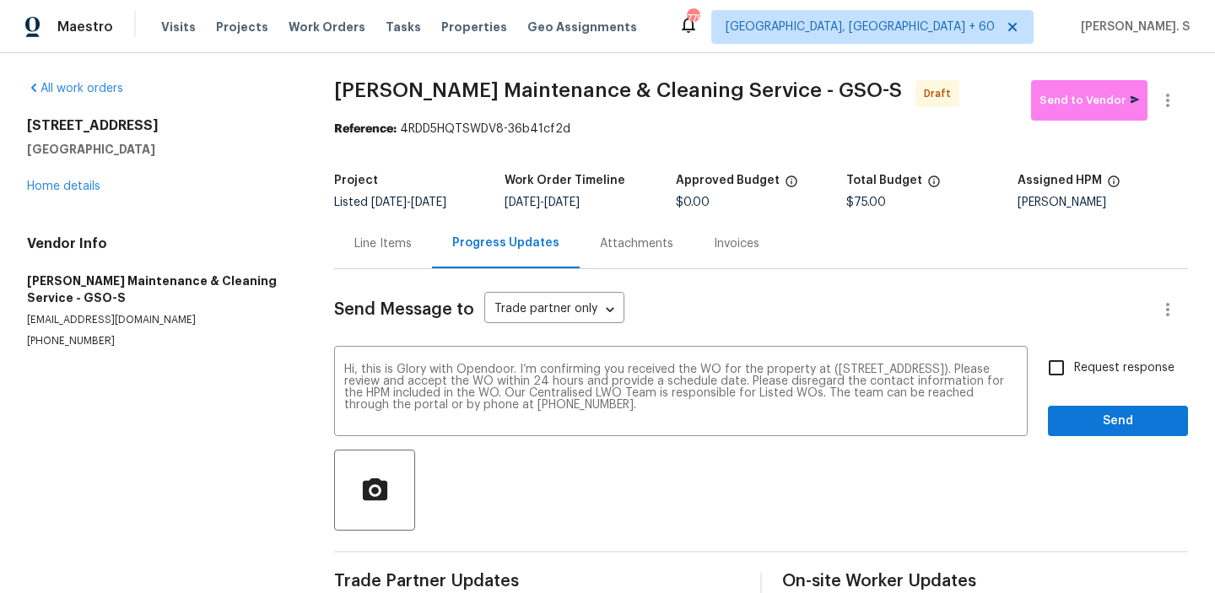
click at [1045, 385] on input "Request response" at bounding box center [1055, 367] width 35 height 35
checkbox input "true"
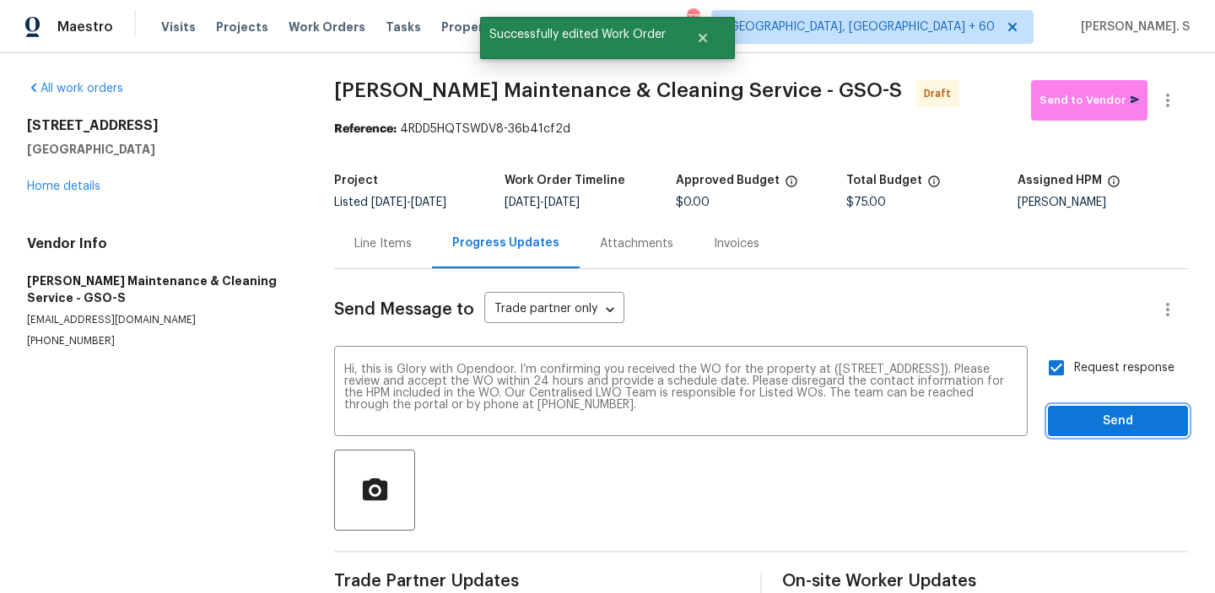
click at [1092, 427] on span "Send" at bounding box center [1117, 421] width 113 height 21
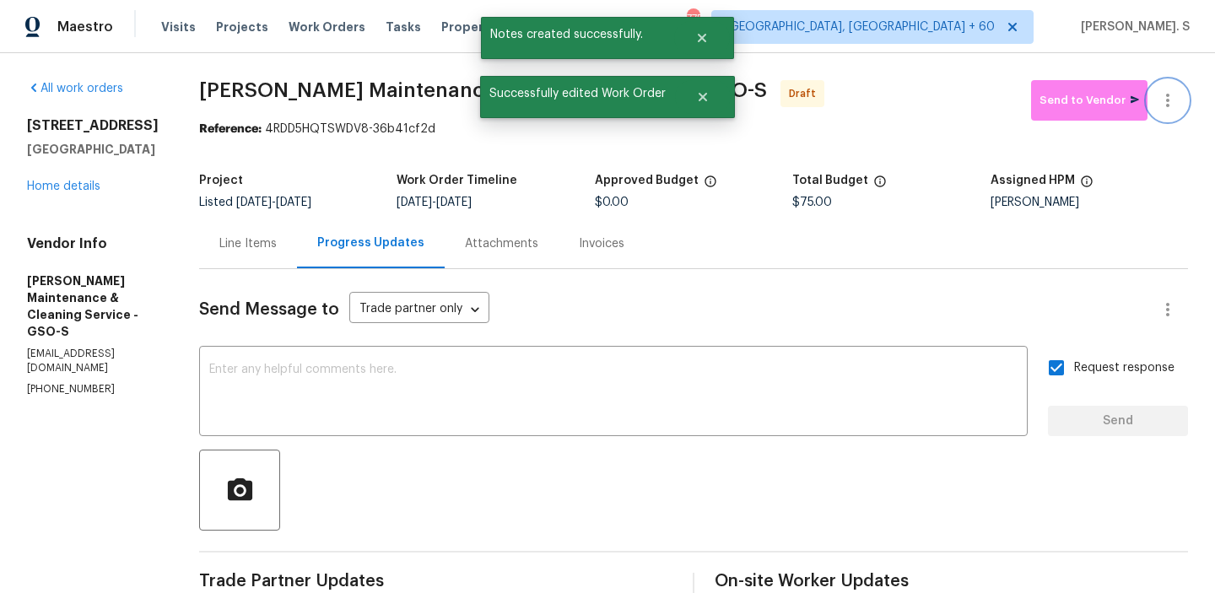
click at [1169, 96] on icon "button" at bounding box center [1167, 100] width 20 height 20
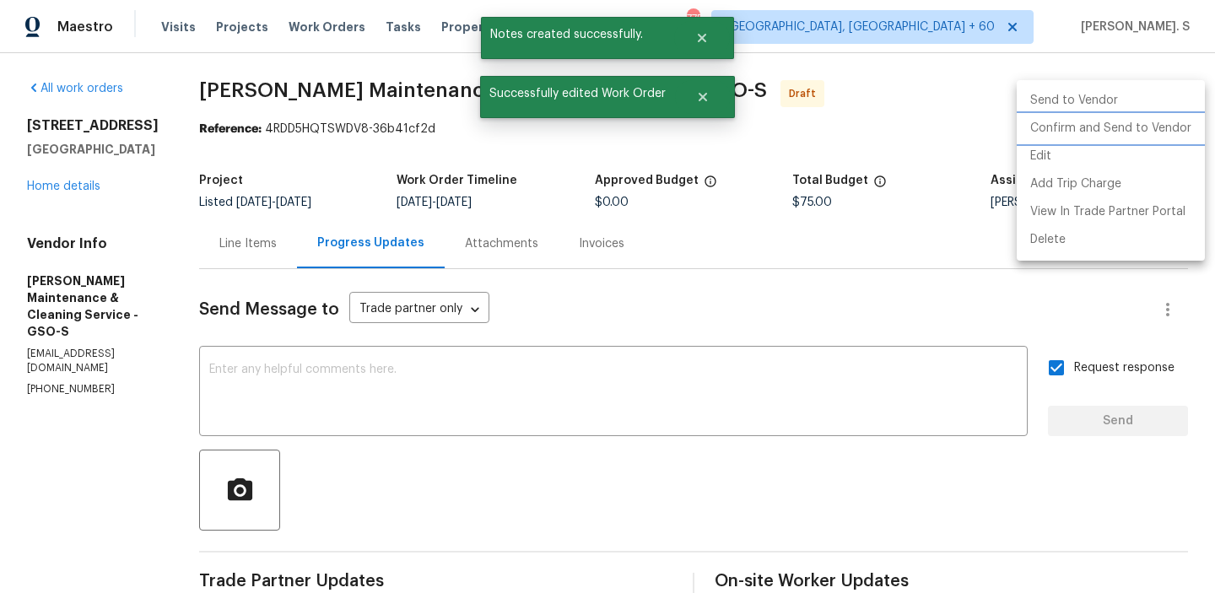
click at [1164, 131] on li "Confirm and Send to Vendor" at bounding box center [1111, 129] width 188 height 28
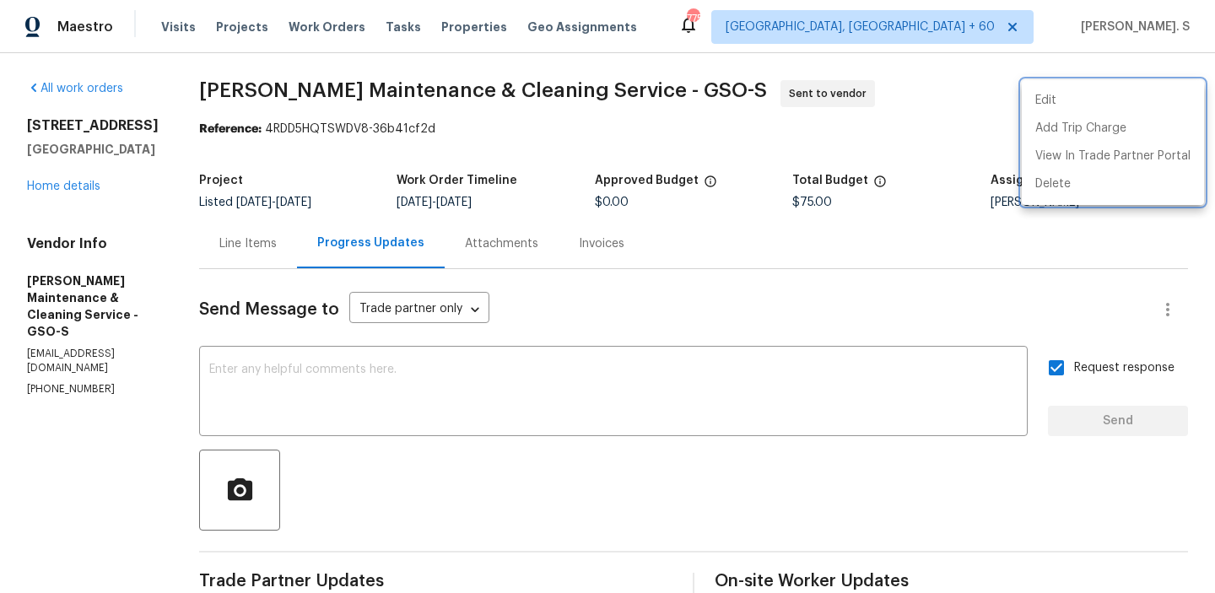
click at [303, 151] on div at bounding box center [607, 296] width 1215 height 593
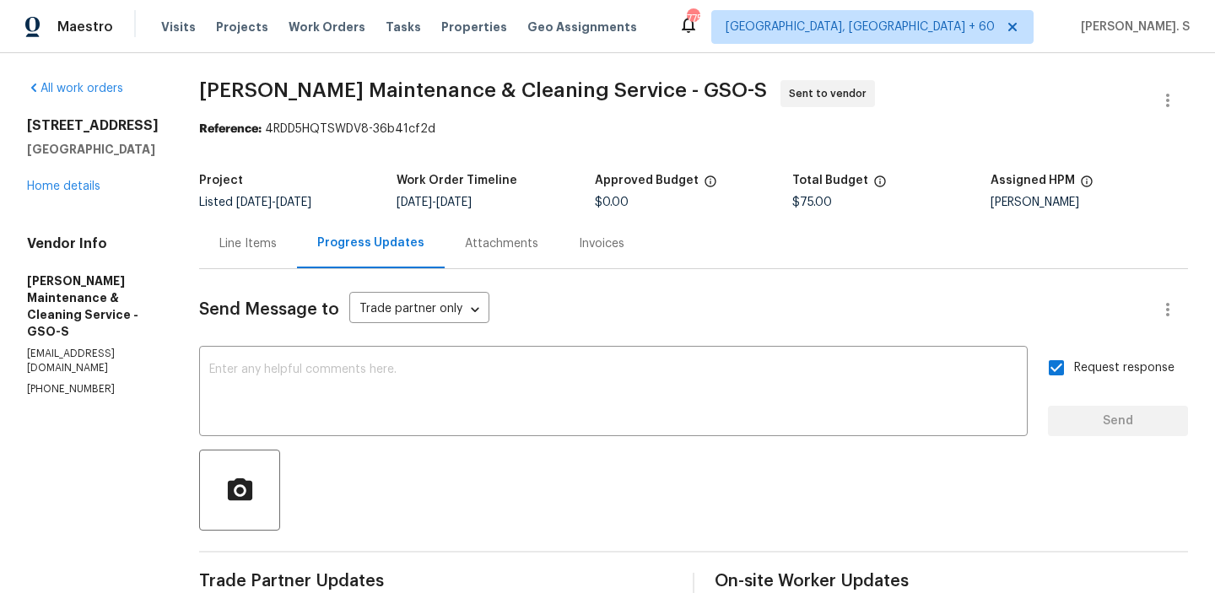
click at [443, 74] on div "All work orders [STREET_ADDRESS][PERSON_NAME] Home details Vendor Info [PERSON_…" at bounding box center [607, 406] width 1215 height 707
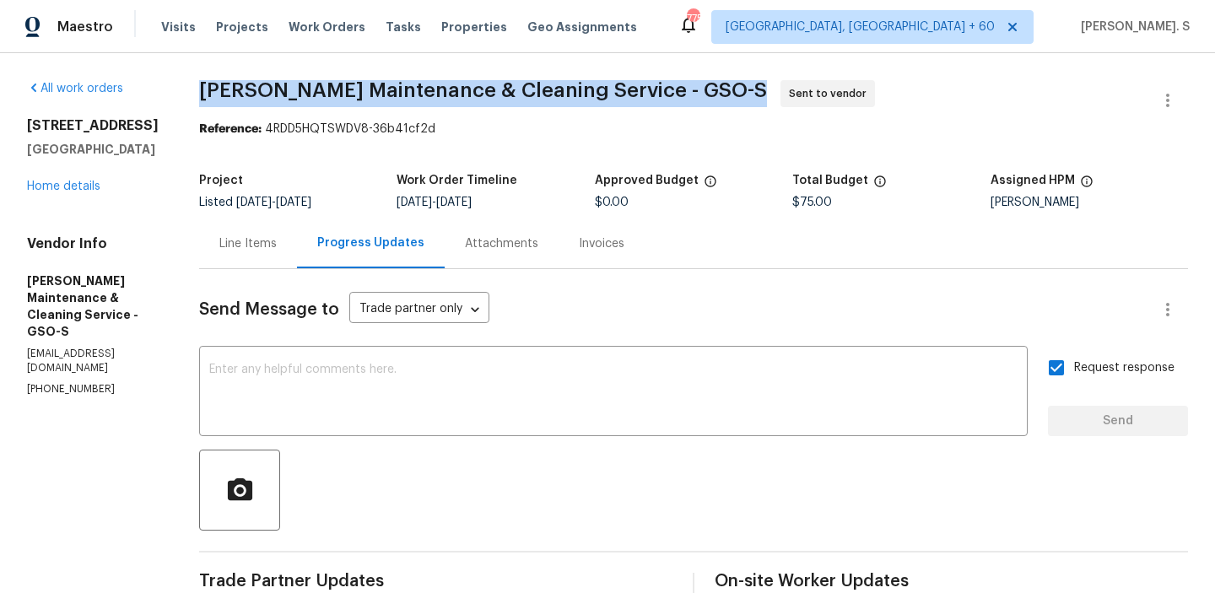
copy span "[PERSON_NAME] Maintenance & Cleaning Service - GSO-S"
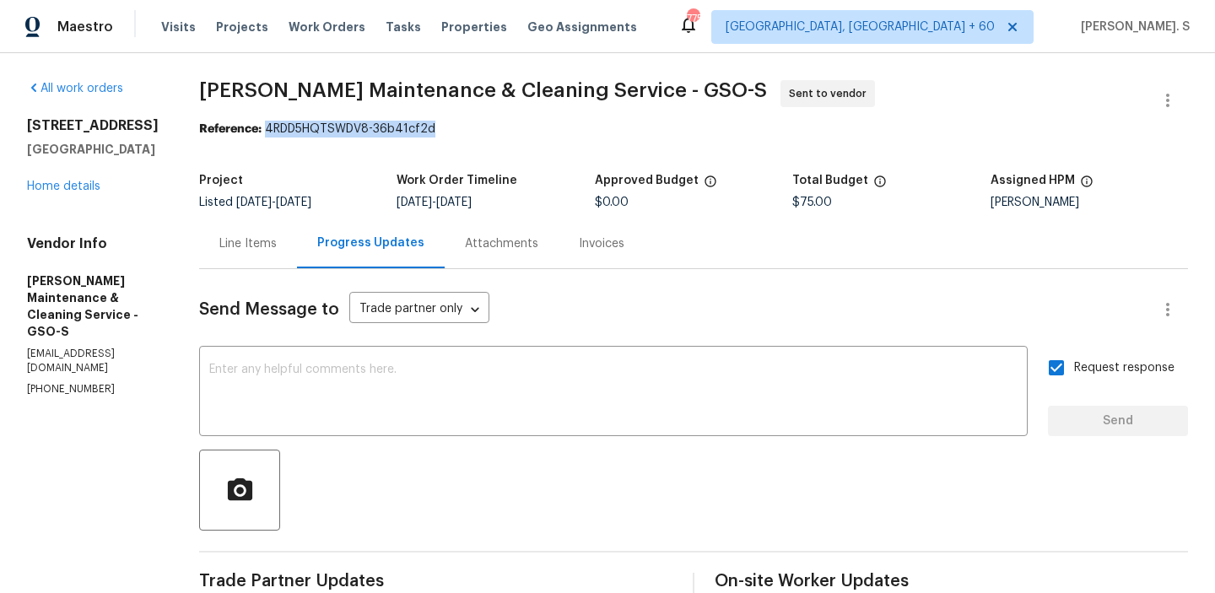
drag, startPoint x: 284, startPoint y: 127, endPoint x: 589, endPoint y: 127, distance: 304.5
click at [589, 127] on div "Reference: 4RDD5HQTSWDV8-36b41cf2d" at bounding box center [693, 129] width 989 height 17
copy div "4RDD5HQTSWDV8-36b41cf2d"
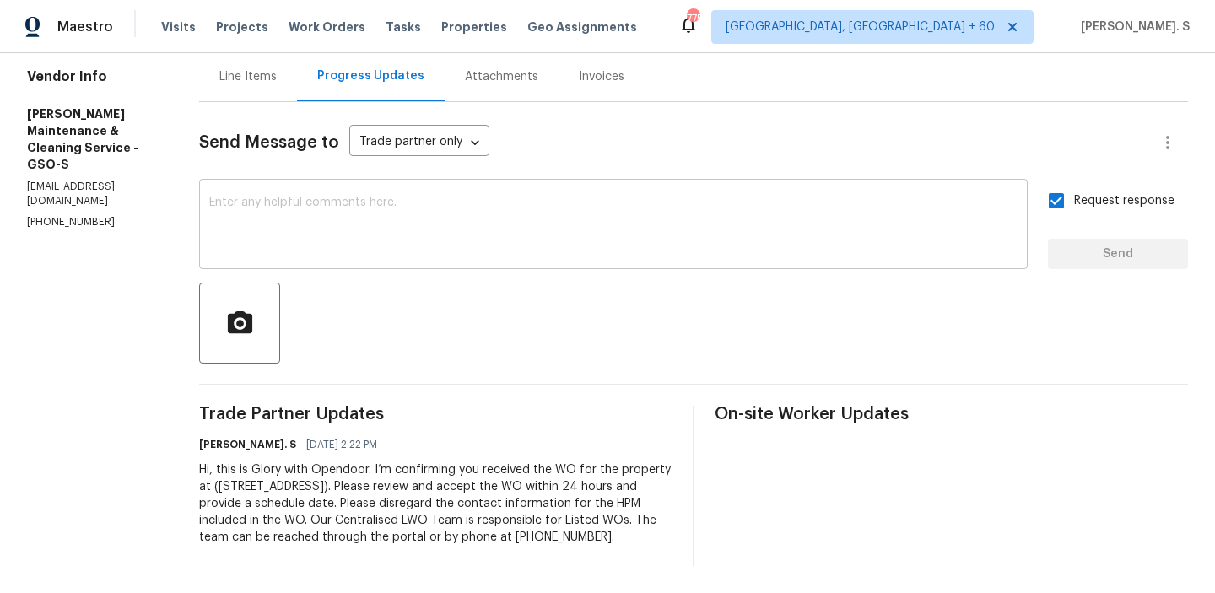
scroll to position [0, 0]
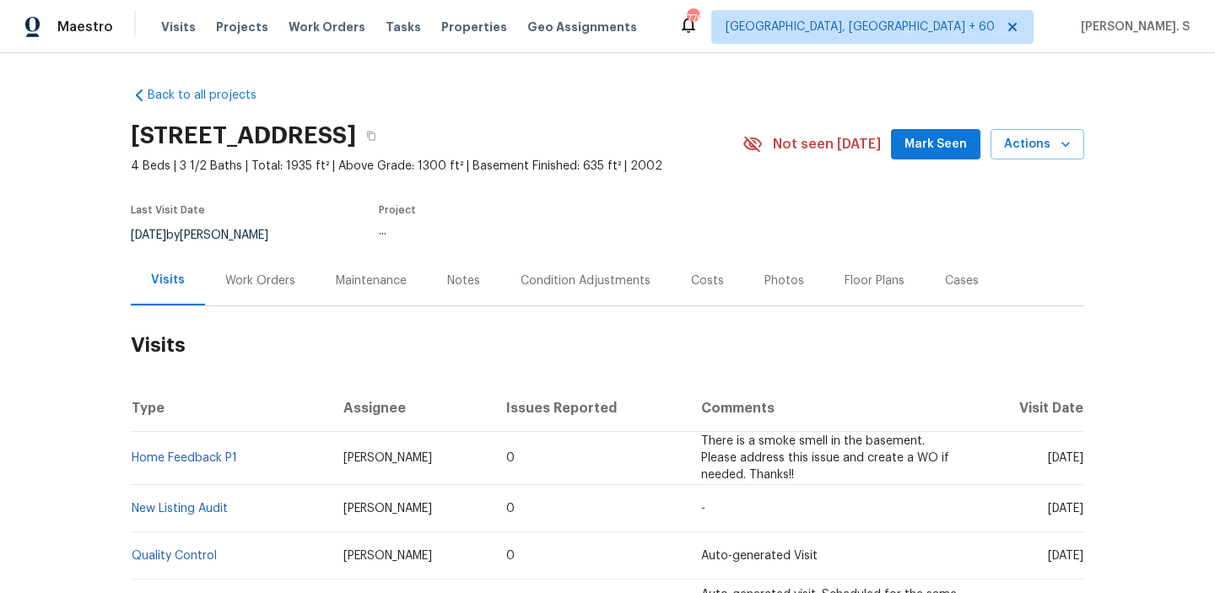
click at [284, 281] on div "Work Orders" at bounding box center [260, 280] width 70 height 17
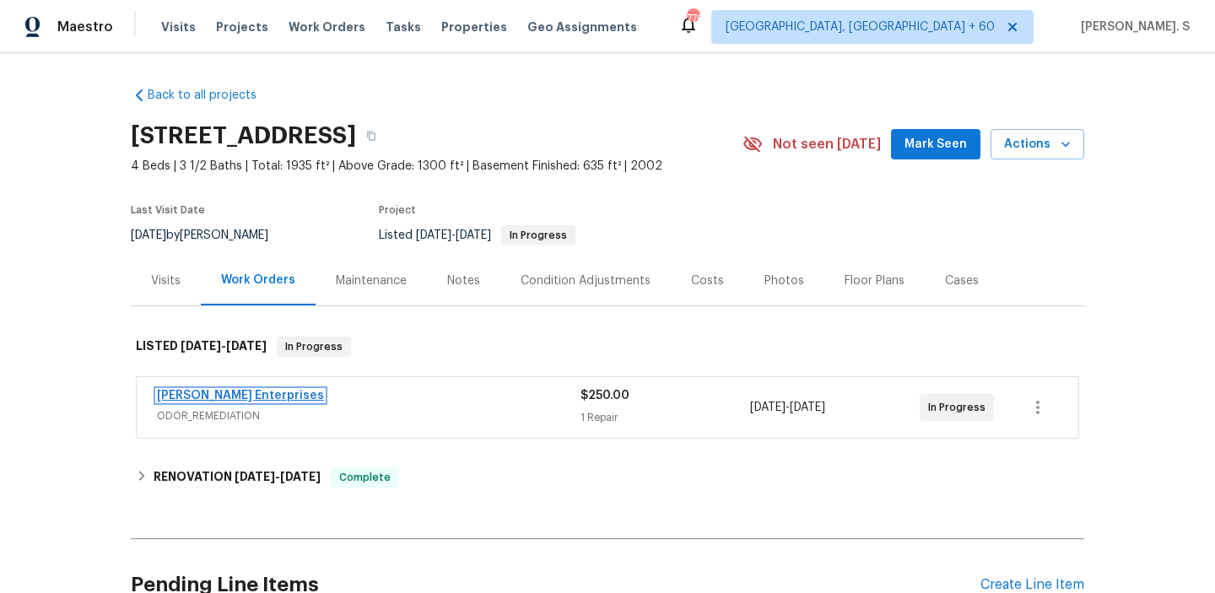
click at [259, 395] on link "[PERSON_NAME] Enterprises" at bounding box center [240, 396] width 167 height 12
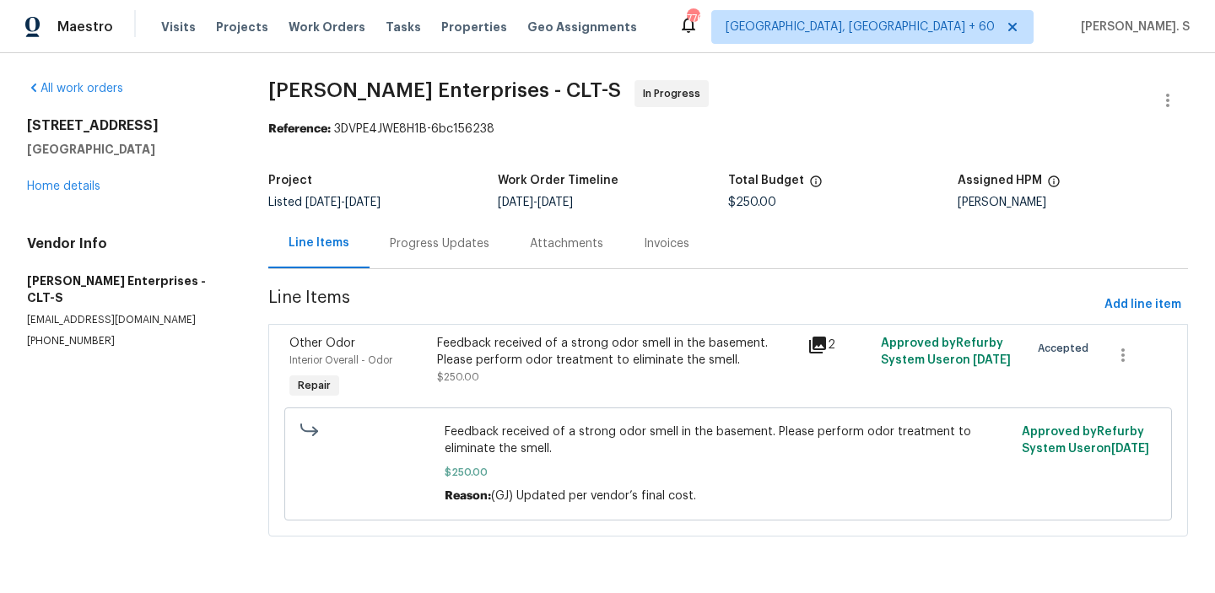
click at [412, 230] on div "Progress Updates" at bounding box center [439, 243] width 140 height 50
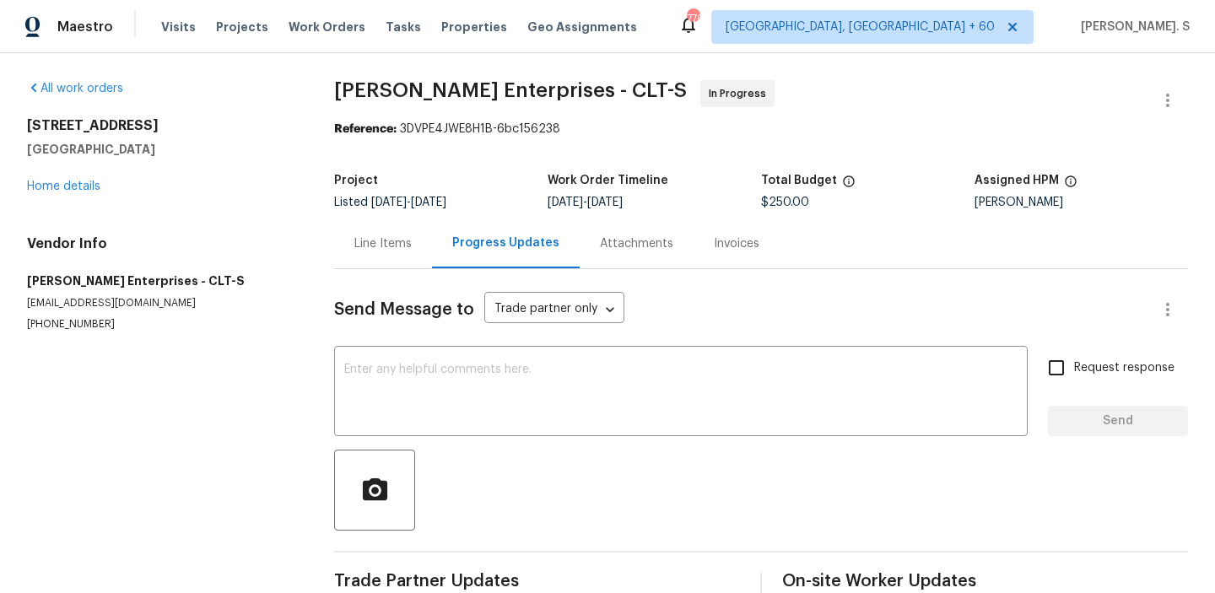
click at [485, 454] on div at bounding box center [761, 490] width 854 height 81
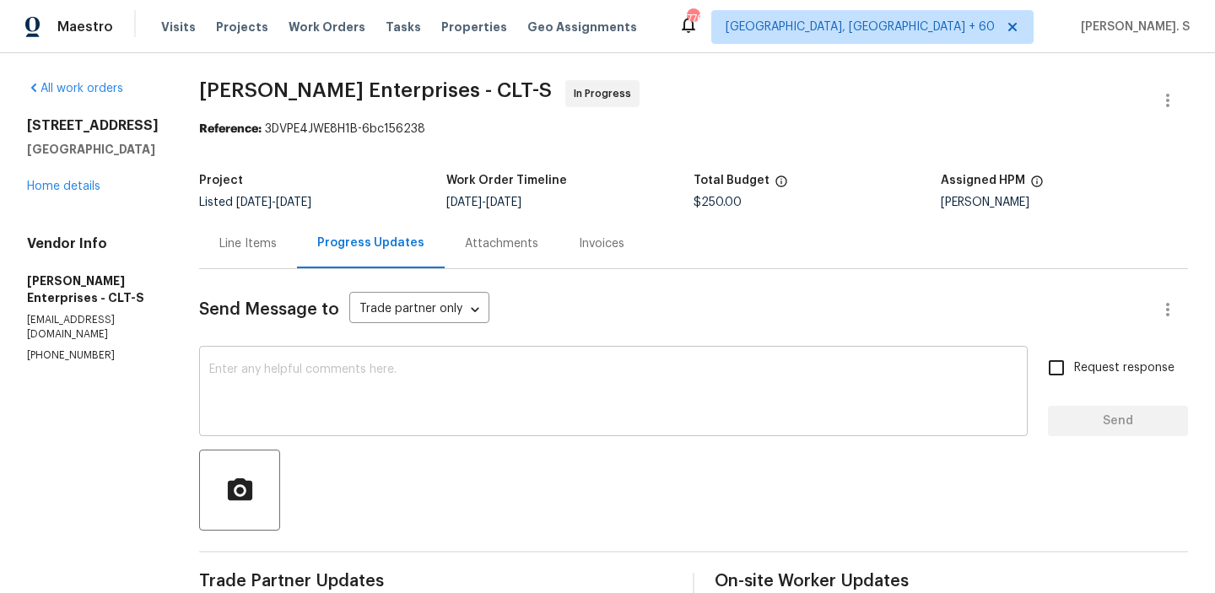
click at [482, 398] on textarea at bounding box center [613, 393] width 808 height 59
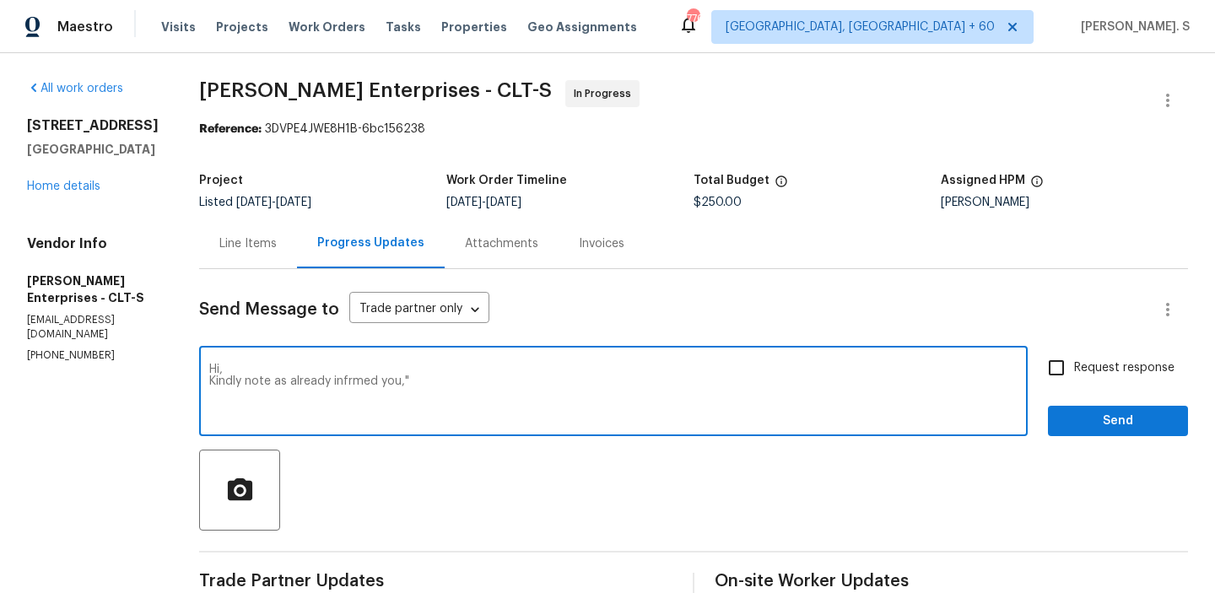
paste textarea "please have them do the treatment in the basement"
drag, startPoint x: 427, startPoint y: 377, endPoint x: 487, endPoint y: 379, distance: 59.9
click at [487, 379] on textarea "Hi, Kindly note as already infrmed you,"please have them do the treatment in th…" at bounding box center [613, 393] width 808 height 59
click at [632, 370] on textarea "Hi, Kindly note as already infrmed you,"please do the treatment in the basement" at bounding box center [613, 393] width 808 height 59
click at [0, 0] on div "Add" at bounding box center [0, 0] width 0 height 0
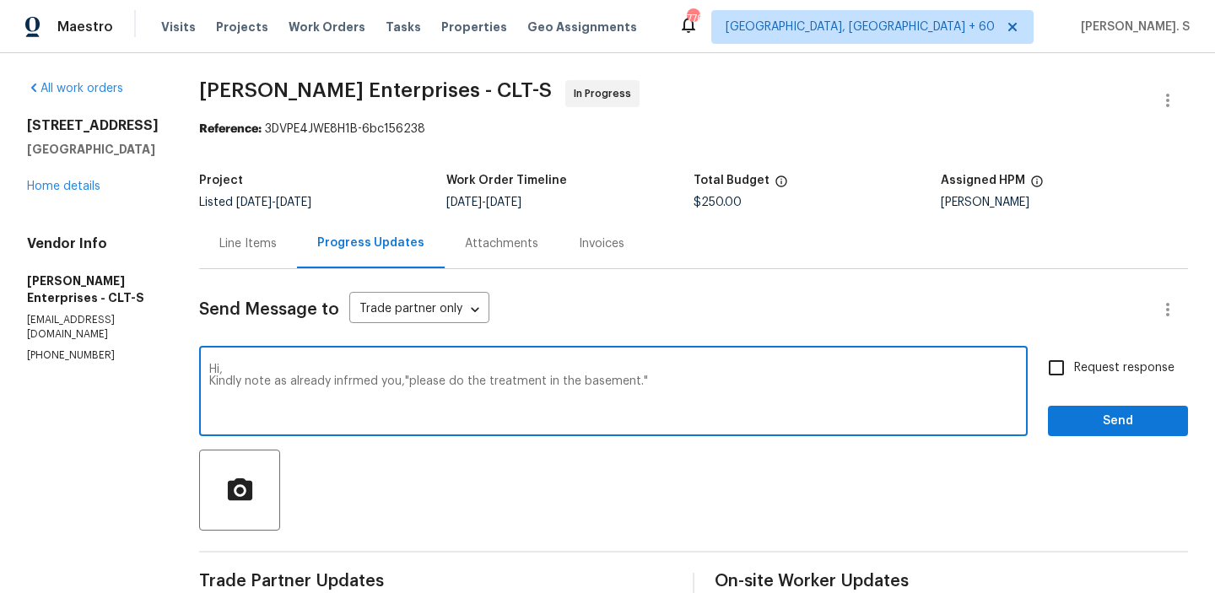
click at [0, 0] on div "informed you, "Please" at bounding box center [0, 0] width 0 height 0
click at [642, 380] on textarea "Hi, Kindly note as already informed you, "Please do the treatment in the baseme…" at bounding box center [613, 393] width 808 height 59
click at [0, 0] on div ", as I have" at bounding box center [0, 0] width 0 height 0
click at [427, 380] on textarea "Hi, Kindly note, as I have already informed you, "Please do the treatment in th…" at bounding box center [613, 393] width 808 height 59
click at [0, 0] on div "a l s o . "" at bounding box center [0, 0] width 0 height 0
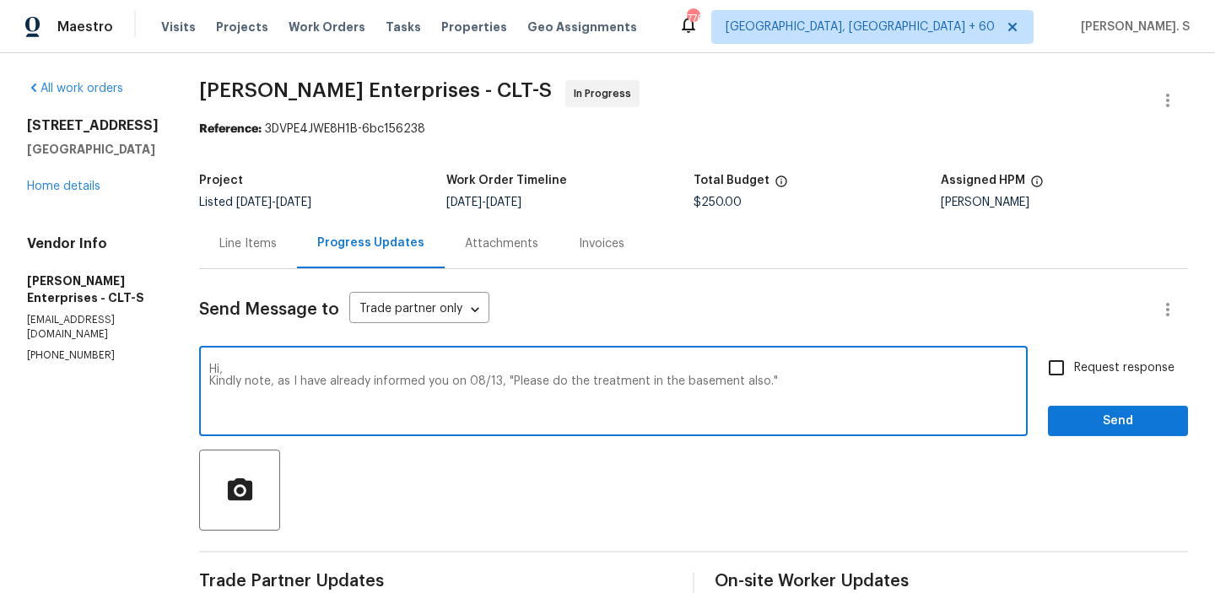
type textarea "Hi, Kindly note, as I have already informed you on 08/13, "Please do the treatm…"
click at [1038, 382] on div "Hi, Kindly note, as I have already informed you on 08/13, "Please do the treatm…" at bounding box center [693, 393] width 989 height 86
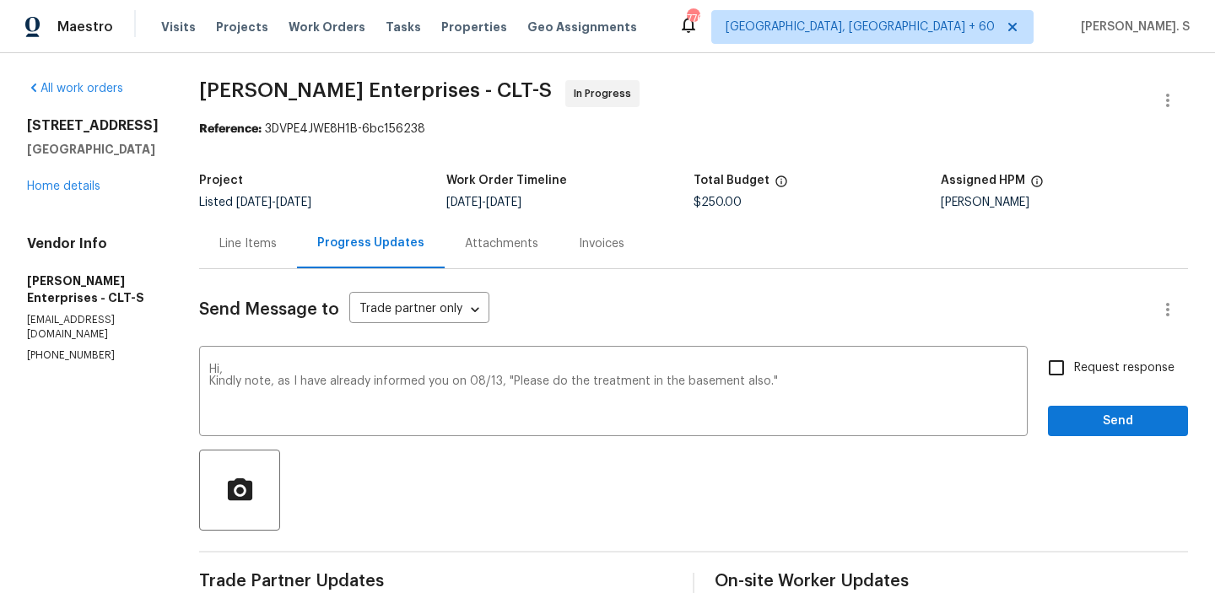
click at [1069, 369] on input "Request response" at bounding box center [1055, 367] width 35 height 35
checkbox input "true"
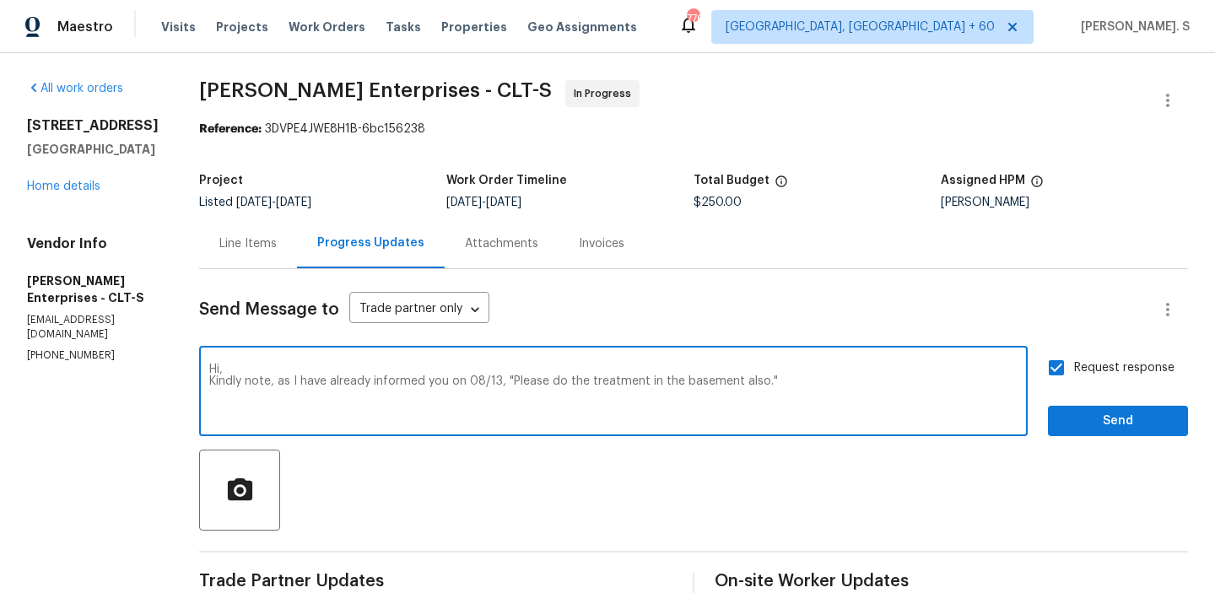
click at [677, 404] on textarea "Hi, Kindly note, as I have already informed you on 08/13, "Please do the treatm…" at bounding box center [613, 393] width 808 height 59
click at [1142, 436] on button "Send" at bounding box center [1118, 421] width 140 height 31
